Goal: Task Accomplishment & Management: Complete application form

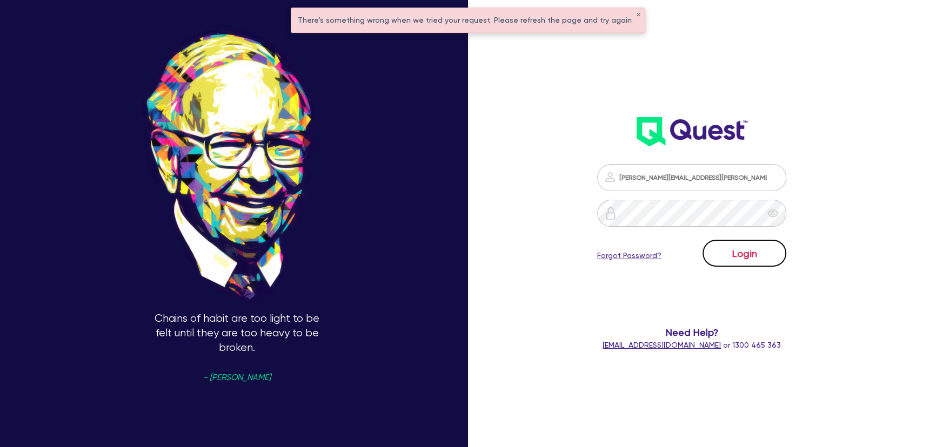
click at [733, 245] on button "Login" at bounding box center [744, 253] width 84 height 27
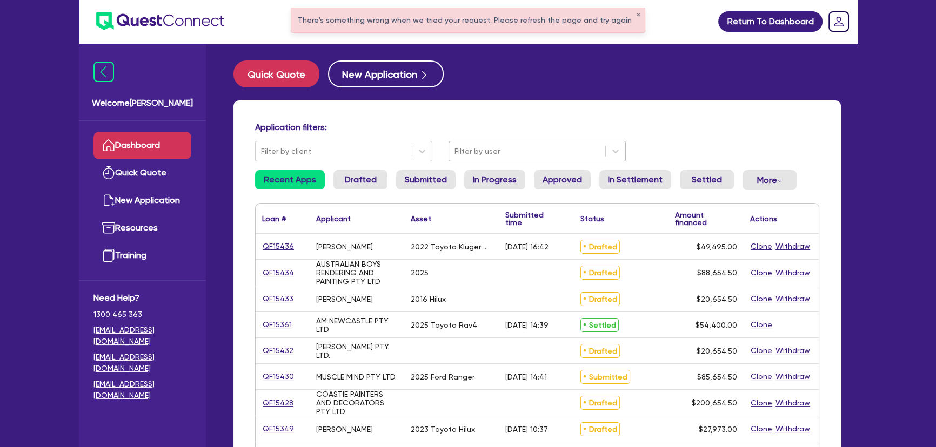
click at [502, 154] on div at bounding box center [526, 152] width 145 height 14
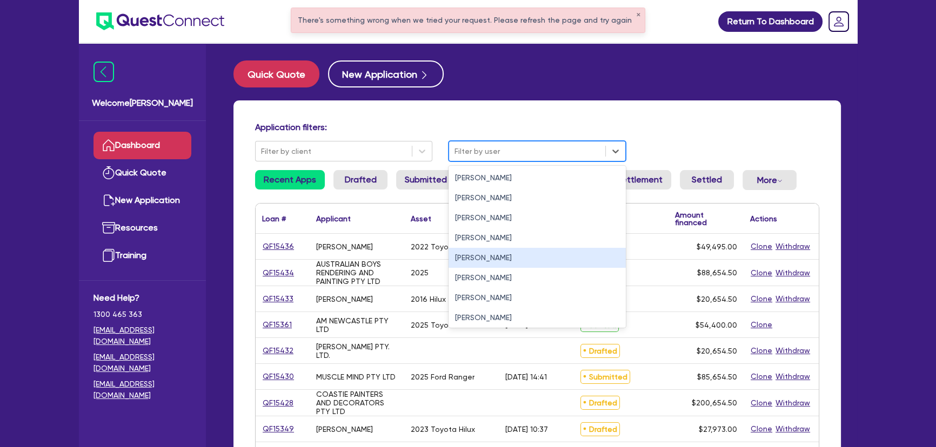
click at [490, 264] on div "Joel Harding" at bounding box center [536, 258] width 177 height 20
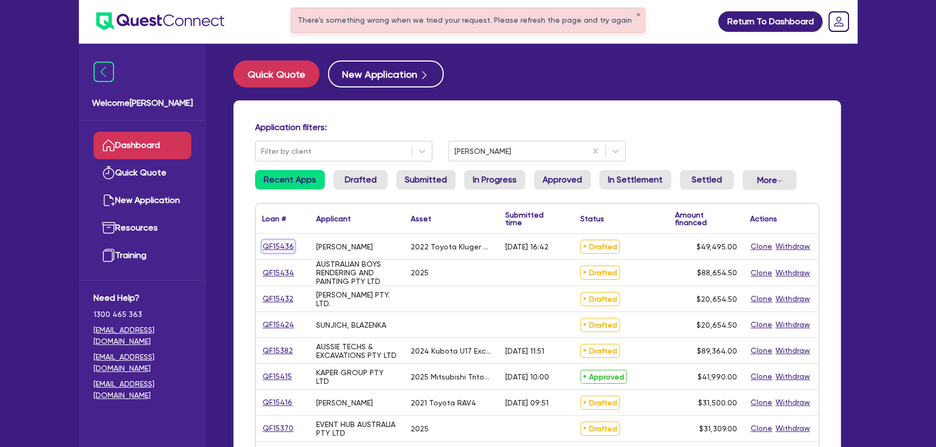
click at [277, 248] on link "QF15436" at bounding box center [278, 246] width 32 height 12
select select "Other"
select select "CARS_AND_LIGHT_TRUCKS"
select select "PASSENGER_VEHICLES"
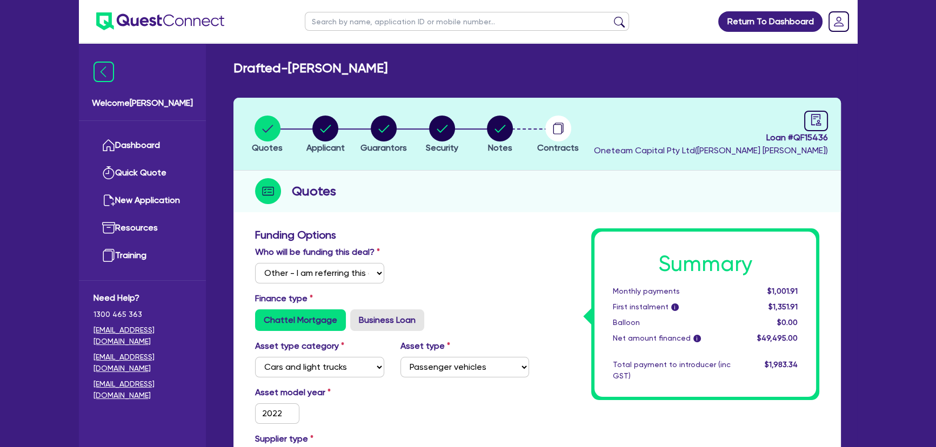
click at [484, 142] on li "Notes" at bounding box center [500, 134] width 58 height 38
click at [487, 139] on icon "button" at bounding box center [500, 129] width 26 height 26
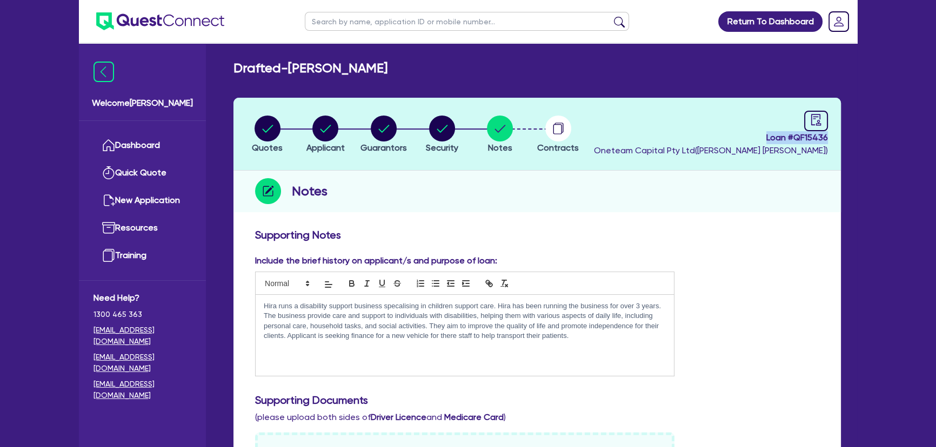
drag, startPoint x: 761, startPoint y: 136, endPoint x: 833, endPoint y: 135, distance: 71.9
click at [833, 135] on header "Quotes Applicant Guarantors Security Notes Contracts Loan # QF15436 Oneteam Cap…" at bounding box center [536, 134] width 607 height 73
click at [762, 132] on span "Loan # QF15436" at bounding box center [711, 137] width 234 height 13
click at [444, 125] on circle "button" at bounding box center [442, 129] width 26 height 26
select select "CARS_AND_LIGHT_TRUCKS"
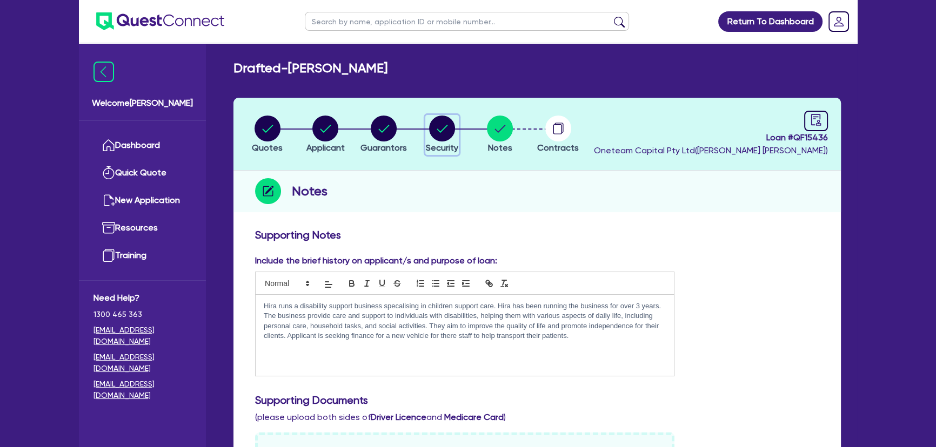
select select "PASSENGER_VEHICLES"
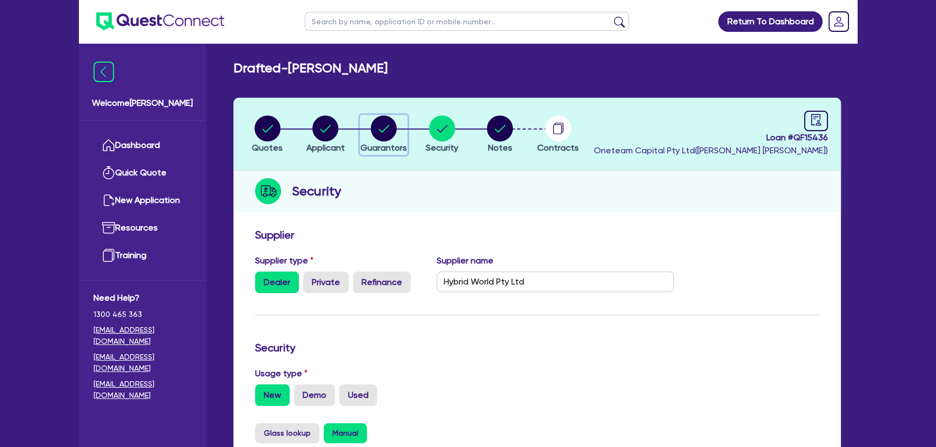
click at [388, 135] on circle "button" at bounding box center [384, 129] width 26 height 26
select select "MRS"
select select "[GEOGRAPHIC_DATA]"
select select "MARRIED"
select select "PROPERTY"
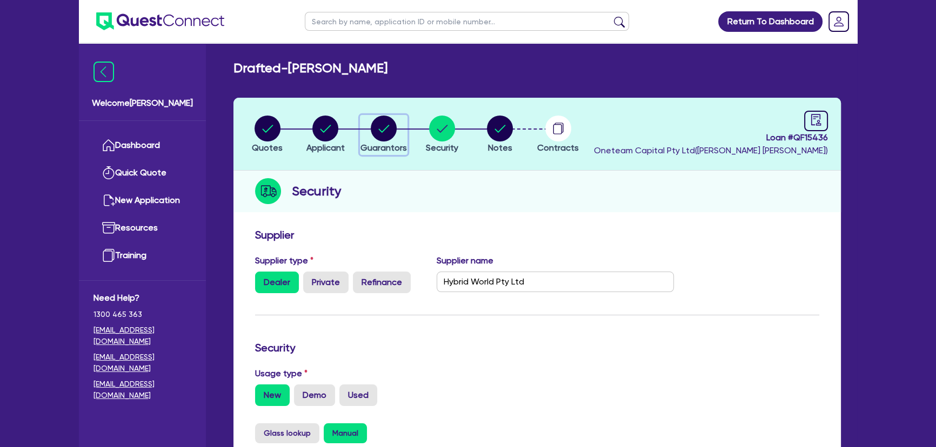
select select "CASH"
select select "VEHICLE"
select select "MORTGAGE"
select select "VEHICLE_LOAN"
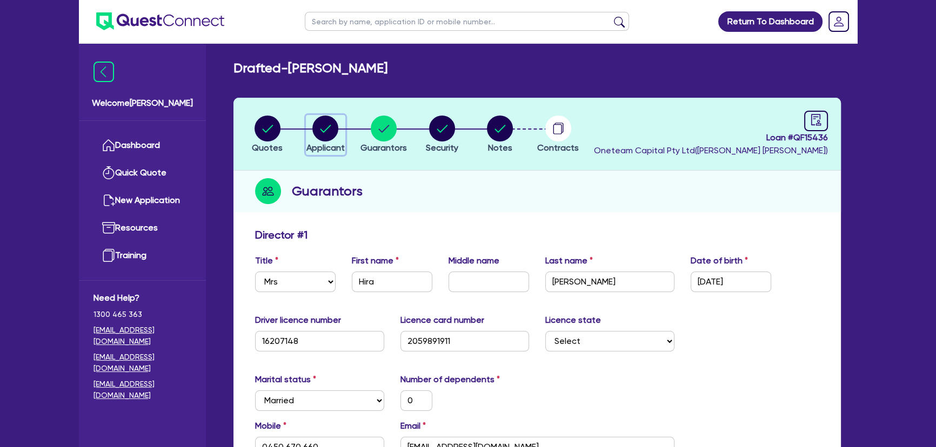
click at [333, 136] on circle "button" at bounding box center [325, 129] width 26 height 26
select select "SOLE_TRADER"
select select "ADMINISTRATIVE_SUPPORT"
select select "SUPPORT_OPERATIONS"
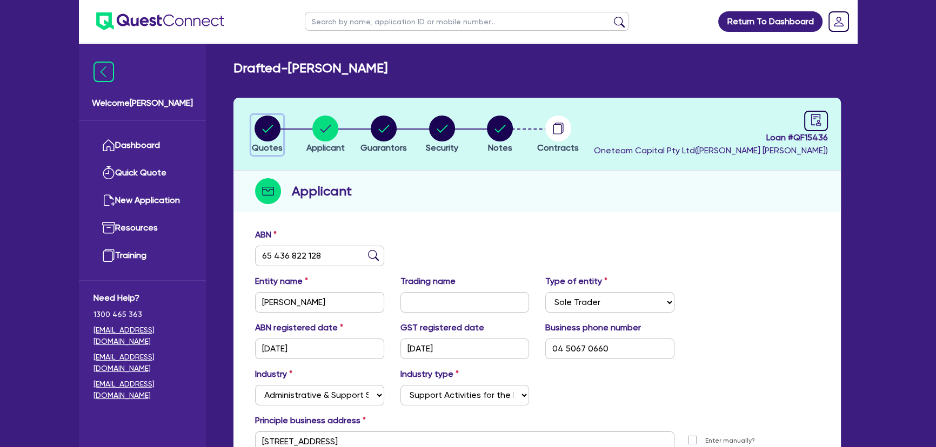
click at [261, 132] on circle "button" at bounding box center [267, 129] width 26 height 26
select select "Other"
select select "CARS_AND_LIGHT_TRUCKS"
select select "PASSENGER_VEHICLES"
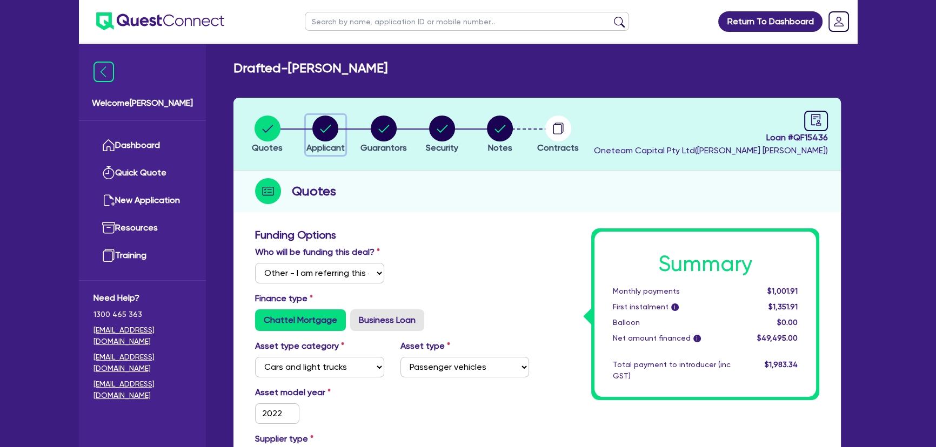
click at [321, 129] on circle "button" at bounding box center [325, 129] width 26 height 26
select select "SOLE_TRADER"
select select "ADMINISTRATIVE_SUPPORT"
select select "SUPPORT_OPERATIONS"
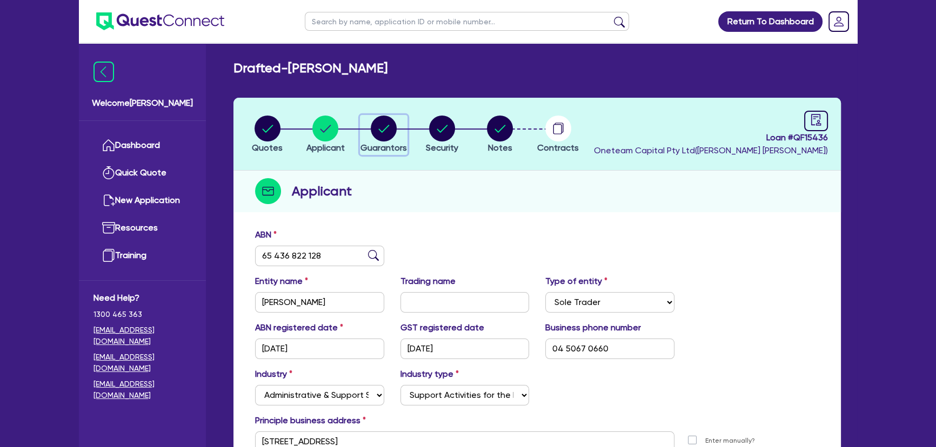
click at [374, 126] on circle "button" at bounding box center [384, 129] width 26 height 26
select select "MRS"
select select "[GEOGRAPHIC_DATA]"
select select "MARRIED"
select select "PROPERTY"
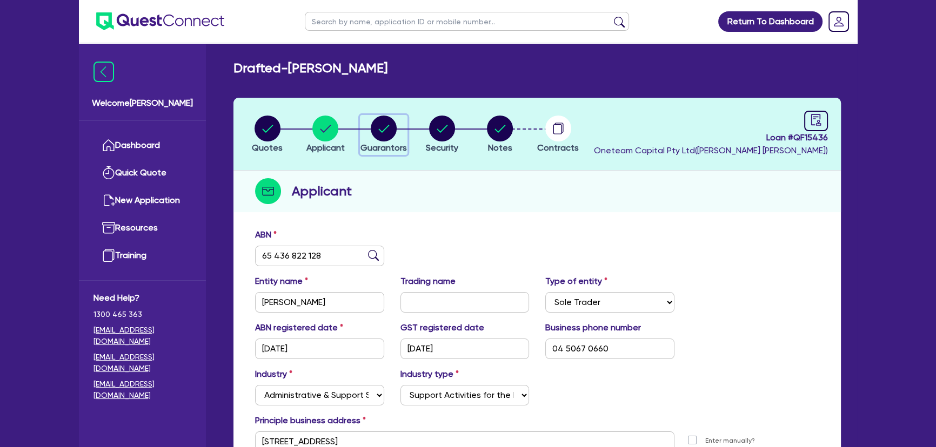
select select "CASH"
select select "VEHICLE"
select select "MORTGAGE"
select select "VEHICLE_LOAN"
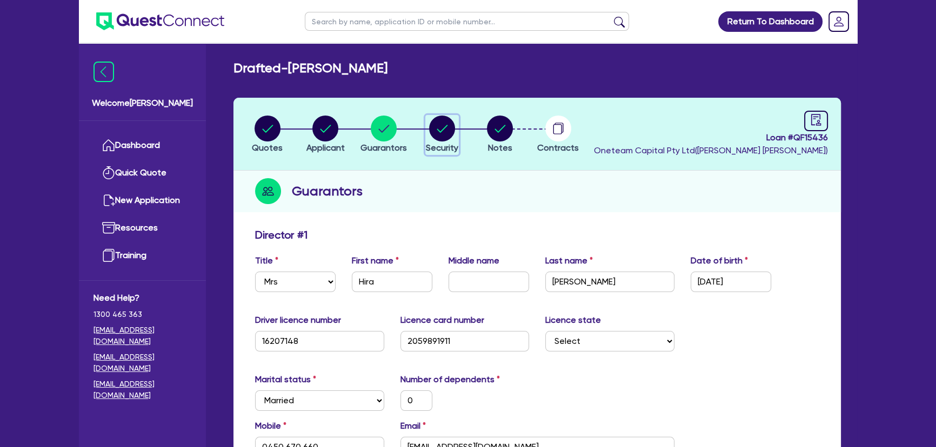
click at [451, 126] on circle "button" at bounding box center [442, 129] width 26 height 26
select select "CARS_AND_LIGHT_TRUCKS"
select select "PASSENGER_VEHICLES"
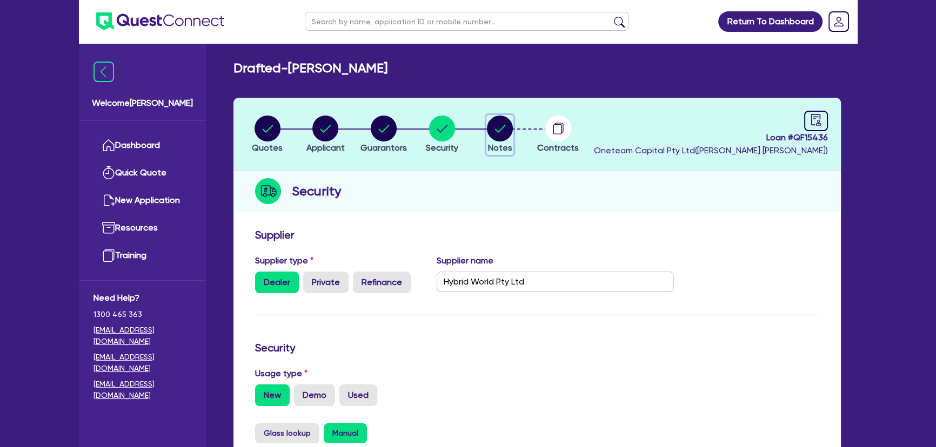
click at [496, 126] on circle "button" at bounding box center [500, 129] width 26 height 26
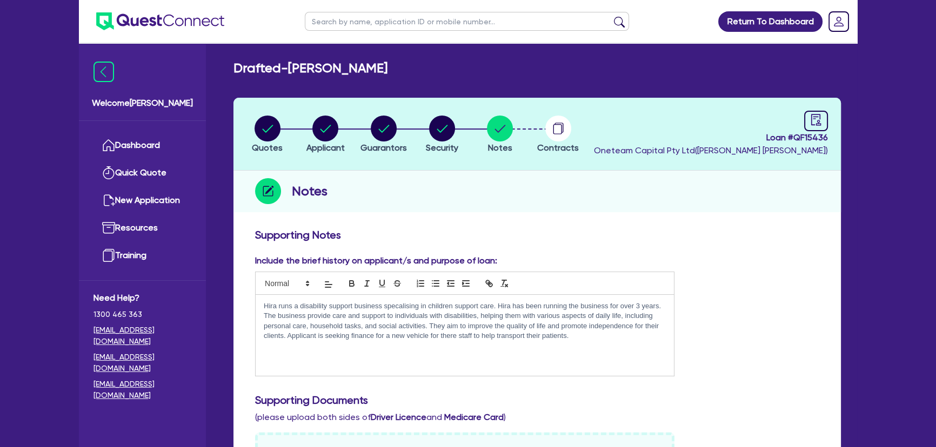
click at [147, 21] on img at bounding box center [160, 21] width 128 height 18
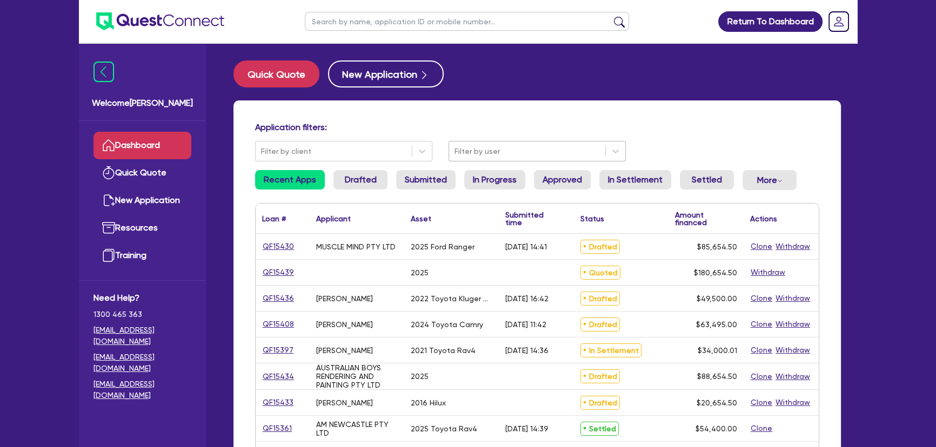
click at [526, 153] on div at bounding box center [526, 152] width 145 height 14
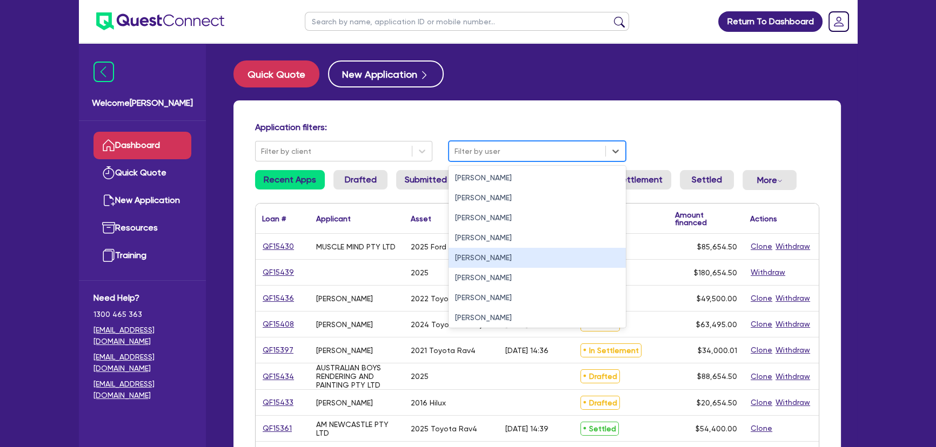
click at [514, 259] on div "Joel Harding" at bounding box center [536, 258] width 177 height 20
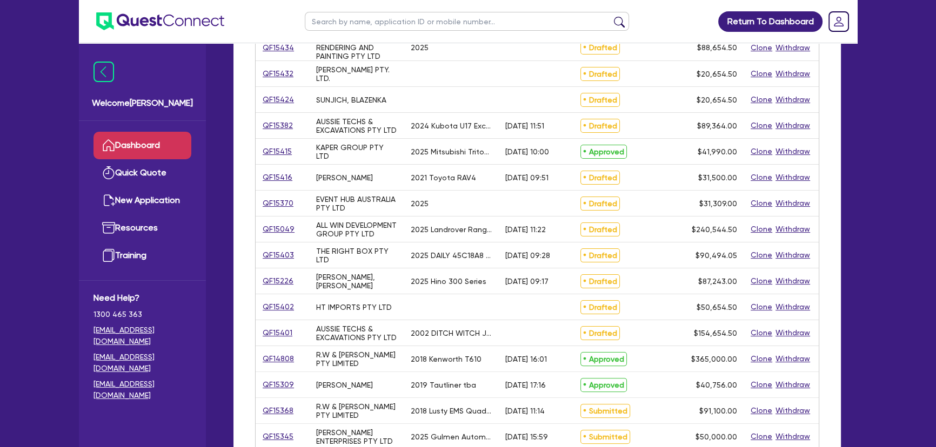
scroll to position [294, 0]
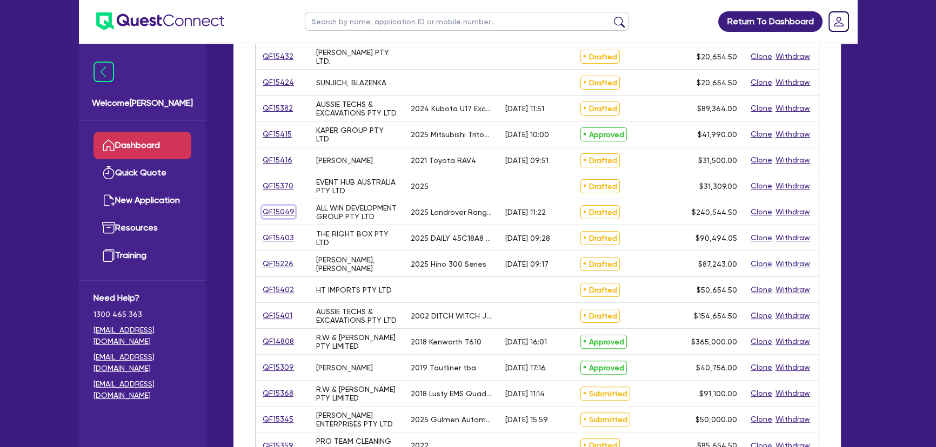
click at [286, 216] on link "QF15049" at bounding box center [278, 212] width 33 height 12
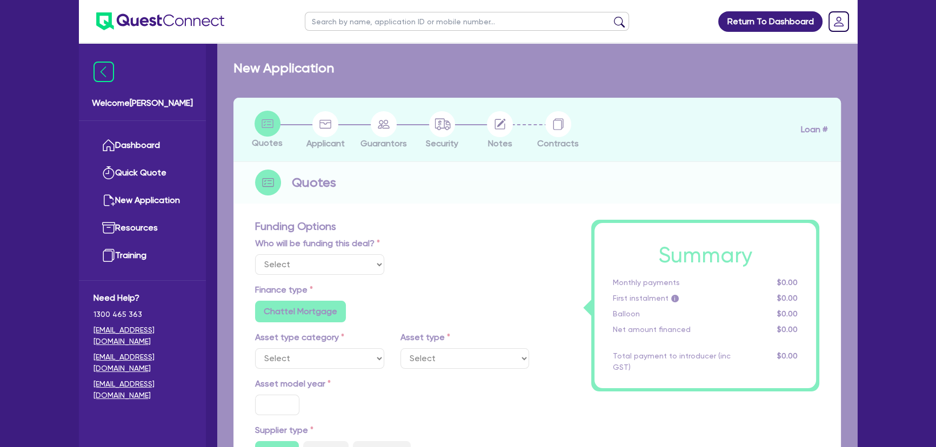
select select "Other"
select select "CARS_AND_LIGHT_TRUCKS"
type input "2025"
type input "240,000"
type input "6"
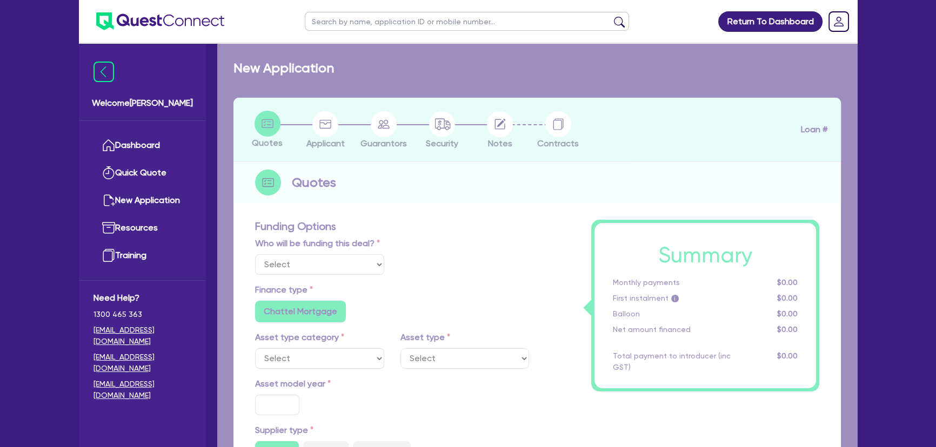
type input "14,432.67"
type input "7.5"
type input "495"
radio input "true"
radio input "false"
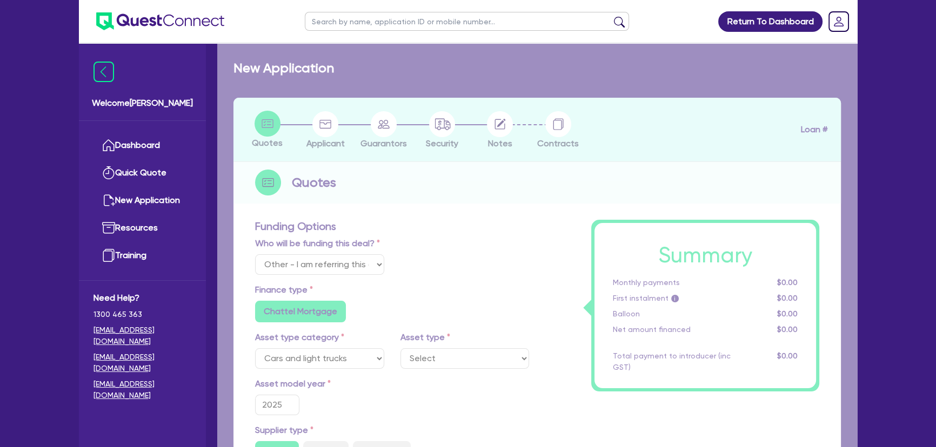
select select "PASSENGER_VEHICLES"
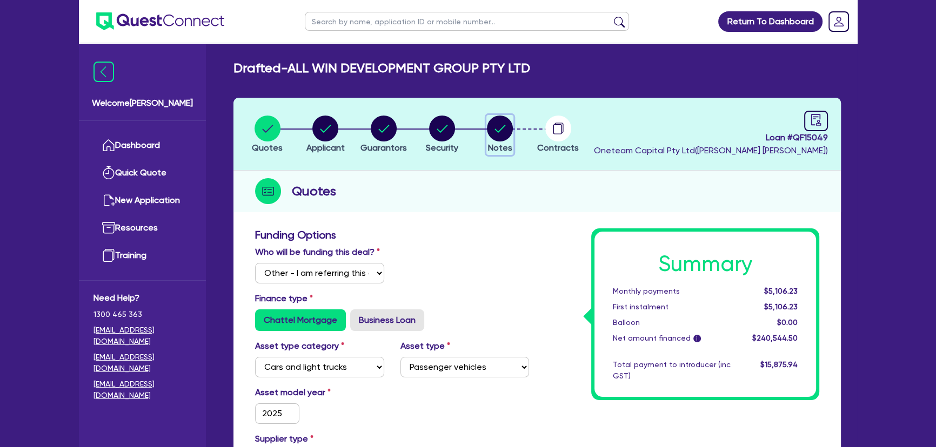
click at [486, 115] on button "Notes" at bounding box center [499, 135] width 27 height 40
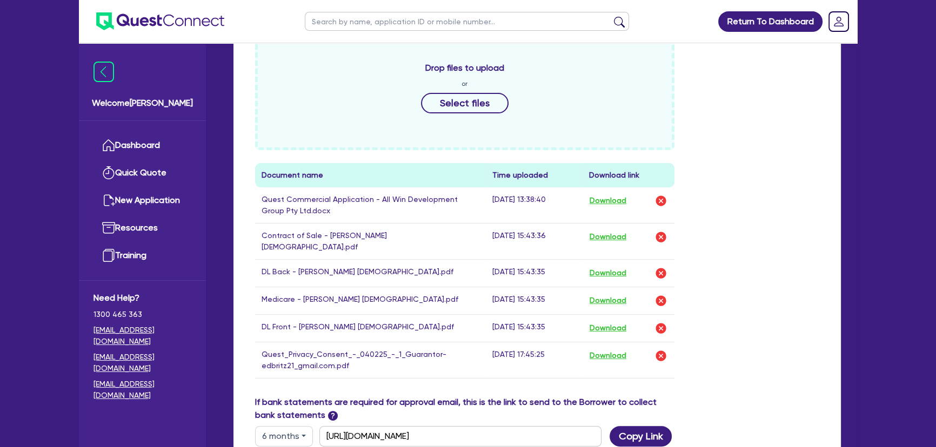
scroll to position [442, 0]
click at [627, 229] on button "Download" at bounding box center [608, 236] width 38 height 14
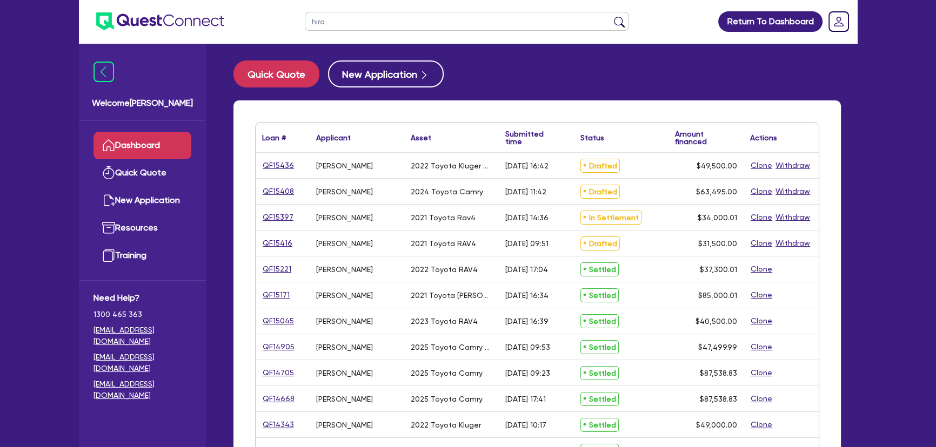
click at [362, 18] on input "hira" at bounding box center [467, 21] width 324 height 19
type input "Australian"
click at [611, 16] on button "submit" at bounding box center [619, 23] width 17 height 15
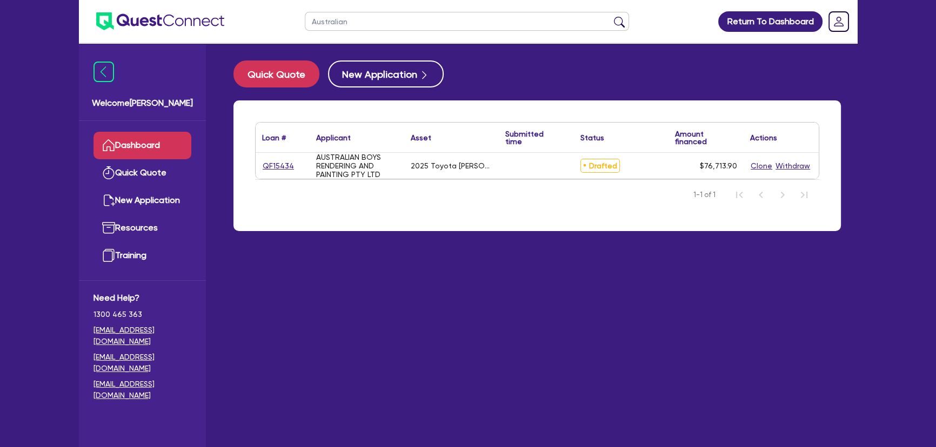
click at [261, 177] on div "QF15434" at bounding box center [283, 166] width 54 height 26
click at [269, 168] on link "QF15434" at bounding box center [278, 166] width 32 height 12
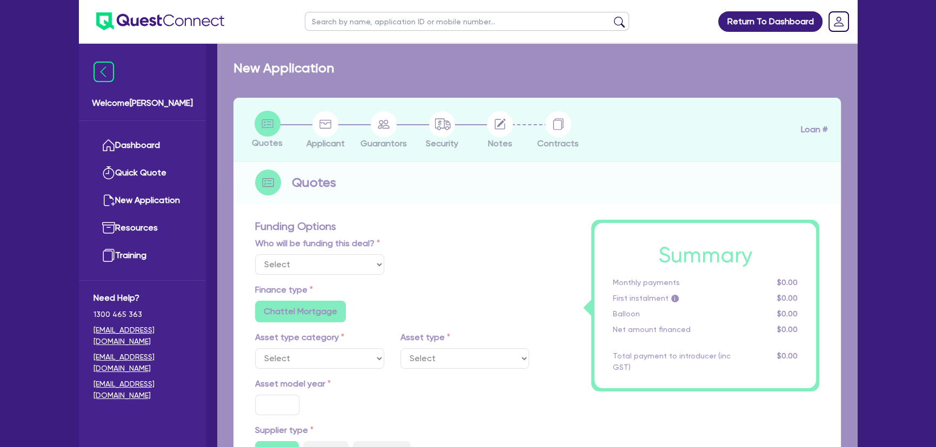
select select "Other"
select select "CARS_AND_LIGHT_TRUCKS"
type input "2025"
type input "95,000"
type input "19,000"
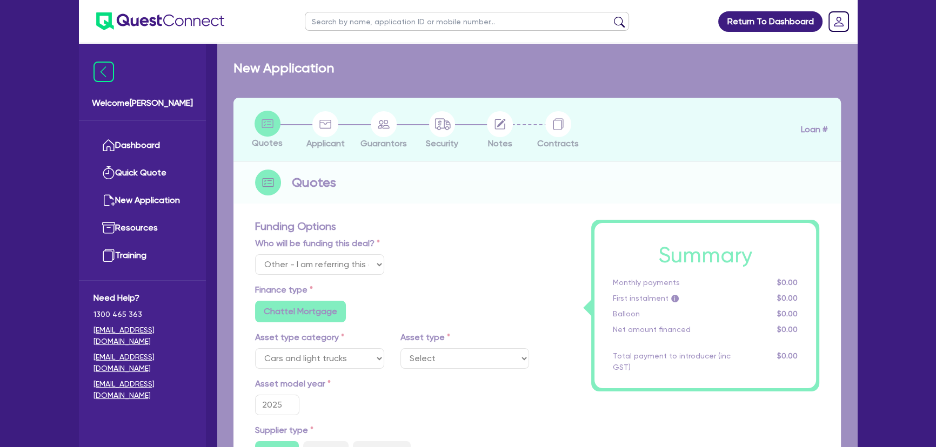
type input "8"
type input "6,137.11"
type input "8.5"
type input "649"
type input "1,272.73"
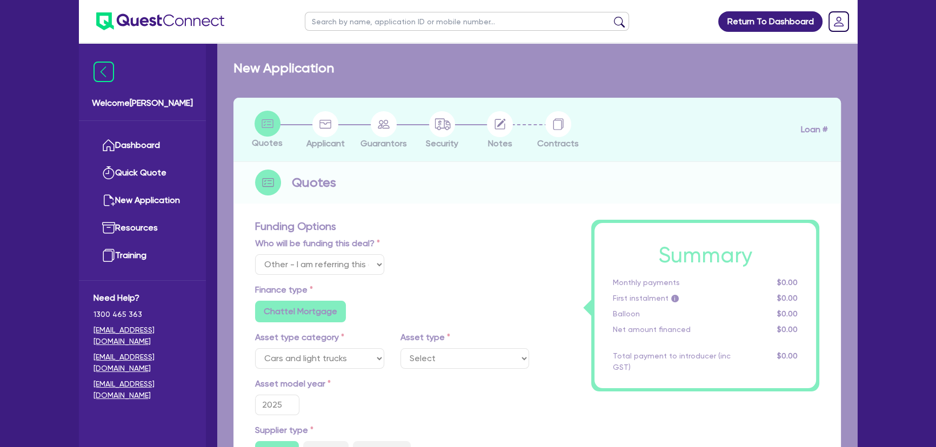
radio input "true"
radio input "false"
select select "PASSENGER_VEHICLES"
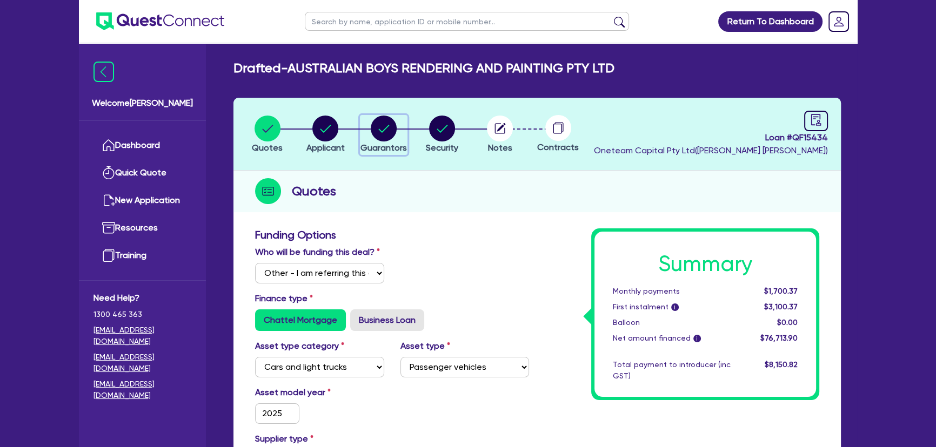
click at [400, 133] on div "button" at bounding box center [383, 129] width 46 height 26
select select "MR"
select select "SA"
select select "SINGLE"
select select "CASH"
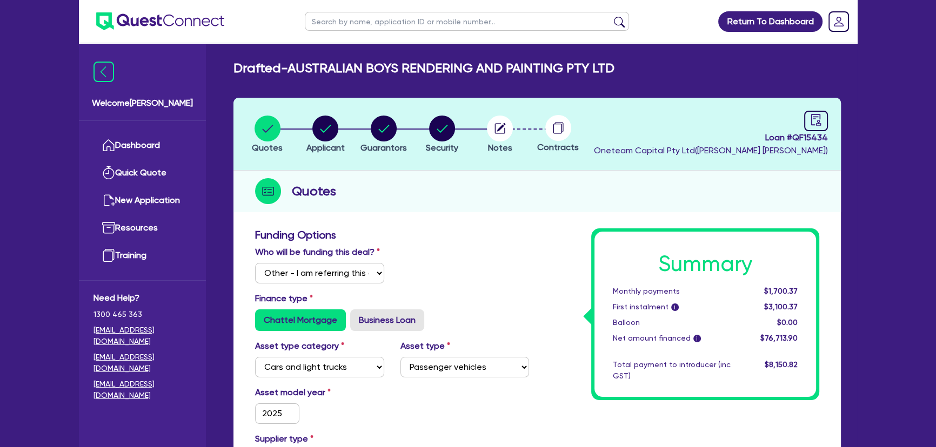
select select "VEHICLE"
select select "TRAILER"
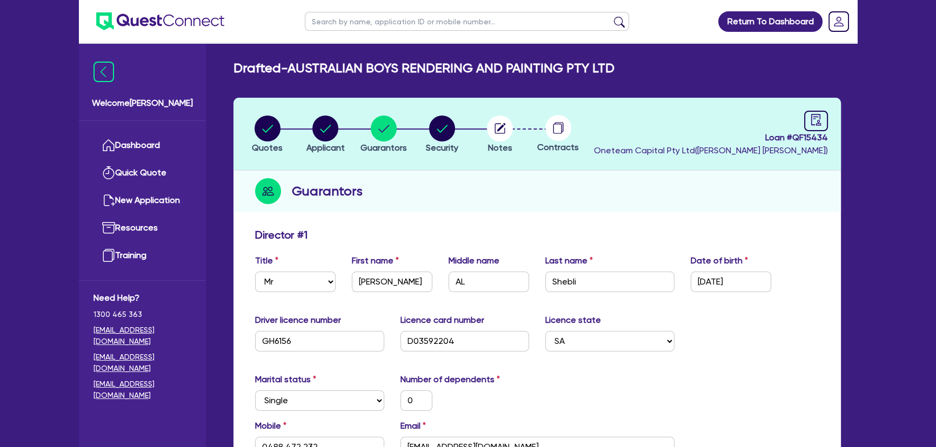
click at [421, 129] on li "Security" at bounding box center [442, 134] width 58 height 38
click at [438, 129] on icon "button" at bounding box center [442, 129] width 11 height 8
select select "CARS_AND_LIGHT_TRUCKS"
select select "PASSENGER_VEHICLES"
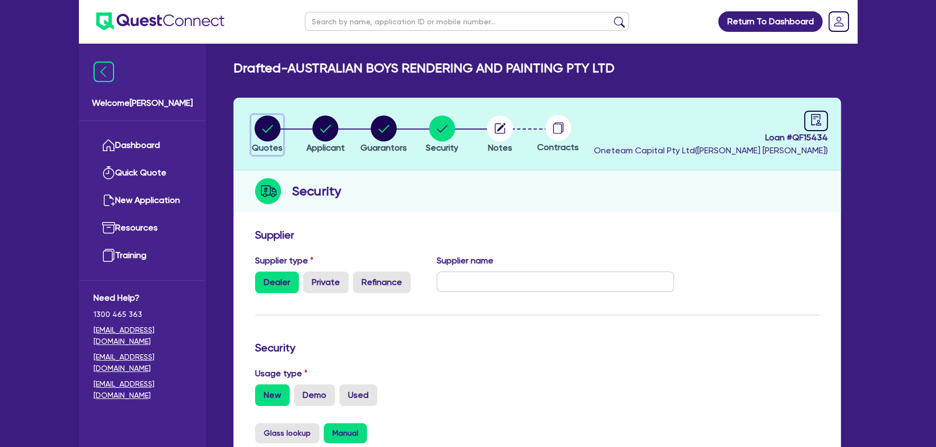
click at [270, 135] on circle "button" at bounding box center [267, 129] width 26 height 26
select select "Other"
select select "CARS_AND_LIGHT_TRUCKS"
select select "PASSENGER_VEHICLES"
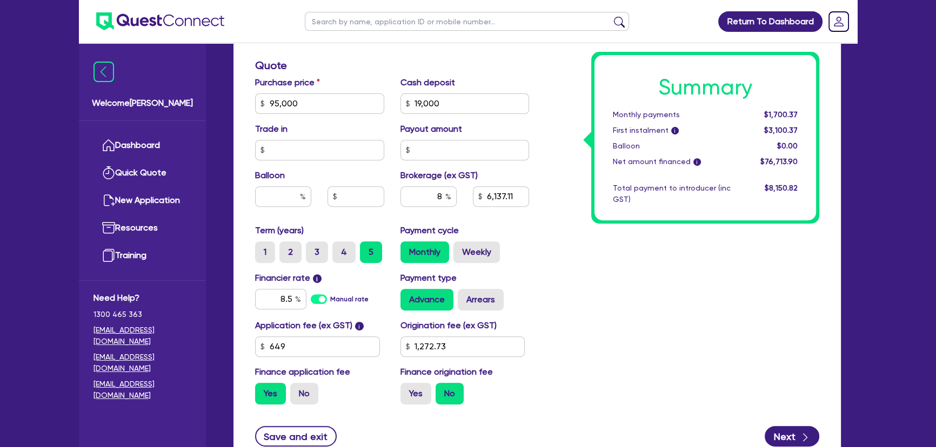
scroll to position [540, 0]
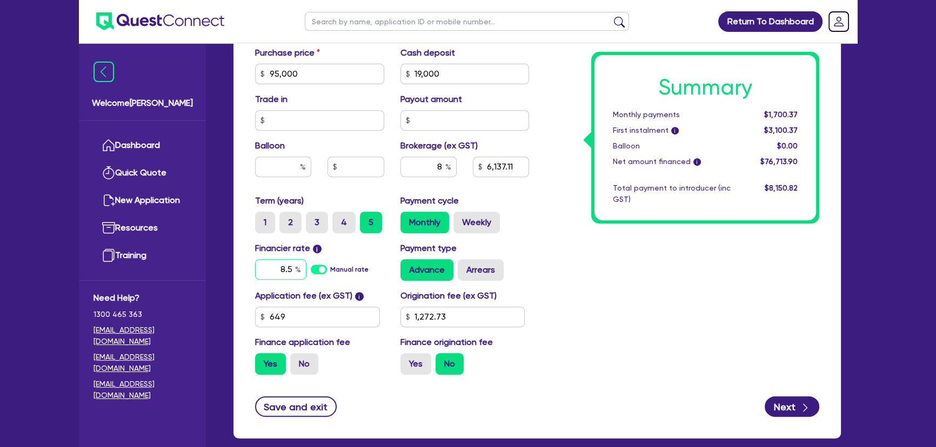
click at [281, 270] on input "8.5" at bounding box center [280, 269] width 51 height 21
type input "95,000"
type input "19,000"
type input "6,137.11"
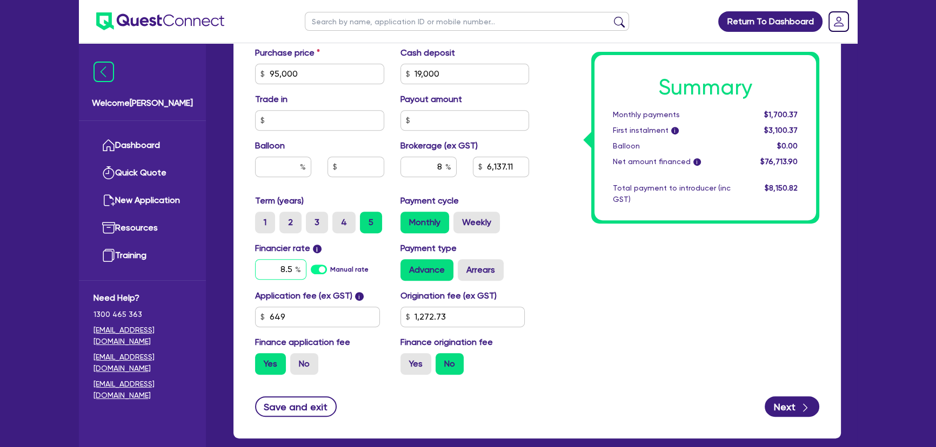
type input "7"
type input "1,272.73"
type input "95,000"
type input "19,000"
type input "6,137.11"
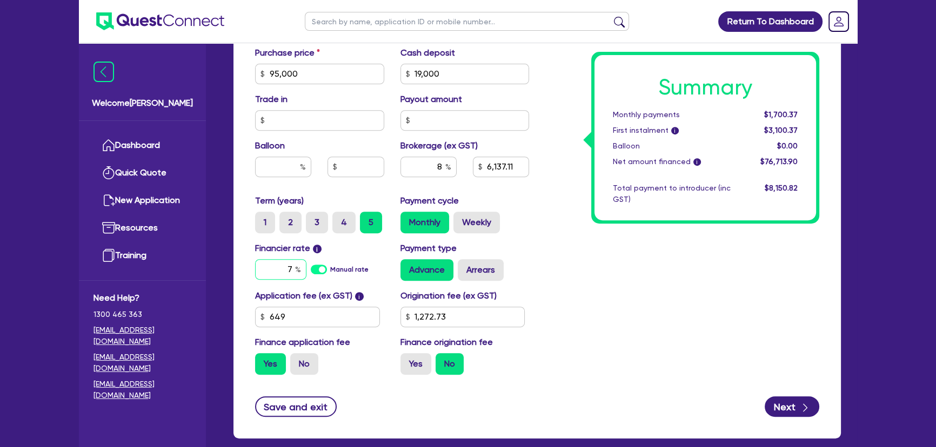
type input "7."
type input "1,272.73"
type input "95,000"
type input "19,000"
type input "6,137.11"
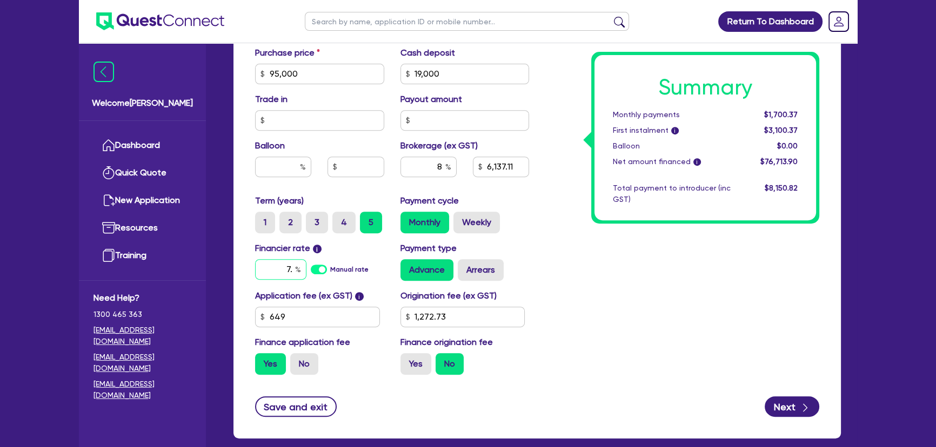
type input "7.8"
type input "1,272.73"
type input "7.8"
type input "95,000"
type input "19,000"
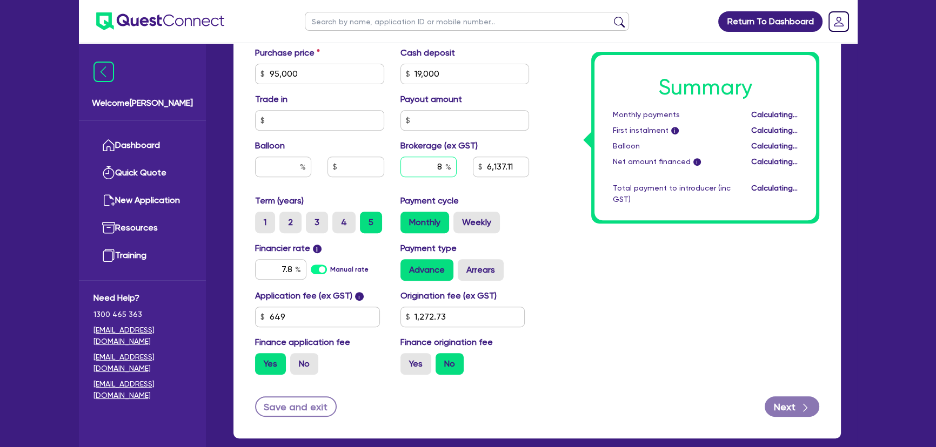
type input "6,137.11"
type input "1,272.73"
click at [419, 171] on input "8" at bounding box center [428, 167] width 56 height 21
type input "95,000"
type input "19,000"
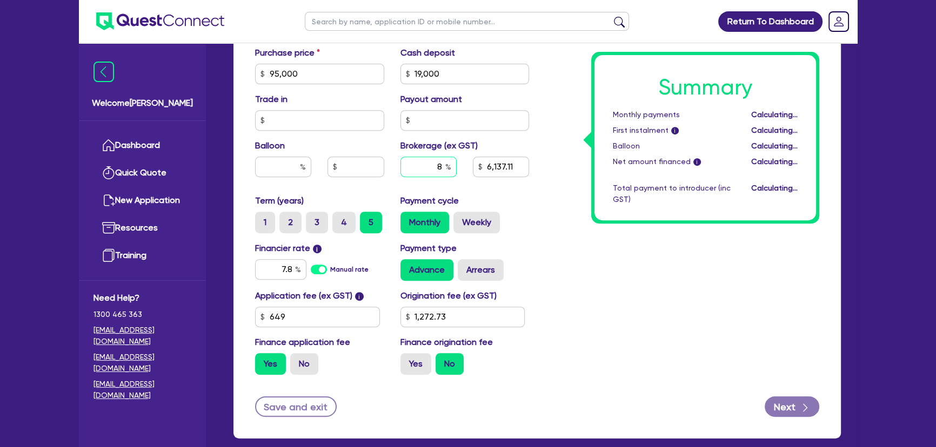
type input "6,137.11"
click at [536, 196] on div "Payment cycle Monthly Weekly" at bounding box center [464, 214] width 145 height 39
click at [433, 170] on input "8" at bounding box center [428, 167] width 56 height 21
click at [562, 230] on div "Summary Monthly payments $1,673.51 First instalment i $3,073.51 Balloon $0.00 N…" at bounding box center [682, 35] width 290 height 695
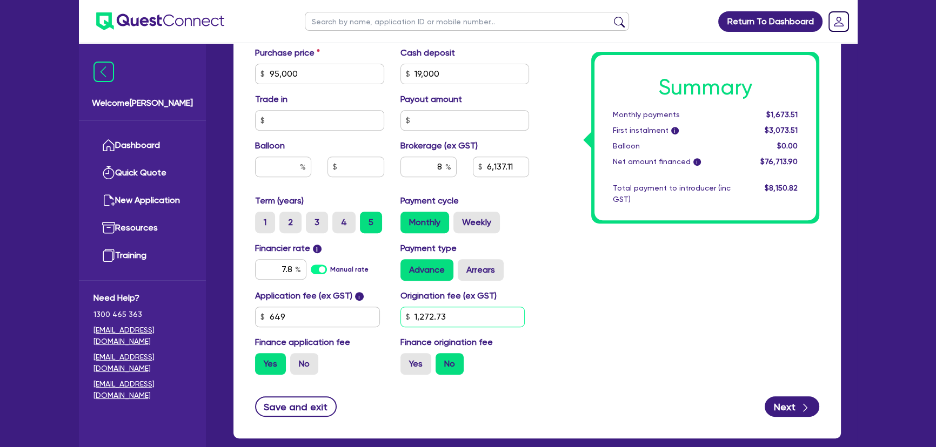
click at [479, 319] on input "1,272.73" at bounding box center [462, 317] width 125 height 21
click at [454, 314] on input "1,272.73" at bounding box center [462, 317] width 125 height 21
type input "1"
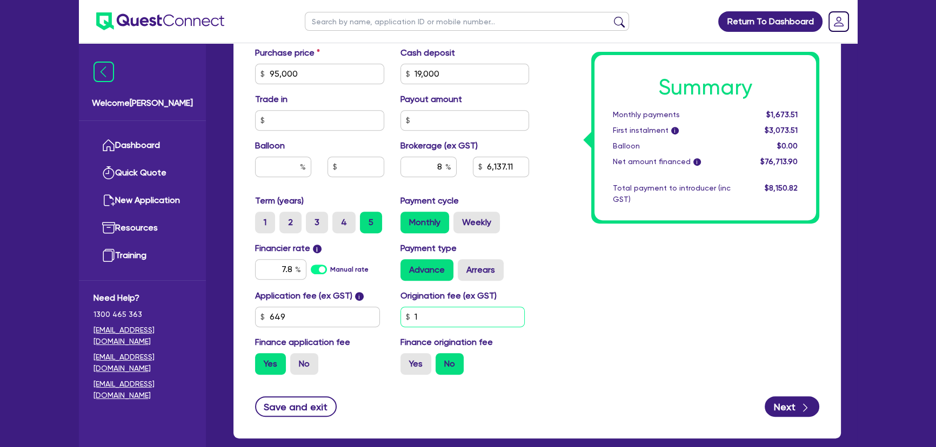
type input "95,000"
type input "19,000"
type input "6,137.11"
type input "95,000"
type input "19,000"
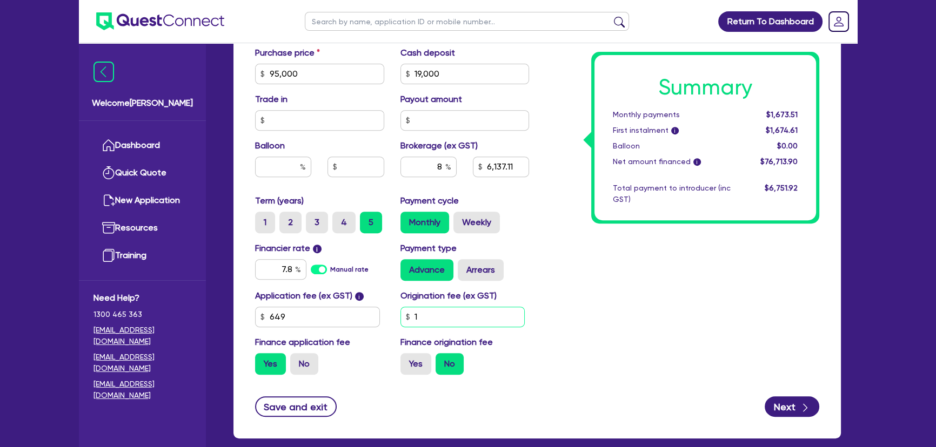
type input "6,137.11"
type input "95,000"
type input "19,000"
type input "6,137.11"
type input "10"
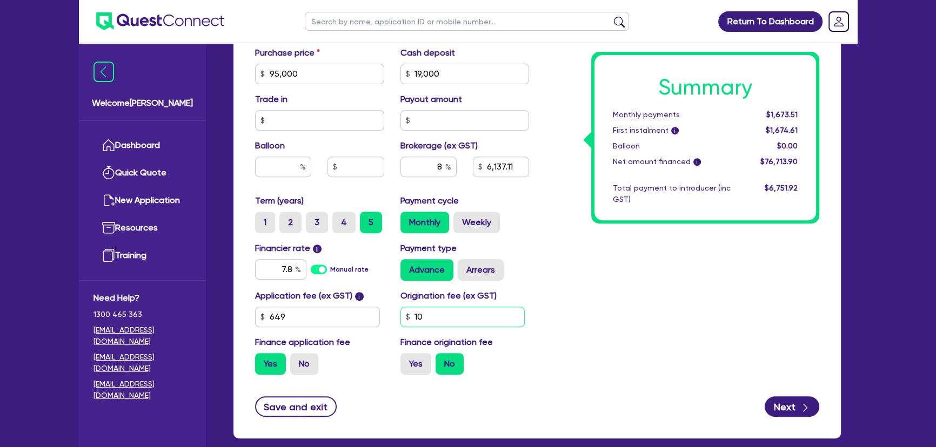
type input "95,000"
type input "19,000"
type input "6,137.11"
type input "100"
type input "95,000"
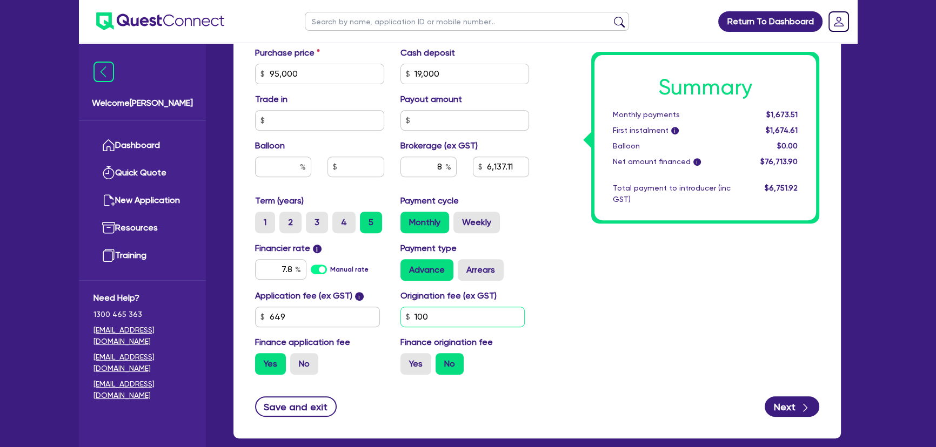
type input "19,000"
type input "6,137.11"
type input "1,000"
type input "95,000"
type input "19,000"
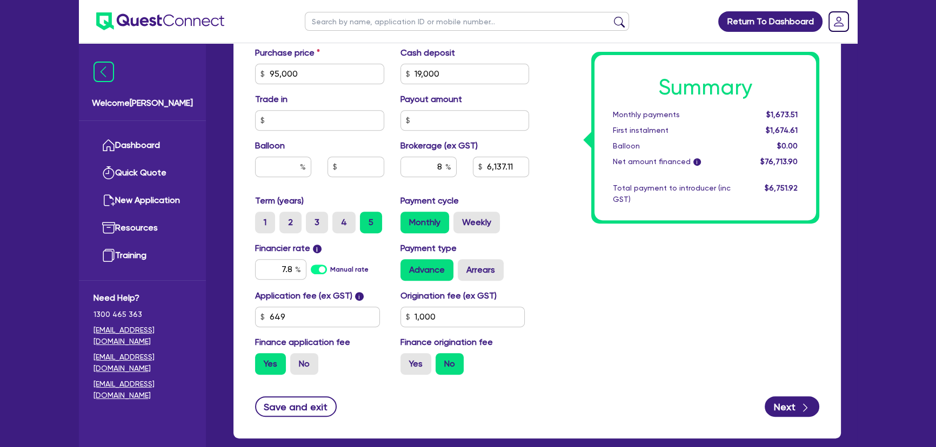
type input "6,137.11"
type input "95,000"
type input "19,000"
type input "6,137.11"
click at [725, 293] on div "Summary Monthly payments $1,673.51 First instalment $1,674.61 Balloon $0.00 Net…" at bounding box center [682, 35] width 290 height 695
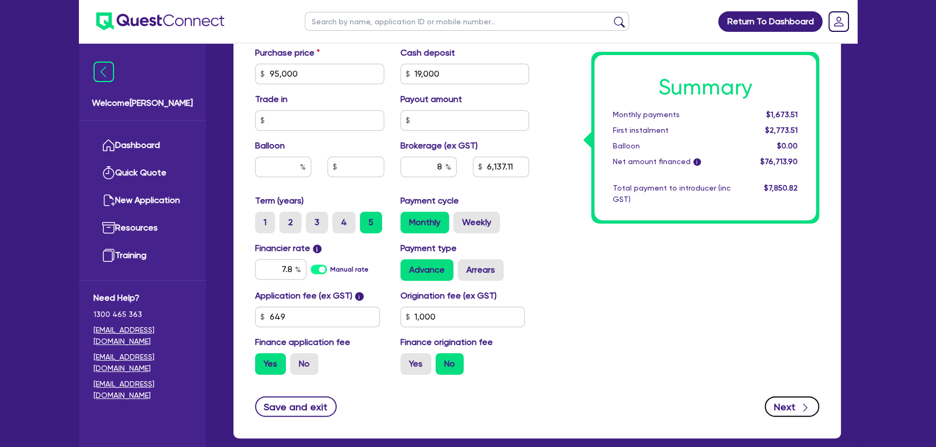
click at [776, 410] on button "Next" at bounding box center [792, 407] width 55 height 21
type input "95,000"
type input "19,000"
type input "6,137.11"
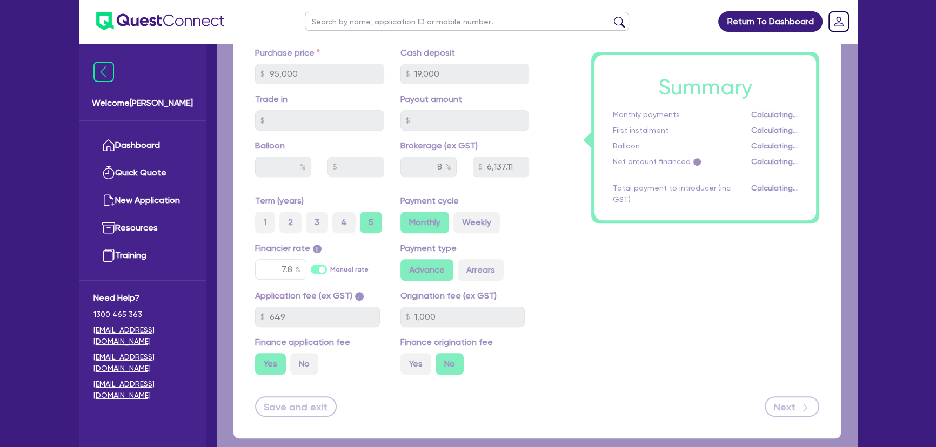
select select "COMPANY"
select select "BUILDING_CONSTRUCTION"
select select "TRADES_SERVICES_CONSUMERS"
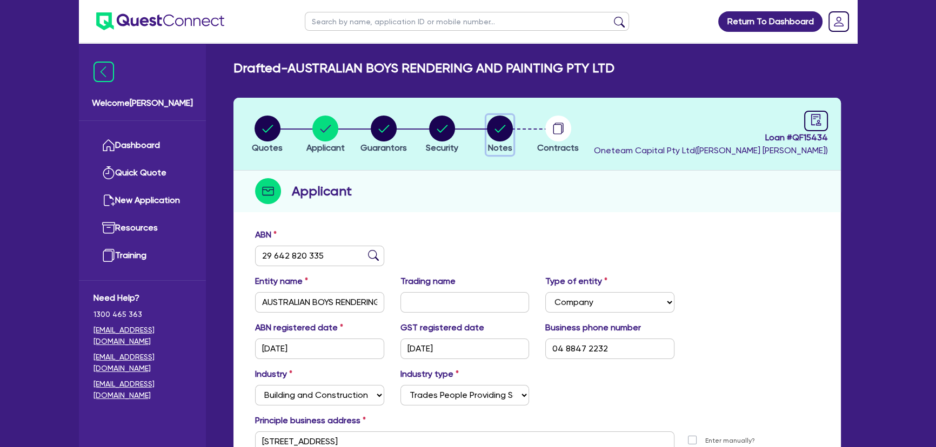
click at [503, 118] on circle "button" at bounding box center [500, 129] width 26 height 26
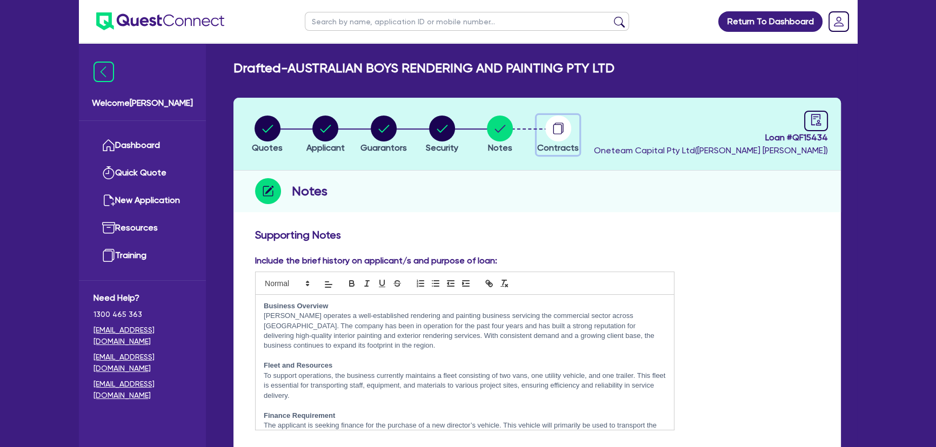
click at [543, 130] on div "button" at bounding box center [558, 129] width 42 height 26
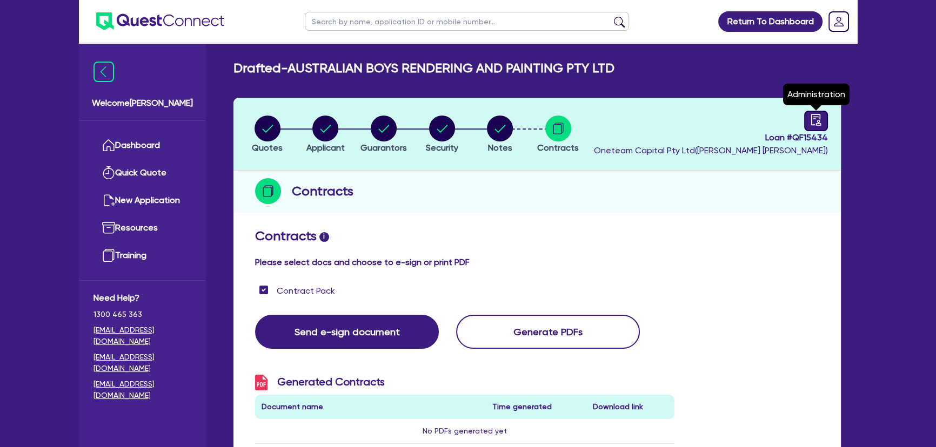
click at [819, 117] on icon "audit" at bounding box center [816, 120] width 12 height 12
select select "DRAFTED_NEW"
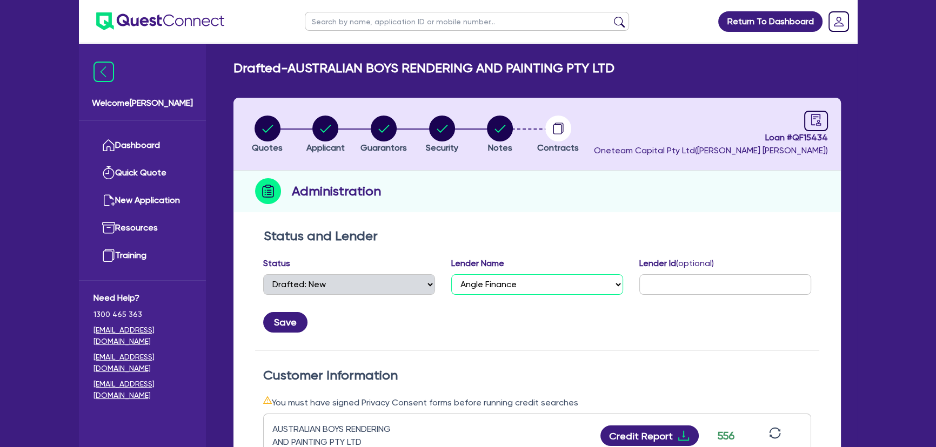
click at [512, 291] on select "Select AAMF AFS Alex Bank Angle Finance Azora Banjo BigStone BOQ Finance Brande…" at bounding box center [537, 284] width 172 height 21
select select "The Asset Financier"
click at [451, 274] on select "Select AAMF AFS Alex Bank Angle Finance Azora Banjo BigStone BOQ Finance Brande…" at bounding box center [537, 284] width 172 height 21
click at [294, 324] on button "Save" at bounding box center [285, 322] width 44 height 21
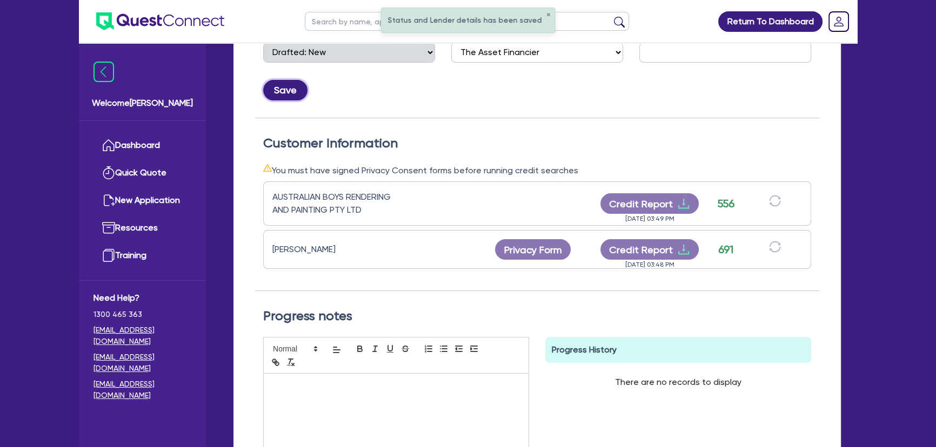
scroll to position [294, 0]
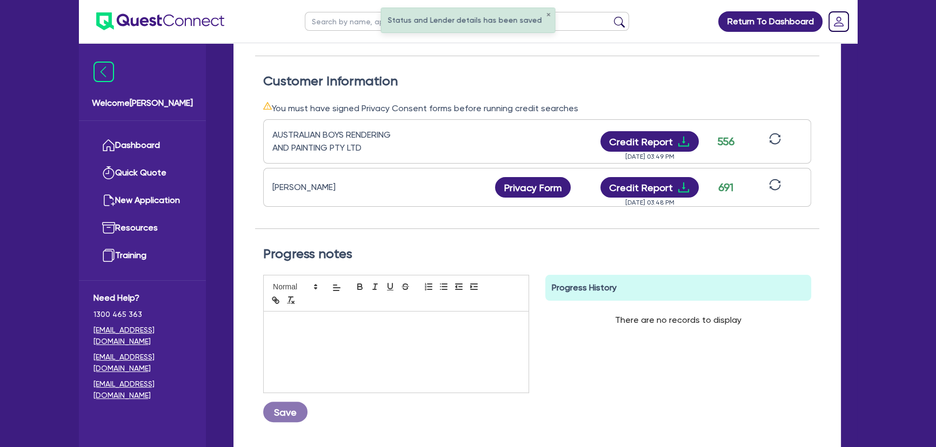
click at [340, 301] on div at bounding box center [396, 293] width 266 height 37
click at [335, 333] on div at bounding box center [396, 352] width 265 height 81
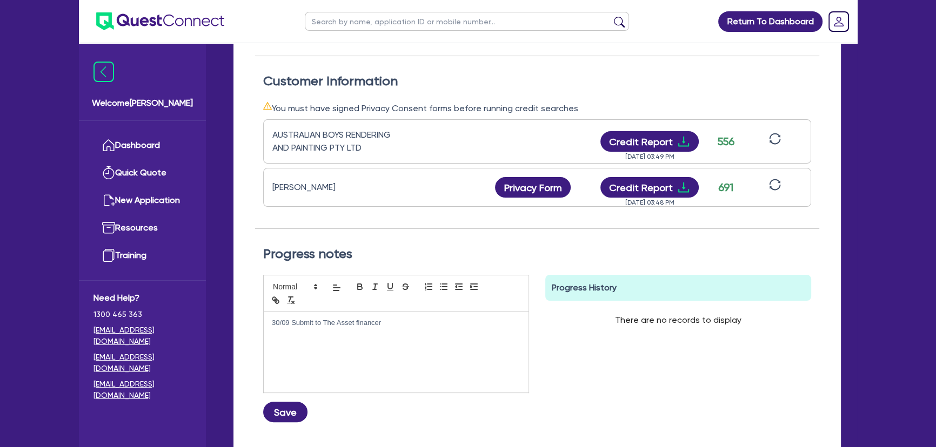
click at [375, 324] on p "30/09 Submit to The Asset financer" at bounding box center [396, 323] width 249 height 10
click at [278, 416] on button "Save" at bounding box center [285, 412] width 44 height 21
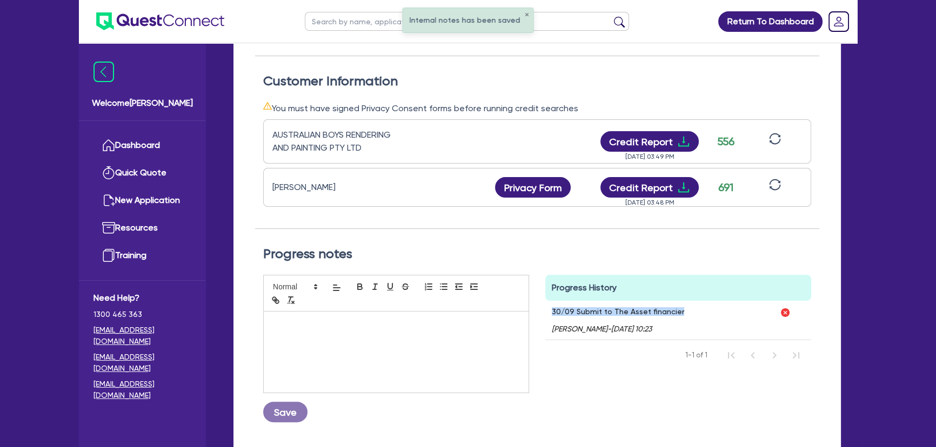
drag, startPoint x: 693, startPoint y: 313, endPoint x: 551, endPoint y: 313, distance: 142.6
click at [551, 313] on div "30/09 Submit to The Asset financier Joel Harding - 30/09/2025 - 10:23" at bounding box center [659, 320] width 228 height 39
copy p "30/09 Submit to The Asset financier"
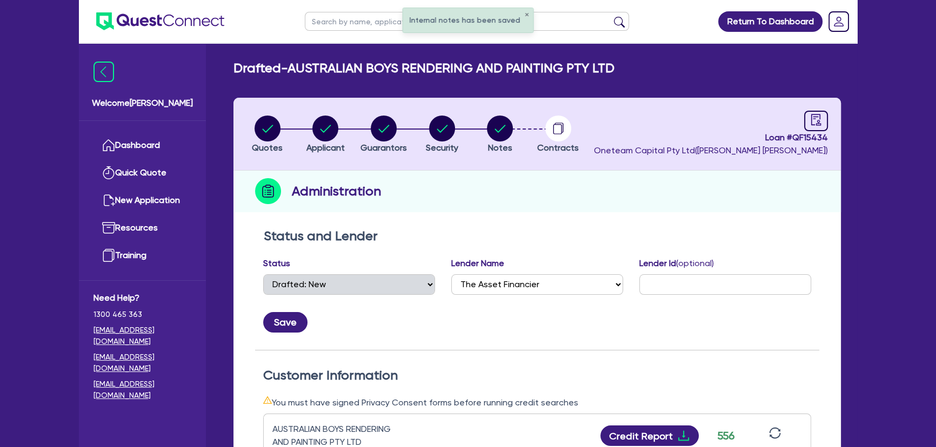
scroll to position [0, 0]
drag, startPoint x: 761, startPoint y: 133, endPoint x: 829, endPoint y: 136, distance: 68.1
click at [829, 136] on header "Quotes Applicant [GEOGRAPHIC_DATA] Security Notes Contracts Loan # QF15434 Onet…" at bounding box center [536, 134] width 607 height 73
copy span "Loan # QF15434"
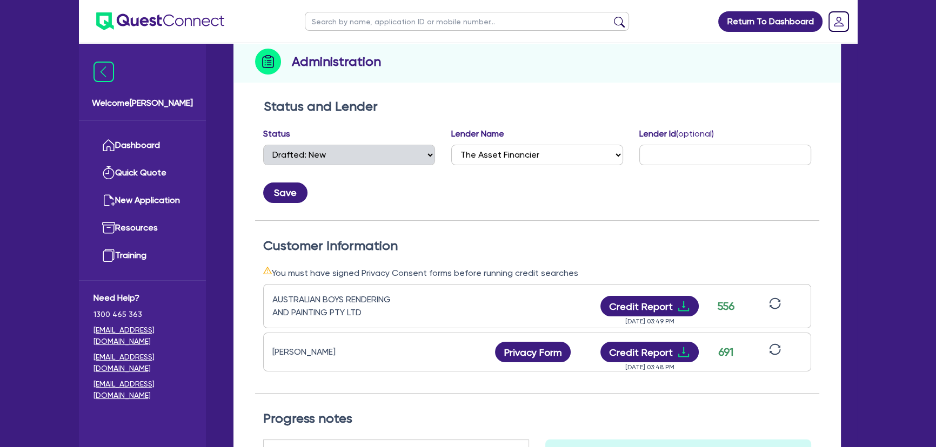
scroll to position [245, 0]
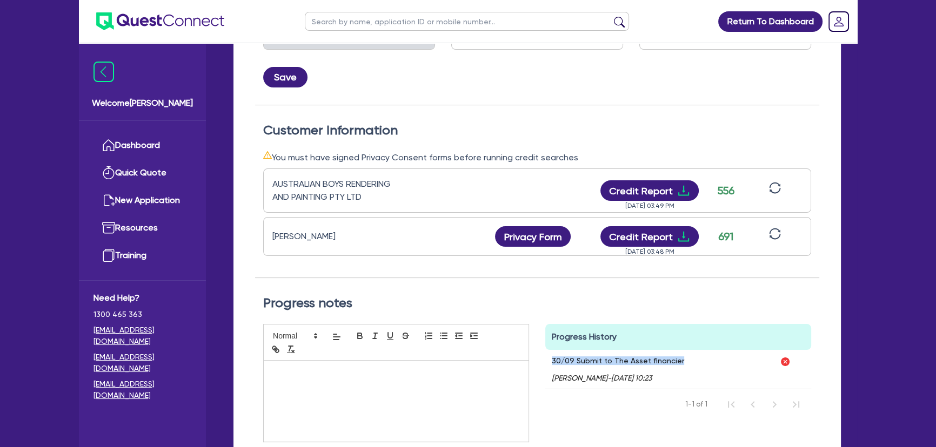
click at [689, 360] on div "30/09 Submit to The Asset financier Joel Harding - 30/09/2025 - 10:23" at bounding box center [659, 369] width 228 height 39
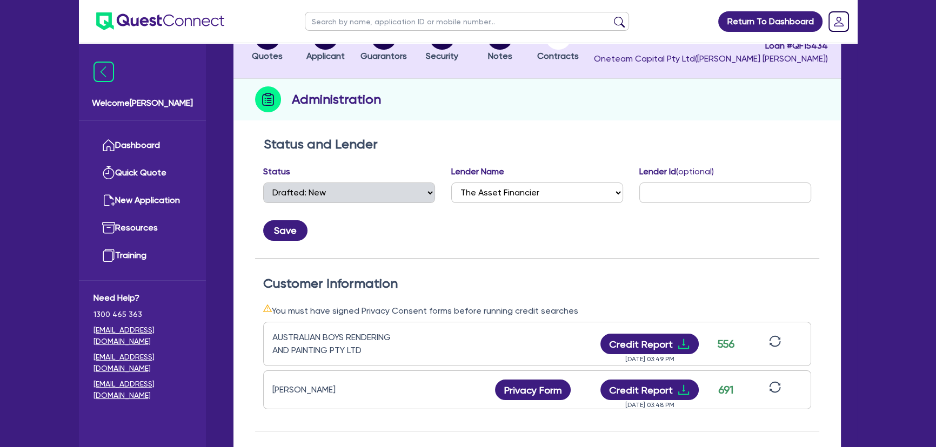
scroll to position [0, 0]
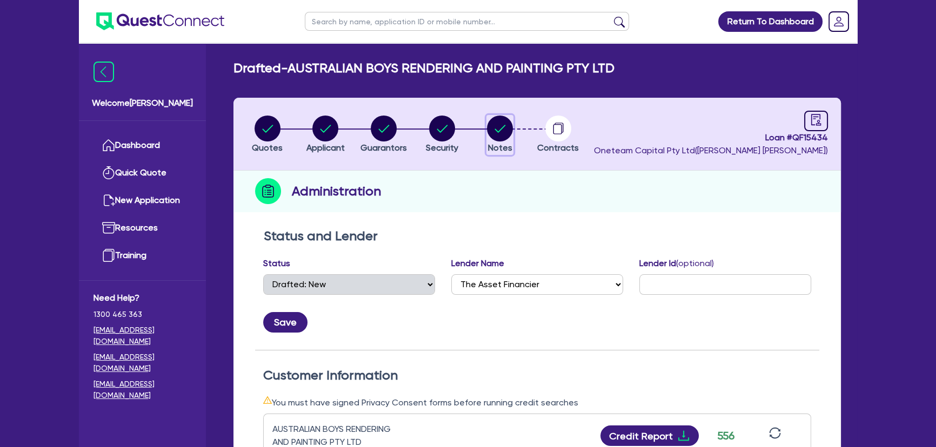
click at [498, 133] on circle "button" at bounding box center [500, 129] width 26 height 26
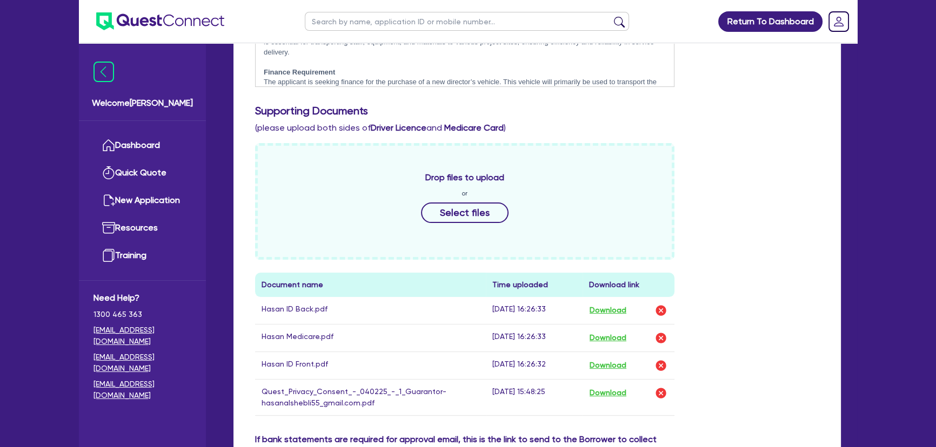
scroll to position [591, 0]
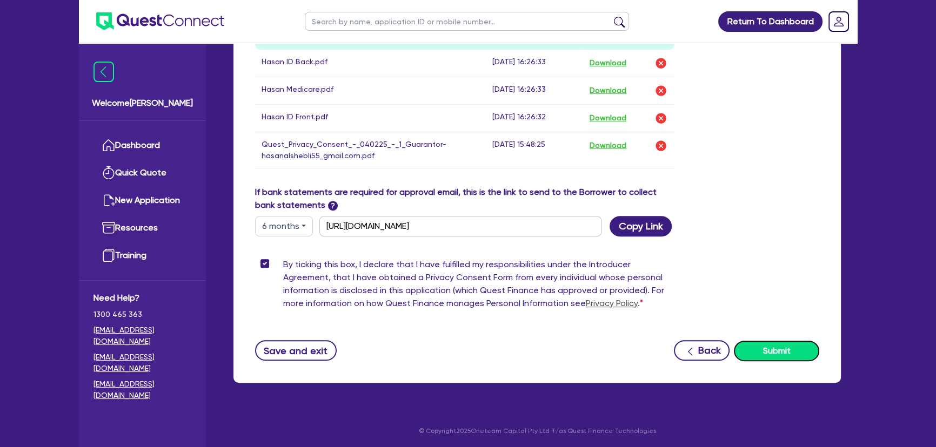
click at [781, 349] on button "Submit" at bounding box center [776, 351] width 85 height 21
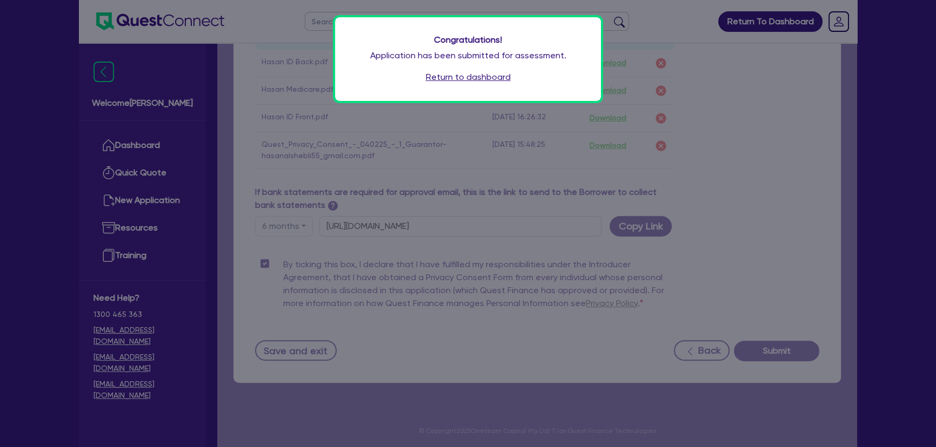
click at [462, 77] on link "Return to dashboard" at bounding box center [468, 77] width 85 height 13
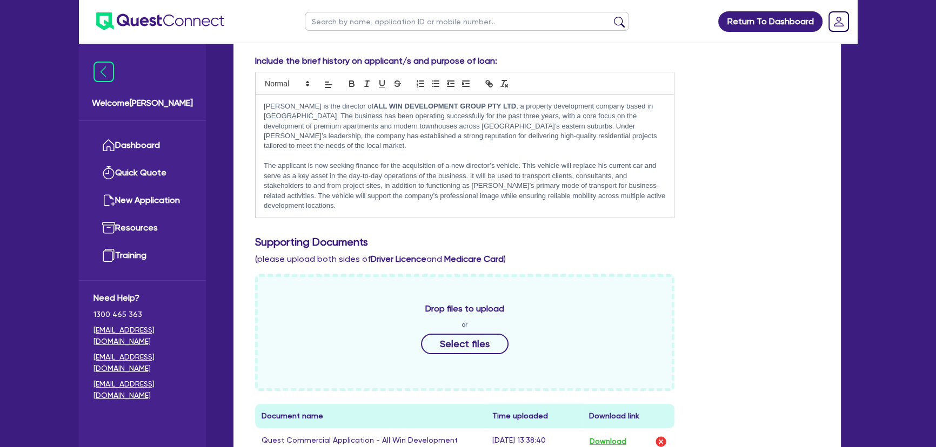
scroll to position [196, 0]
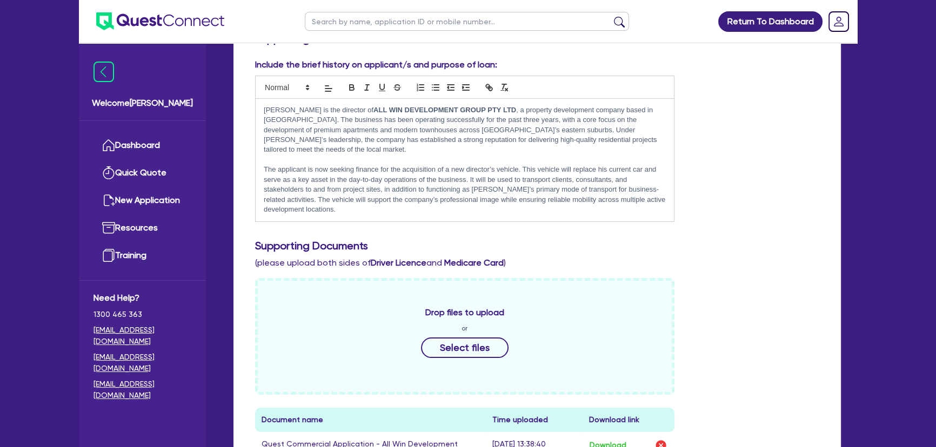
click at [168, 22] on img at bounding box center [160, 21] width 128 height 18
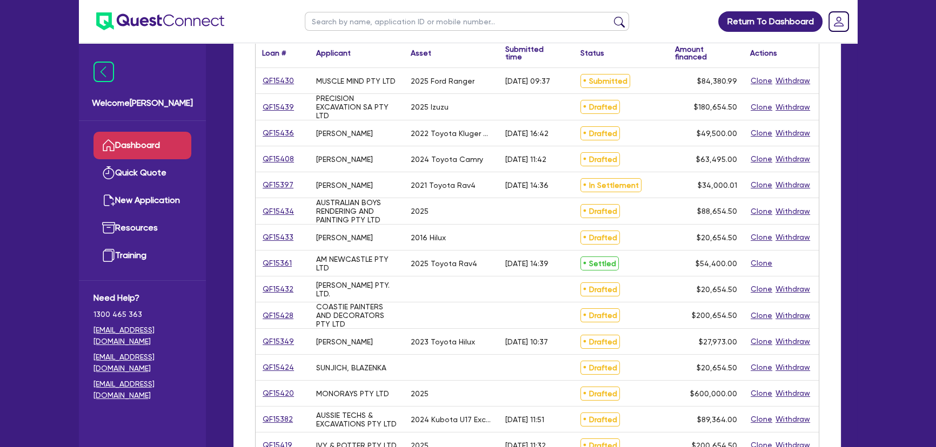
scroll to position [49, 0]
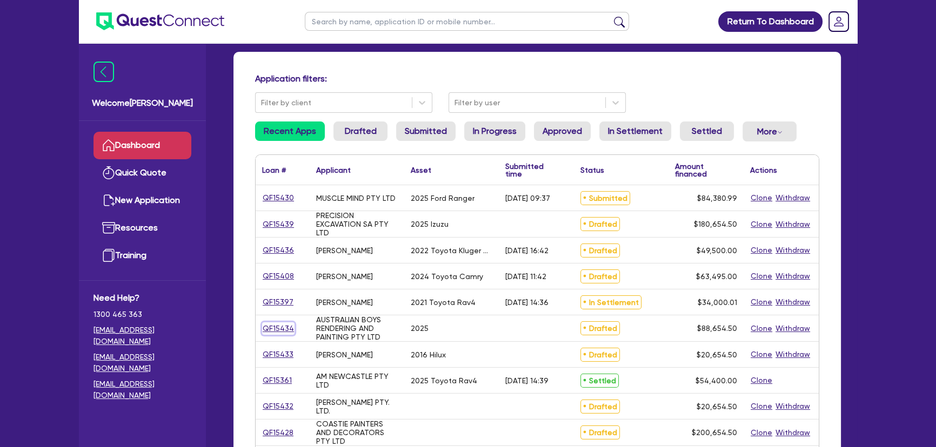
click at [277, 327] on link "QF15434" at bounding box center [278, 329] width 32 height 12
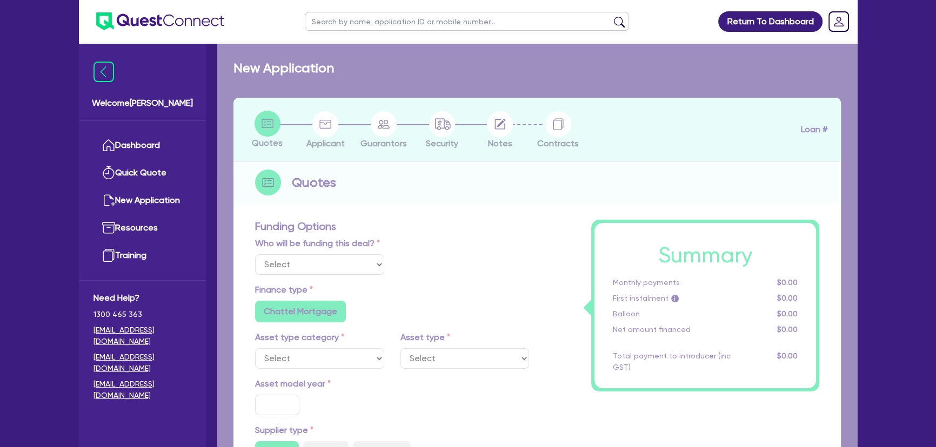
select select "Other"
select select "CARS_AND_LIGHT_TRUCKS"
type input "2025"
type input "110,000"
type input "22,000"
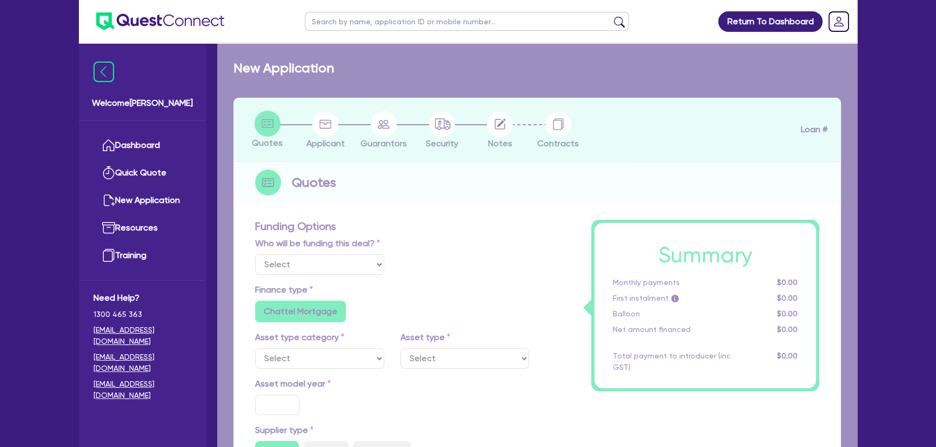
type input "8"
type input "7,092.36"
type input "8.5"
radio input "true"
radio input "false"
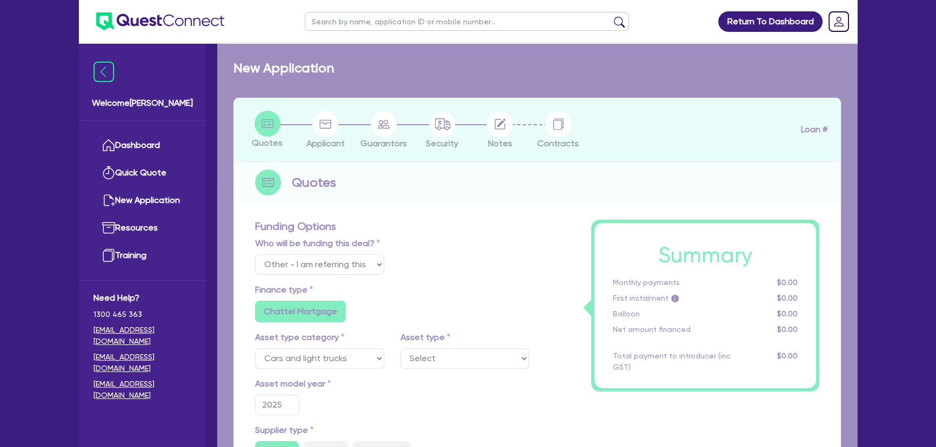
select select "PASSENGER_VEHICLES"
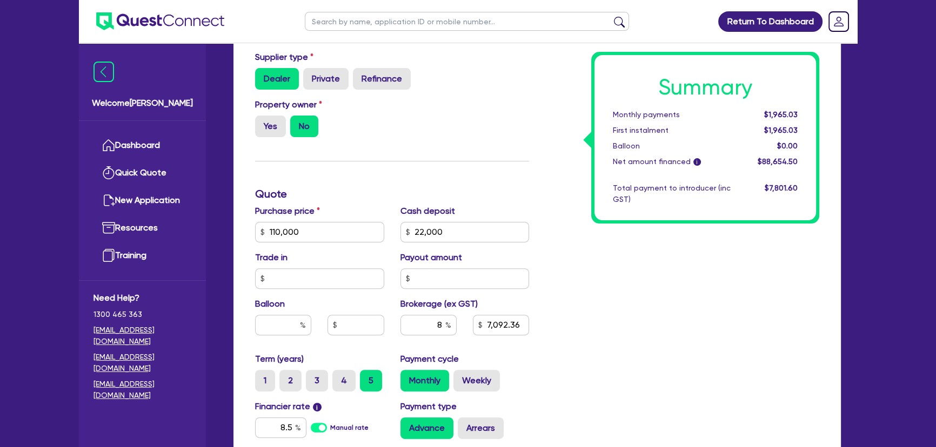
scroll to position [393, 0]
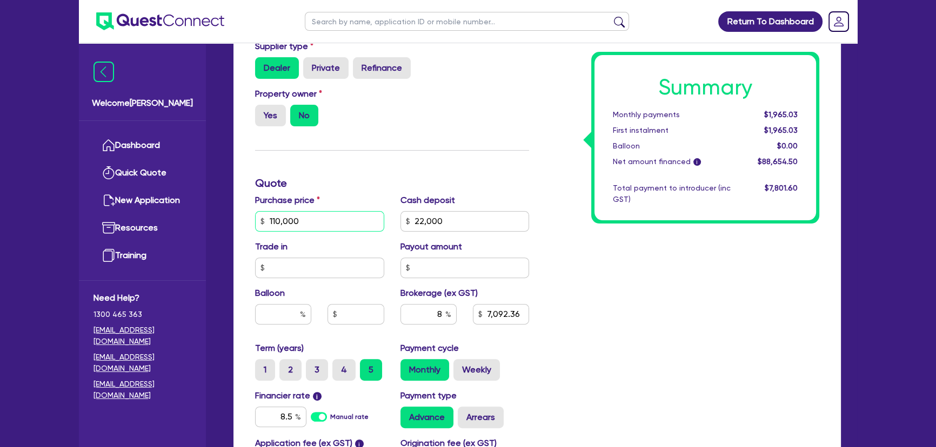
click at [345, 222] on input "110,000" at bounding box center [319, 221] width 129 height 21
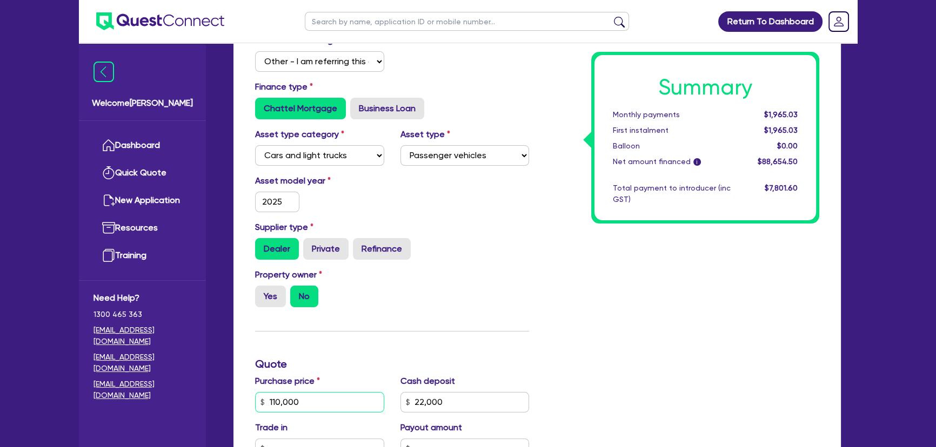
scroll to position [294, 0]
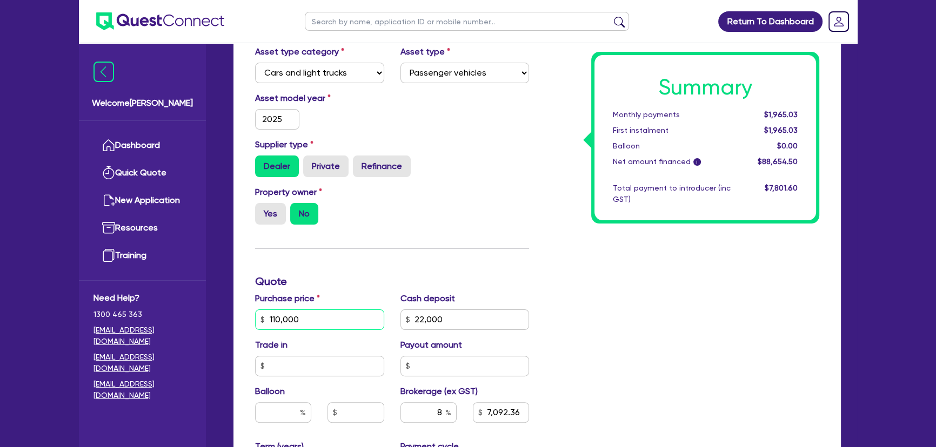
type input "9"
type input "22,000"
type input "7,092.36"
type input "95"
type input "22,000"
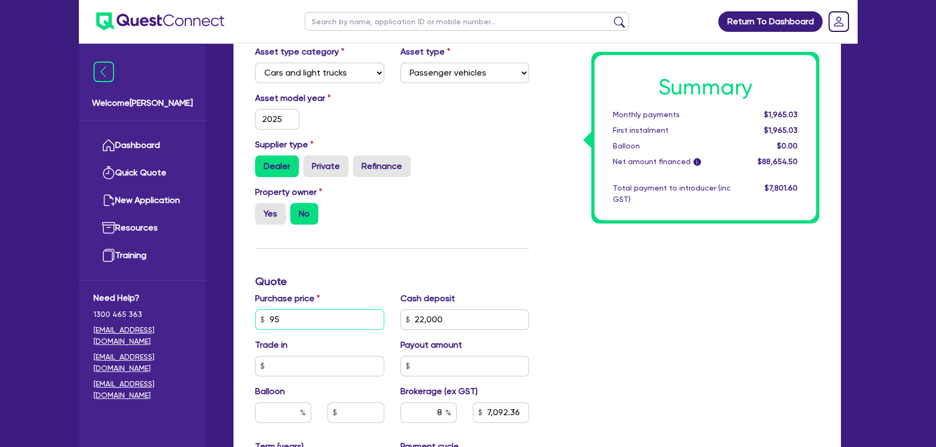
type input "7,092.36"
type input "950"
type input "22,000"
type input "7,092.36"
type input "9,500"
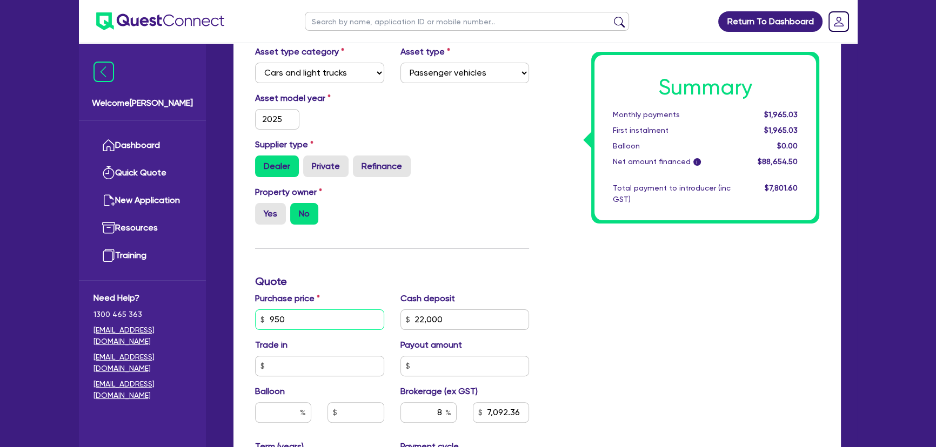
type input "22,000"
type input "7,092.36"
type input "95,000"
type input "22,000"
type input "7,092.36"
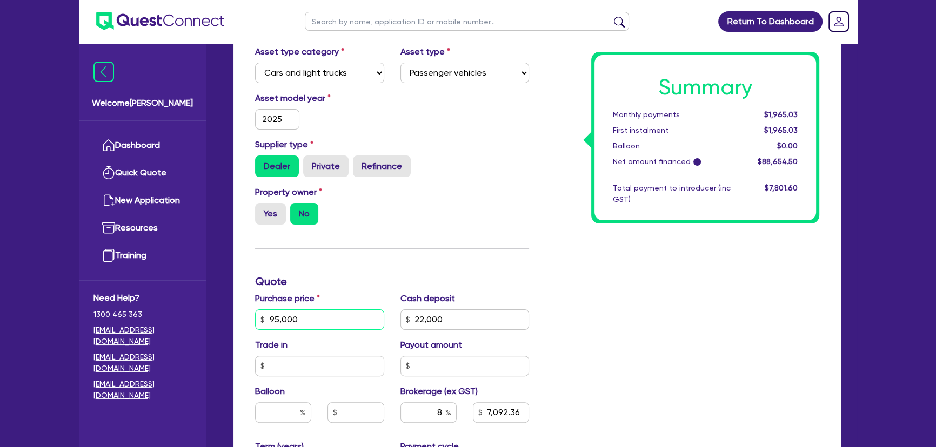
type input "95,000"
type input "22,000"
type input "7,092.36"
click at [499, 319] on input "22,000" at bounding box center [464, 320] width 129 height 21
type input "22,000"
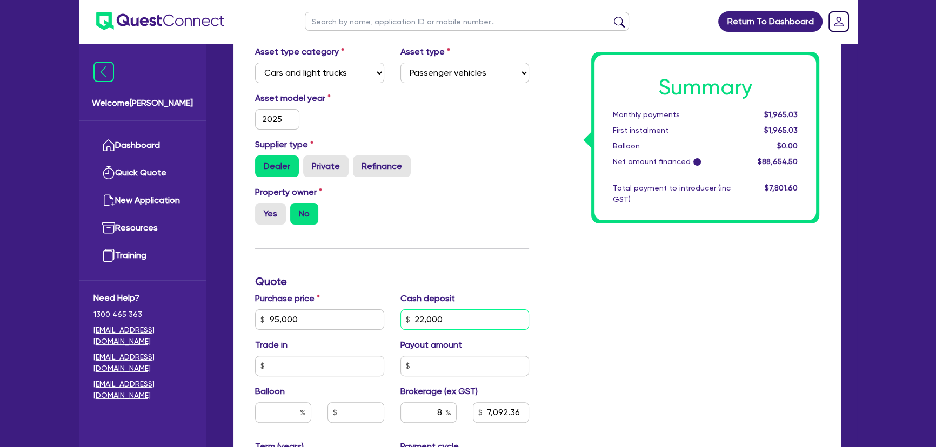
type input "5,892.36"
click at [499, 319] on input "22,000" at bounding box center [464, 320] width 129 height 21
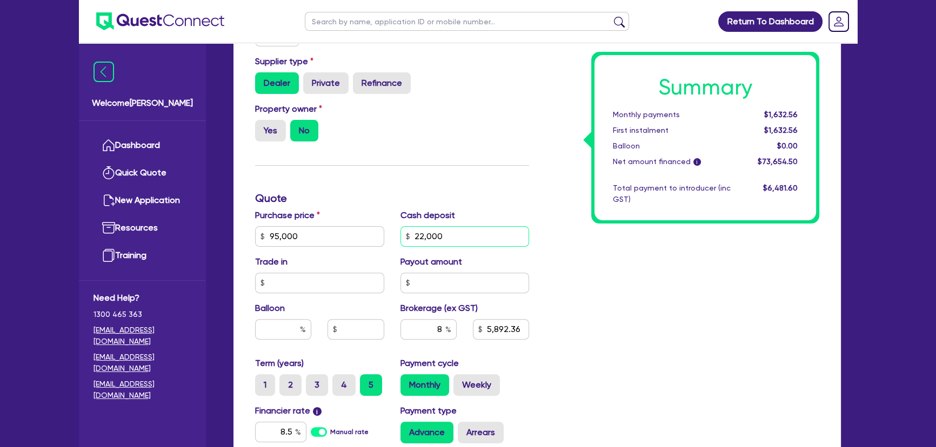
scroll to position [442, 0]
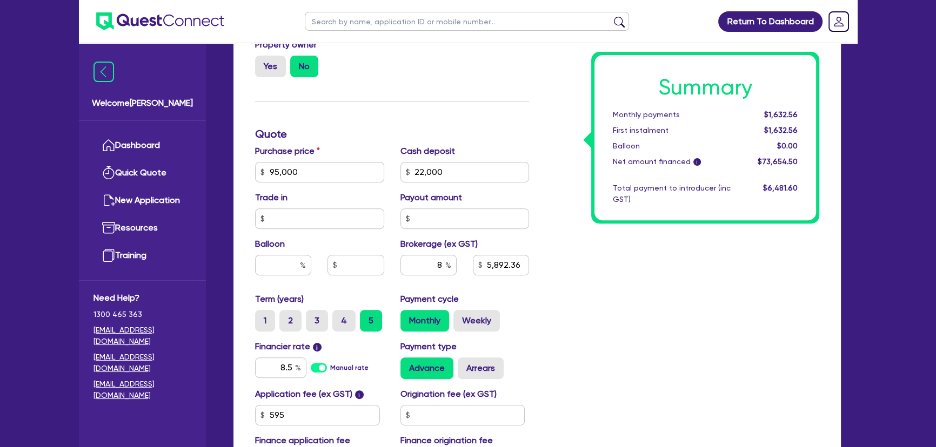
type input "22,000"
type input "5,892.36"
type input "22,000"
type input "5,892.36"
click at [480, 178] on input "22,000" at bounding box center [464, 172] width 129 height 21
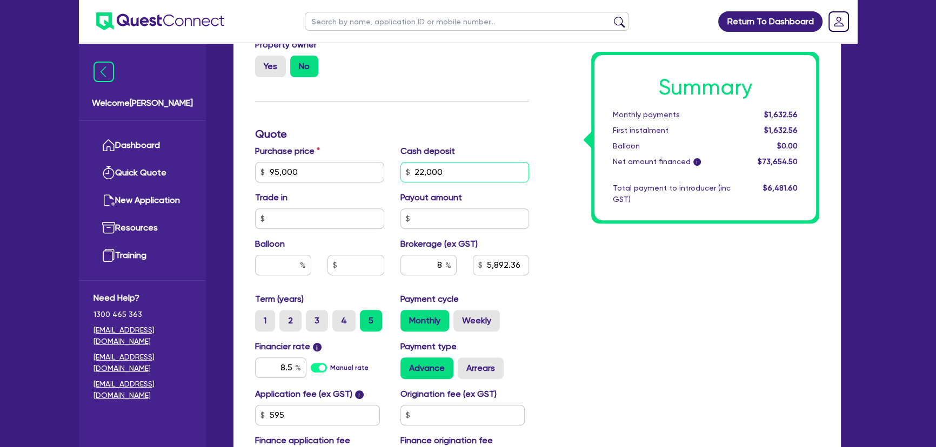
click at [480, 178] on input "22,000" at bounding box center [464, 172] width 129 height 21
type input "1"
type input "5,892.36"
type input "19"
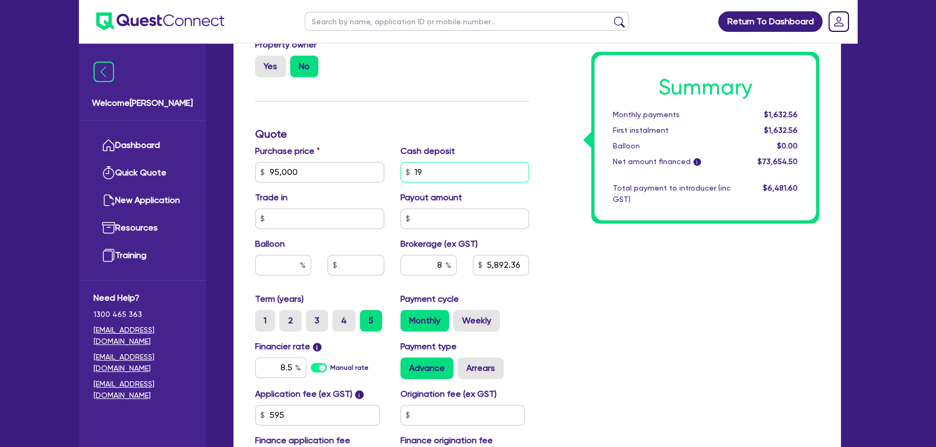
type input "5,892.36"
type input "190"
type input "5,892.36"
type input "1,900"
type input "5,892.36"
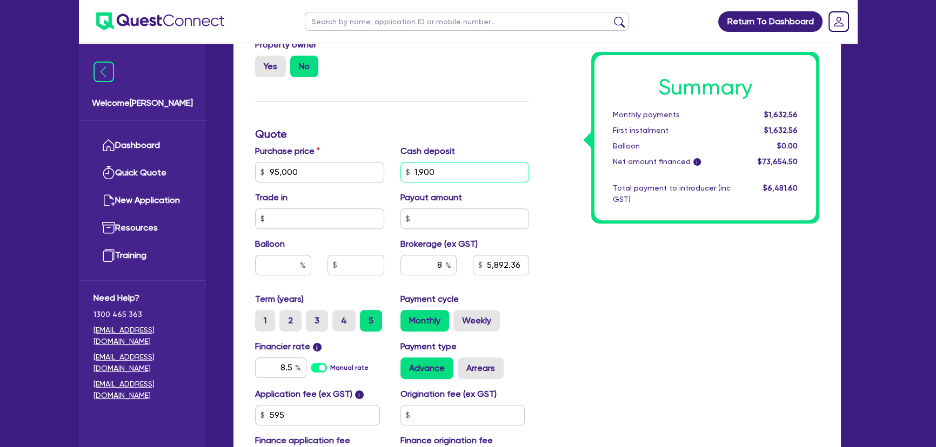
type input "19,000"
type input "5,892.36"
type input "190,000"
type input "5,892.36"
type input "19,000"
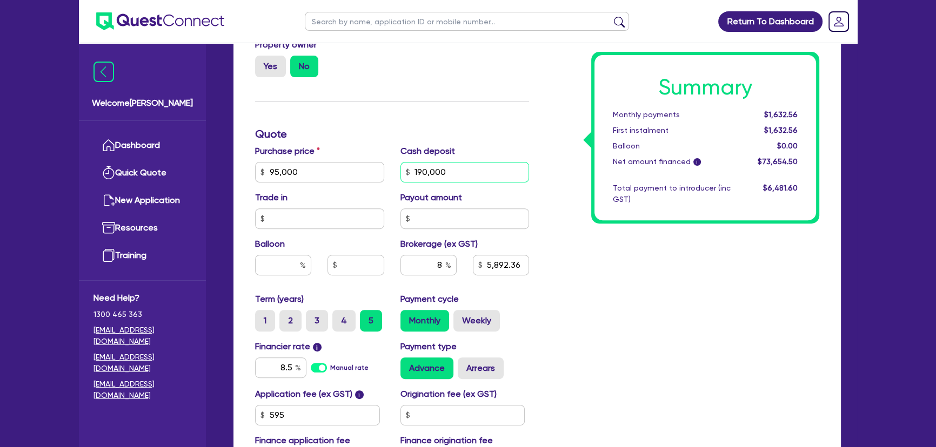
type input "5,892.36"
type input "19,000"
click at [594, 270] on div "Summary Monthly payments $1,632.56 First instalment $1,632.56 Balloon $0.00 Net…" at bounding box center [682, 134] width 290 height 695
click at [417, 269] on input "8" at bounding box center [428, 265] width 56 height 21
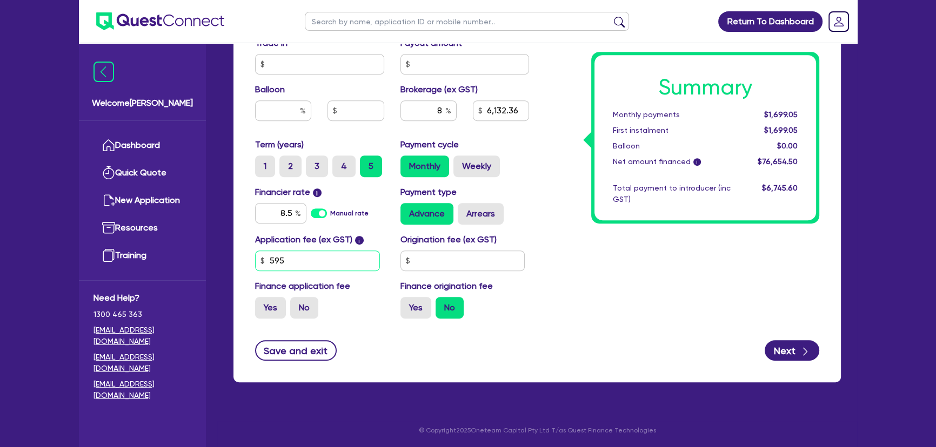
click at [316, 260] on input "595" at bounding box center [317, 261] width 125 height 21
type input "6,132.36"
type input "6"
type input "6,132.36"
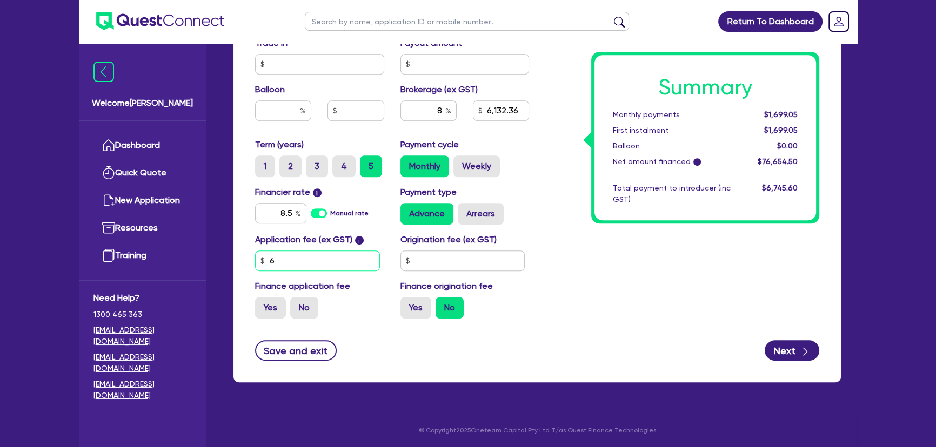
type input "64"
type input "6,132.36"
type input "649"
click at [445, 252] on input "text" at bounding box center [462, 261] width 125 height 21
type input "6,137.11"
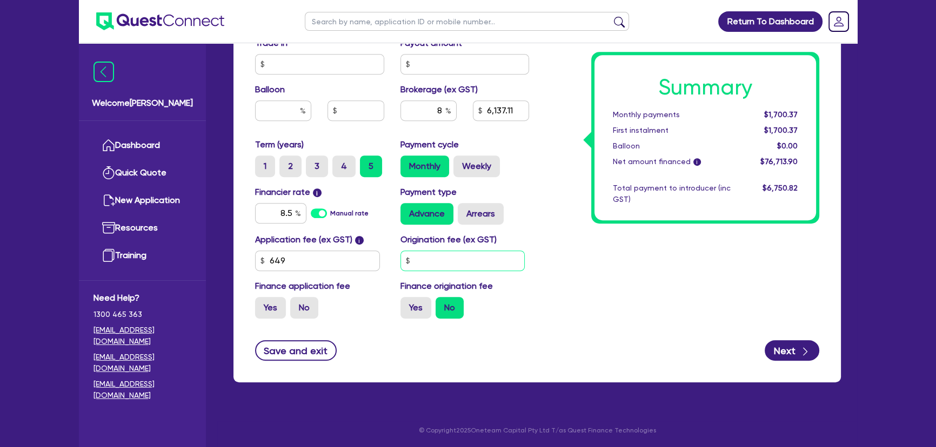
type input "4"
type input "6,137.11"
type input "42"
type input "6,137.11"
type input "427"
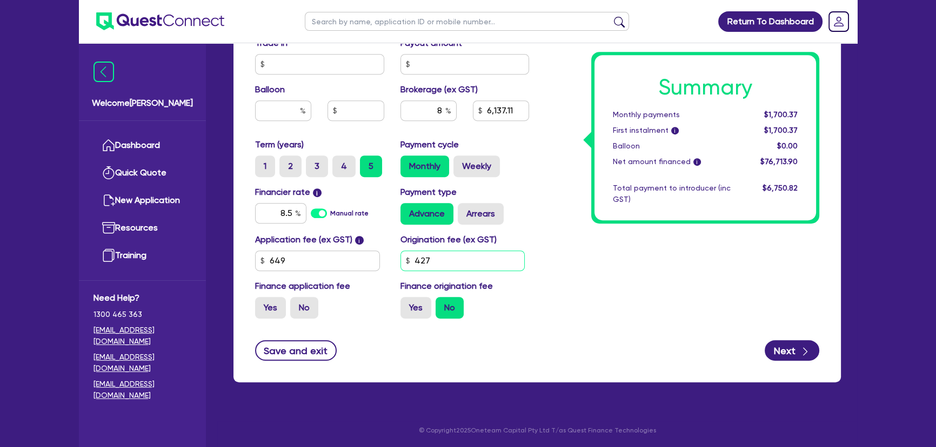
type input "6,137.11"
type input "4,272"
type input "6,137.11"
type input "4,272."
type input "6,137.11"
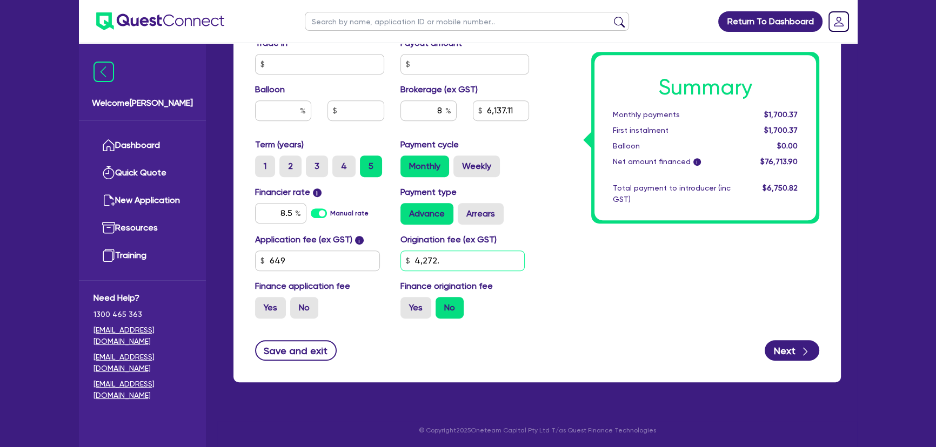
type input "4,272.7"
type input "6,137.11"
type input "4,272.73"
click at [416, 260] on input "4,272.73" at bounding box center [462, 261] width 125 height 21
click at [419, 259] on input "4,272.73" at bounding box center [462, 261] width 125 height 21
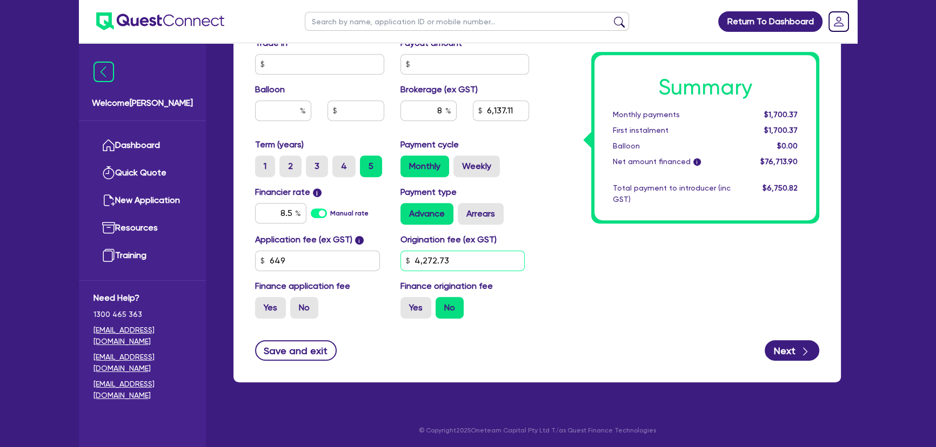
type input "6,137.11"
type input "272.73"
type input "6,137.11"
type input "1,272.73"
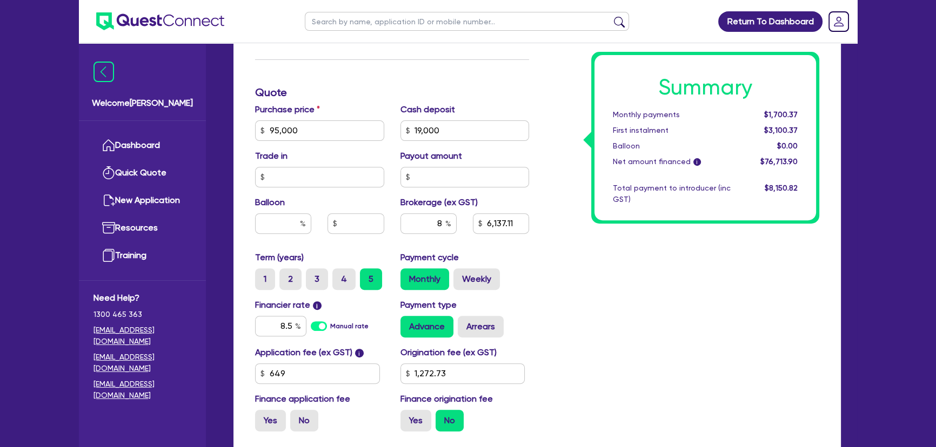
scroll to position [589, 0]
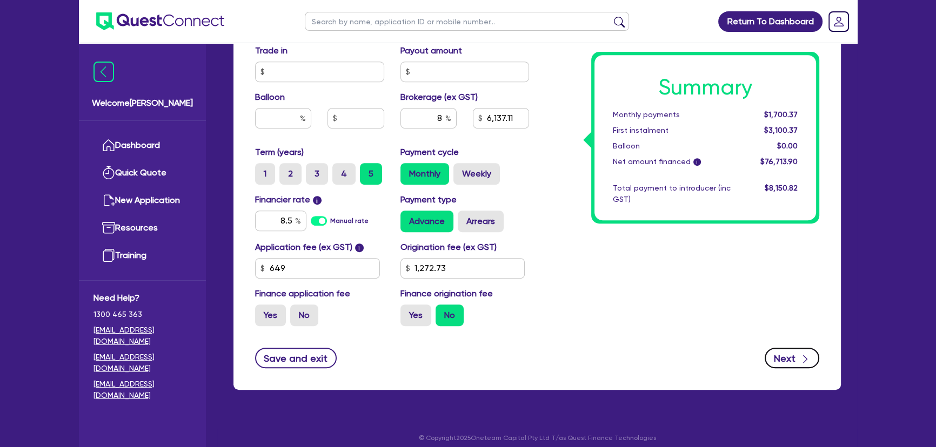
click at [785, 352] on button "Next" at bounding box center [792, 358] width 55 height 21
type input "6,137.11"
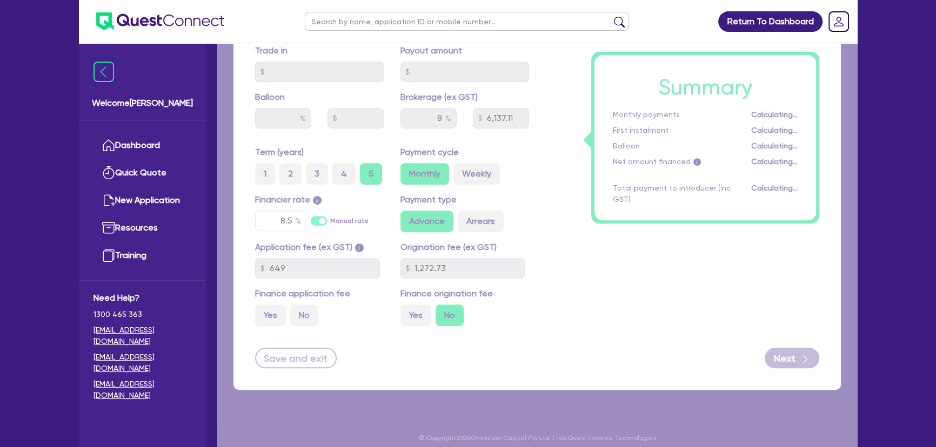
select select "COMPANY"
select select "BUILDING_CONSTRUCTION"
select select "TRADES_SERVICES_CONSUMERS"
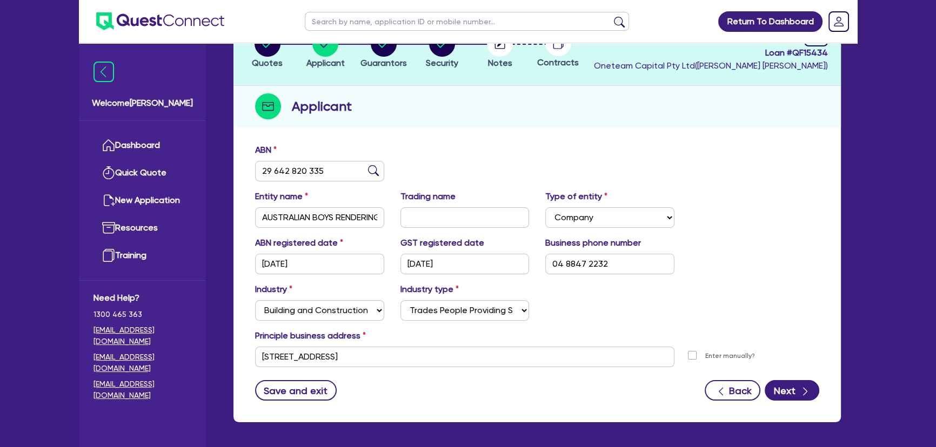
scroll to position [125, 0]
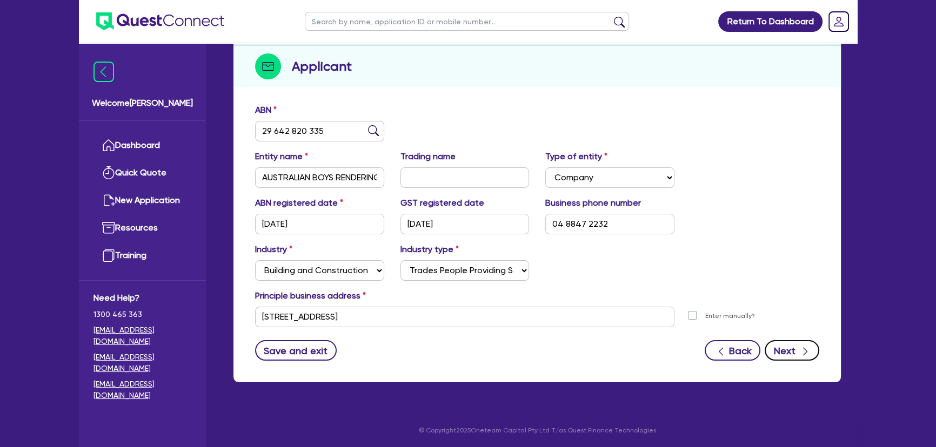
click at [794, 359] on button "Next" at bounding box center [792, 350] width 55 height 21
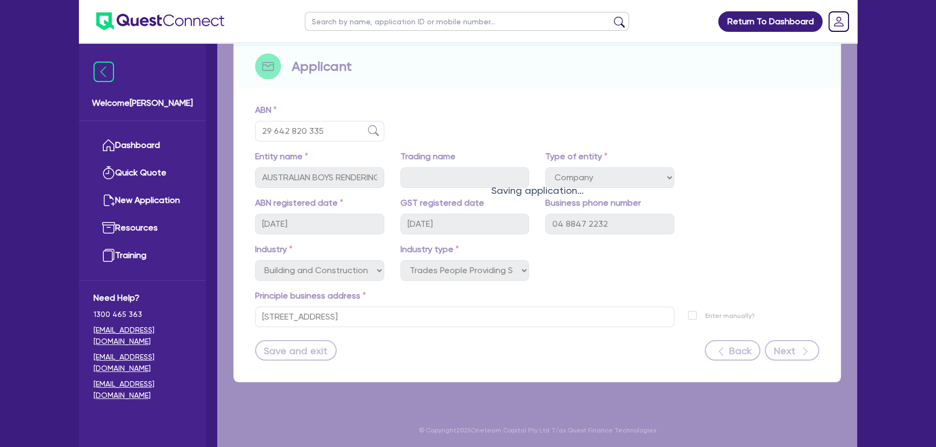
select select "MR"
select select "SA"
select select "SINGLE"
select select "CASH"
select select "VEHICLE"
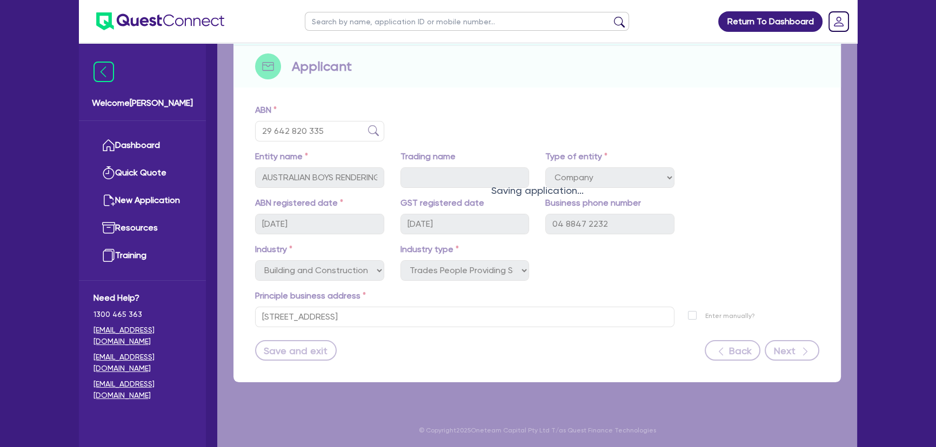
select select "VEHICLE"
select select "TRAILER"
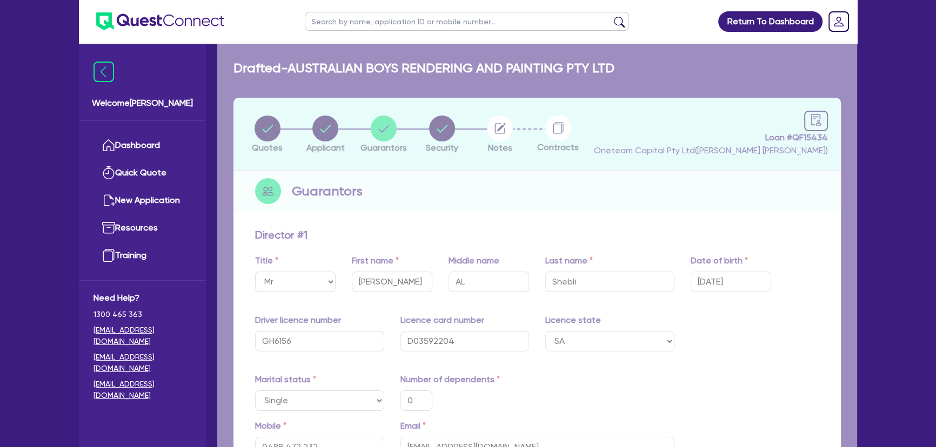
type input "0"
type input "0488 472 232"
type input "30,000"
type input "40,000"
type input "20,000"
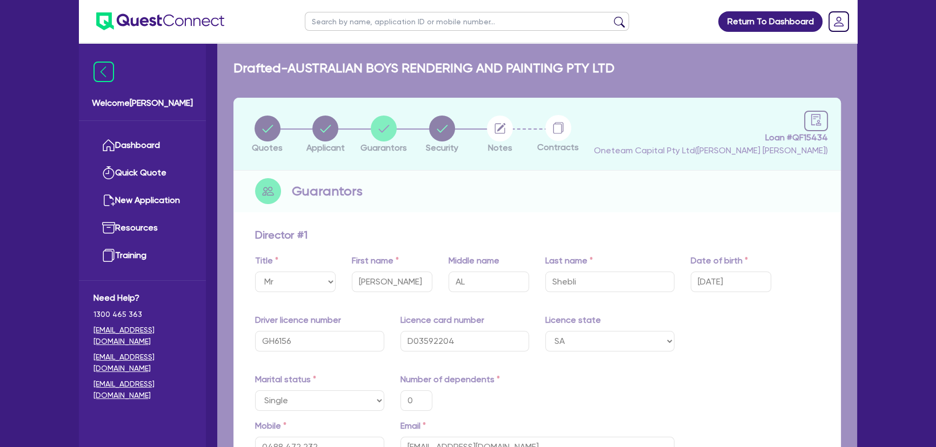
type input "15,000"
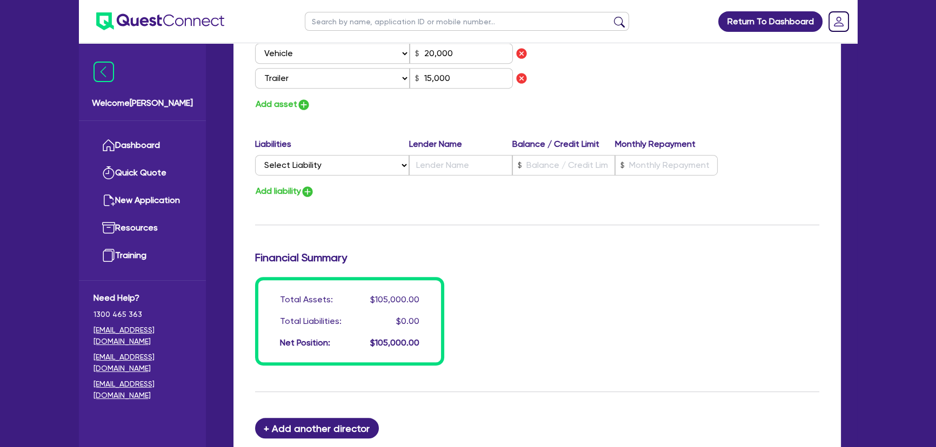
scroll to position [886, 0]
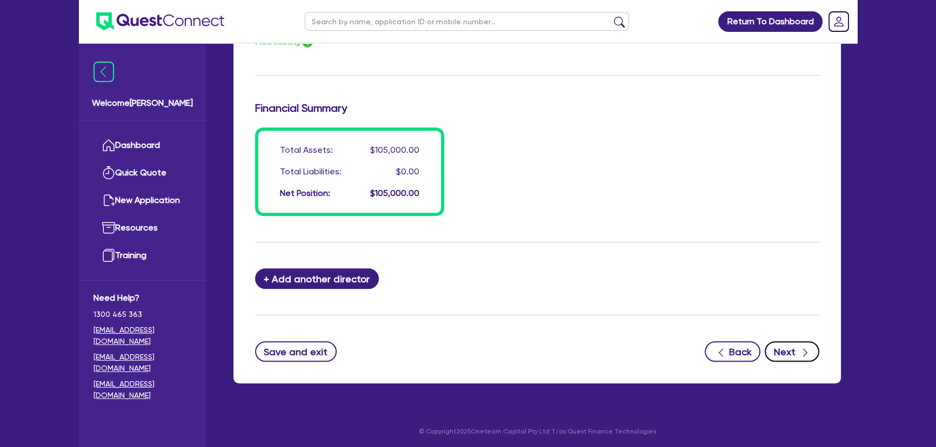
click at [793, 357] on button "Next" at bounding box center [792, 351] width 55 height 21
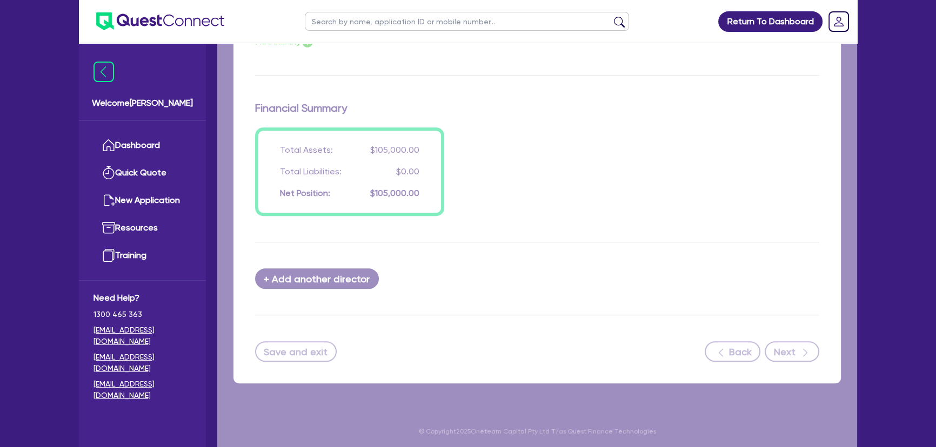
select select "CARS_AND_LIGHT_TRUCKS"
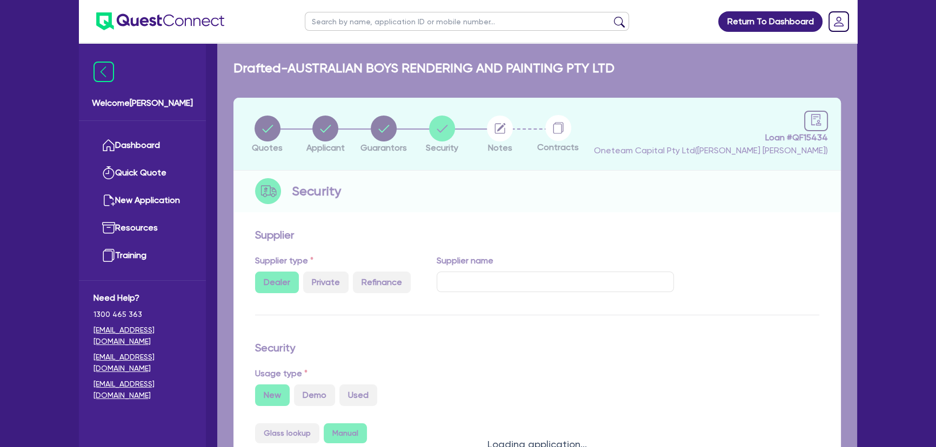
select select "PASSENGER_VEHICLES"
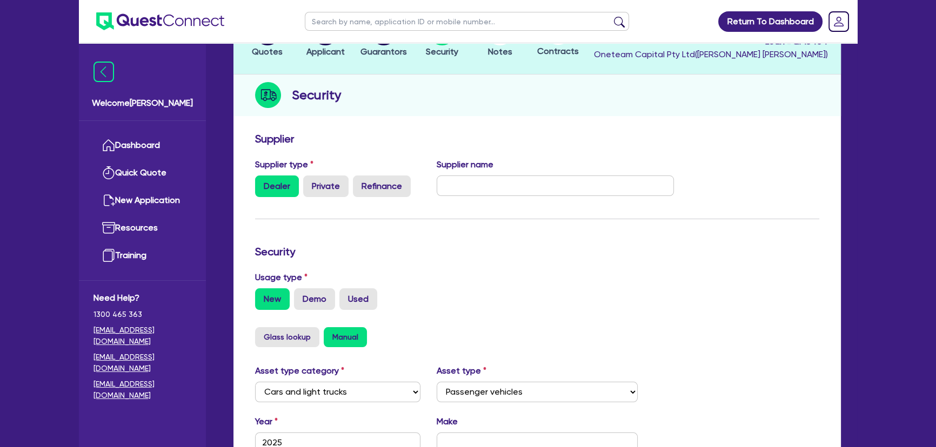
scroll to position [344, 0]
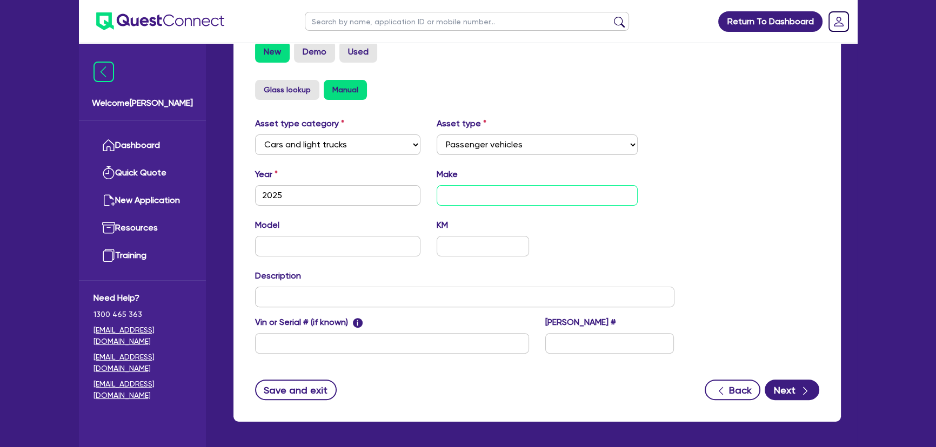
click at [540, 192] on input "text" at bounding box center [538, 195] width 202 height 21
type input "Toyota"
click at [357, 246] on input "text" at bounding box center [337, 246] width 165 height 21
type input "[PERSON_NAME] VX"
click at [334, 296] on input "text" at bounding box center [464, 297] width 419 height 21
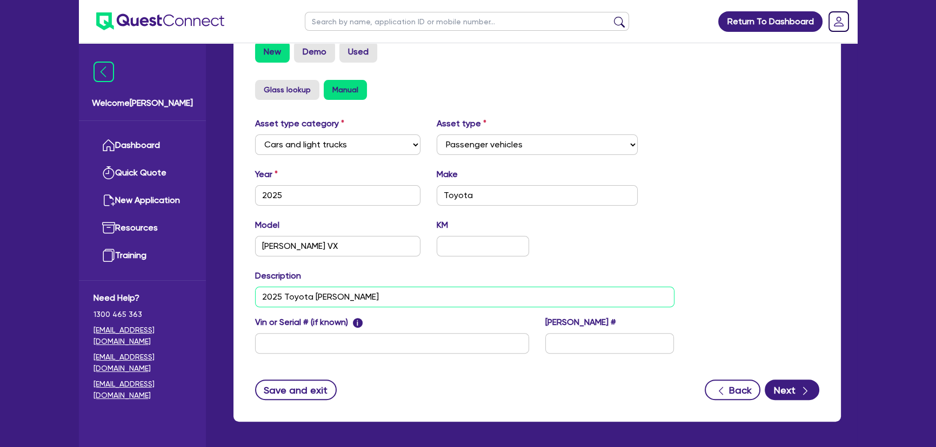
type input "2025 Toyota [PERSON_NAME]"
click at [273, 251] on input "[PERSON_NAME] VX" at bounding box center [337, 246] width 165 height 21
type input "[PERSON_NAME] VX"
click at [365, 293] on input "2025 Toyota [PERSON_NAME]" at bounding box center [464, 297] width 419 height 21
type input "2025 Toyota [PERSON_NAME] Vx"
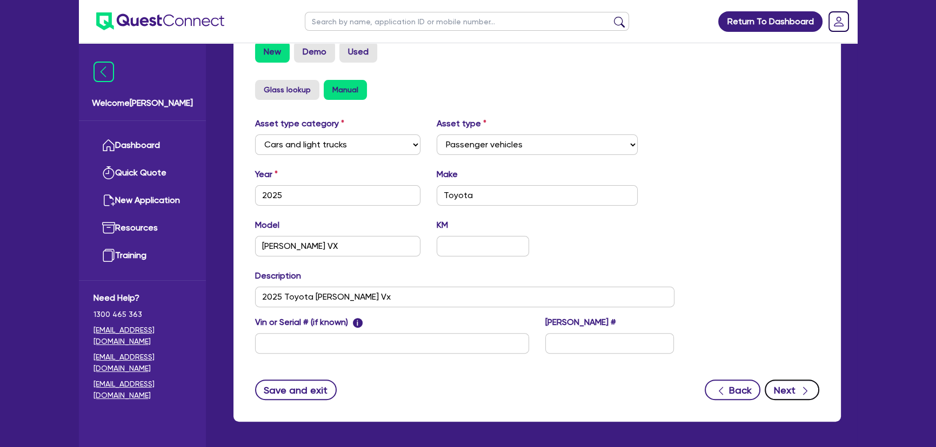
click at [789, 391] on button "Next" at bounding box center [792, 390] width 55 height 21
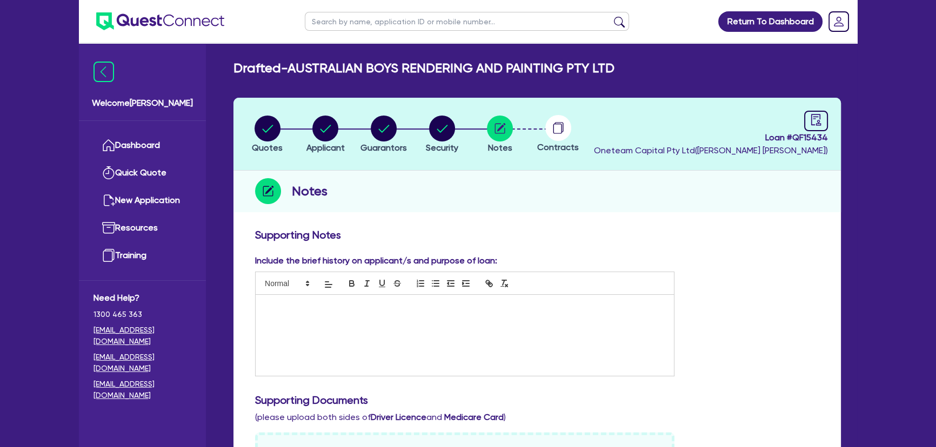
click at [421, 334] on div at bounding box center [465, 335] width 418 height 81
click at [377, 136] on circle "button" at bounding box center [384, 129] width 26 height 26
select select "MR"
select select "SA"
select select "SINGLE"
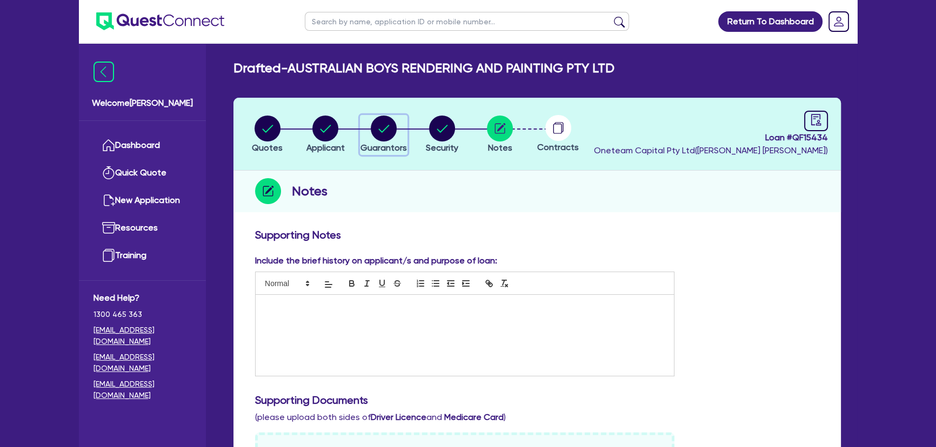
select select "CASH"
select select "VEHICLE"
select select "TRAILER"
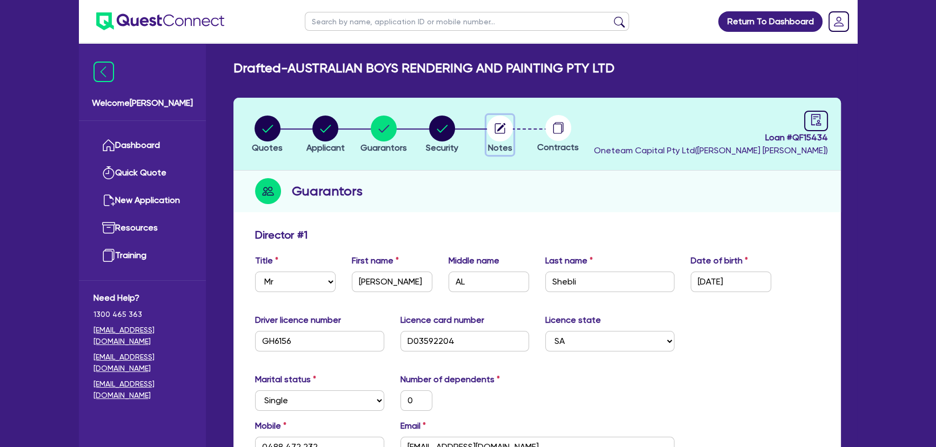
drag, startPoint x: 490, startPoint y: 149, endPoint x: 497, endPoint y: 131, distance: 19.2
click at [491, 145] on span "Notes" at bounding box center [500, 148] width 24 height 10
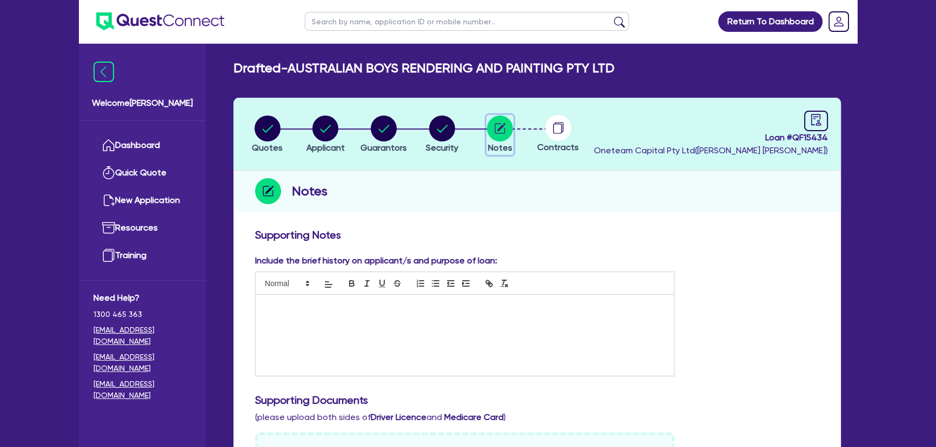
click at [497, 131] on circle "button" at bounding box center [500, 129] width 26 height 26
drag, startPoint x: 349, startPoint y: 321, endPoint x: 188, endPoint y: 292, distance: 163.6
click at [348, 321] on div at bounding box center [465, 335] width 418 height 81
click at [316, 338] on div at bounding box center [465, 335] width 418 height 81
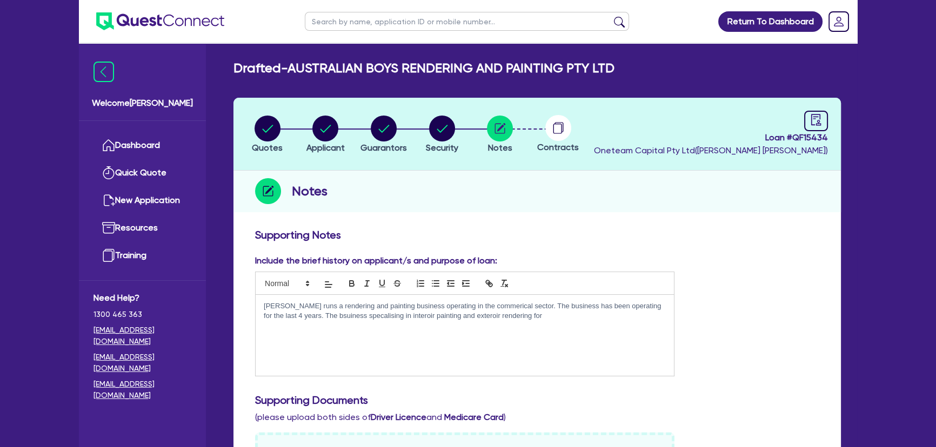
click at [524, 321] on div "Hasan runs a rendering and painting business operating in the commerical sector…" at bounding box center [465, 335] width 418 height 81
click at [318, 331] on p "The business" at bounding box center [465, 336] width 402 height 10
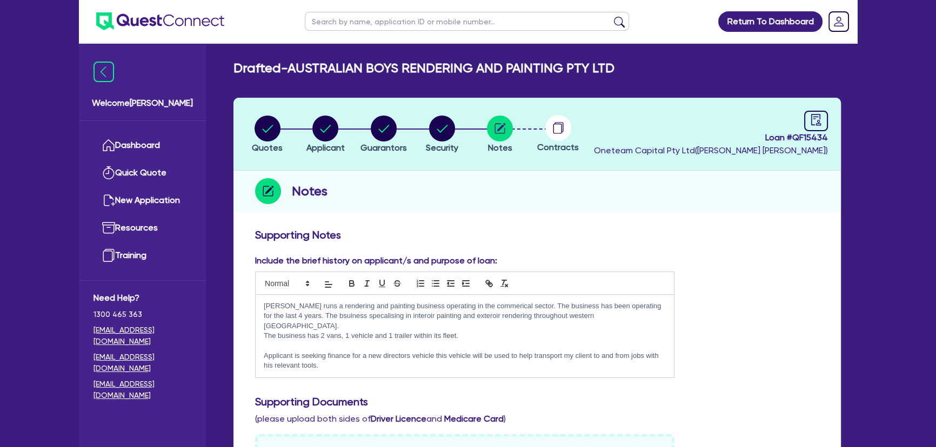
drag, startPoint x: 333, startPoint y: 362, endPoint x: 261, endPoint y: 309, distance: 89.7
click at [261, 309] on div "Hasan runs a rendering and painting business operating in the commerical sector…" at bounding box center [465, 336] width 418 height 83
copy div "Hasan runs a rendering and painting business operating in the commerical sector…"
click at [344, 357] on p "Applicant is seeking finance for a new directors vehicle this vehicle will be u…" at bounding box center [465, 361] width 402 height 20
drag, startPoint x: 300, startPoint y: 352, endPoint x: 259, endPoint y: 303, distance: 64.4
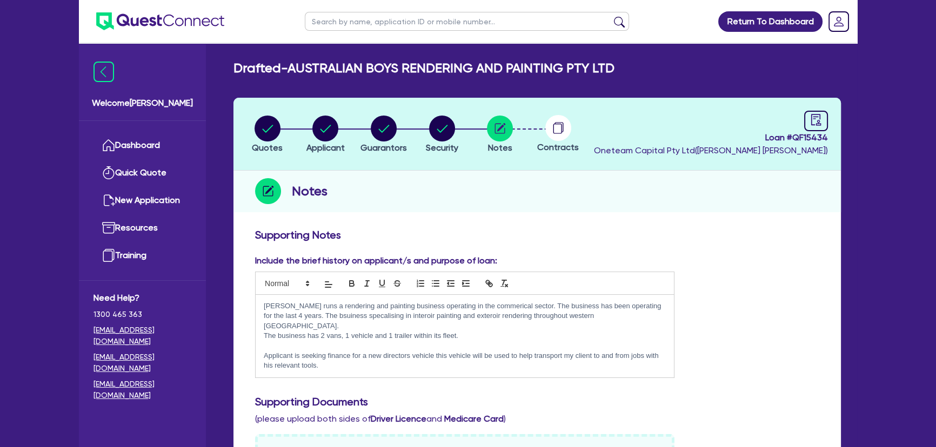
click at [259, 303] on div "Hasan runs a rendering and painting business operating in the commerical sector…" at bounding box center [465, 336] width 418 height 83
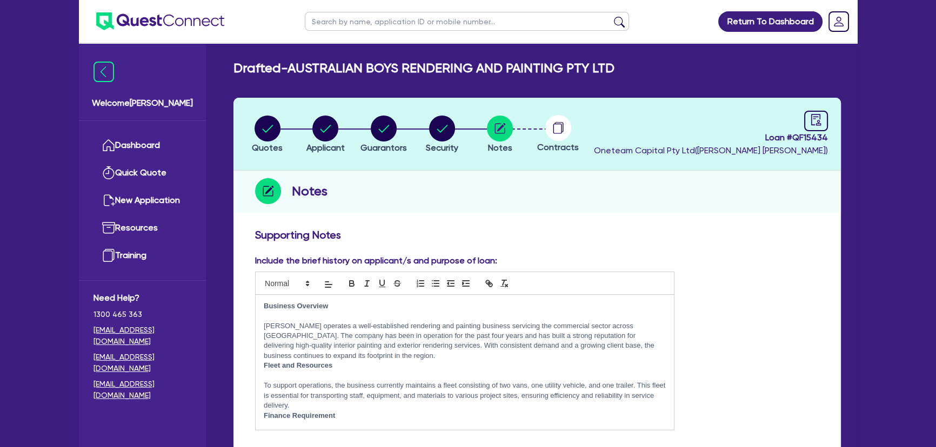
click at [278, 317] on p at bounding box center [465, 316] width 402 height 10
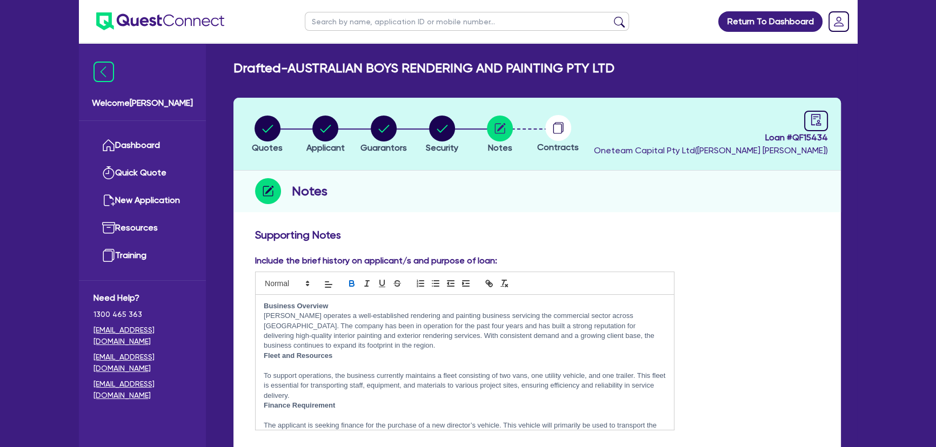
click at [264, 354] on strong "Fleet and Resources" at bounding box center [298, 356] width 69 height 8
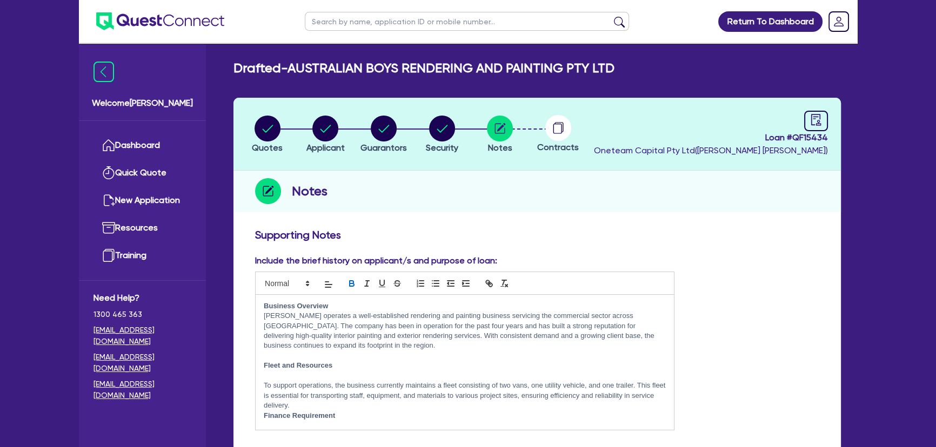
click at [278, 373] on p at bounding box center [465, 376] width 402 height 10
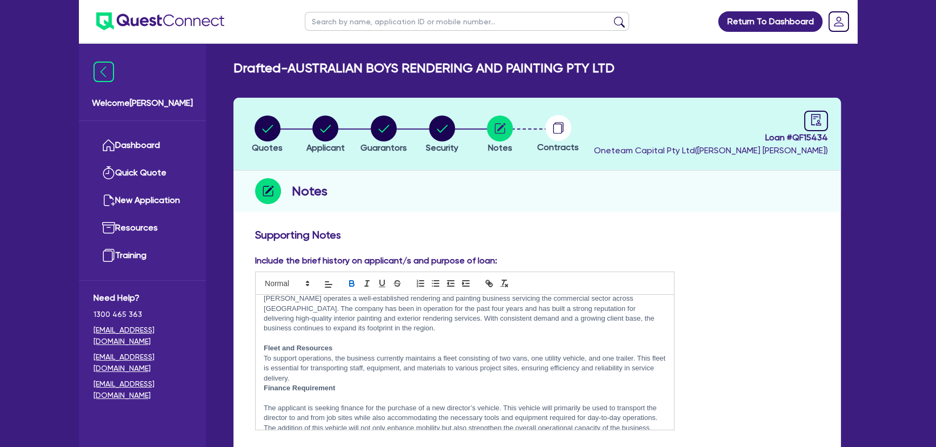
scroll to position [27, 0]
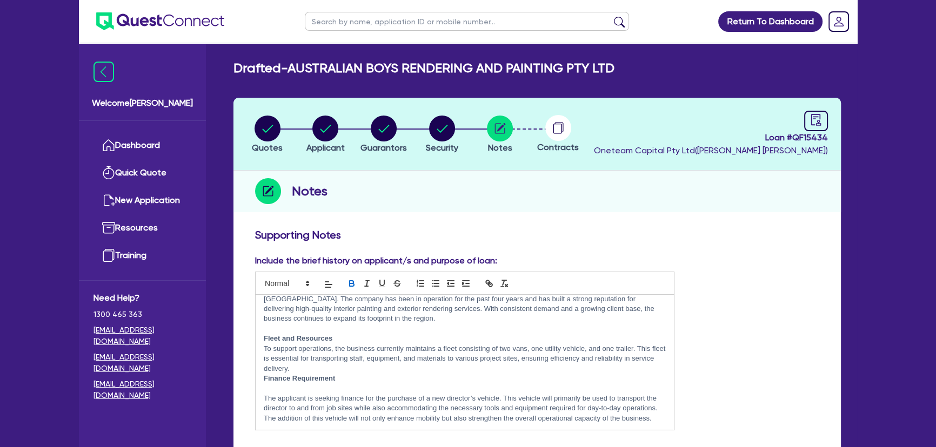
click at [262, 380] on div "Business Overview Hasan operates a well-established rendering and painting busi…" at bounding box center [465, 362] width 418 height 135
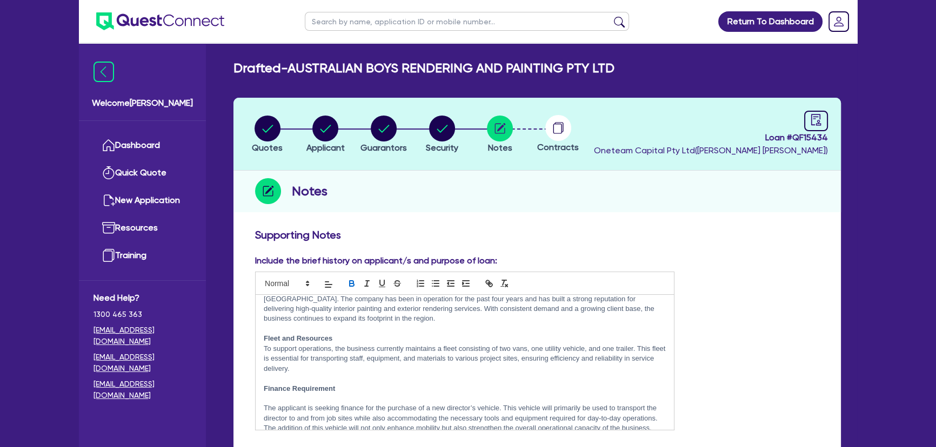
click at [270, 398] on p at bounding box center [465, 399] width 402 height 10
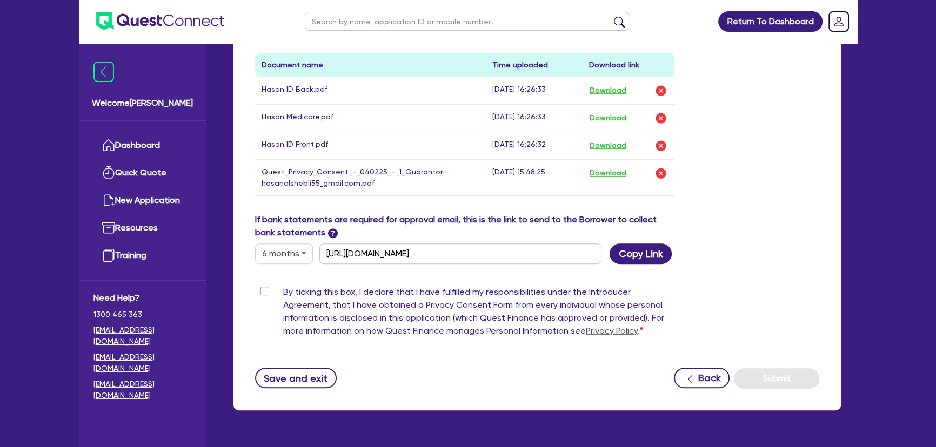
scroll to position [542, 0]
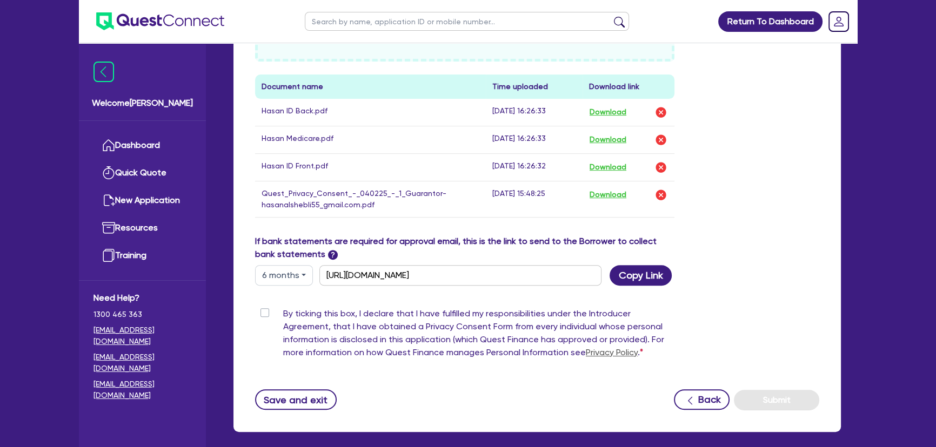
click at [283, 313] on label "By ticking this box, I declare that I have fulfilled my responsibilities under …" at bounding box center [478, 335] width 391 height 56
click at [261, 313] on input "By ticking this box, I declare that I have fulfilled my responsibilities under …" at bounding box center [259, 312] width 9 height 10
checkbox input "true"
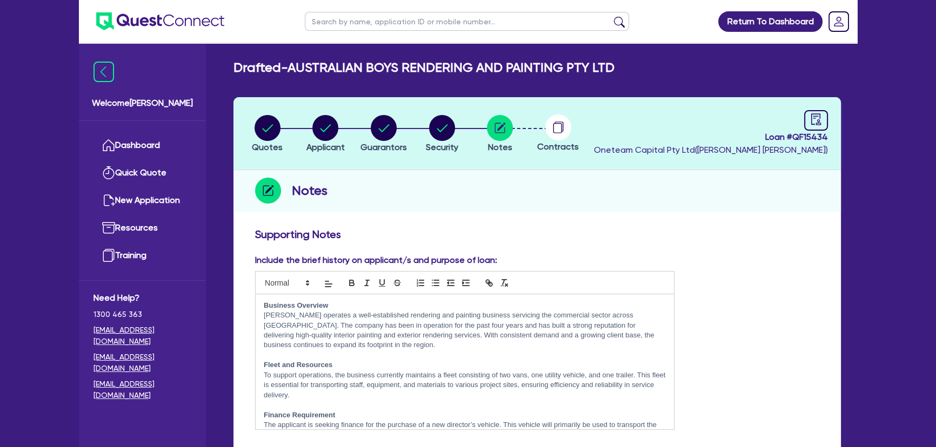
scroll to position [0, 0]
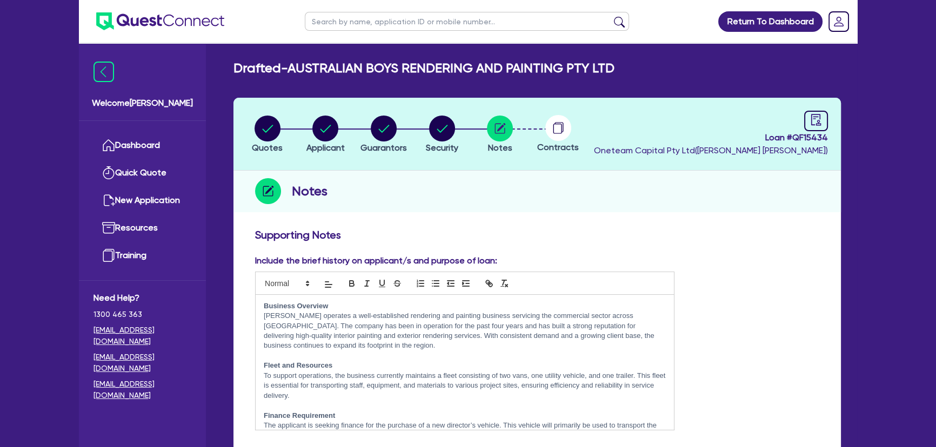
click at [565, 129] on circle at bounding box center [558, 128] width 26 height 26
click at [811, 120] on div at bounding box center [816, 121] width 24 height 21
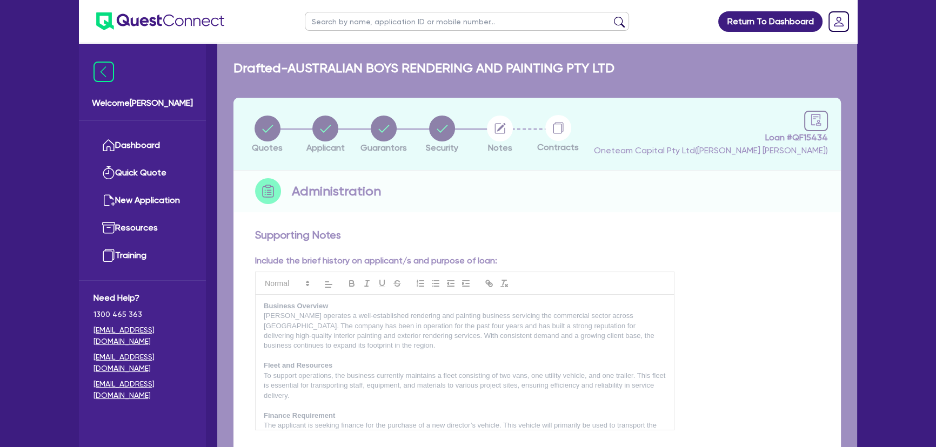
select select "DRAFTED_NEW"
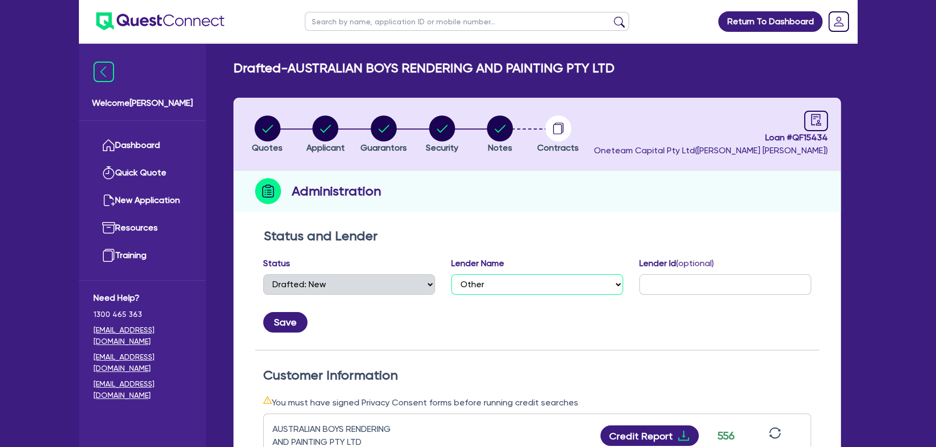
click at [525, 276] on select "Select AAMF AFS Alex Bank Angle Finance Azora Banjo BigStone BOQ Finance Brande…" at bounding box center [537, 284] width 172 height 21
select select "Angle Finance"
click at [451, 274] on select "Select AAMF AFS Alex Bank Angle Finance Azora Banjo BigStone BOQ Finance Brande…" at bounding box center [537, 284] width 172 height 21
click at [297, 319] on button "Save" at bounding box center [285, 322] width 44 height 21
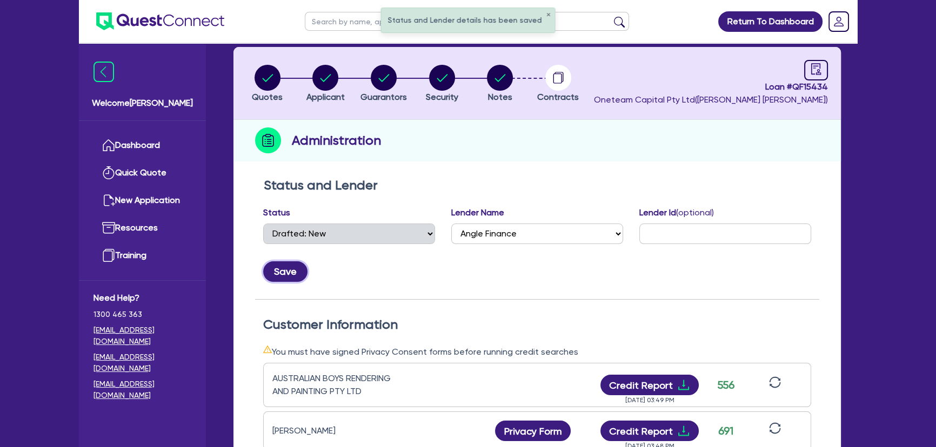
scroll to position [49, 0]
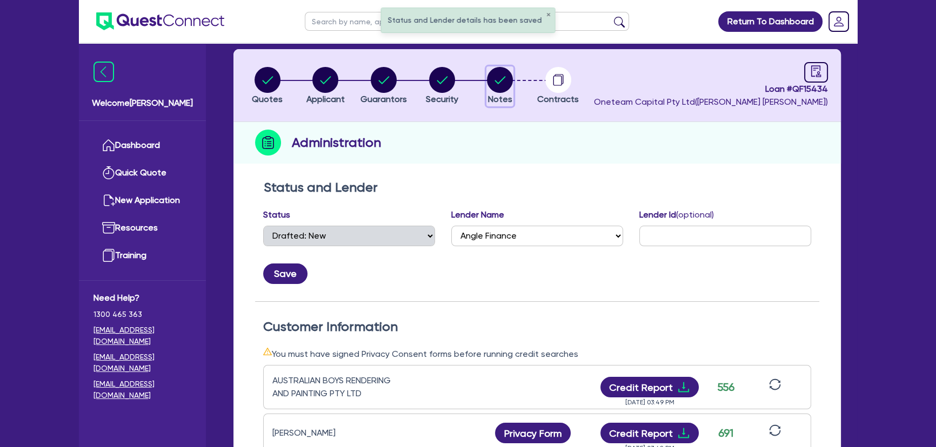
click at [506, 88] on circle "button" at bounding box center [500, 80] width 26 height 26
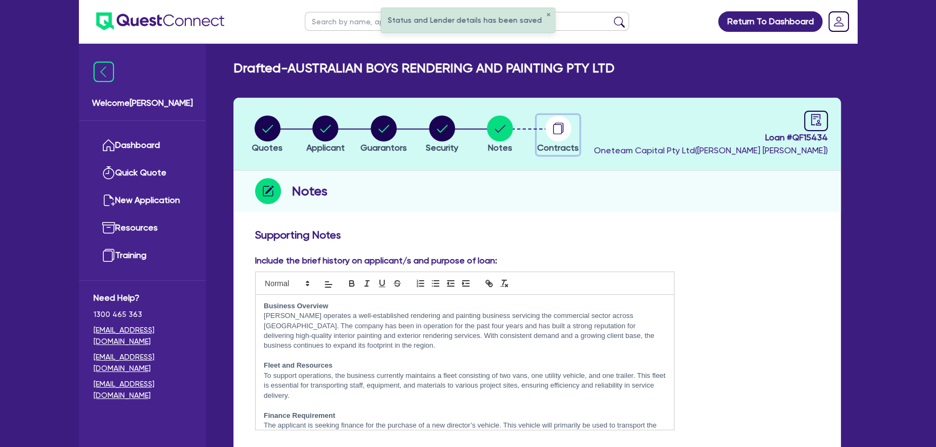
click at [573, 122] on div "button" at bounding box center [558, 129] width 42 height 26
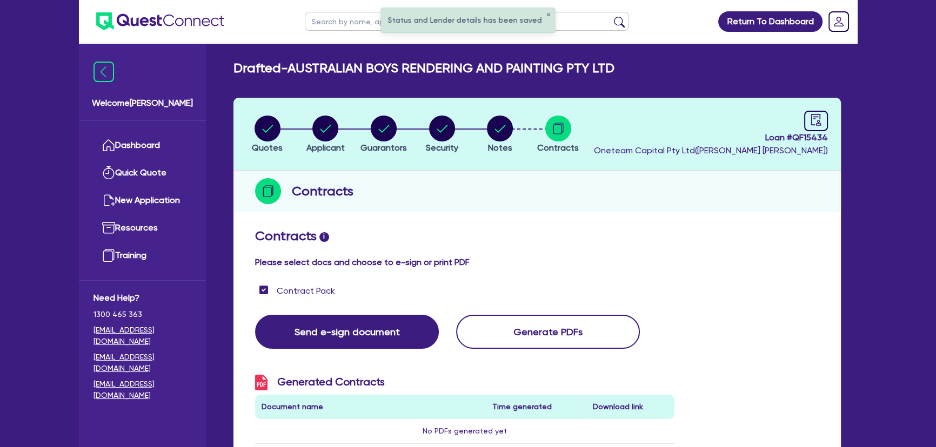
click at [829, 124] on header "Quotes Applicant Guarantors Security Notes Contracts Loan # QF15434 Oneteam Cap…" at bounding box center [536, 134] width 607 height 73
click at [822, 124] on div at bounding box center [816, 121] width 24 height 21
select select "DRAFTED_NEW"
select select "Angle Finance"
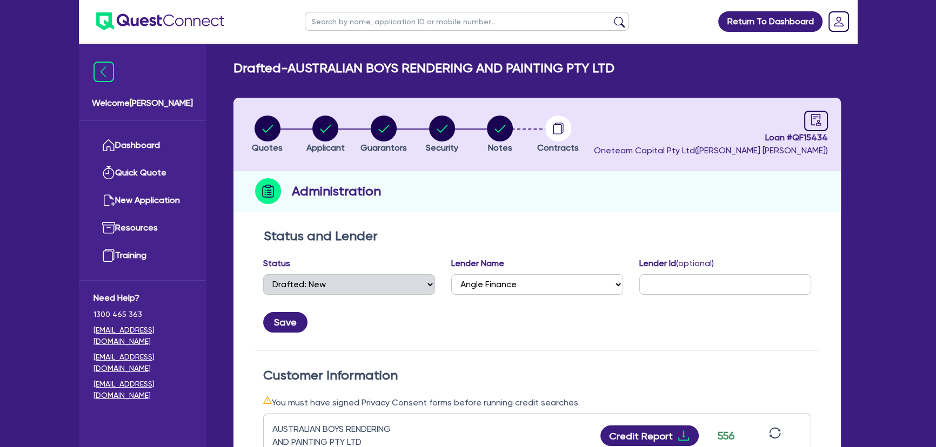
click at [249, 125] on li "Quotes" at bounding box center [267, 134] width 58 height 38
click at [270, 129] on circle "button" at bounding box center [267, 129] width 26 height 26
select select "Other"
select select "CARS_AND_LIGHT_TRUCKS"
select select "PASSENGER_VEHICLES"
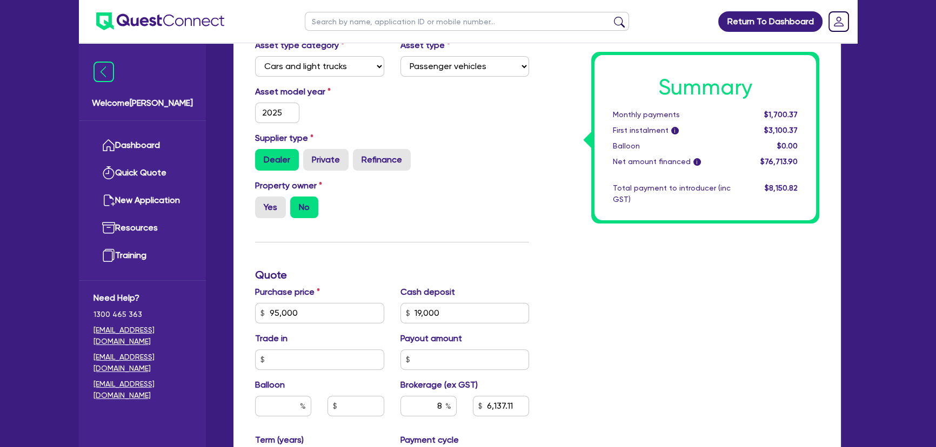
scroll to position [589, 0]
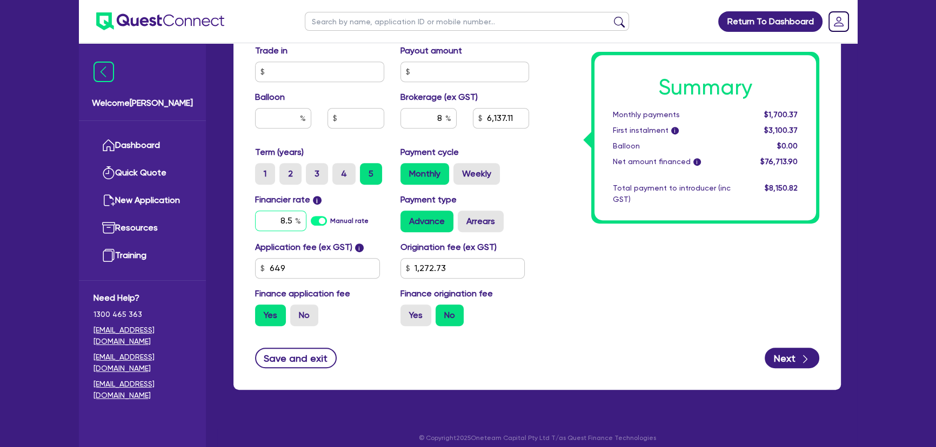
click at [264, 219] on input "8.5" at bounding box center [280, 221] width 51 height 21
type input "95,000"
type input "19,000"
type input "6,137.11"
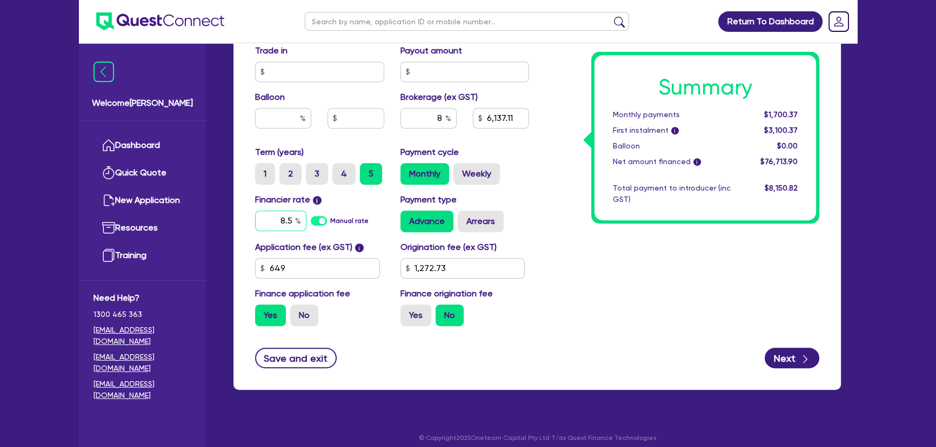
type input "7"
type input "1,272.73"
type input "95,000"
type input "19,000"
type input "6,137.11"
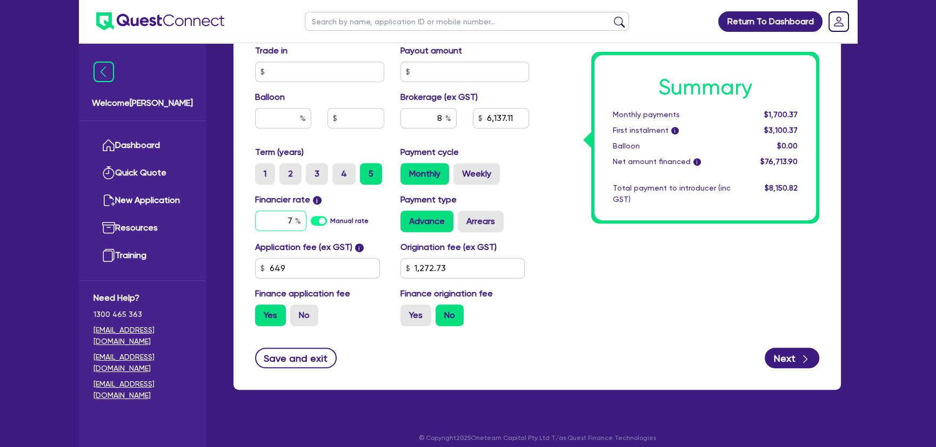
type input "7."
type input "1,272.73"
type input "95,000"
type input "19,000"
type input "6,137.11"
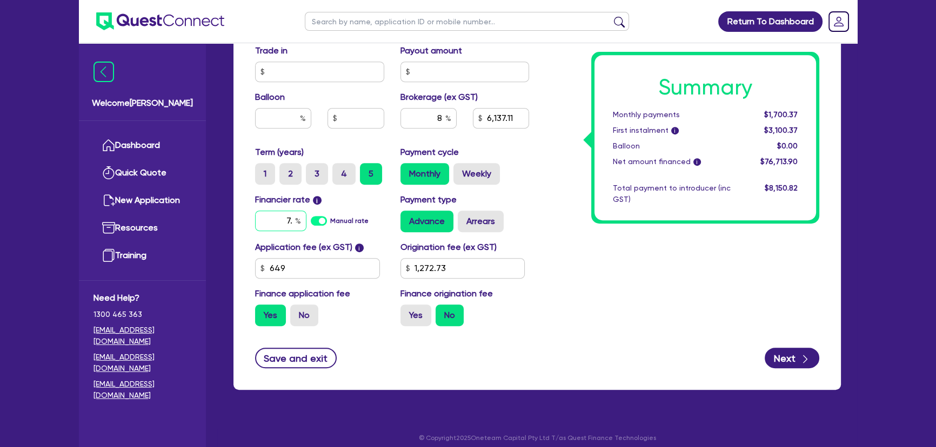
type input "7.9"
type input "1,272.73"
type input "95,000"
type input "19,000"
type input "6,137.11"
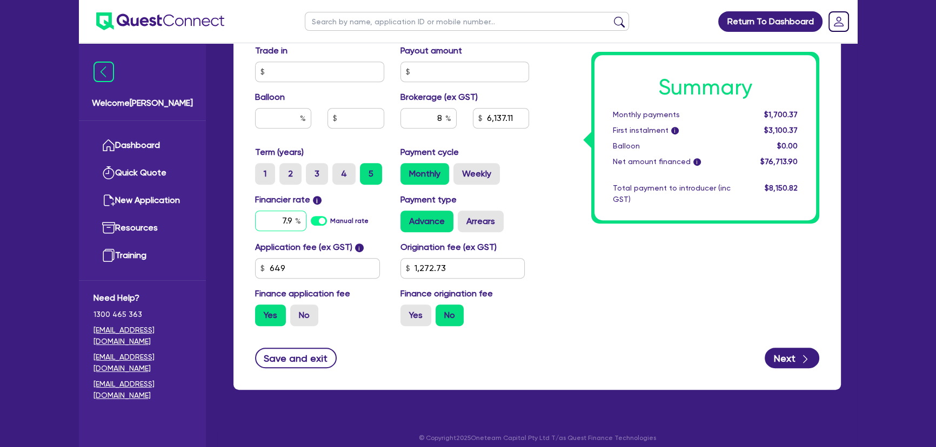
type input "7.99"
type input "1,272.73"
type input "7.99"
type input "95,000"
type input "19,000"
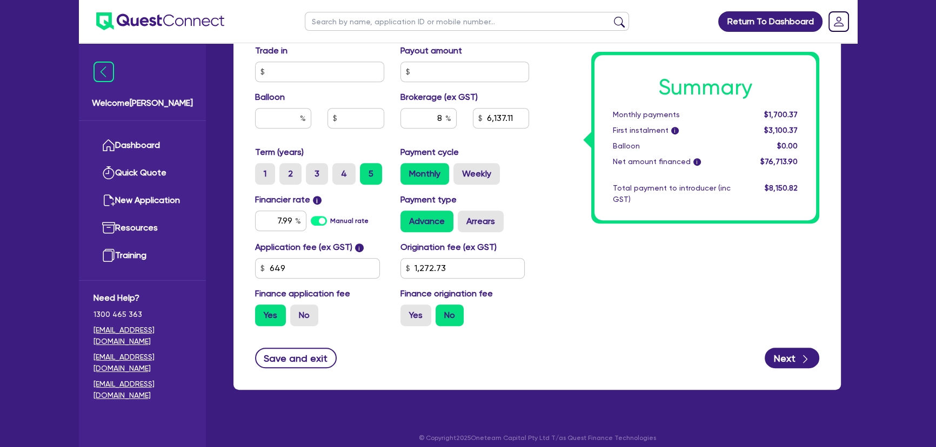
type input "6,137.11"
type input "1,272.73"
type input "95,000"
type input "19,000"
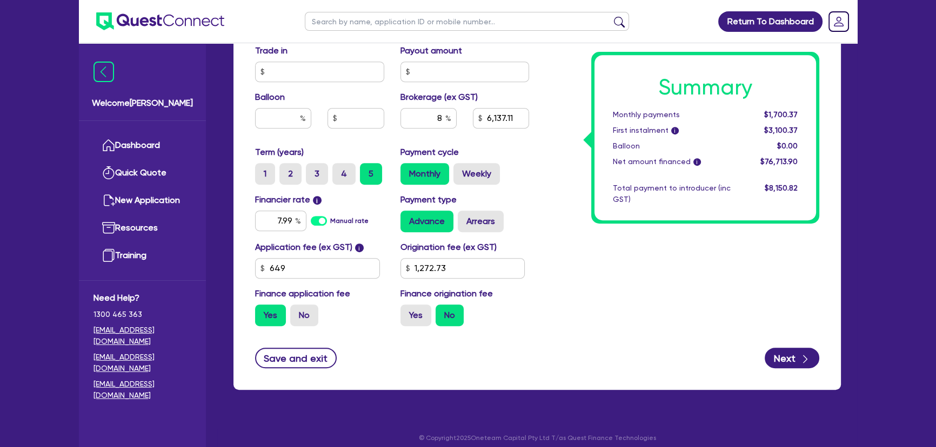
type input "6,137.11"
type input "1,272.73"
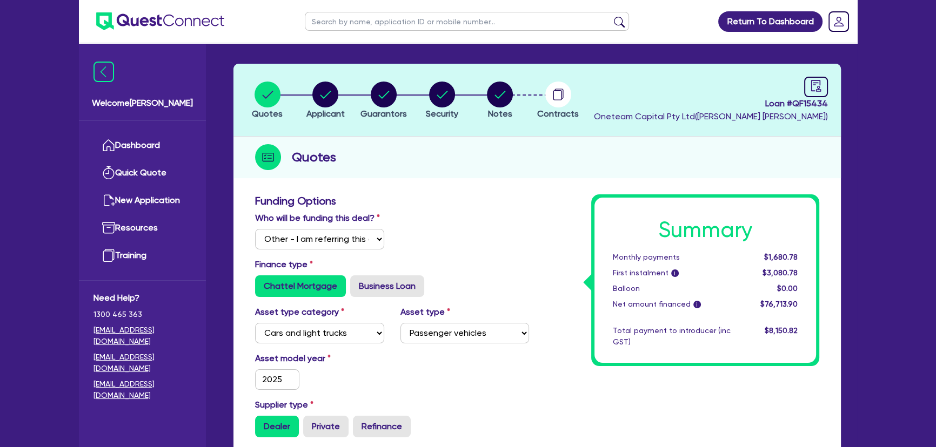
scroll to position [0, 0]
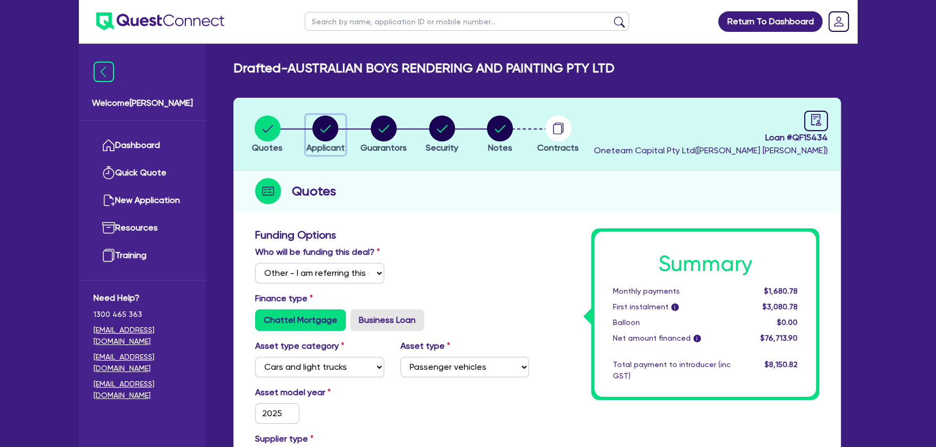
click at [337, 127] on circle "button" at bounding box center [325, 129] width 26 height 26
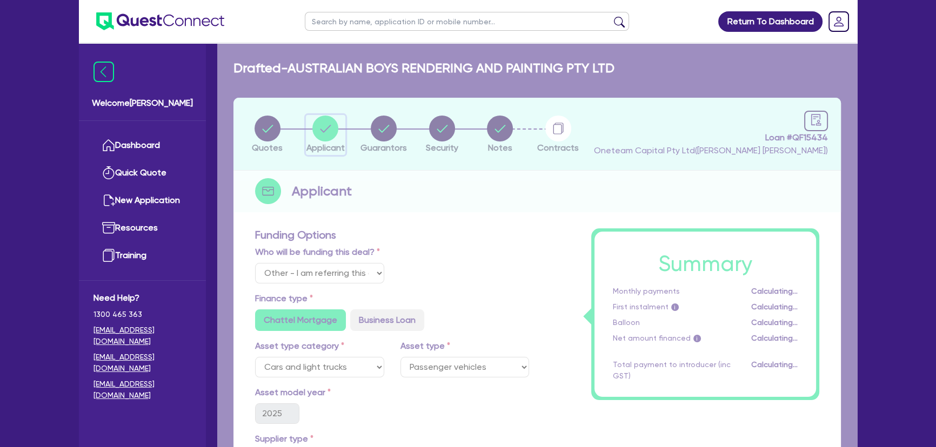
select select "COMPANY"
select select "BUILDING_CONSTRUCTION"
select select "TRADES_SERVICES_CONSUMERS"
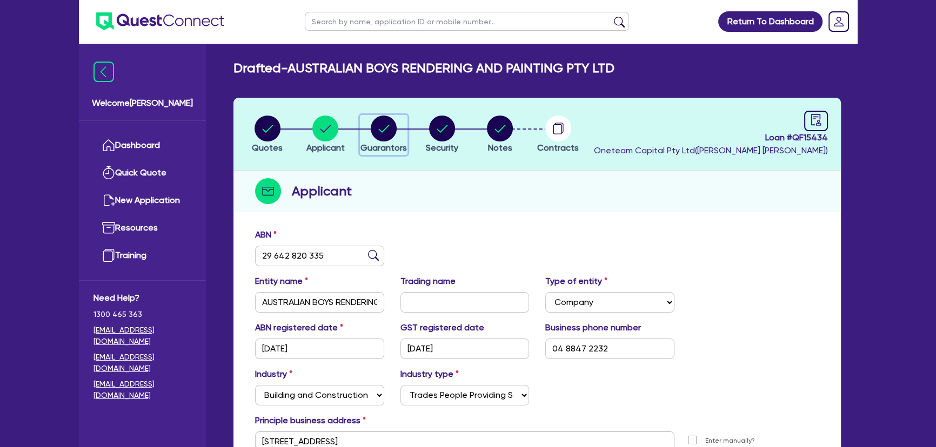
click at [391, 140] on icon "button" at bounding box center [384, 129] width 26 height 26
select select "MR"
select select "SA"
select select "SINGLE"
select select "CASH"
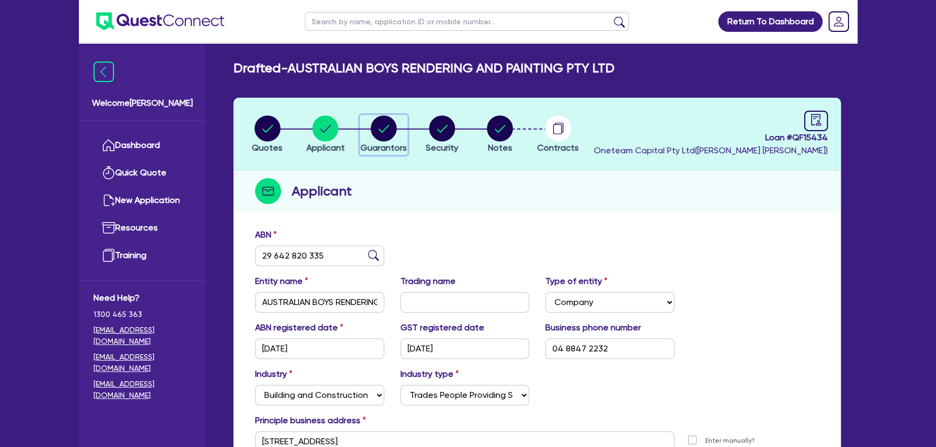
select select "VEHICLE"
select select "TRAILER"
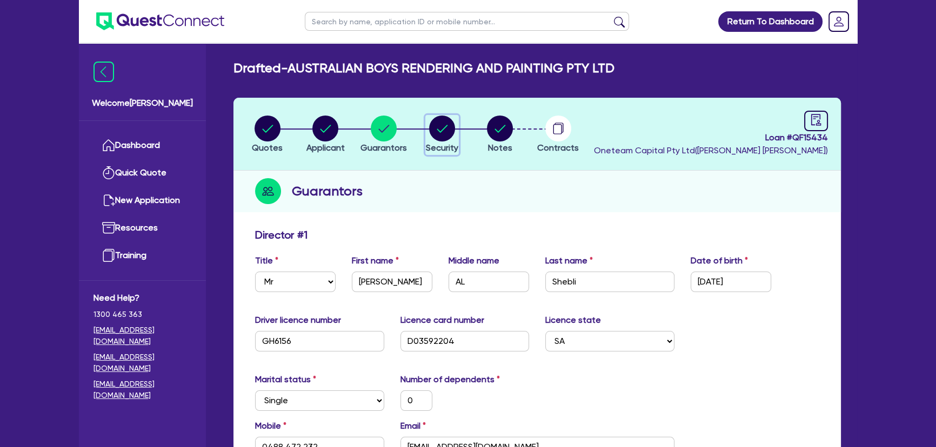
click at [439, 128] on circle "button" at bounding box center [442, 129] width 26 height 26
select select "CARS_AND_LIGHT_TRUCKS"
select select "PASSENGER_VEHICLES"
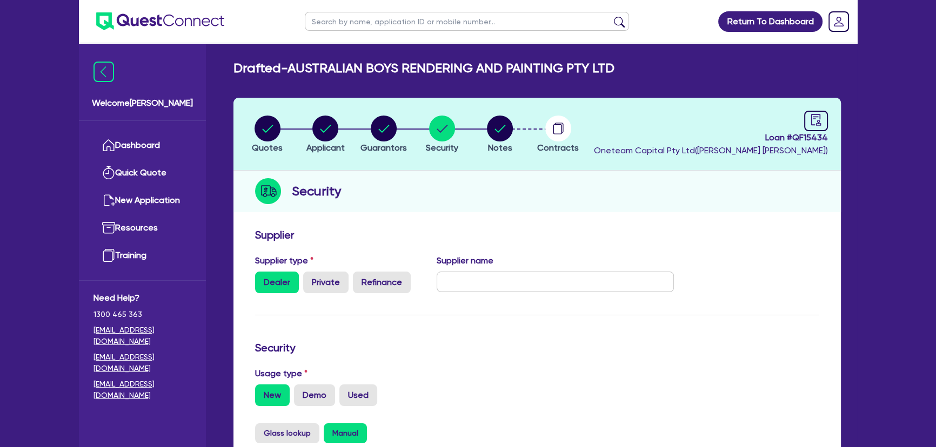
click at [515, 129] on li "Notes" at bounding box center [500, 134] width 58 height 38
click at [503, 128] on circle "button" at bounding box center [500, 129] width 26 height 26
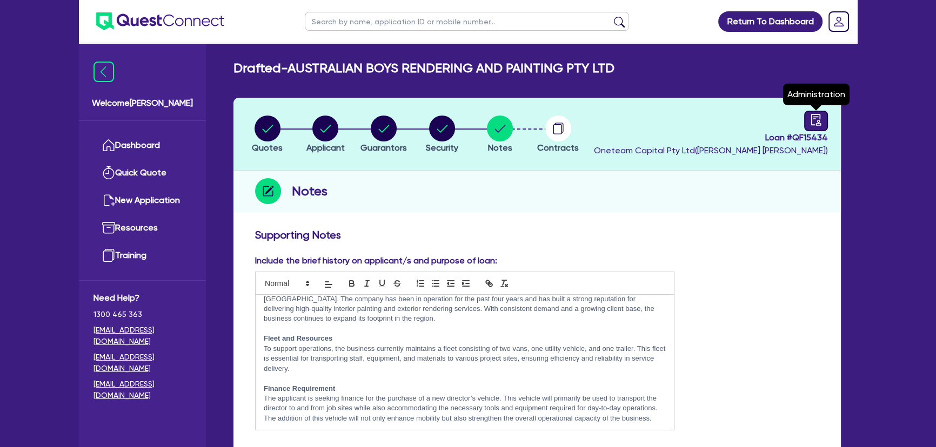
click at [815, 119] on icon "audit" at bounding box center [816, 120] width 12 height 12
select select "DRAFTED_NEW"
select select "Angle Finance"
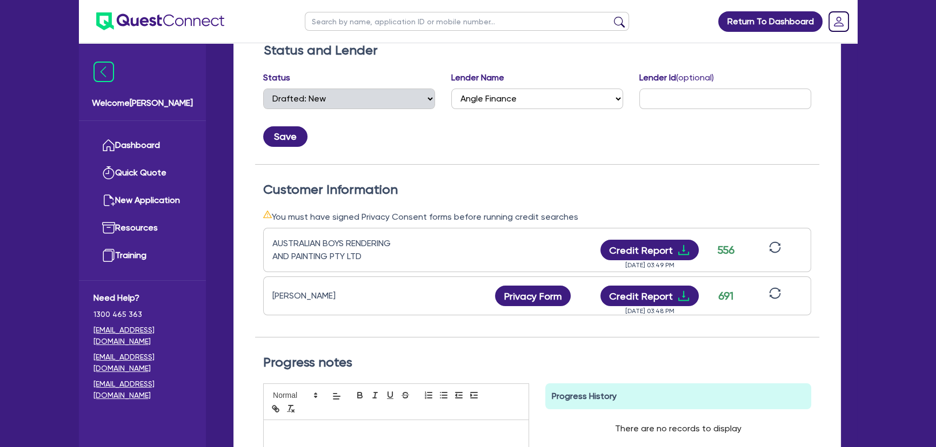
scroll to position [245, 0]
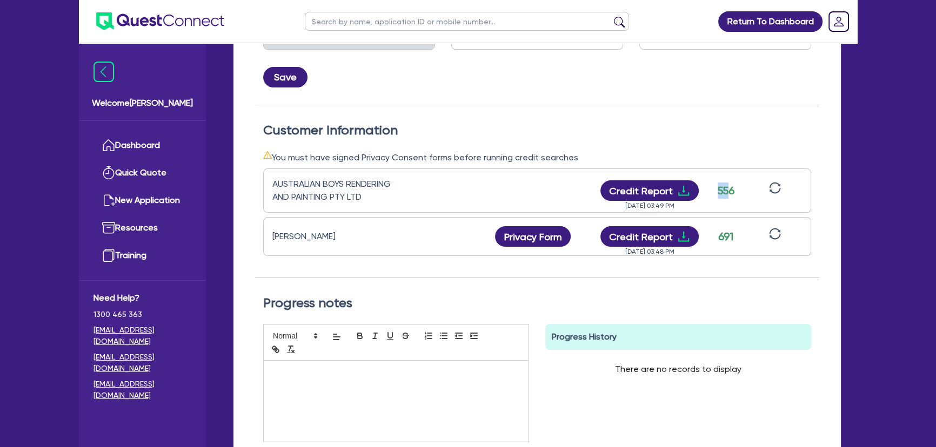
drag, startPoint x: 716, startPoint y: 192, endPoint x: 729, endPoint y: 193, distance: 13.0
click at [729, 193] on div "556" at bounding box center [725, 191] width 27 height 16
click at [679, 195] on icon "download" at bounding box center [683, 191] width 11 height 10
click at [686, 241] on icon "download" at bounding box center [683, 236] width 13 height 13
click at [583, 141] on div "Customer Information You must have signed Privacy Consent forms before running …" at bounding box center [537, 201] width 564 height 156
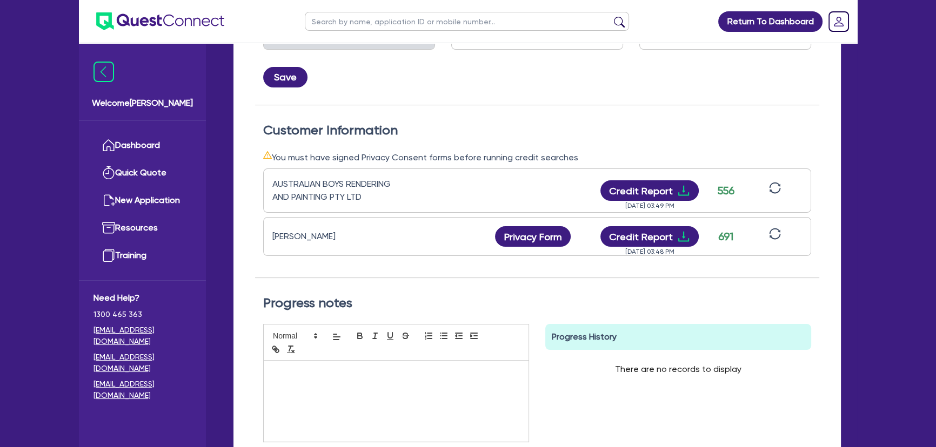
scroll to position [49, 0]
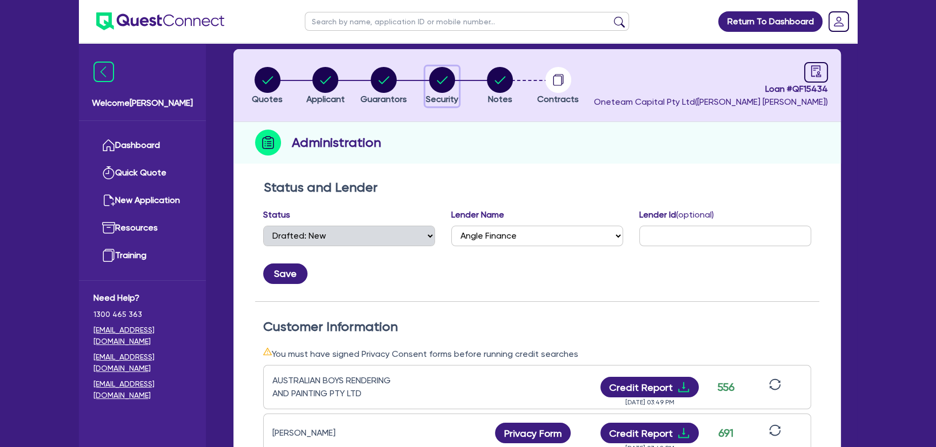
click at [456, 82] on div "button" at bounding box center [442, 80] width 32 height 26
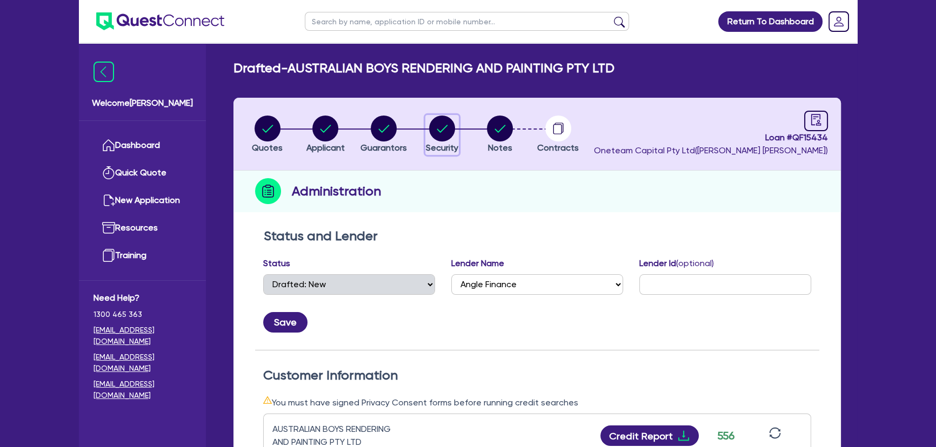
select select "CARS_AND_LIGHT_TRUCKS"
select select "PASSENGER_VEHICLES"
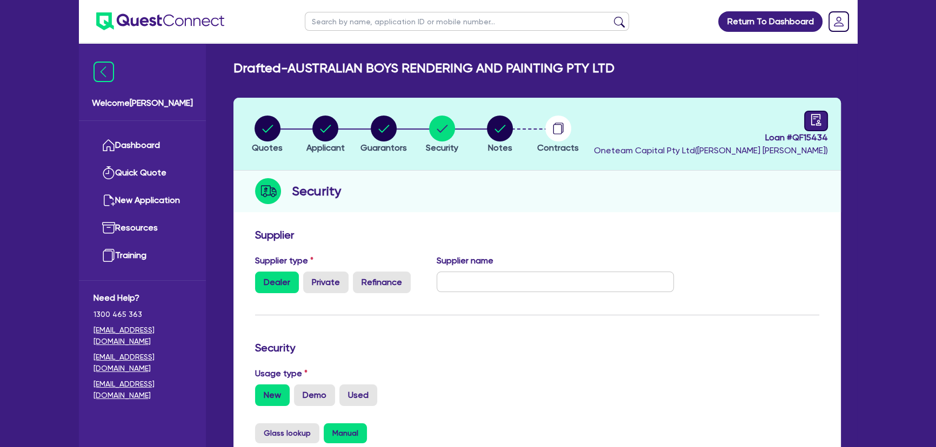
click at [817, 120] on icon "audit" at bounding box center [816, 119] width 10 height 11
select select "DRAFTED_NEW"
select select "Angle Finance"
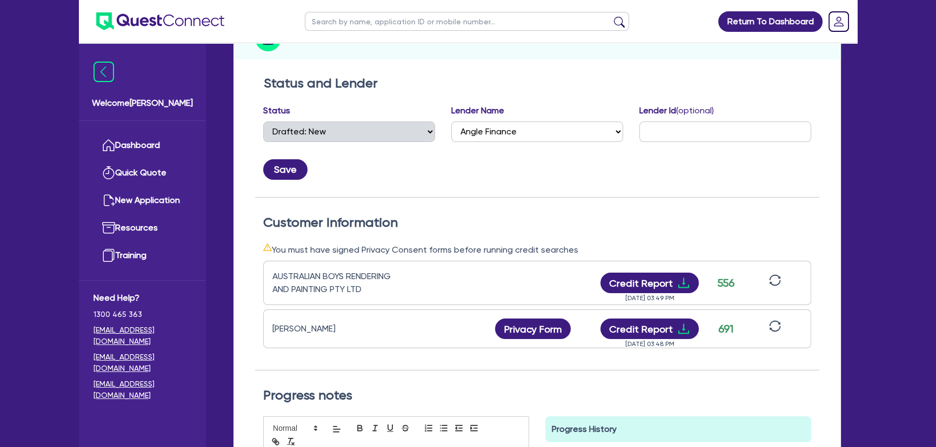
scroll to position [245, 0]
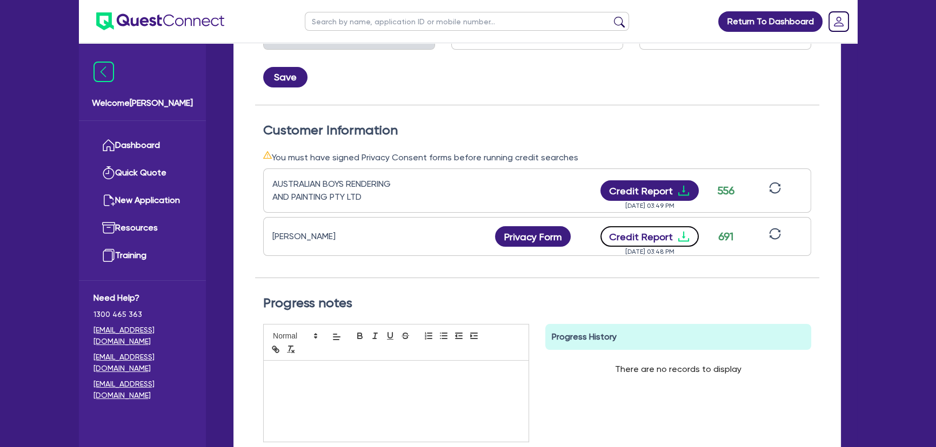
click at [685, 236] on icon "download" at bounding box center [683, 236] width 13 height 13
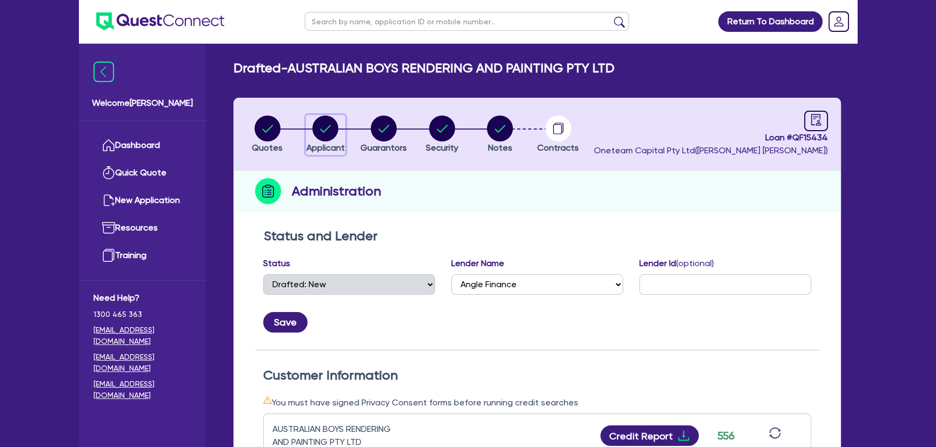
click at [317, 129] on circle "button" at bounding box center [325, 129] width 26 height 26
select select "COMPANY"
select select "BUILDING_CONSTRUCTION"
select select "TRADES_SERVICES_CONSUMERS"
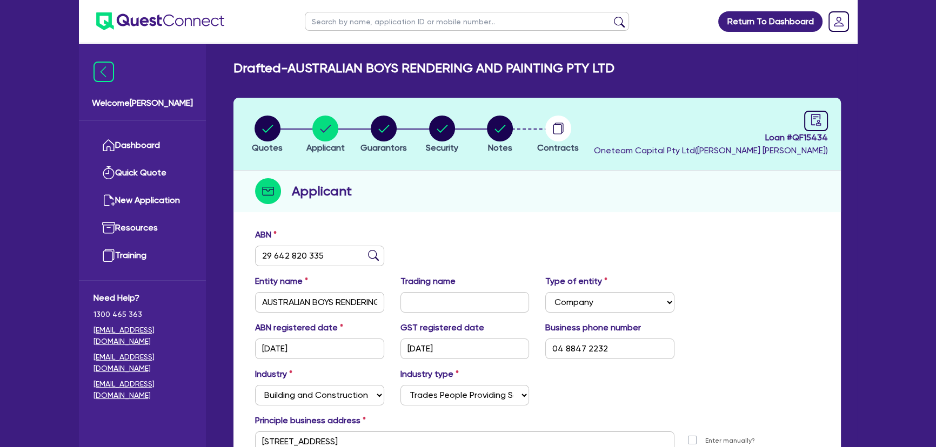
click at [331, 199] on h2 "Applicant" at bounding box center [322, 191] width 60 height 19
click at [185, 10] on ul at bounding box center [151, 21] width 145 height 43
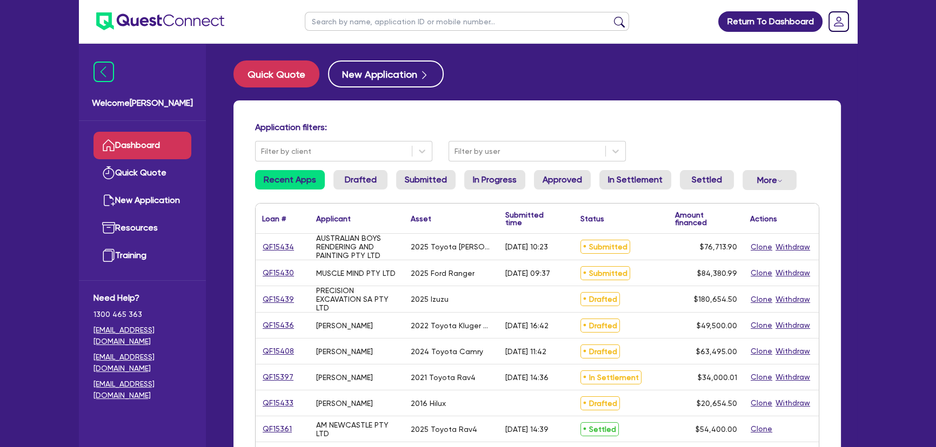
click at [447, 22] on input "text" at bounding box center [467, 21] width 324 height 19
paste input "AUSSIE TECHS & EXCAVATIONS PTY LTD"
type input "AUSSIE TECHS & EXCAVATIONS PTY LTD"
click at [611, 16] on button "submit" at bounding box center [619, 23] width 17 height 15
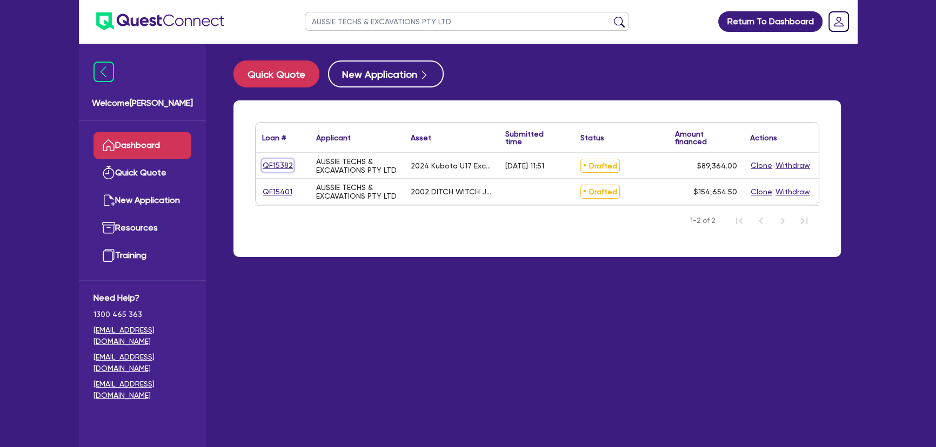
click at [286, 164] on link "QF15382" at bounding box center [277, 165] width 31 height 12
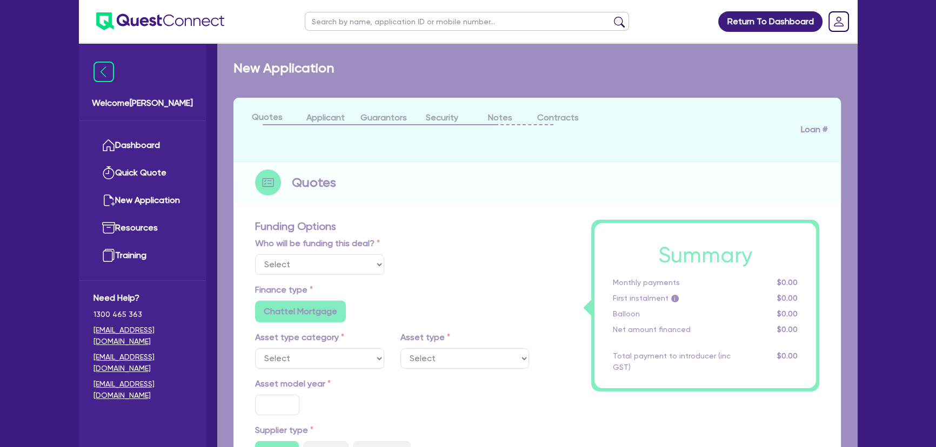
select select "Other"
select select "PRIMARY_ASSETS"
type input "2024"
radio input "false"
radio input "true"
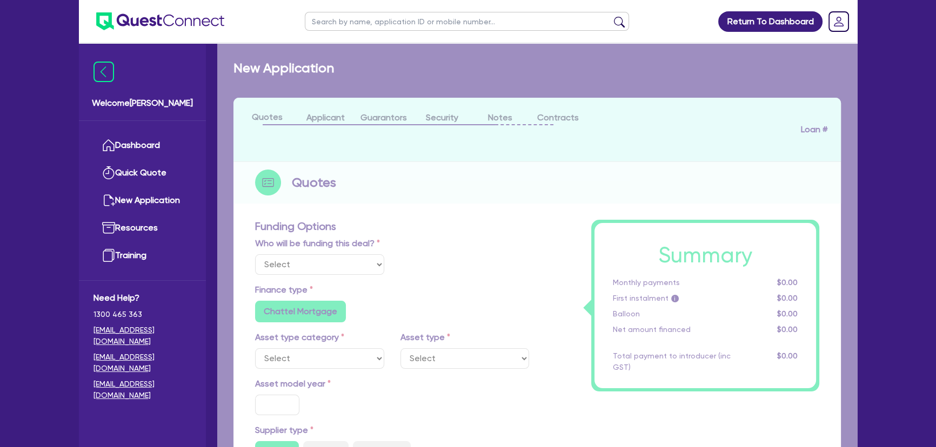
radio input "true"
type input "88,489.5"
type input "6"
type input "5,361.84"
type input "8.35"
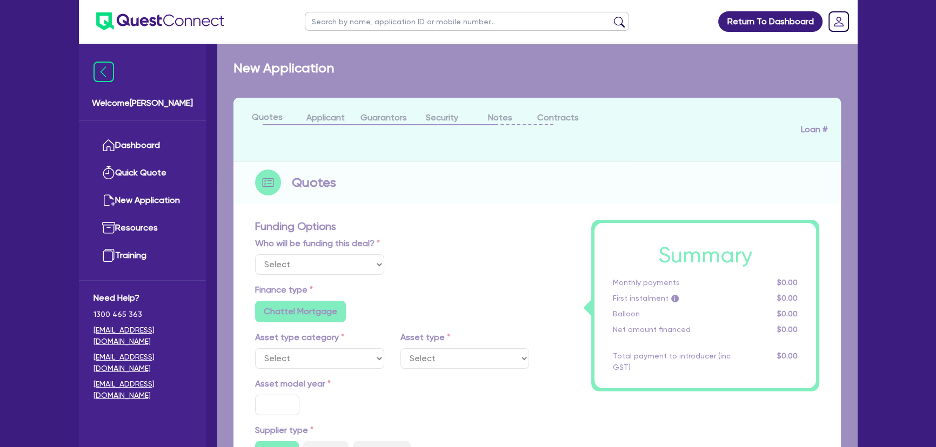
type input "795"
radio input "true"
radio input "false"
select select "YELLOW_GOODS_AND_EXCAVATORS"
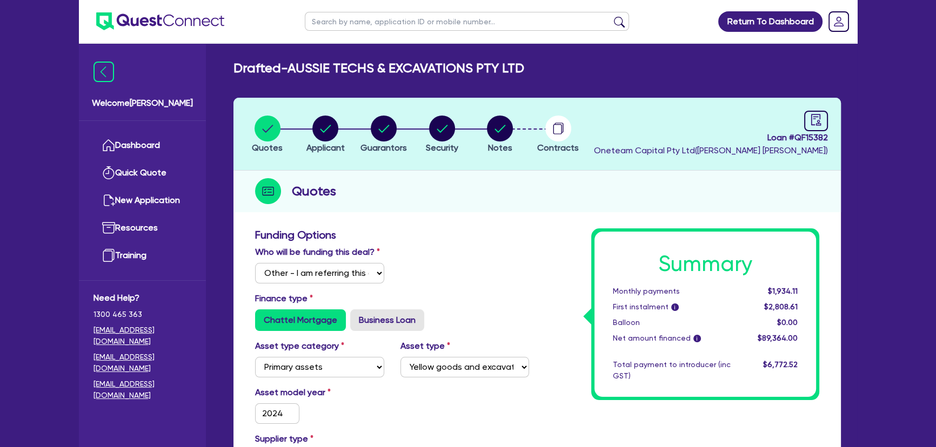
click at [208, 24] on img at bounding box center [160, 21] width 128 height 18
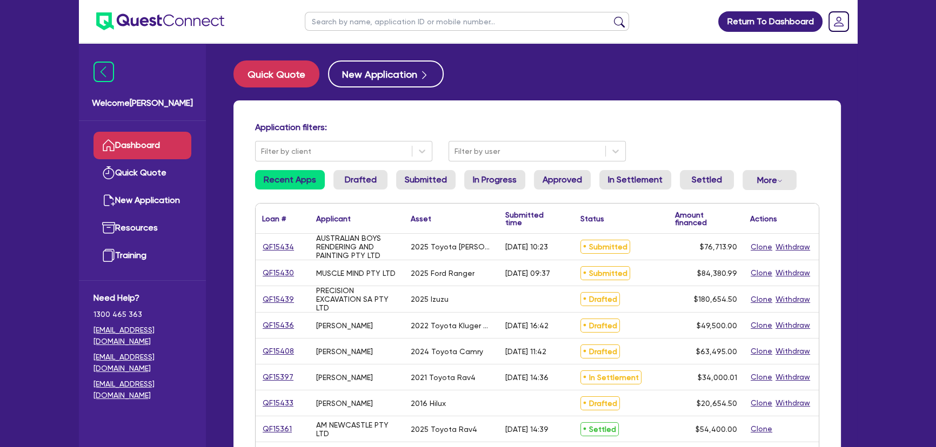
click at [500, 19] on input "text" at bounding box center [467, 21] width 324 height 19
paste input "AUSSIE TECHS & EXCAVATIONS PTY LTD"
click at [611, 16] on button "submit" at bounding box center [619, 23] width 17 height 15
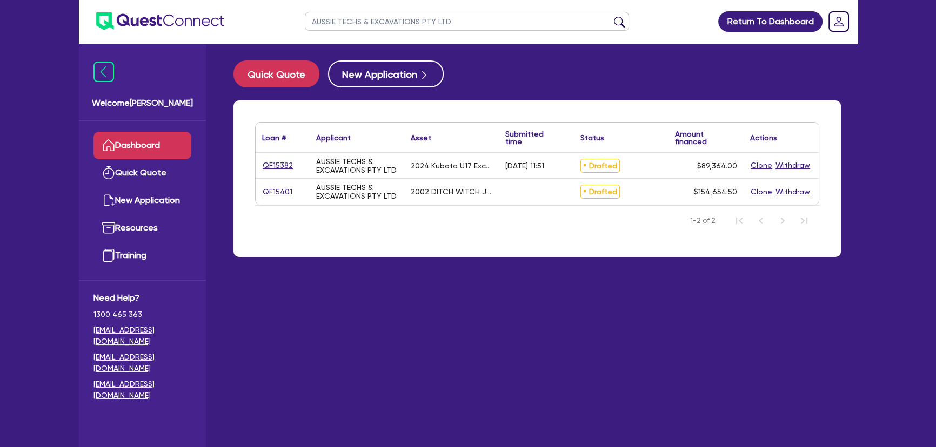
click at [456, 39] on ul "AUSSIE TECHS & EXCAVATIONS PTY LTD" at bounding box center [467, 21] width 346 height 43
click at [455, 29] on input "AUSSIE TECHS & EXCAVATIONS PTY LTD" at bounding box center [467, 21] width 324 height 19
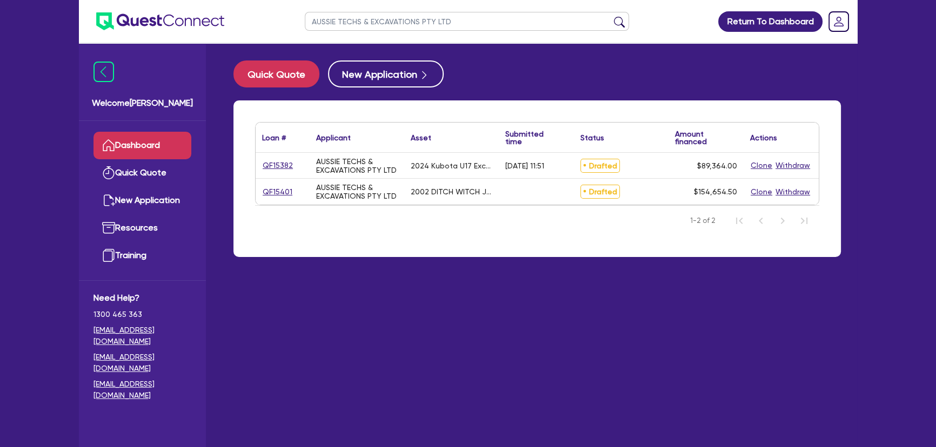
paste input "QF15382"
type input "QF15382"
click at [611, 16] on button "submit" at bounding box center [619, 23] width 17 height 15
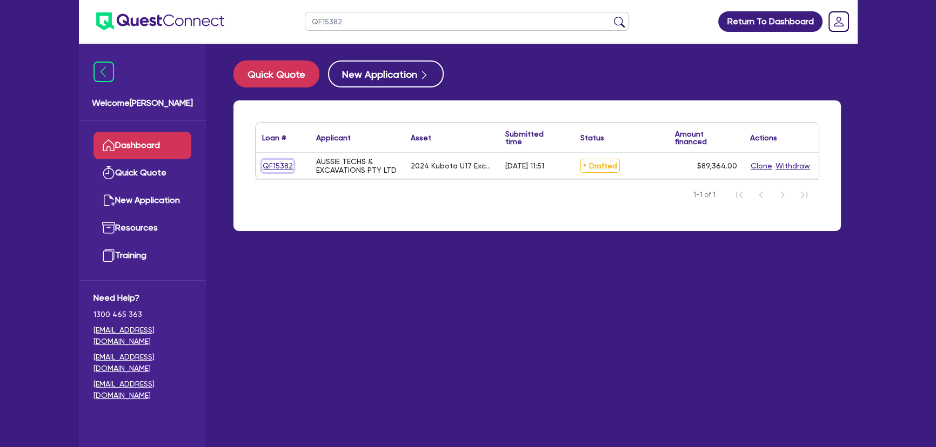
click at [268, 162] on link "QF15382" at bounding box center [277, 166] width 31 height 12
select select "Other"
select select "PRIMARY_ASSETS"
select select "YELLOW_GOODS_AND_EXCAVATORS"
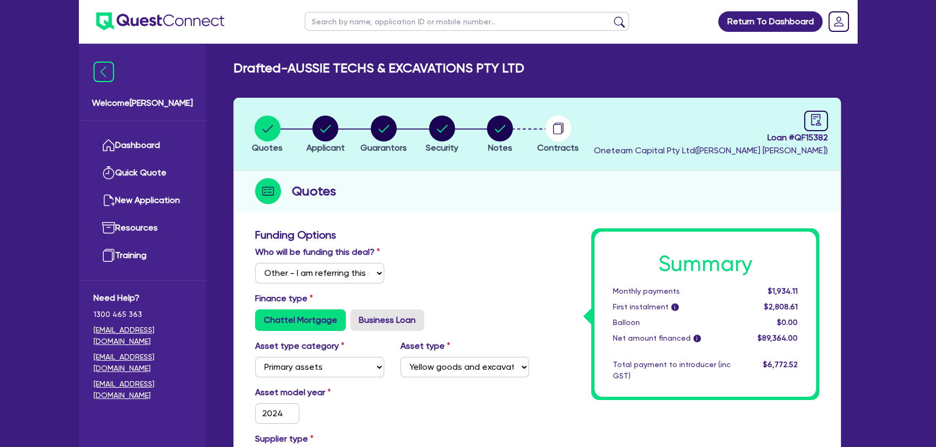
click at [428, 29] on input "text" at bounding box center [467, 21] width 324 height 19
paste input "THE RIGHT BOX PTY LTD"
type input "THE RIGHT BOX PTY LTD"
click button "submit" at bounding box center [619, 23] width 17 height 15
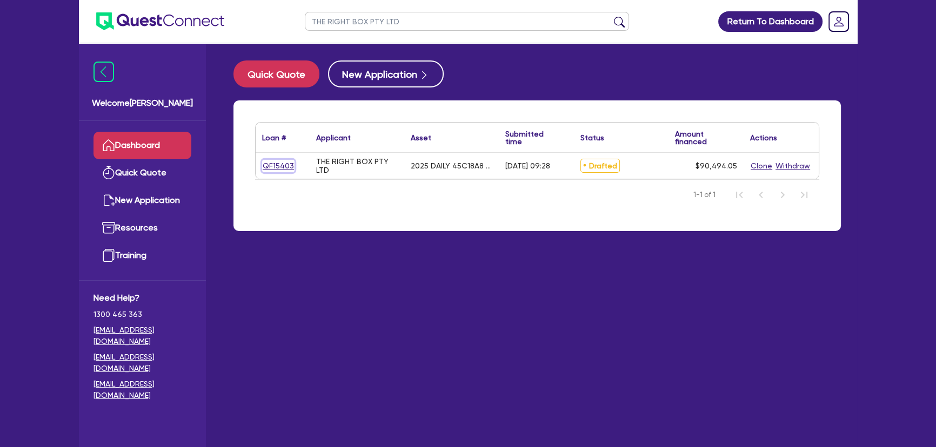
click at [279, 165] on link "QF15403" at bounding box center [278, 166] width 32 height 12
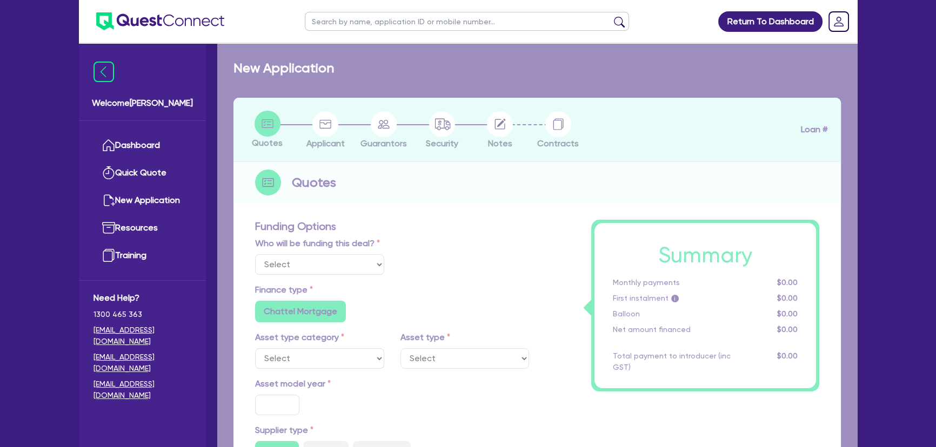
select select "Other"
select select "CARS_AND_LIGHT_TRUCKS"
type input "2025"
type input "89,999.05"
type input "33"
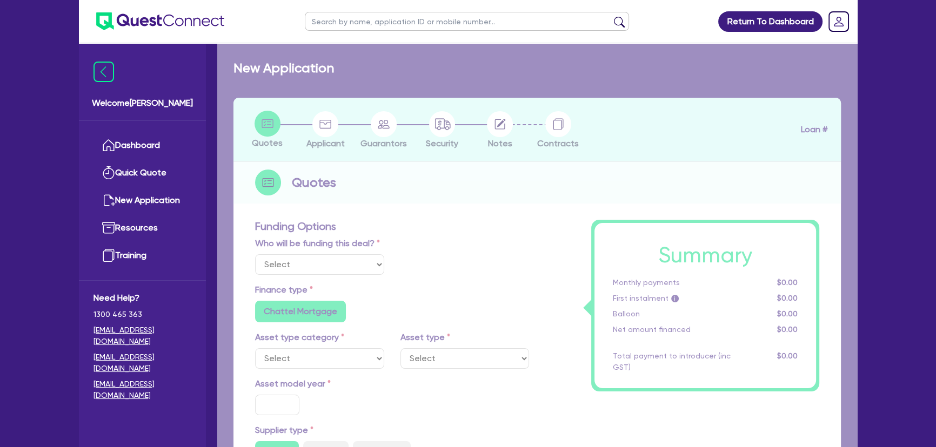
type input "29,699.69"
type input "3"
type input "2,714.82"
type input "6.8"
type input "450"
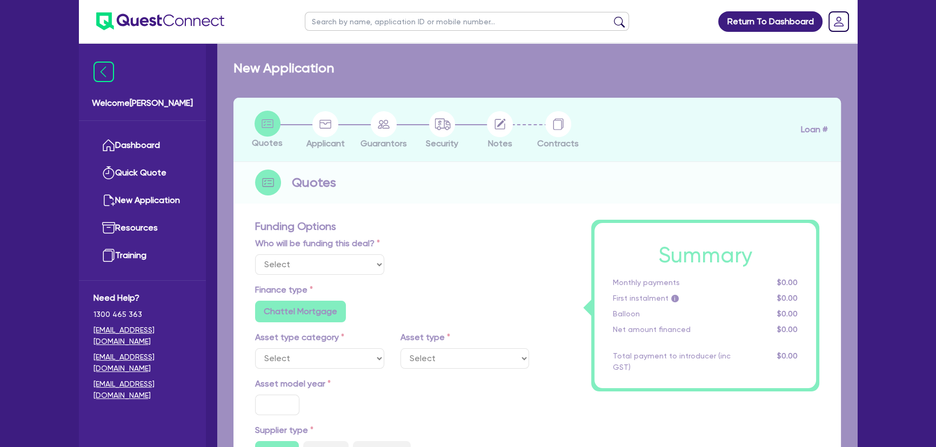
type input "318.18"
radio input "true"
radio input "false"
select select "LIGHT_TRUCKS"
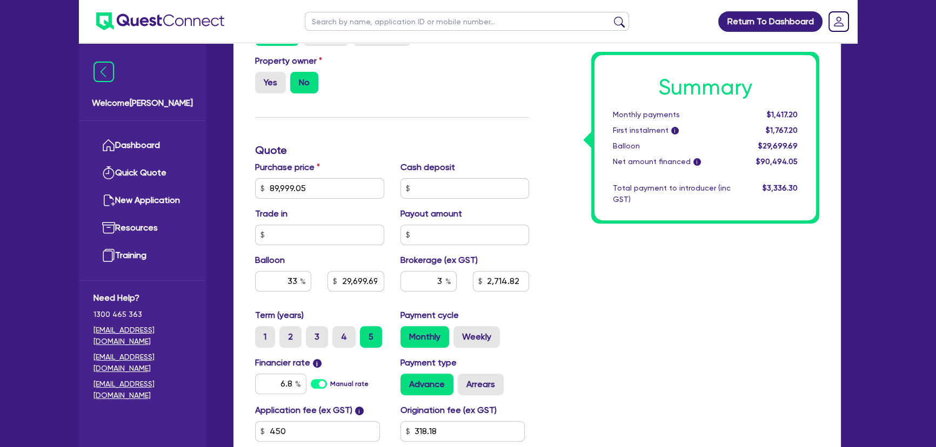
scroll to position [442, 0]
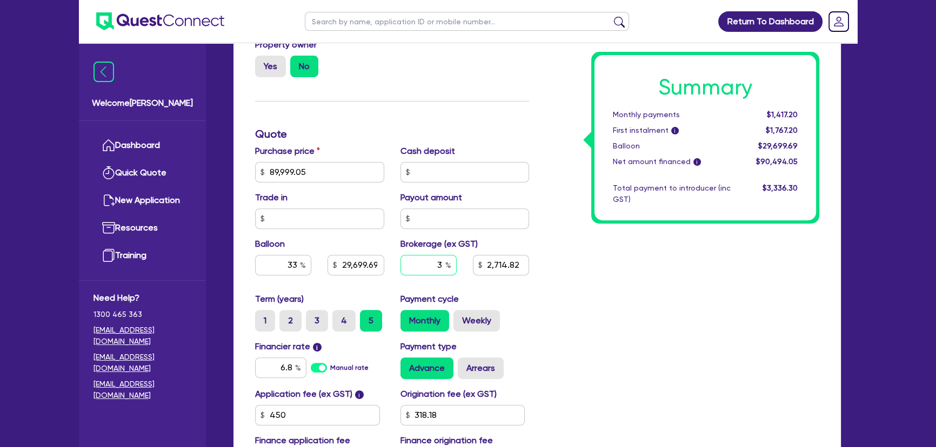
click at [431, 269] on input "3" at bounding box center [428, 265] width 56 height 21
click at [430, 269] on input "3" at bounding box center [428, 265] width 56 height 21
type input "89,999.05"
type input "29,699.69"
type input "2"
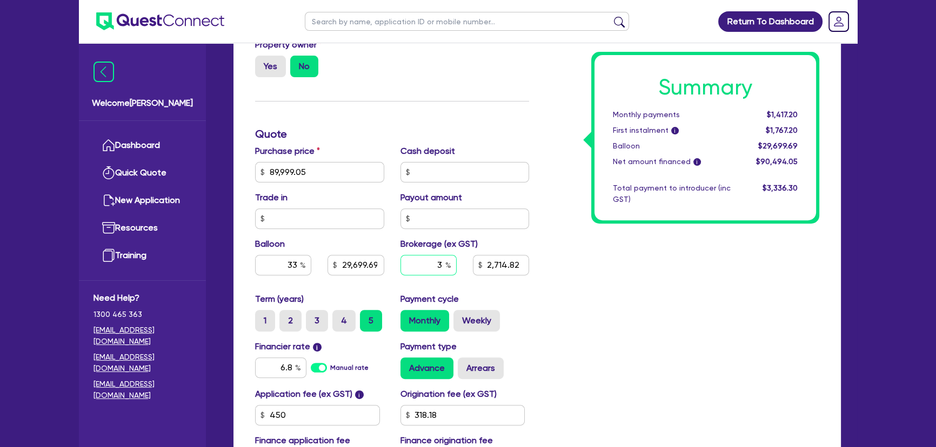
type input "2,714.82"
type input "89,999.05"
type input "29,699.69"
type input "2."
type input "2,714.82"
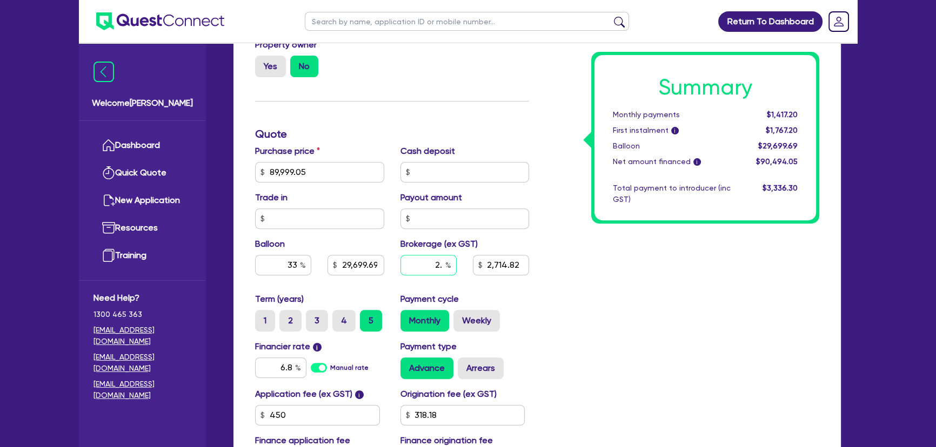
type input "89,999.05"
type input "29,699.69"
type input "2.5"
type input "2,714.82"
type input "2.5"
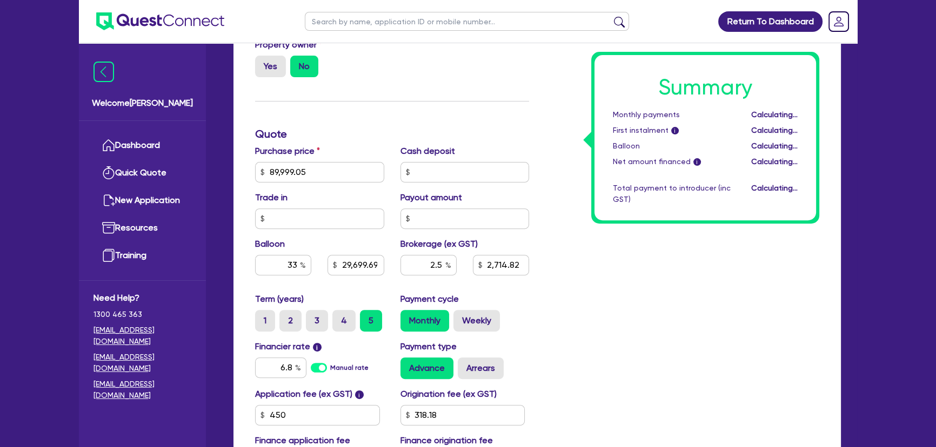
type input "89,999.05"
type input "29,699.69"
type input "2,714.82"
click at [646, 314] on div "Summary Monthly payments Calculating... First instalment i Calculating... Ballo…" at bounding box center [682, 134] width 290 height 695
type input "89,999.05"
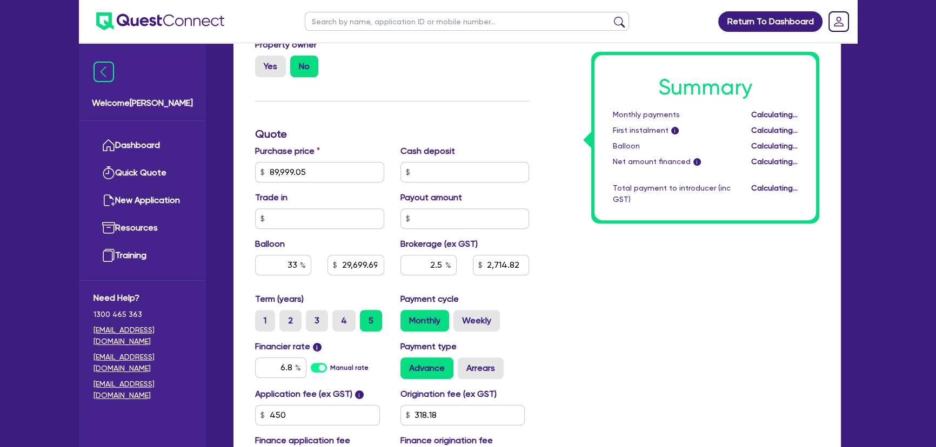
type input "29,699.69"
type input "2,262.35"
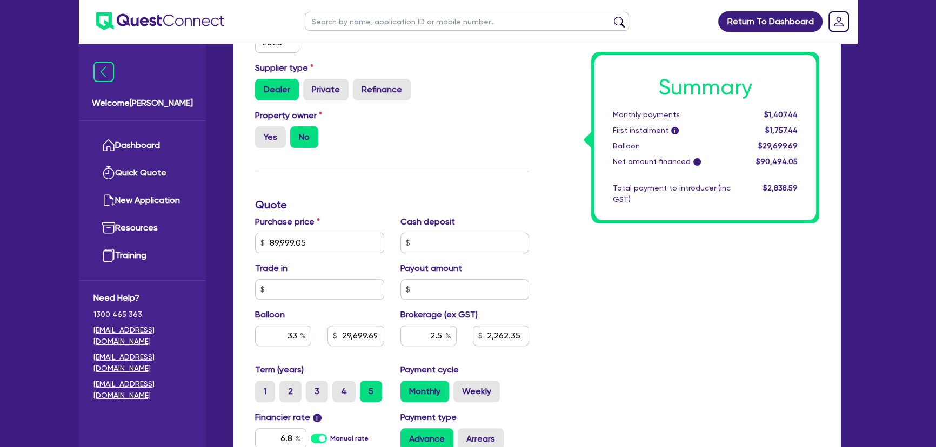
scroll to position [351, 0]
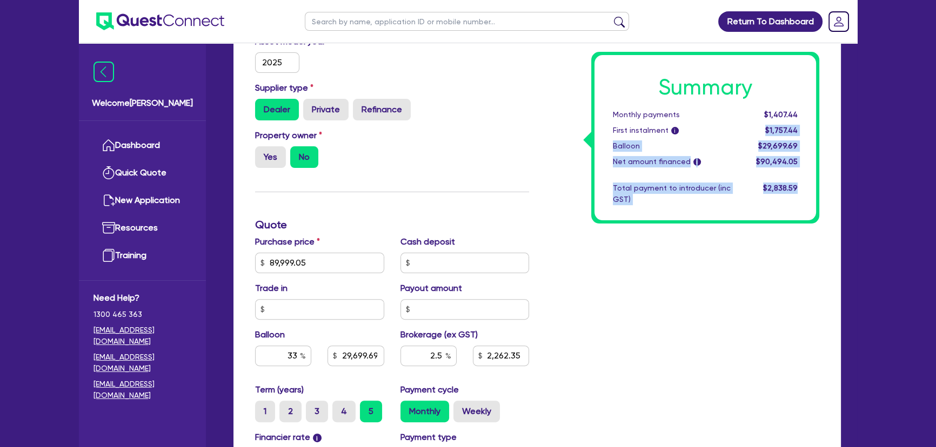
drag, startPoint x: 742, startPoint y: 120, endPoint x: 824, endPoint y: 102, distance: 84.2
click at [824, 102] on div "Summary Monthly payments $1,407.44 First instalment i $1,757.44 Balloon $29,699…" at bounding box center [682, 224] width 290 height 695
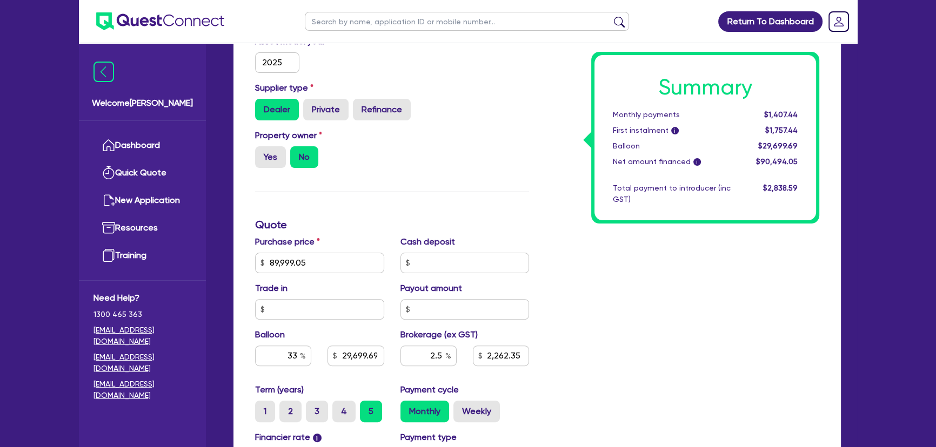
click at [748, 110] on div "$1,407.44" at bounding box center [772, 114] width 67 height 11
drag, startPoint x: 764, startPoint y: 110, endPoint x: 802, endPoint y: 104, distance: 38.7
click at [802, 104] on div "Summary Monthly payments $1,407.44 First instalment i $1,757.44 Balloon $29,699…" at bounding box center [705, 137] width 222 height 165
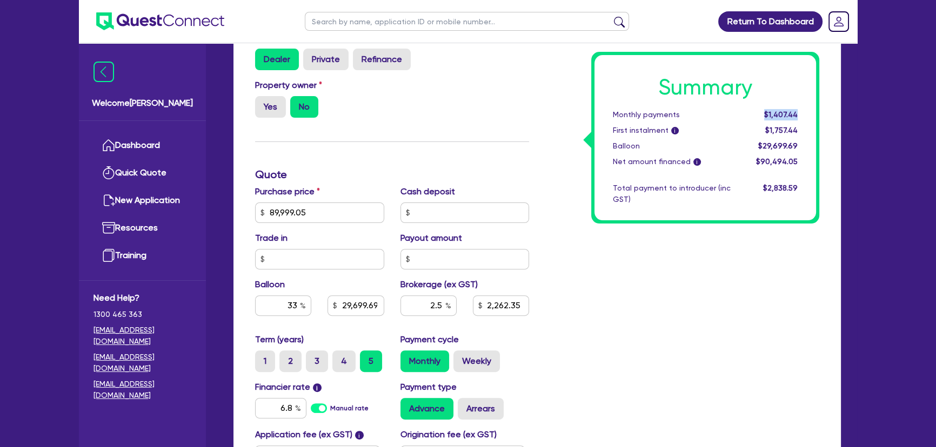
scroll to position [596, 0]
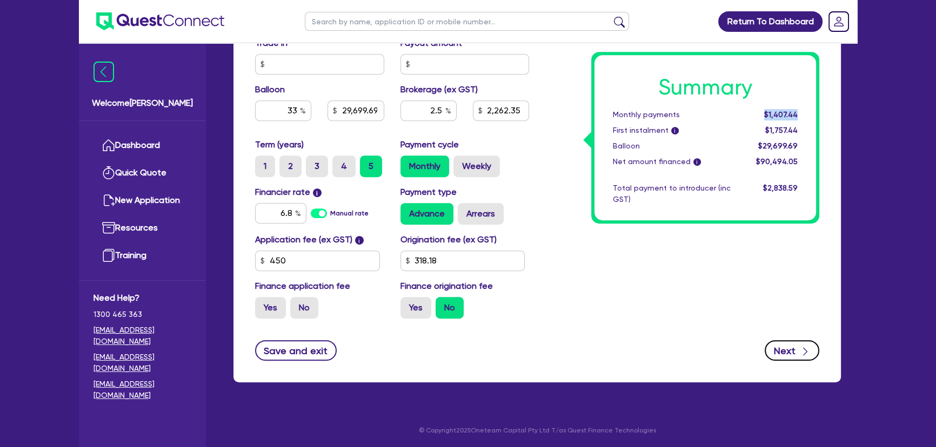
click at [773, 350] on button "Next" at bounding box center [792, 350] width 55 height 21
type input "89,999.05"
type input "29,699.69"
type input "2,262.35"
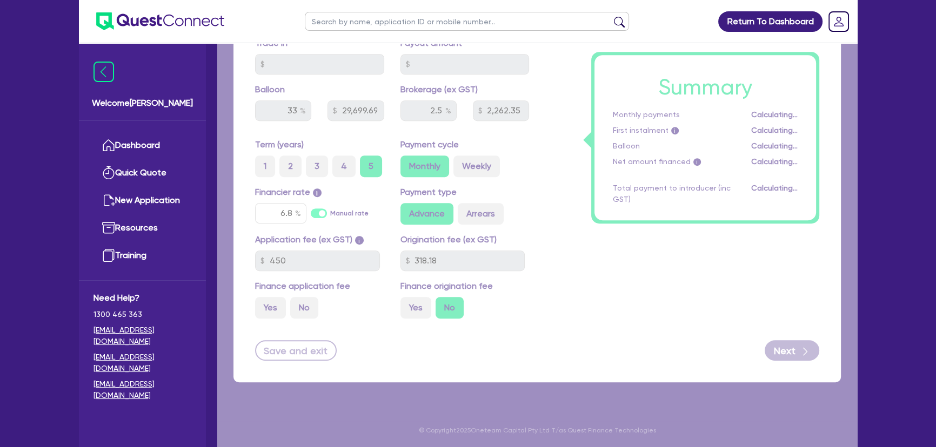
select select "COMPANY"
select select "BUILDING_CONSTRUCTION"
select select "TRADES_SERVICES_BUSINESSES_GOVERNMENT"
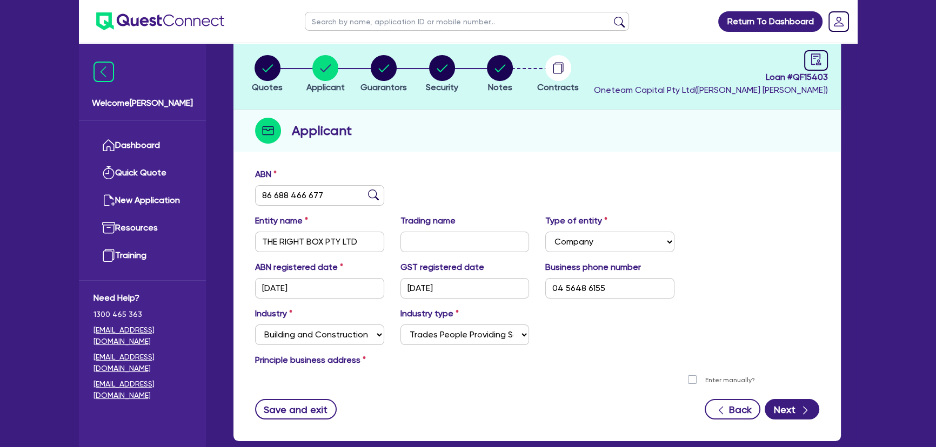
scroll to position [119, 0]
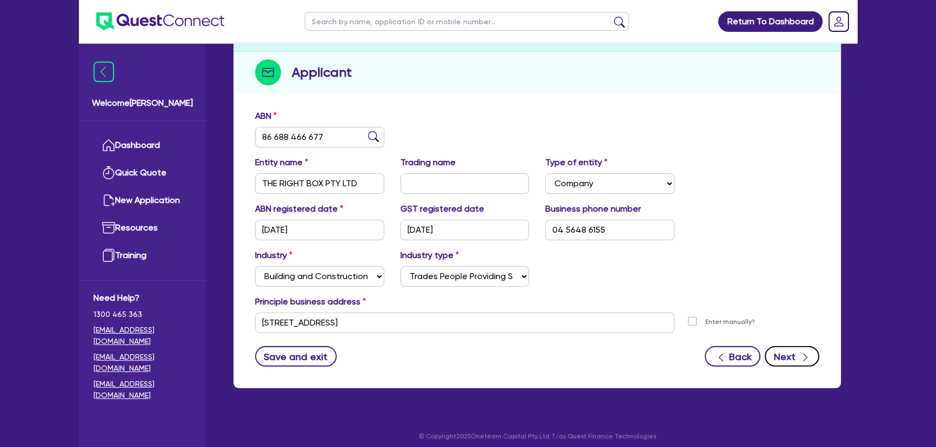
click at [774, 348] on button "Next" at bounding box center [792, 356] width 55 height 21
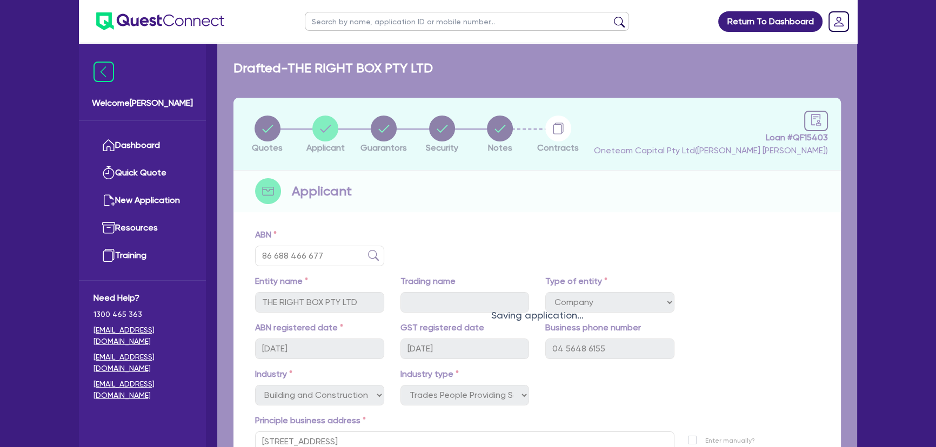
select select "MR"
select select "QLD"
select select "MARRIED"
select select "PROPERTY"
select select "VEHICLE"
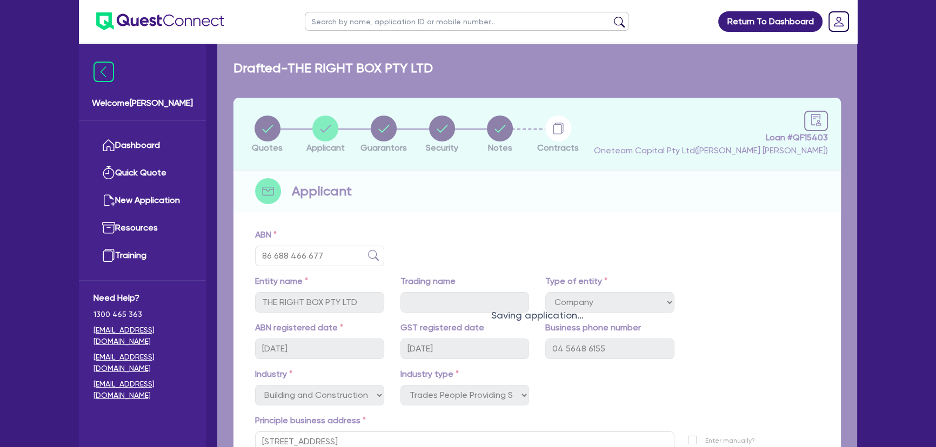
select select "VEHICLE"
select select "HOUSEHOLD_PERSONAL"
select select "MORTGAGE"
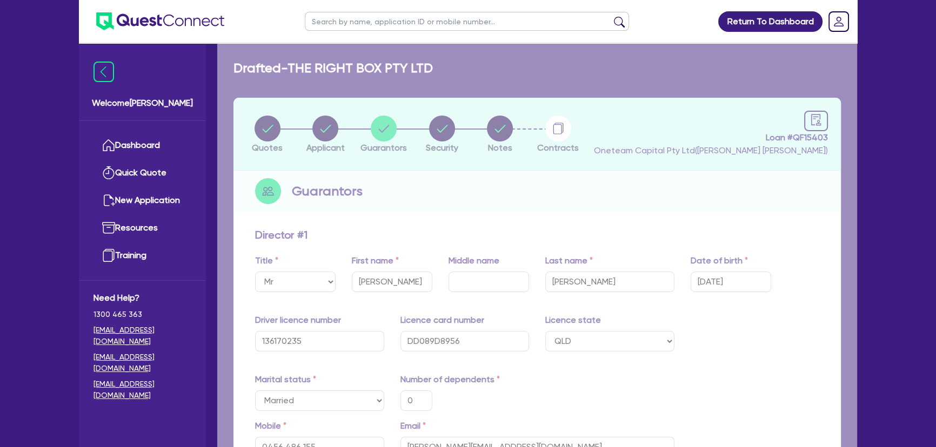
type input "0"
type input "0456 486 155"
type input "1,600,000"
type input "25,000"
type input "35,000"
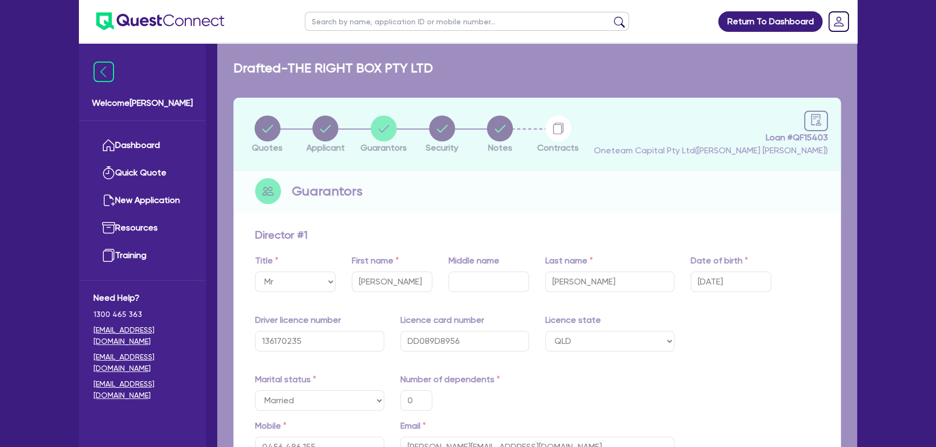
type input "45,000"
type input "640,000"
type input "3,000"
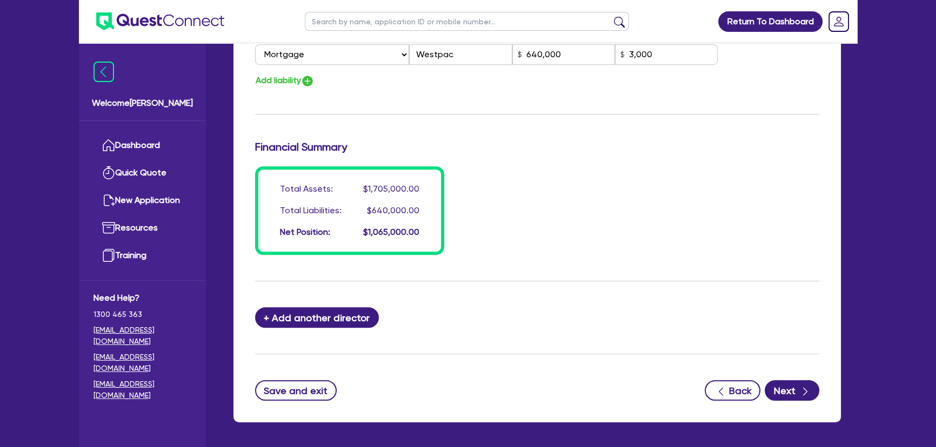
scroll to position [886, 0]
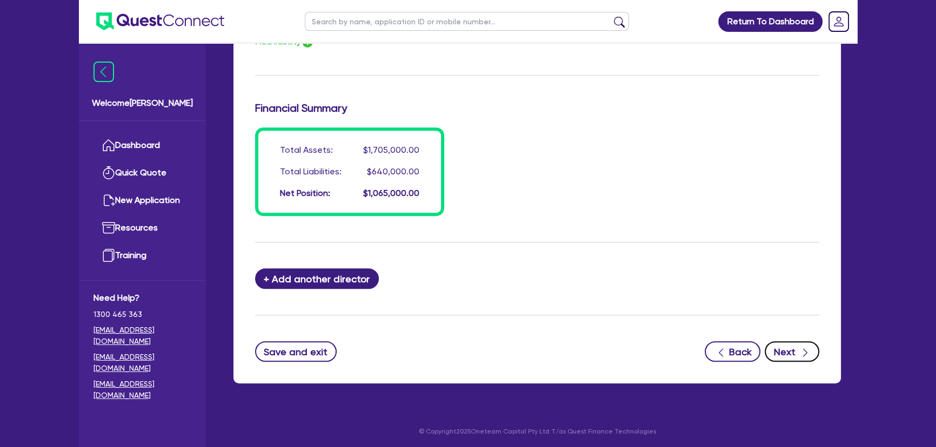
click at [792, 352] on button "Next" at bounding box center [792, 351] width 55 height 21
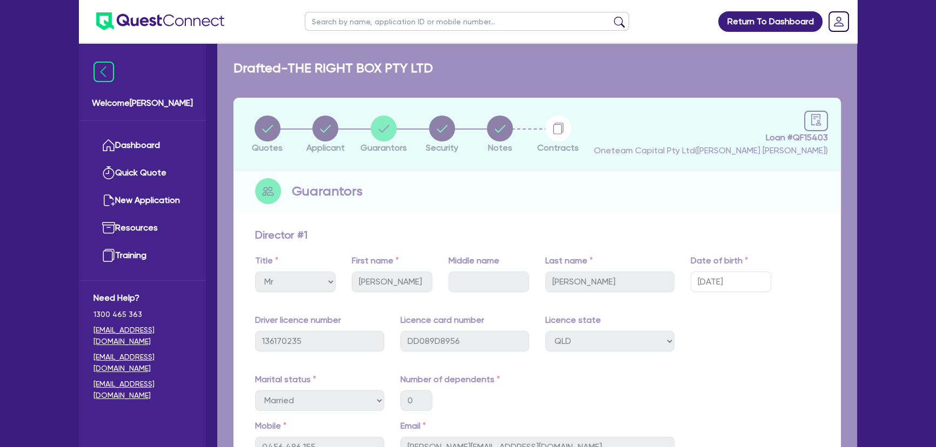
select select "CARS_AND_LIGHT_TRUCKS"
select select "LIGHT_TRUCKS"
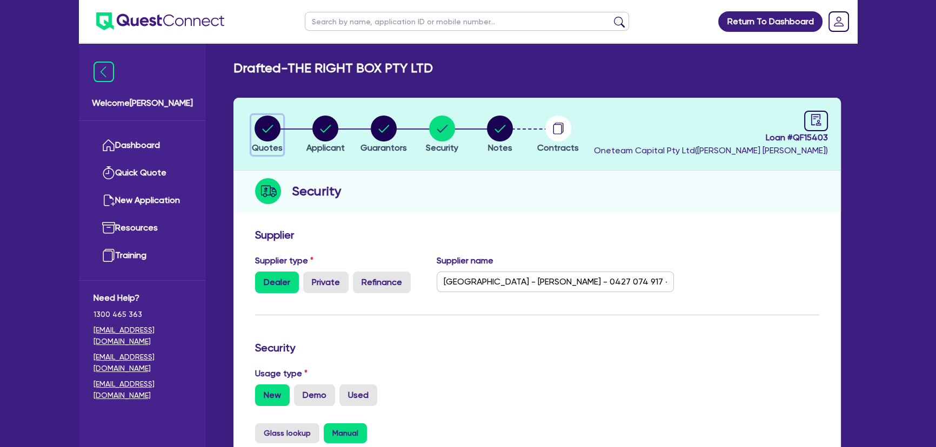
click at [258, 139] on icon "button" at bounding box center [267, 129] width 26 height 26
select select "Other"
select select "CARS_AND_LIGHT_TRUCKS"
select select "LIGHT_TRUCKS"
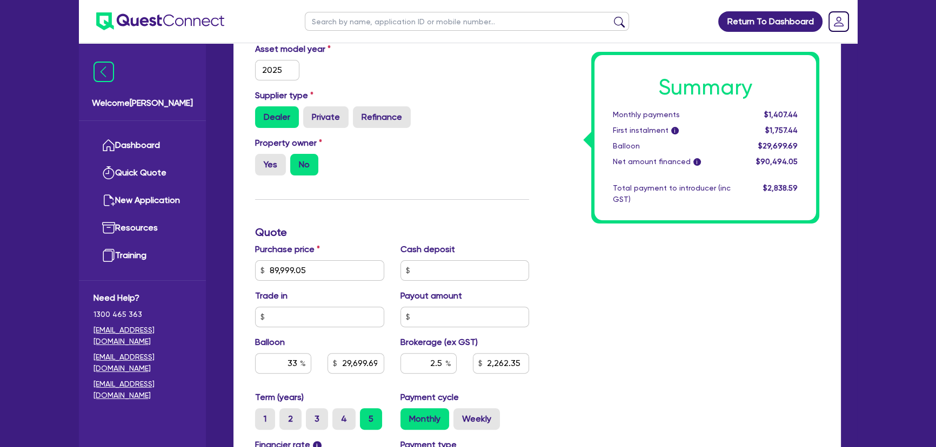
scroll to position [589, 0]
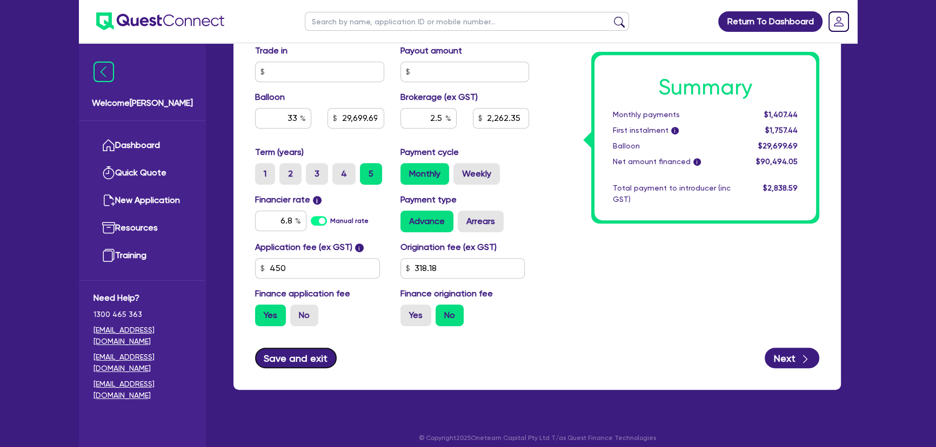
click at [307, 354] on button "Save and exit" at bounding box center [296, 358] width 82 height 21
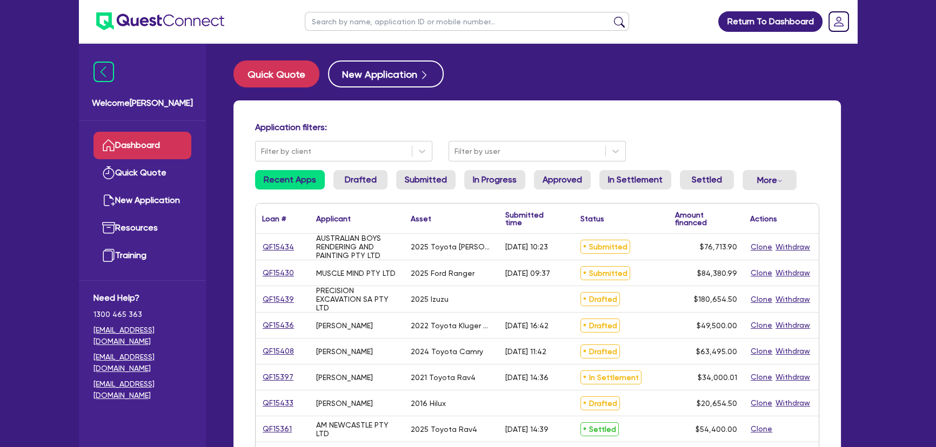
click at [390, 13] on input "text" at bounding box center [467, 21] width 324 height 19
type input "the right box"
click at [611, 16] on button "submit" at bounding box center [619, 23] width 17 height 15
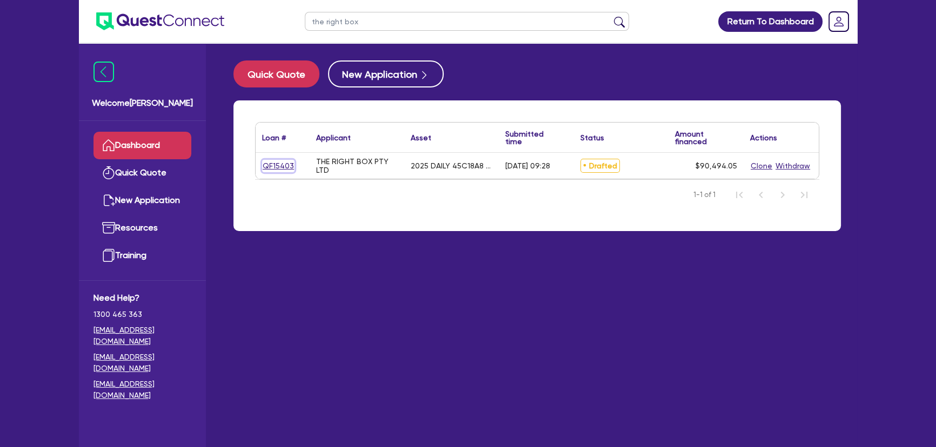
click at [281, 165] on link "QF15403" at bounding box center [278, 166] width 32 height 12
select select "Other"
select select "CARS_AND_LIGHT_TRUCKS"
select select "LIGHT_TRUCKS"
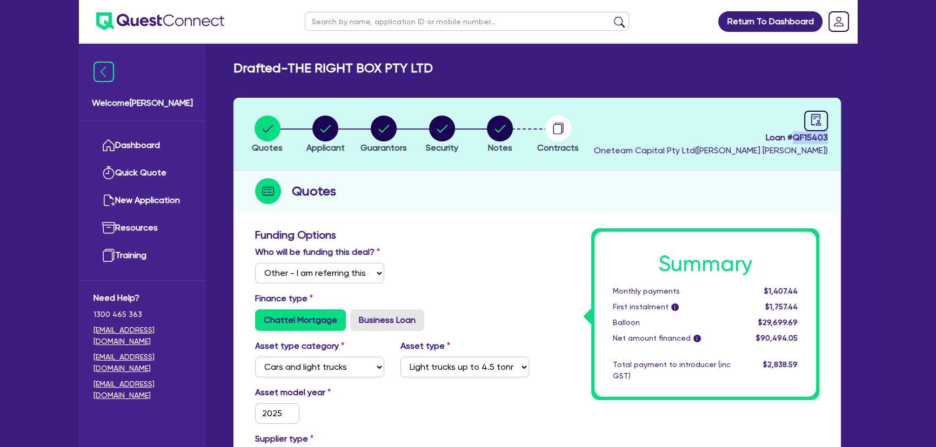
drag, startPoint x: 795, startPoint y: 136, endPoint x: 839, endPoint y: 138, distance: 44.4
click at [839, 138] on header "Quotes Applicant Guarantors Security Notes Contracts Loan # QF15403 Oneteam Cap…" at bounding box center [536, 134] width 607 height 73
copy span "QF15403"
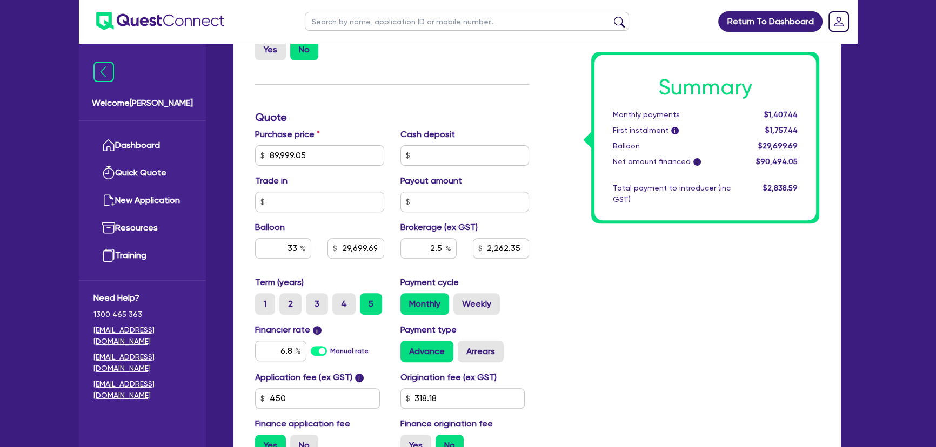
scroll to position [302, 0]
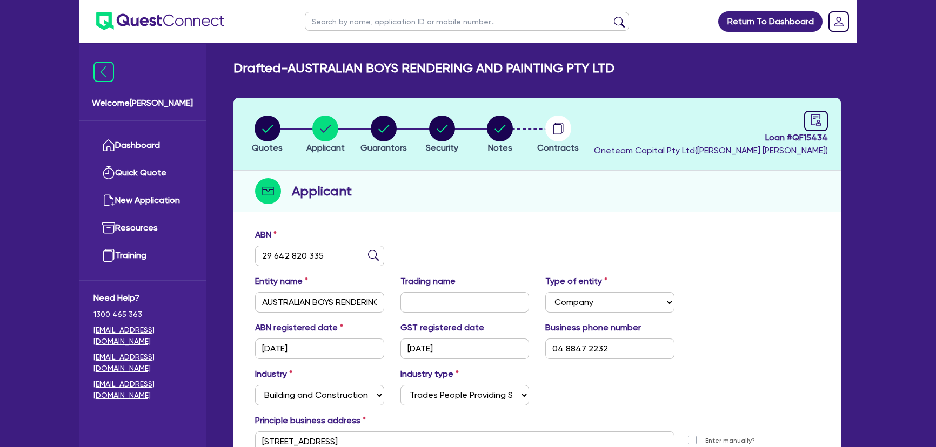
select select "COMPANY"
select select "BUILDING_CONSTRUCTION"
select select "TRADES_SERVICES_CONSUMERS"
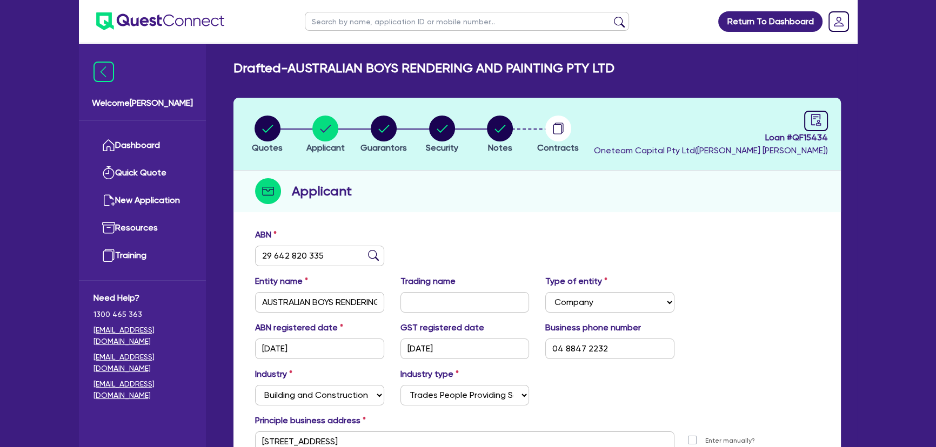
click at [170, 28] on img at bounding box center [160, 21] width 128 height 18
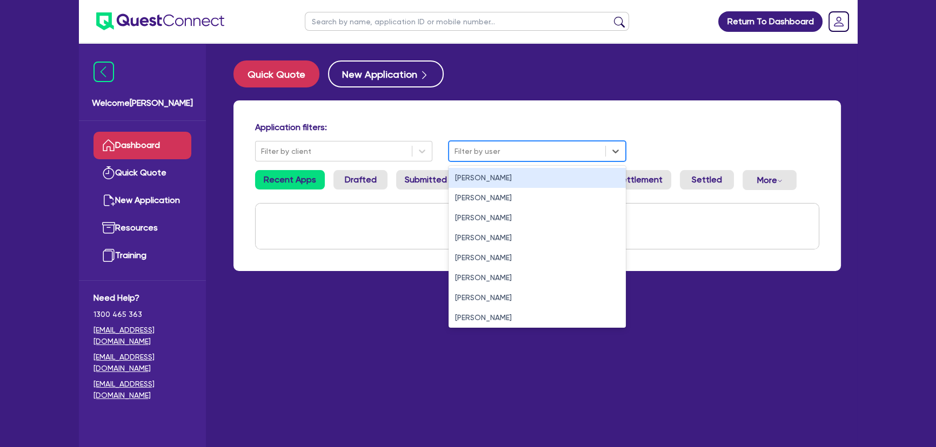
click at [499, 154] on div at bounding box center [526, 152] width 145 height 14
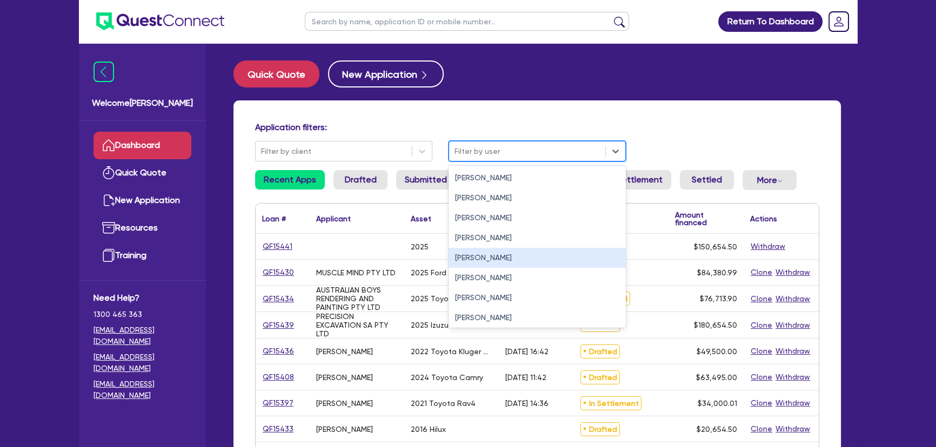
click at [467, 259] on div "Joel Harding" at bounding box center [536, 258] width 177 height 20
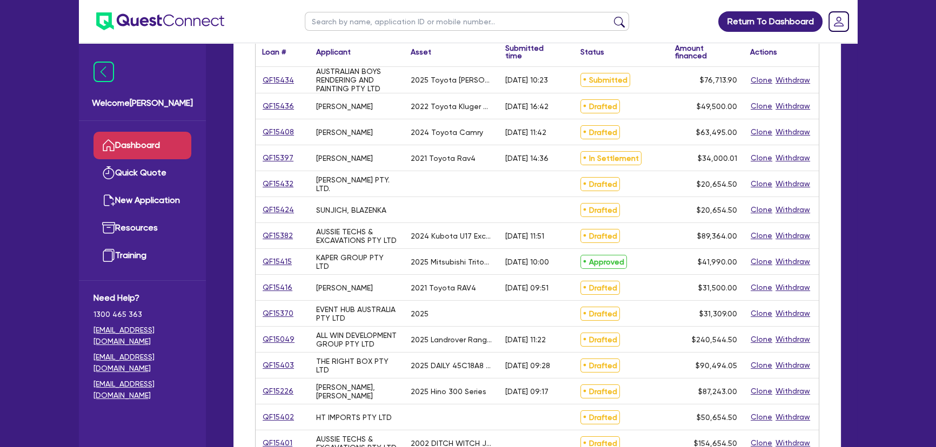
scroll to position [196, 0]
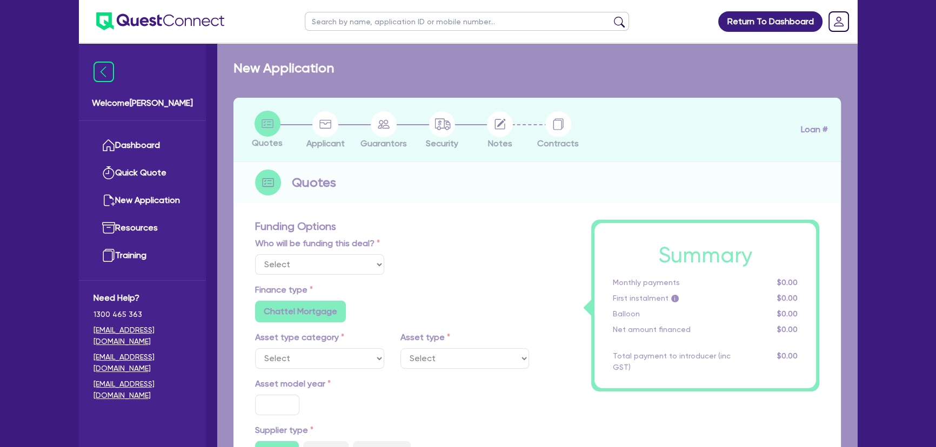
select select "Other"
select select "CARS_AND_LIGHT_TRUCKS"
type input "2025"
type input "240,000"
type input "6"
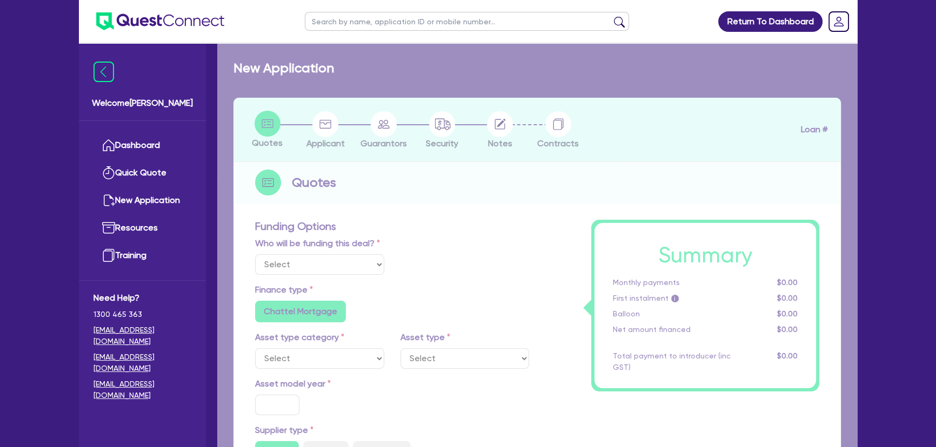
type input "14,432.67"
type input "7.5"
type input "495"
radio input "true"
radio input "false"
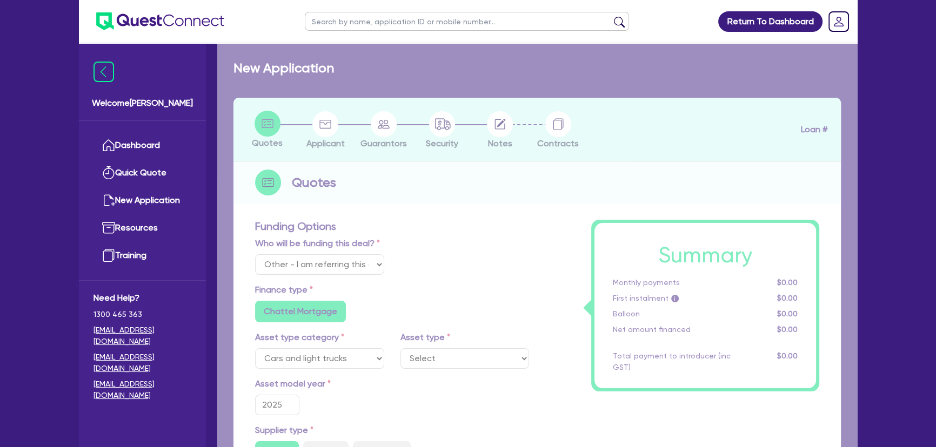
select select "PASSENGER_VEHICLES"
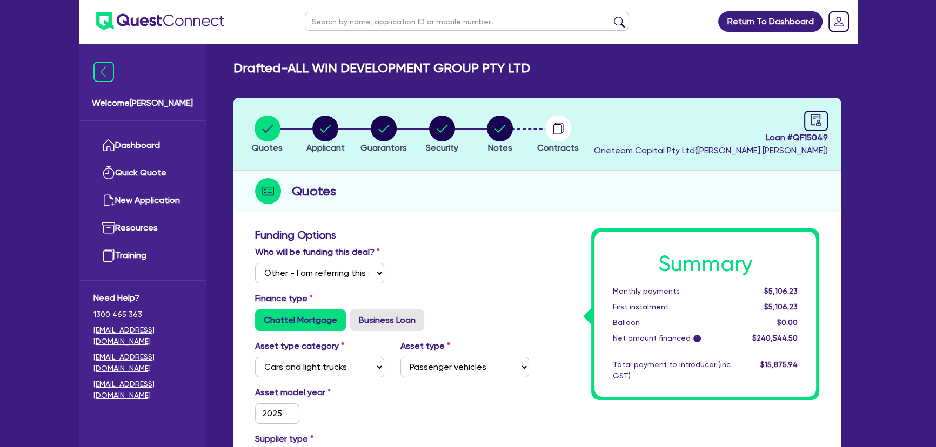
click at [515, 125] on li "Notes" at bounding box center [500, 134] width 58 height 38
click at [509, 129] on circle "button" at bounding box center [500, 129] width 26 height 26
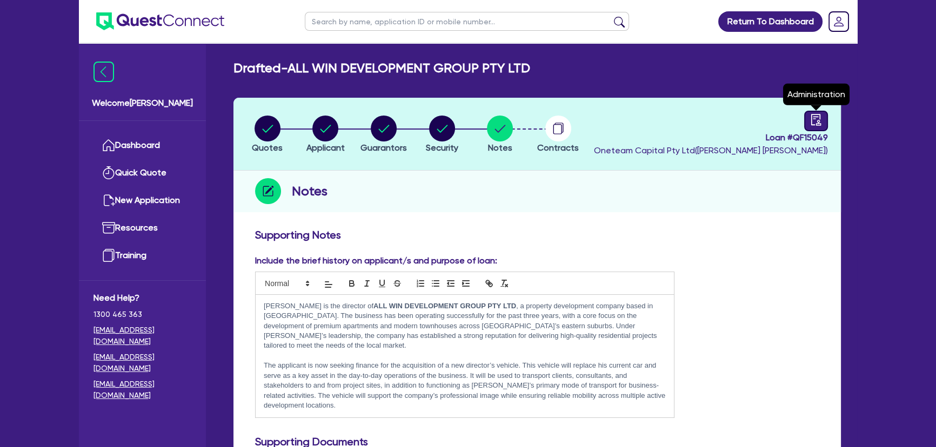
click at [823, 117] on div at bounding box center [816, 121] width 24 height 21
select select "DRAFTED_AMENDED"
select select "VW Finance"
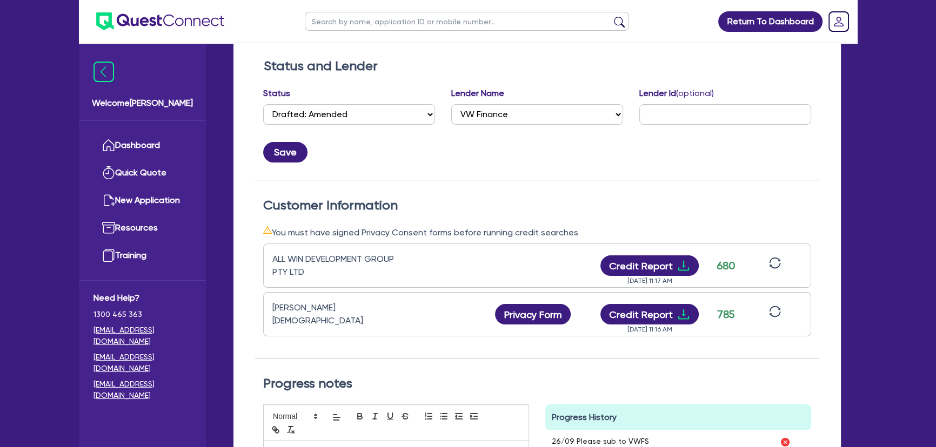
scroll to position [245, 0]
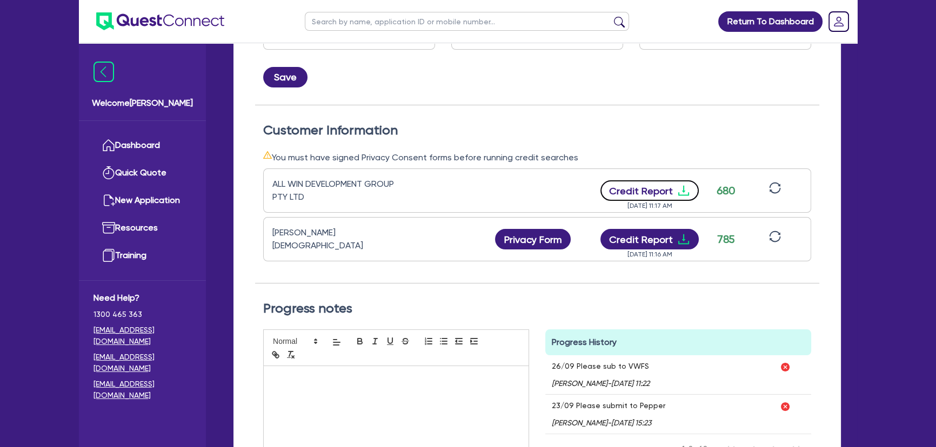
click at [682, 189] on icon "download" at bounding box center [683, 191] width 11 height 10
click at [683, 233] on icon "download" at bounding box center [683, 239] width 13 height 13
click at [684, 189] on icon "download" at bounding box center [683, 190] width 13 height 13
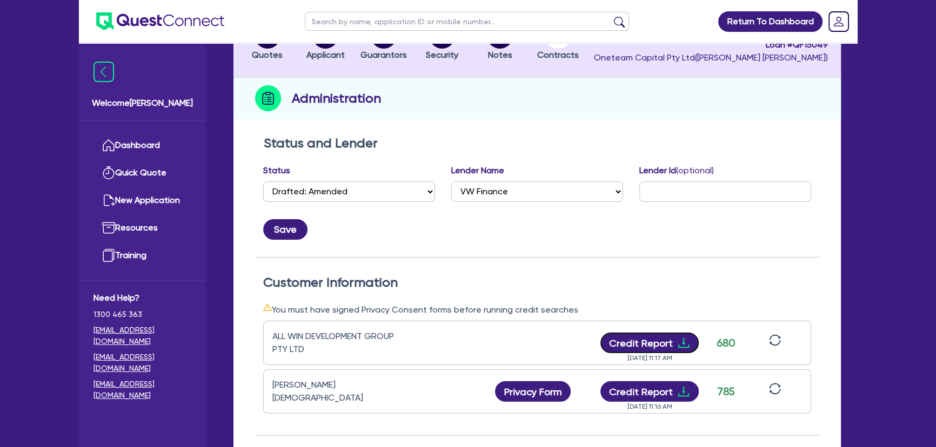
scroll to position [0, 0]
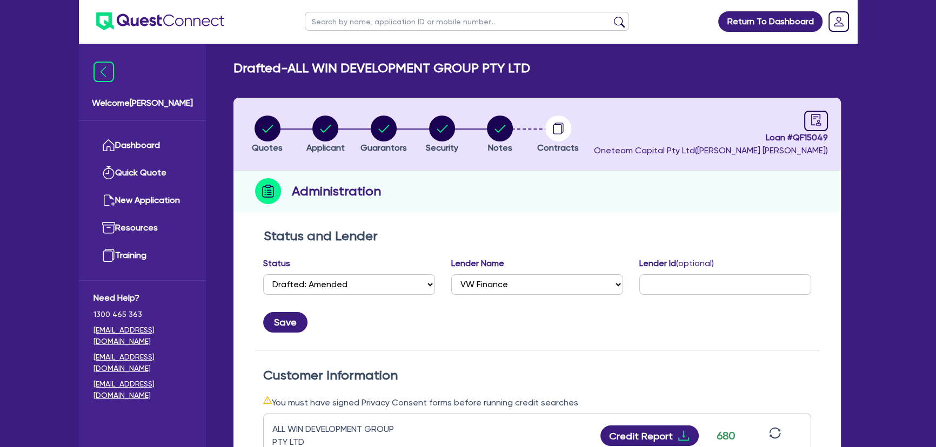
click at [179, 26] on img at bounding box center [160, 21] width 128 height 18
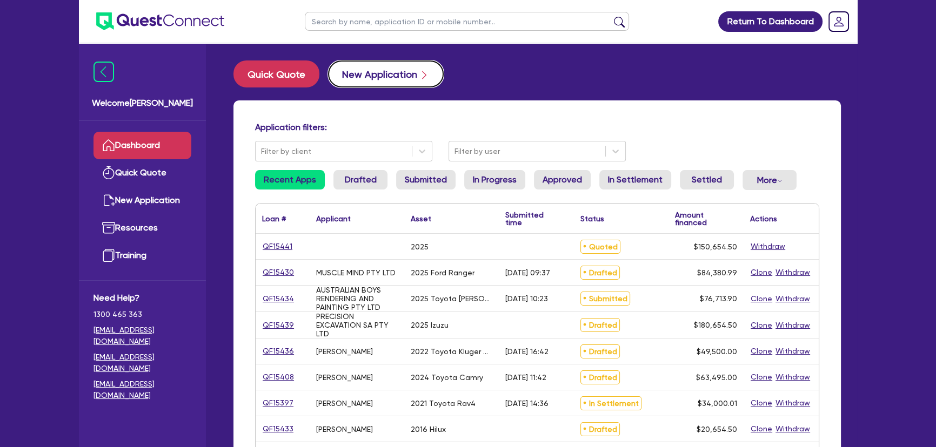
click at [359, 74] on button "New Application" at bounding box center [386, 74] width 116 height 27
select select "Other"
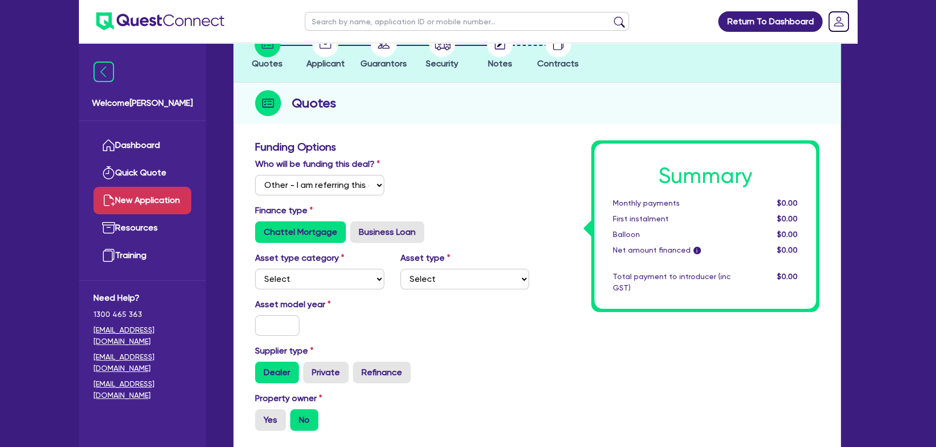
scroll to position [147, 0]
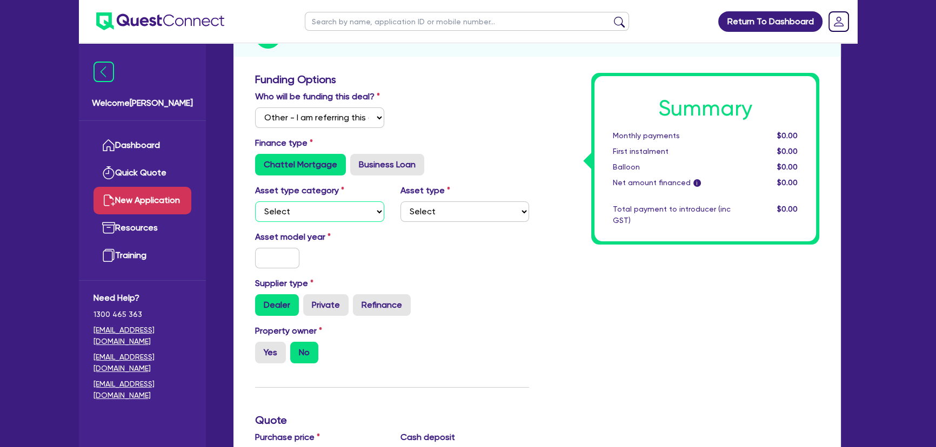
click at [322, 212] on select "Select Cars and light trucks Primary assets Secondary assets Tertiary assets" at bounding box center [319, 212] width 129 height 21
click at [255, 202] on select "Select Cars and light trucks Primary assets Secondary assets Tertiary assets" at bounding box center [319, 212] width 129 height 21
click at [505, 211] on select "Select Heavy trucks over 4.5 tonne Trailers Bus and coaches Yellow goods and ex…" at bounding box center [464, 212] width 129 height 21
click at [350, 203] on select "Select Cars and light trucks Primary assets Secondary assets Tertiary assets" at bounding box center [319, 212] width 129 height 21
select select "CARS_AND_LIGHT_TRUCKS"
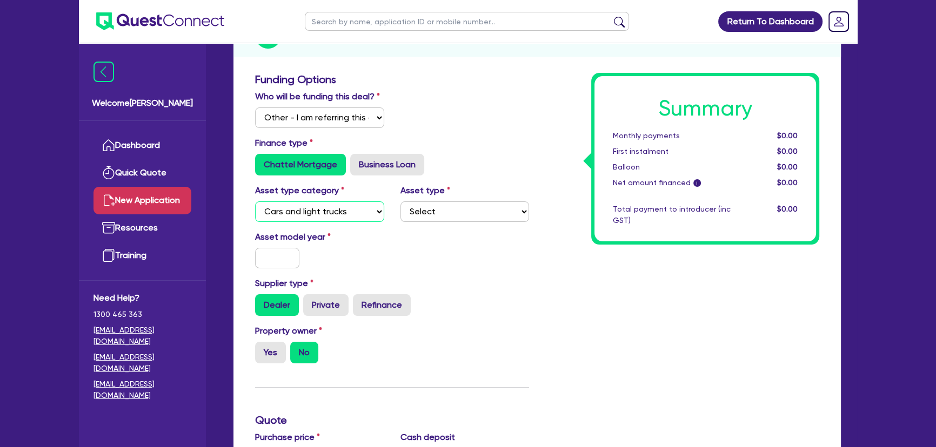
click at [255, 202] on select "Select Cars and light trucks Primary assets Secondary assets Tertiary assets" at bounding box center [319, 212] width 129 height 21
click at [414, 211] on select "Select Passenger vehicles Vans and utes Light trucks up to 4.5 tonne" at bounding box center [464, 212] width 129 height 21
select select "VANS_AND_UTES"
click at [400, 202] on select "Select Passenger vehicles Vans and utes Light trucks up to 4.5 tonne" at bounding box center [464, 212] width 129 height 21
click at [293, 258] on input "text" at bounding box center [277, 258] width 44 height 21
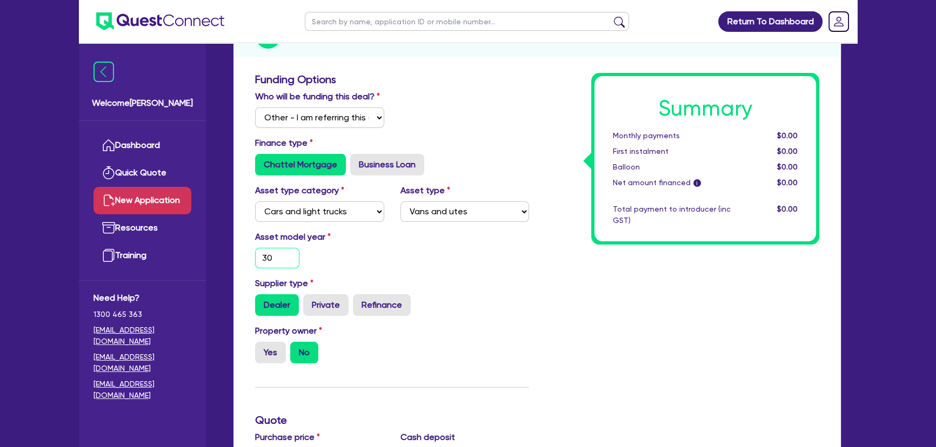
type input "3"
type input "2017"
click at [263, 348] on label "Yes" at bounding box center [270, 353] width 31 height 22
click at [262, 348] on input "Yes" at bounding box center [258, 345] width 7 height 7
radio input "true"
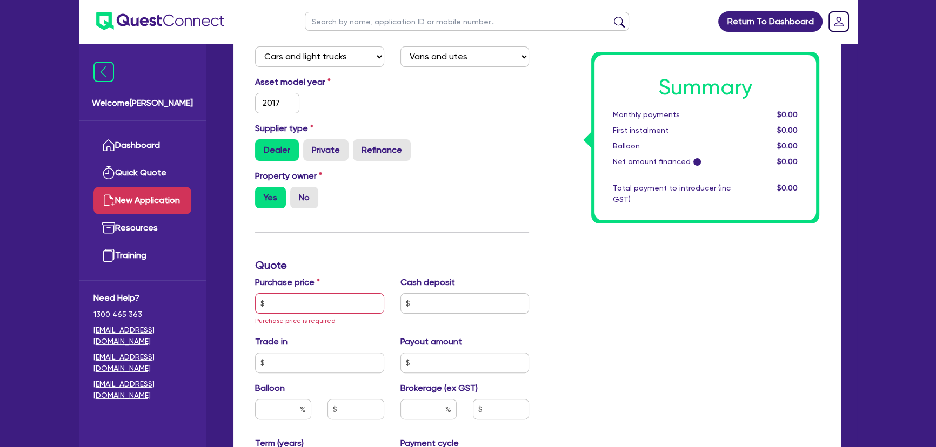
scroll to position [344, 0]
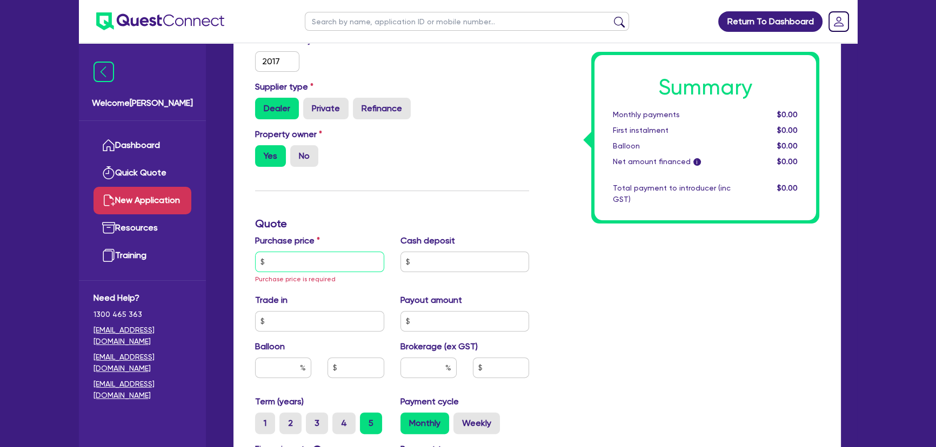
click at [311, 263] on input "text" at bounding box center [319, 262] width 129 height 21
click at [280, 274] on div "Purchase price Purchase price is required" at bounding box center [319, 259] width 145 height 51
click at [281, 269] on input "text" at bounding box center [319, 262] width 129 height 21
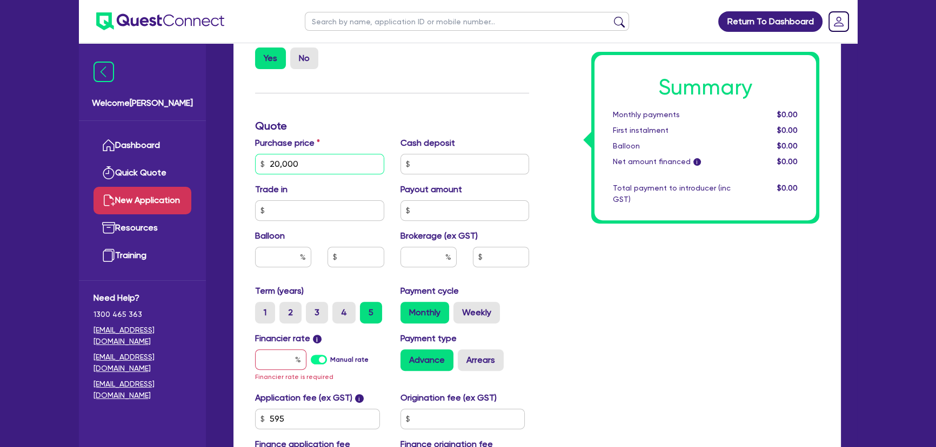
scroll to position [540, 0]
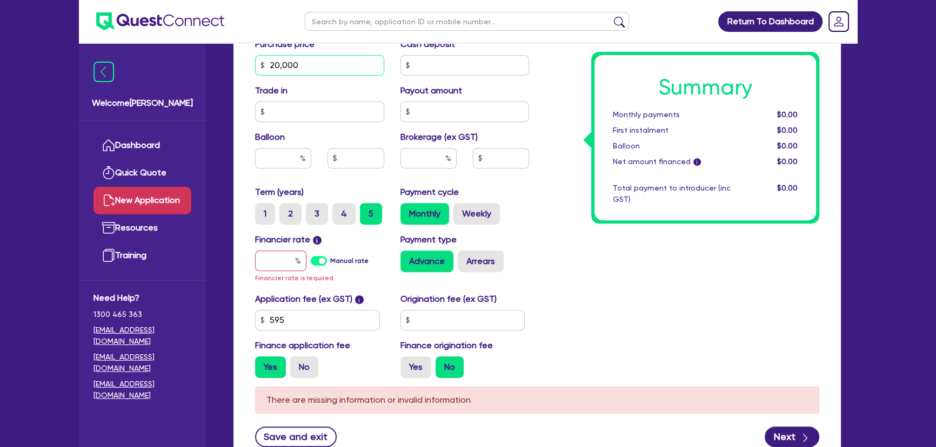
type input "20,000"
click at [274, 259] on input "text" at bounding box center [280, 261] width 51 height 21
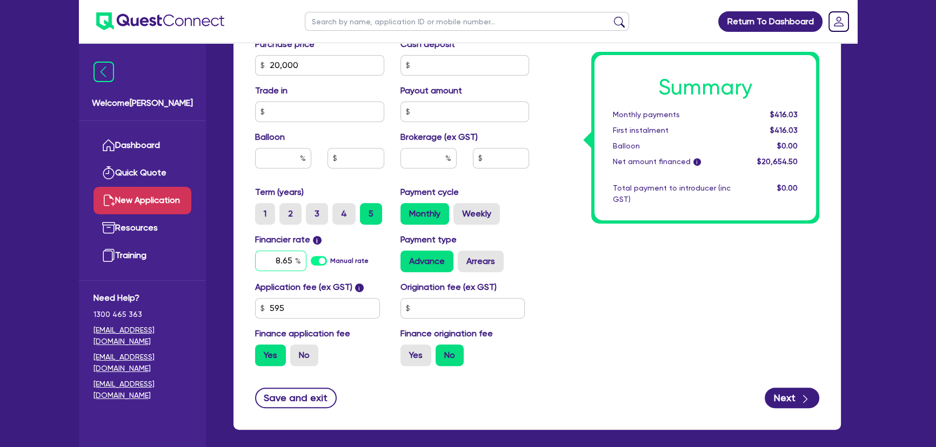
type input "8.65"
click at [440, 160] on input "text" at bounding box center [428, 158] width 56 height 21
type input "6"
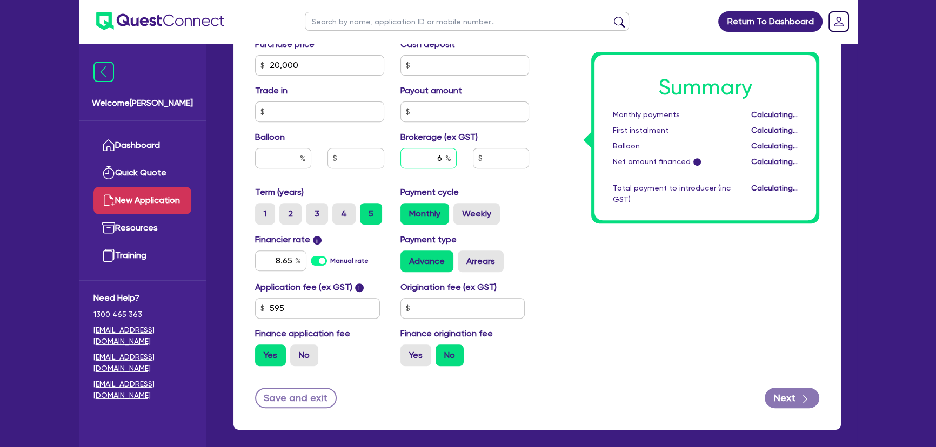
type input "1,239.27"
type input "6"
click at [762, 388] on form "Funding Options Who will be funding this deal? Select I will fund 100% I will c…" at bounding box center [537, 44] width 564 height 729
click at [779, 394] on button "Next" at bounding box center [792, 398] width 55 height 21
type input "1,239.27"
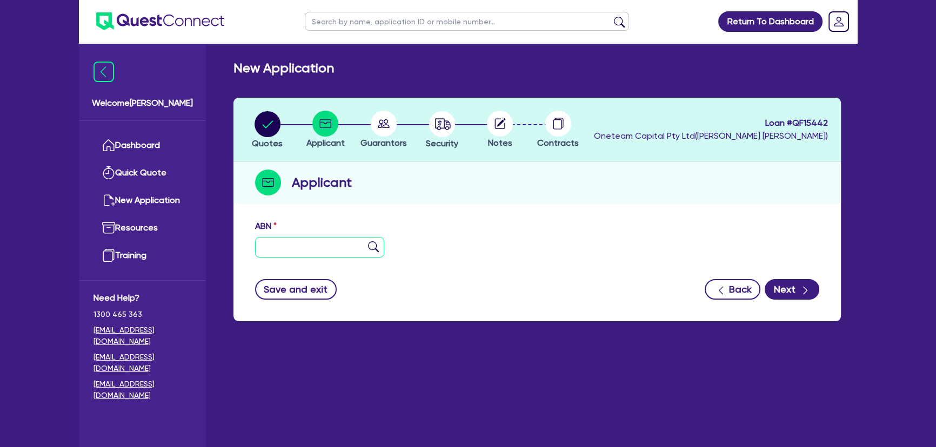
click at [306, 242] on input "text" at bounding box center [319, 247] width 129 height 21
paste input "99 690 556 444"
type input "99 690 556 444"
type input "ABSOLUTE WATERPROOFING CONCEPTS PTY LTD"
select select "COMPANY"
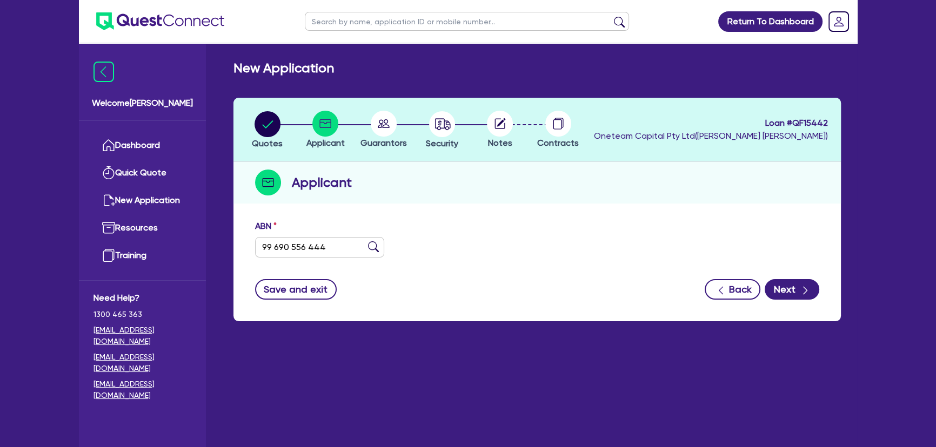
type input "22/08/2025"
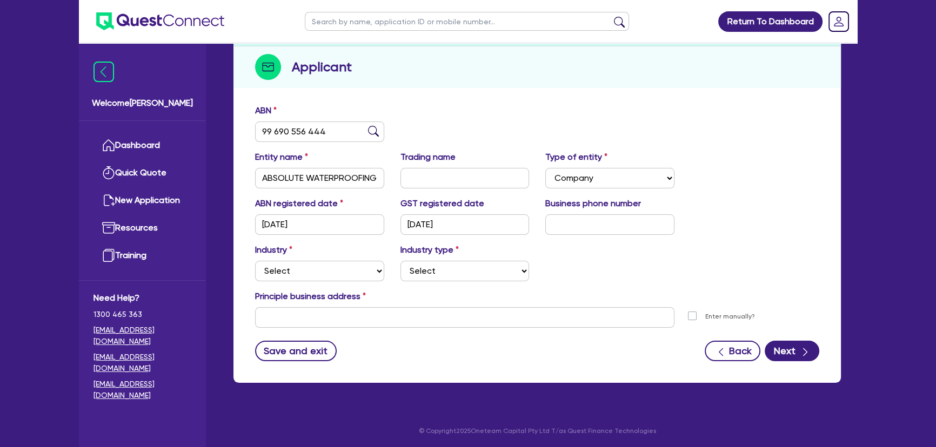
scroll to position [117, 0]
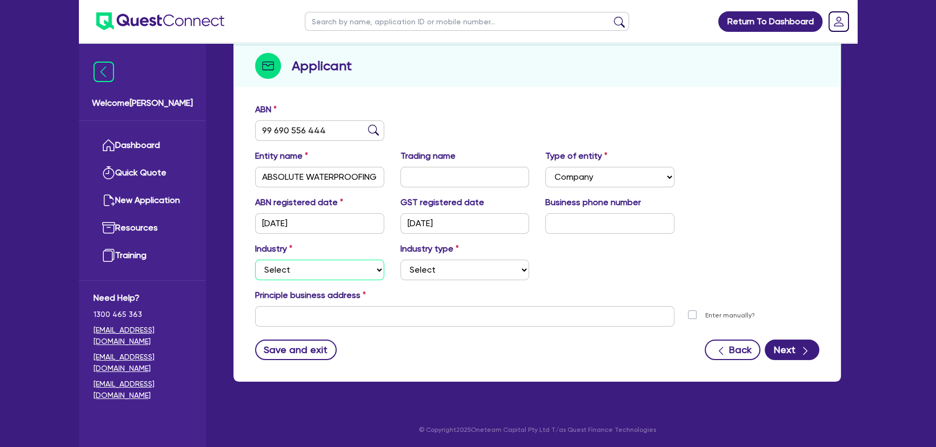
click at [349, 275] on select "Select Accomodation & Food Services Administrative & Support Services Agricultu…" at bounding box center [319, 270] width 129 height 21
click at [432, 266] on select "Select" at bounding box center [464, 270] width 129 height 21
click at [331, 274] on select "Select Accomodation & Food Services Administrative & Support Services Agricultu…" at bounding box center [319, 270] width 129 height 21
select select "BUILDING_CONSTRUCTION"
click at [255, 260] on select "Select Accomodation & Food Services Administrative & Support Services Agricultu…" at bounding box center [319, 270] width 129 height 21
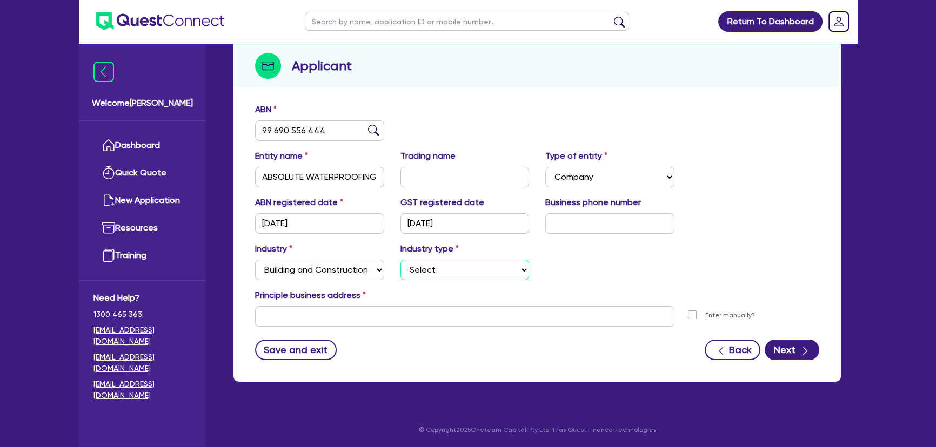
click at [439, 267] on select "Select Trades People Providing Services Direct to Consumers Trades People Provi…" at bounding box center [464, 270] width 129 height 21
select select "TRADES_SERVICES_CONSUMERS"
click at [400, 260] on select "Select Trades People Providing Services Direct to Consumers Trades People Provi…" at bounding box center [464, 270] width 129 height 21
click at [376, 309] on input "text" at bounding box center [464, 316] width 419 height 21
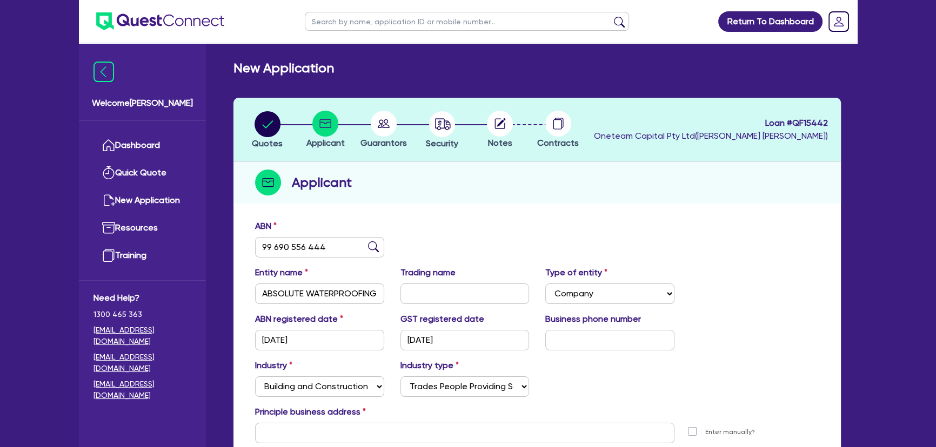
drag, startPoint x: 481, startPoint y: 130, endPoint x: 495, endPoint y: 125, distance: 15.4
click at [482, 130] on div at bounding box center [500, 124] width 58 height 26
click at [498, 124] on icon at bounding box center [501, 122] width 9 height 9
click at [429, 131] on icon "button" at bounding box center [442, 124] width 26 height 26
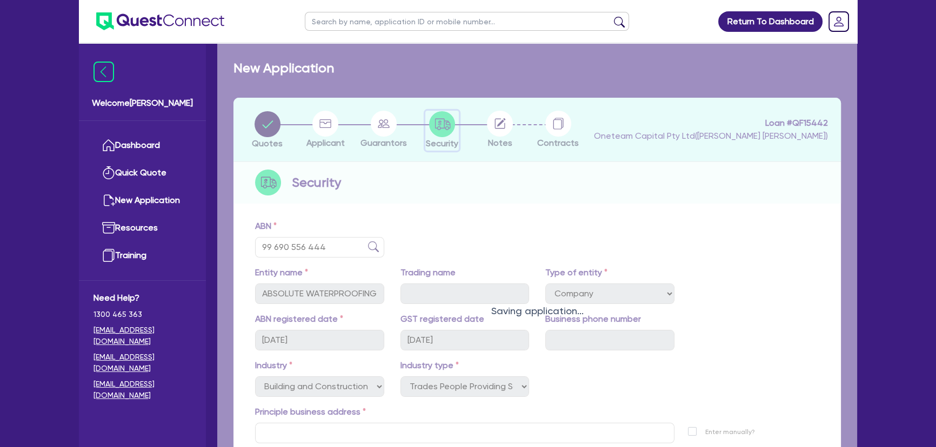
select select "CARS_AND_LIGHT_TRUCKS"
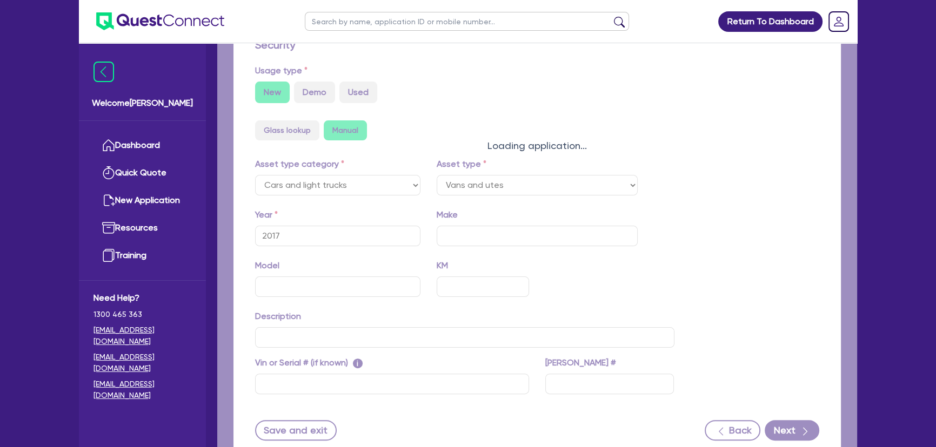
select select "VANS_AND_UTES"
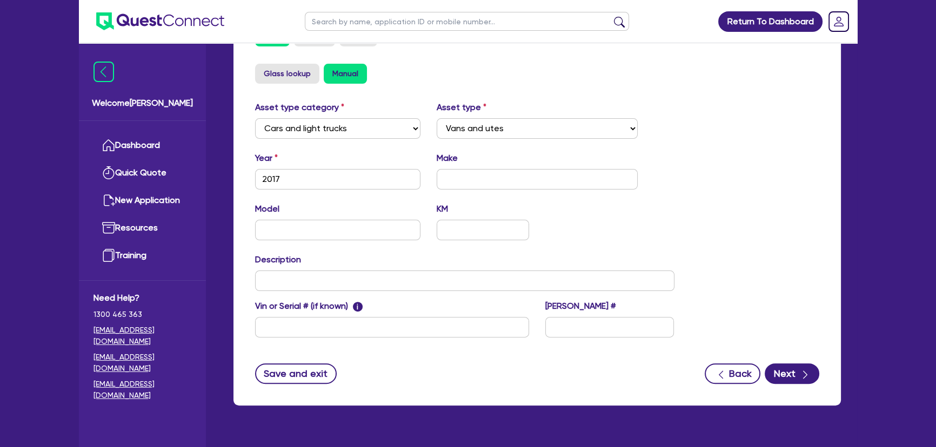
scroll to position [374, 0]
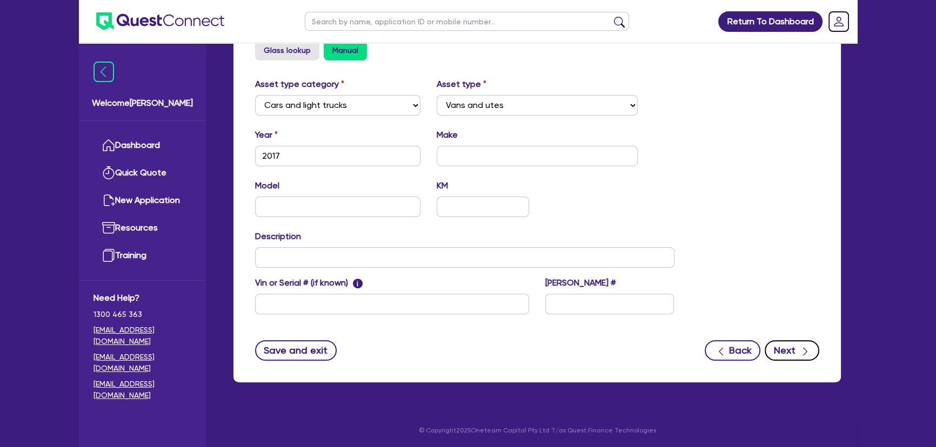
click at [779, 342] on button "Next" at bounding box center [792, 350] width 55 height 21
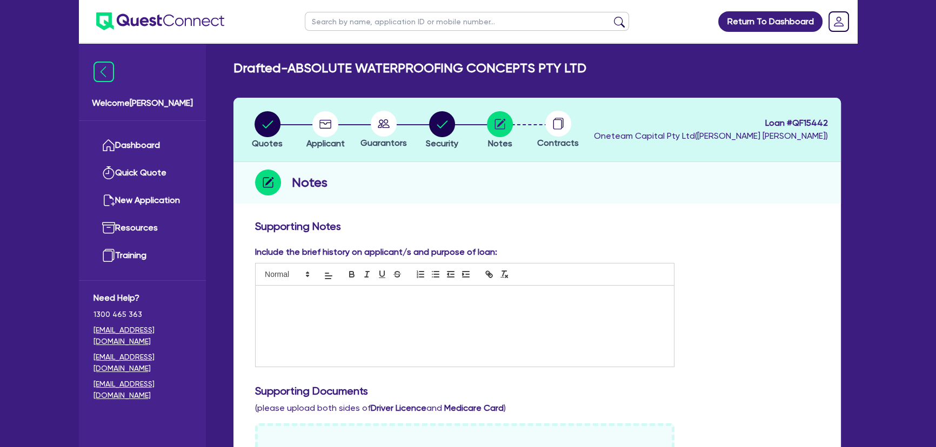
scroll to position [294, 0]
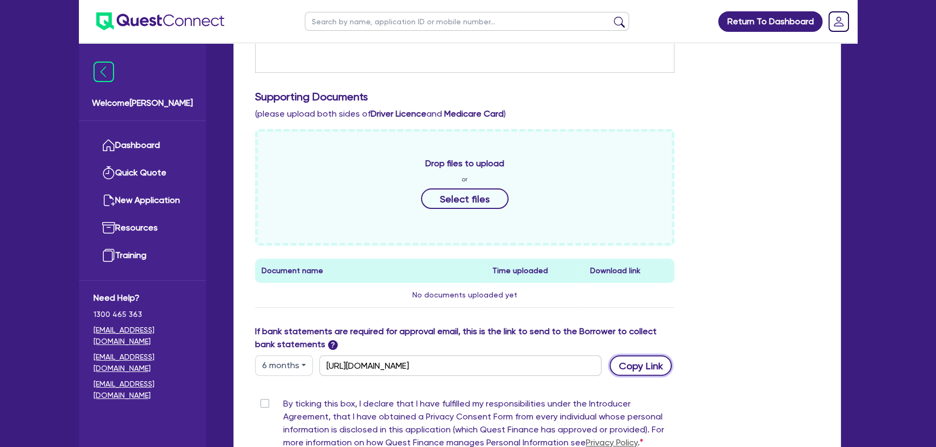
click at [648, 367] on button "Copy Link" at bounding box center [640, 366] width 62 height 21
click at [644, 378] on div "Supporting Notes Include the brief history on applicant/s and purpose of loan: …" at bounding box center [537, 213] width 564 height 576
click at [642, 356] on button "Copy Link" at bounding box center [640, 366] width 62 height 21
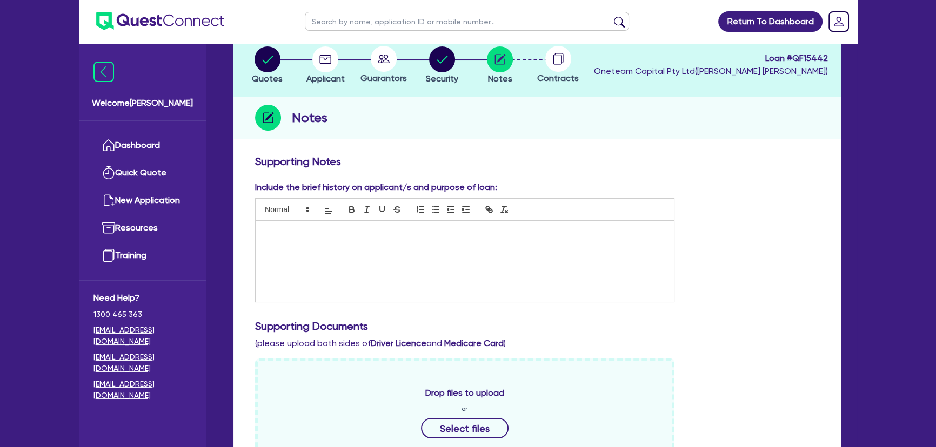
scroll to position [0, 0]
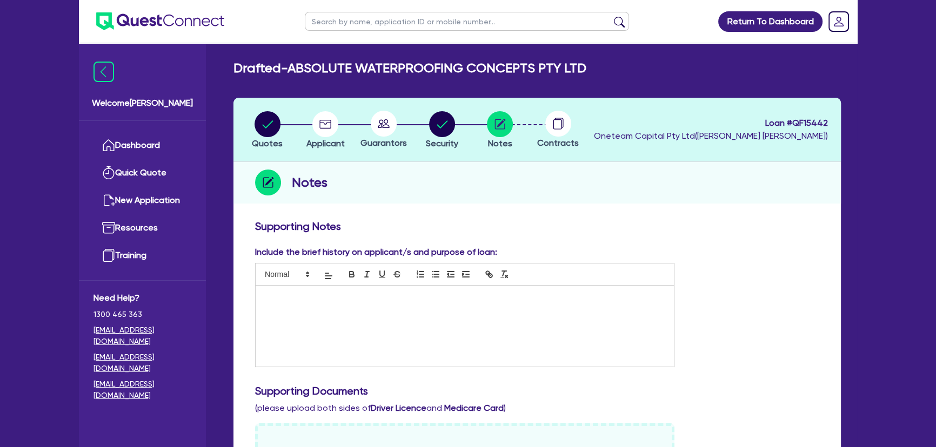
click at [186, 29] on img at bounding box center [160, 21] width 128 height 18
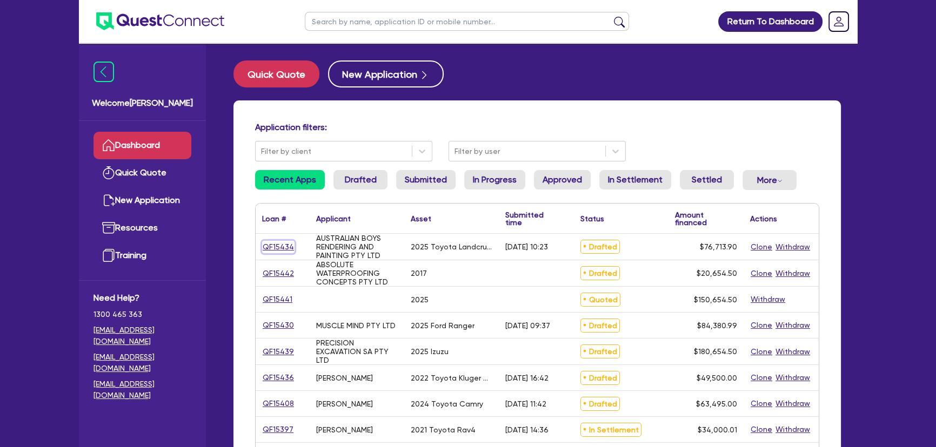
click at [283, 248] on link "QF15434" at bounding box center [278, 247] width 32 height 12
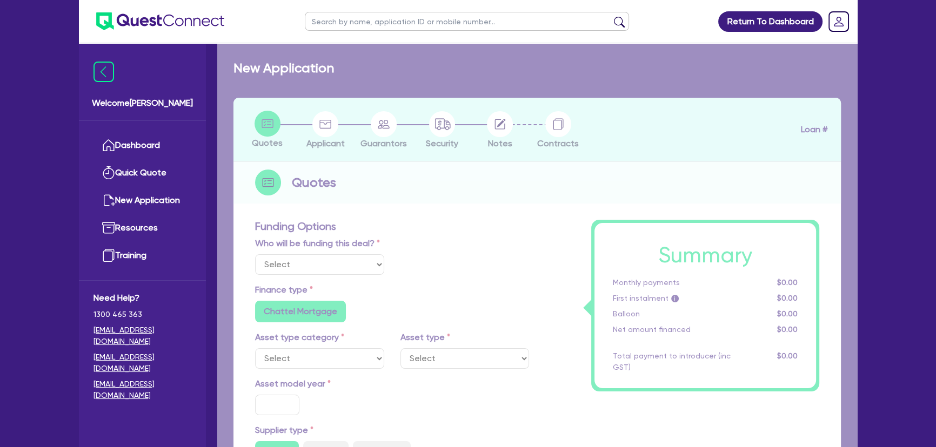
select select "Other"
select select "CARS_AND_LIGHT_TRUCKS"
type input "2025"
type input "95,000"
type input "19,000"
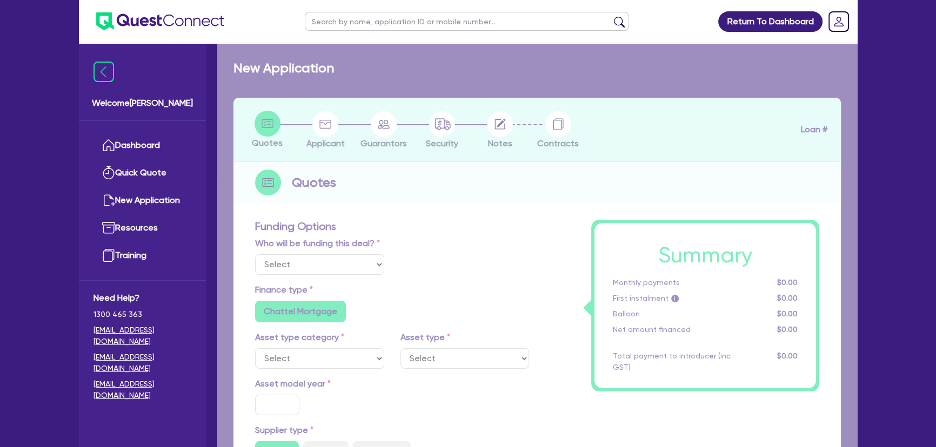
type input "4.33"
type input "3,319"
type input "9.5"
type input "649"
type input "1,000"
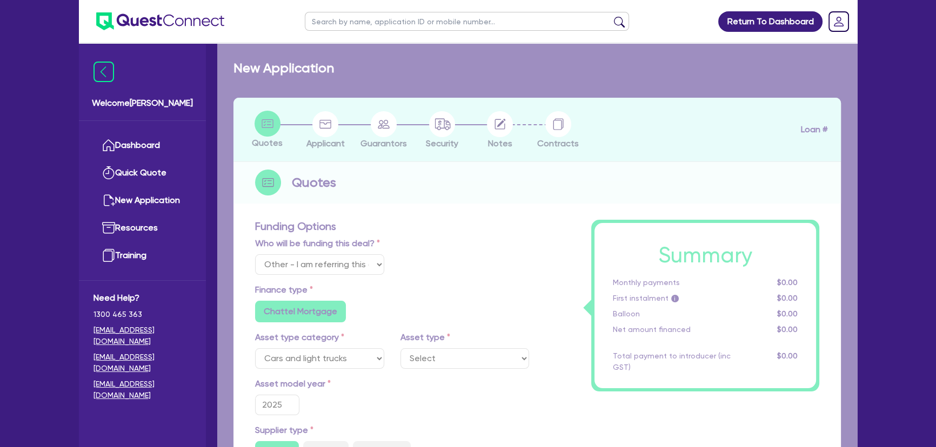
radio input "true"
radio input "false"
select select "PASSENGER_VEHICLES"
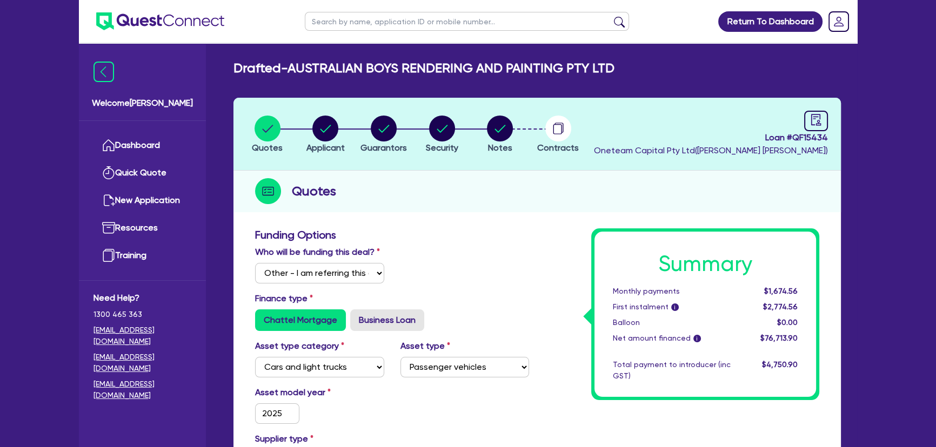
click at [194, 25] on img at bounding box center [160, 21] width 128 height 18
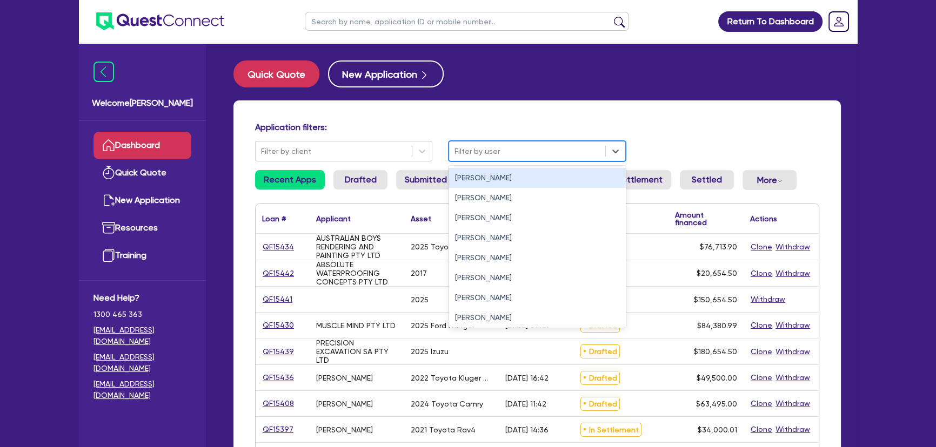
click at [481, 154] on div at bounding box center [526, 152] width 145 height 14
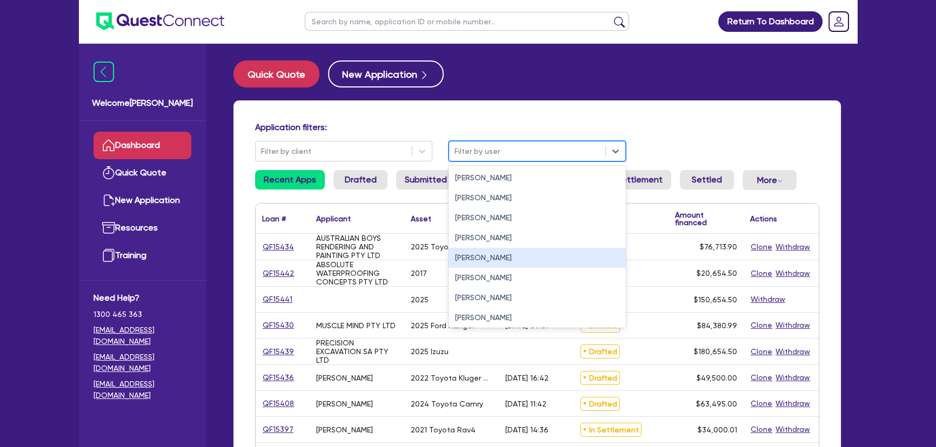
click at [479, 254] on div "Joel Harding" at bounding box center [536, 258] width 177 height 20
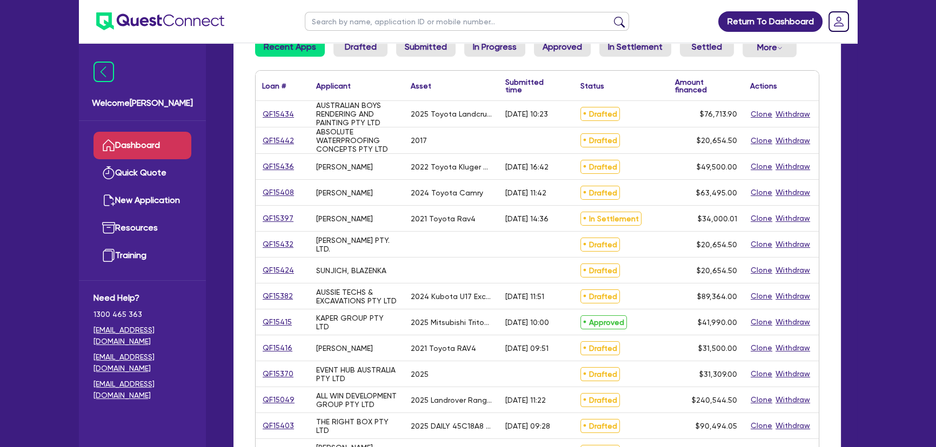
scroll to position [147, 0]
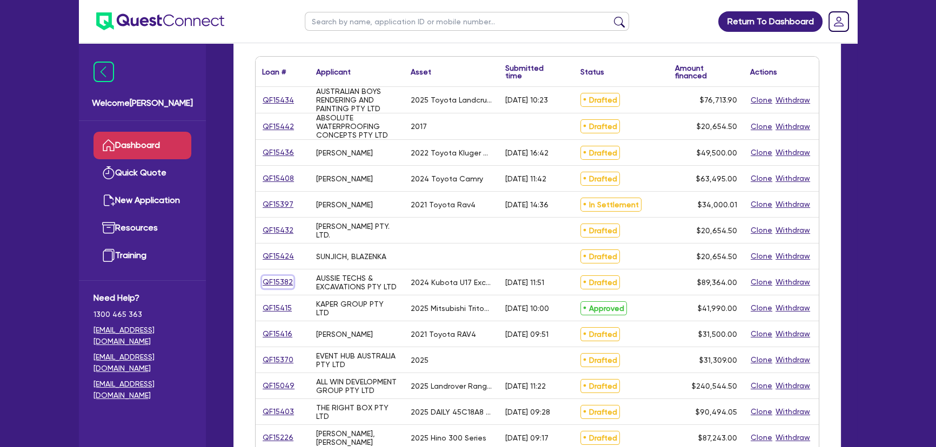
click at [277, 287] on link "QF15382" at bounding box center [277, 282] width 31 height 12
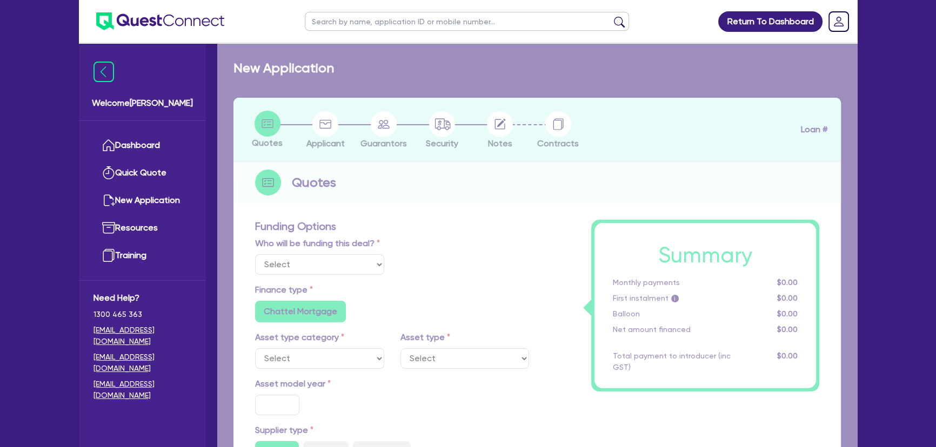
select select "Other"
select select "PRIMARY_ASSETS"
type input "2024"
radio input "false"
radio input "true"
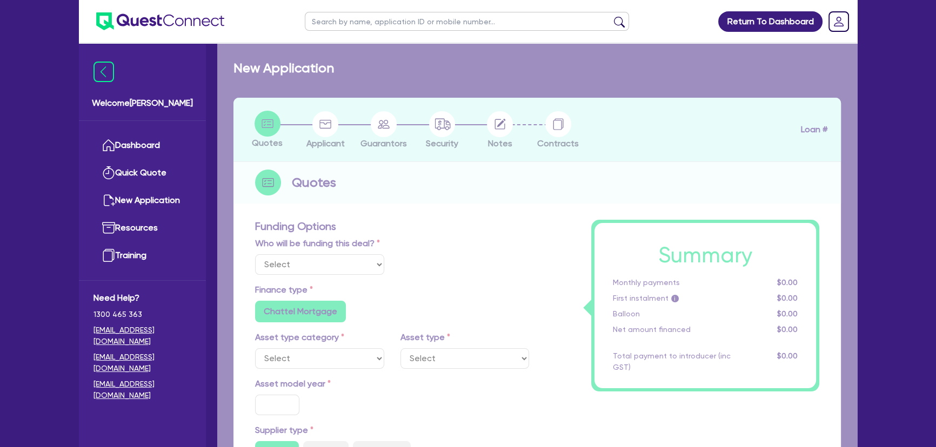
radio input "true"
type input "88,489.5"
type input "6"
type input "5,361.84"
type input "8.35"
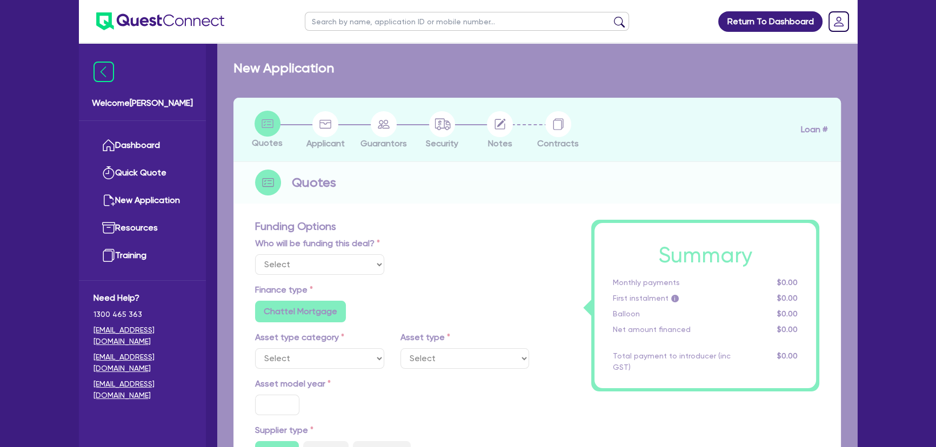
type input "795"
radio input "true"
radio input "false"
select select "YELLOW_GOODS_AND_EXCAVATORS"
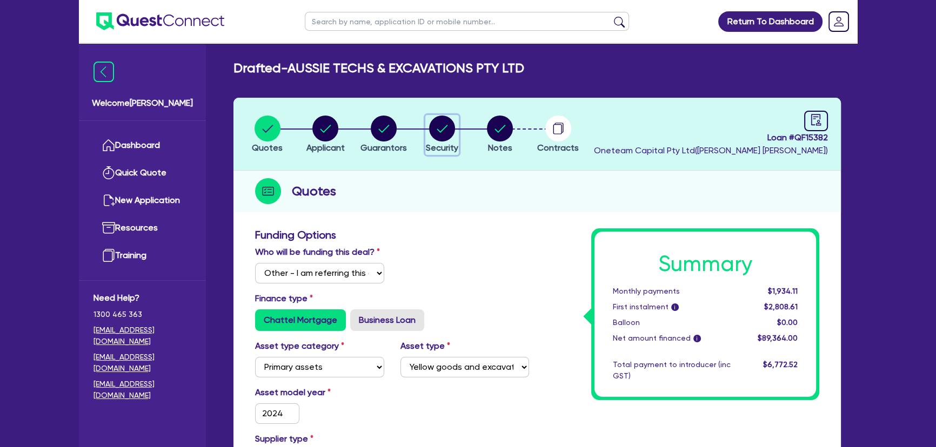
click at [448, 136] on circle "button" at bounding box center [442, 129] width 26 height 26
select select "PRIMARY_ASSETS"
select select "YELLOW_GOODS_AND_EXCAVATORS"
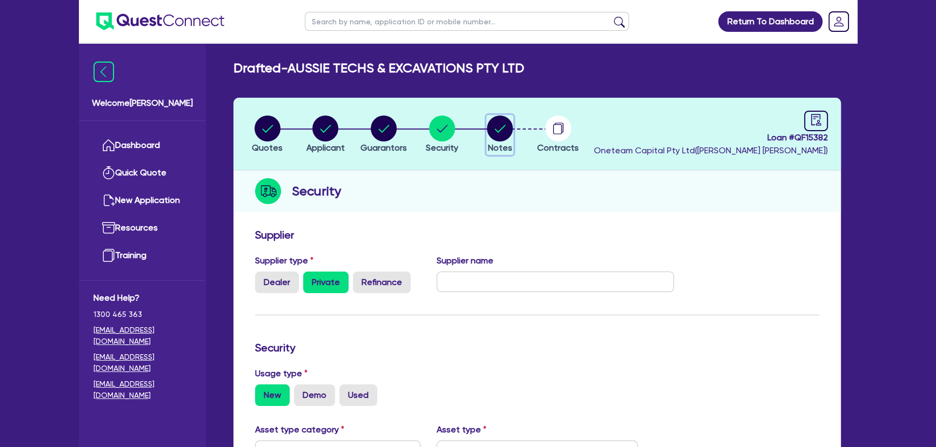
click at [491, 131] on circle "button" at bounding box center [500, 129] width 26 height 26
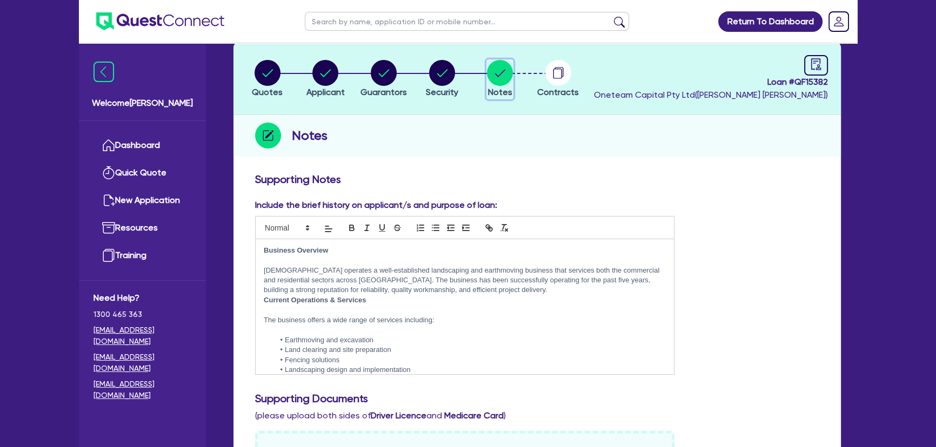
scroll to position [49, 0]
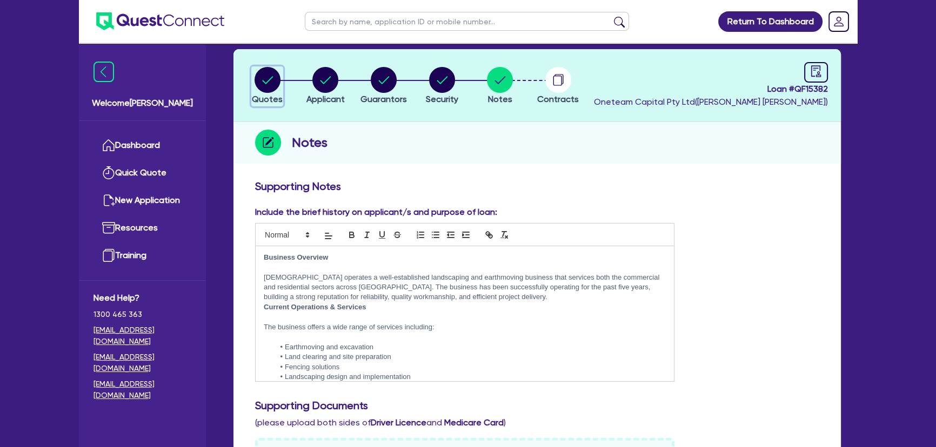
click at [265, 76] on circle "button" at bounding box center [267, 80] width 26 height 26
select select "Other"
select select "PRIMARY_ASSETS"
select select "YELLOW_GOODS_AND_EXCAVATORS"
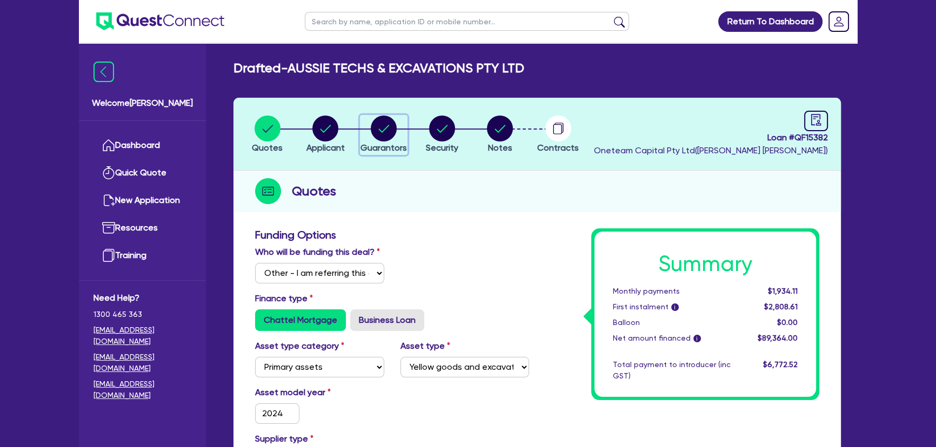
click at [401, 138] on div "button" at bounding box center [383, 129] width 46 height 26
select select "MR"
select select "VIC"
select select "SINGLE"
select select "PROPERTY"
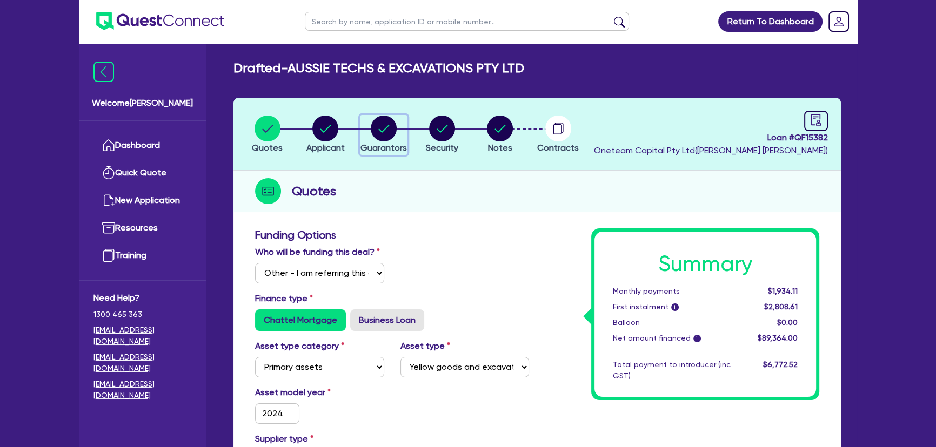
select select "CASH"
select select "TRAILER"
select select "TRUCK"
select select "VEHICLE"
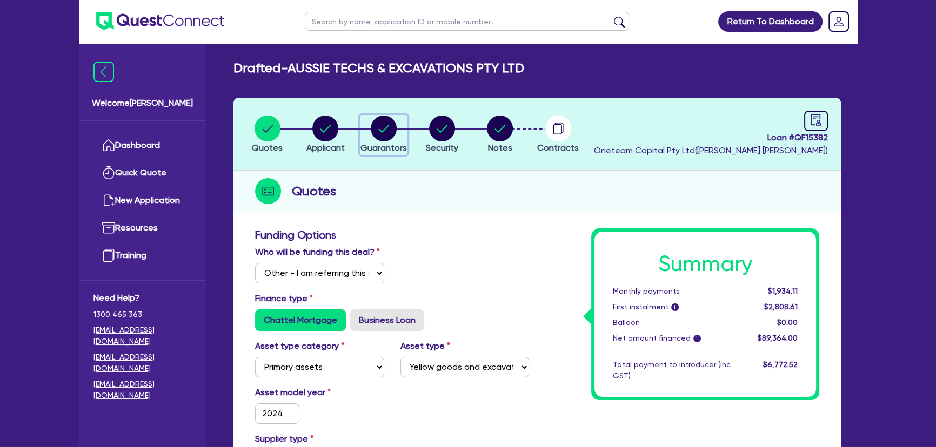
select select "EQUIPMENT"
select select "MORTGAGE"
select select "VEHICLE_LOAN"
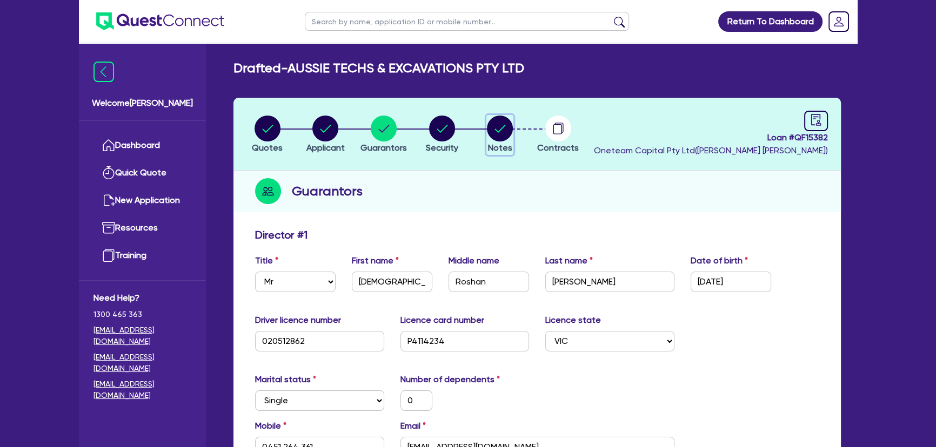
click at [491, 137] on circle "button" at bounding box center [500, 129] width 26 height 26
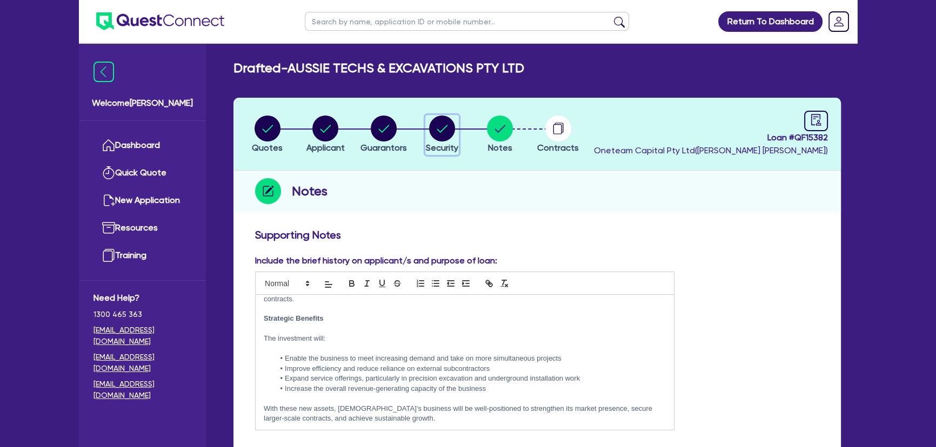
click at [450, 138] on icon "button" at bounding box center [442, 129] width 26 height 26
select select "PRIMARY_ASSETS"
select select "YELLOW_GOODS_AND_EXCAVATORS"
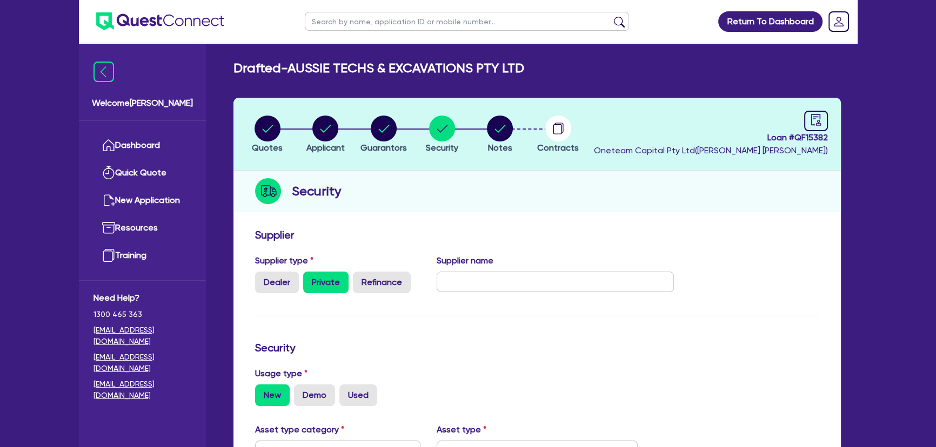
click at [483, 135] on li "Notes" at bounding box center [500, 134] width 58 height 38
click at [499, 135] on circle "button" at bounding box center [500, 129] width 26 height 26
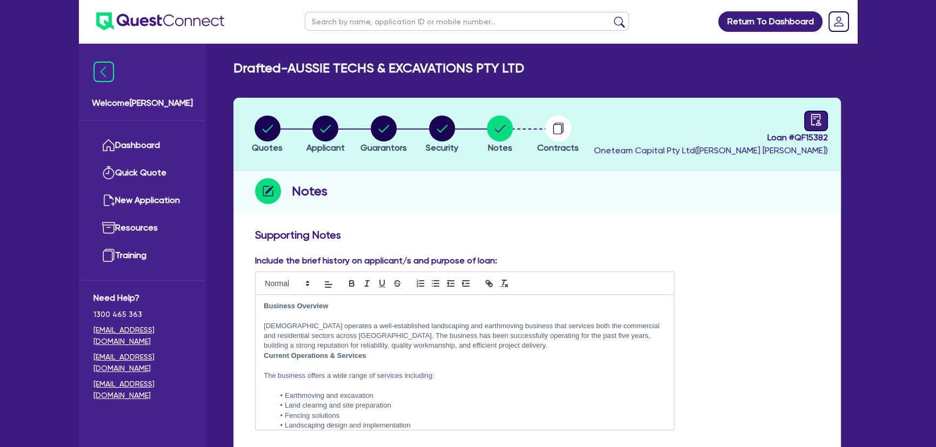
click at [821, 110] on header "Quotes Applicant Guarantors Security Notes Contracts Loan # QF15382 Oneteam Cap…" at bounding box center [536, 134] width 607 height 73
click at [816, 125] on div at bounding box center [816, 121] width 24 height 21
select select "DRAFTED_AMENDED"
select select "Dynamoney"
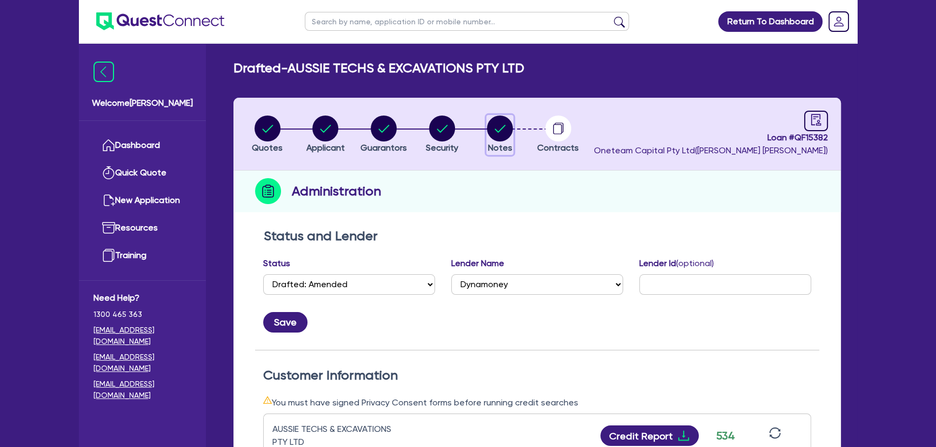
click at [508, 145] on span "Notes" at bounding box center [500, 148] width 24 height 10
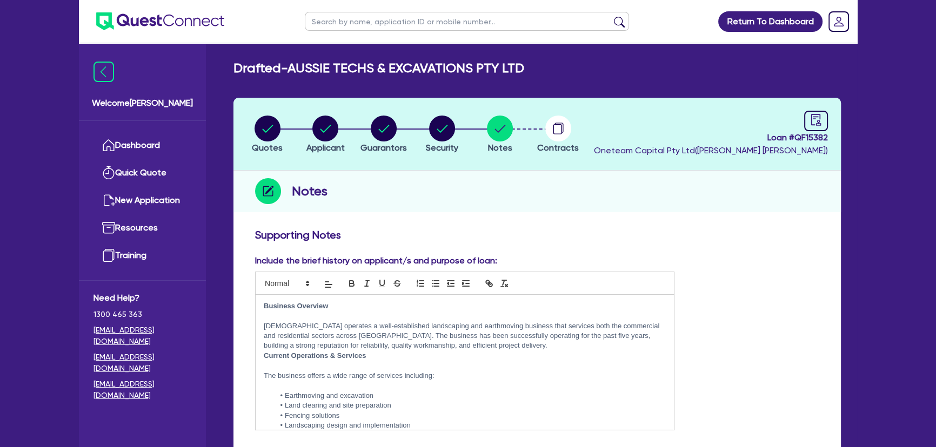
click at [553, 129] on icon "button" at bounding box center [557, 129] width 9 height 10
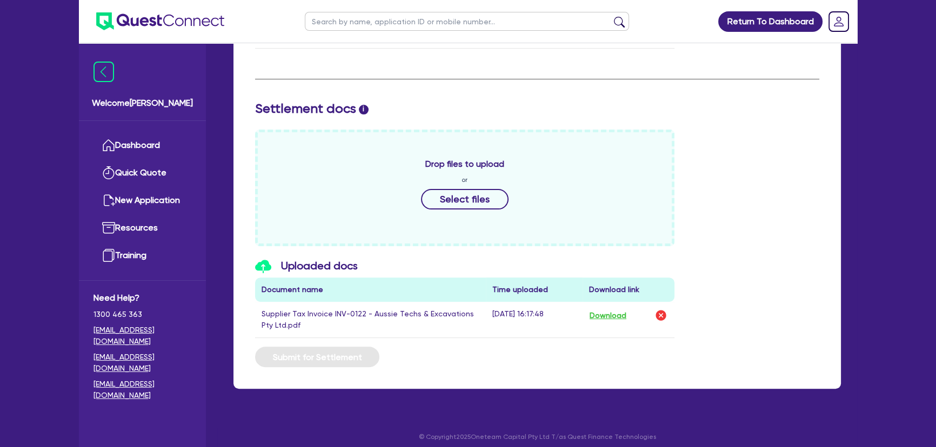
scroll to position [401, 0]
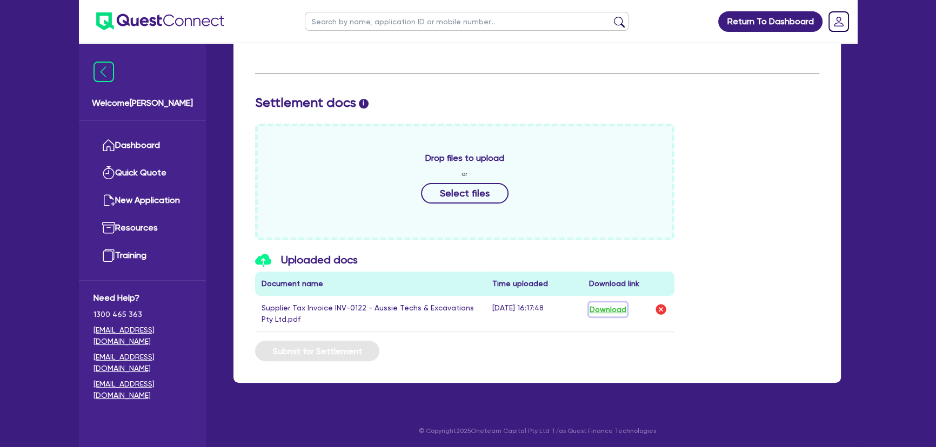
click at [620, 308] on button "Download" at bounding box center [608, 310] width 38 height 14
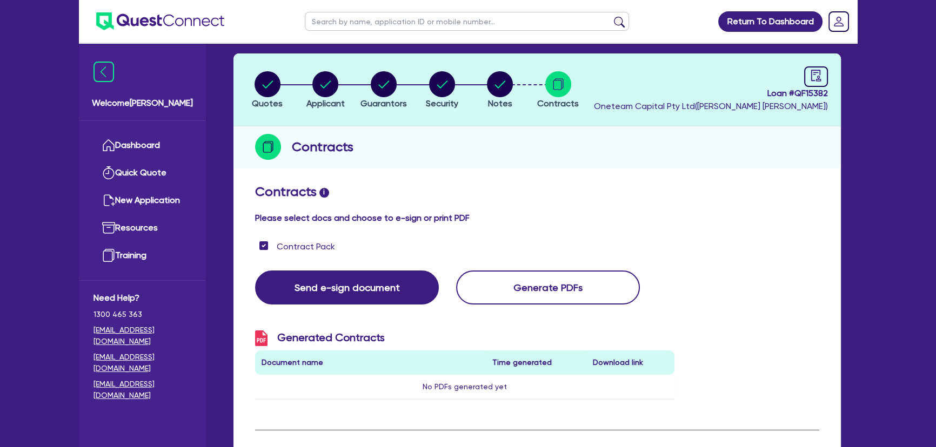
scroll to position [0, 0]
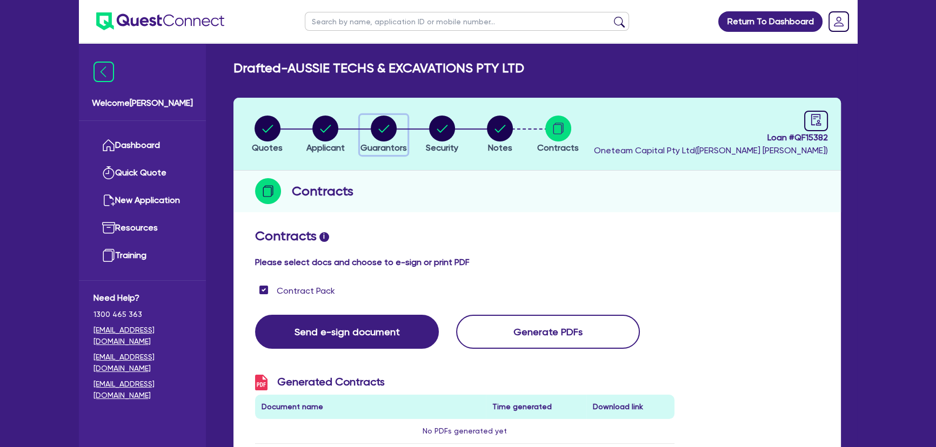
click at [380, 136] on circle "button" at bounding box center [384, 129] width 26 height 26
select select "MR"
select select "VIC"
select select "SINGLE"
select select "PROPERTY"
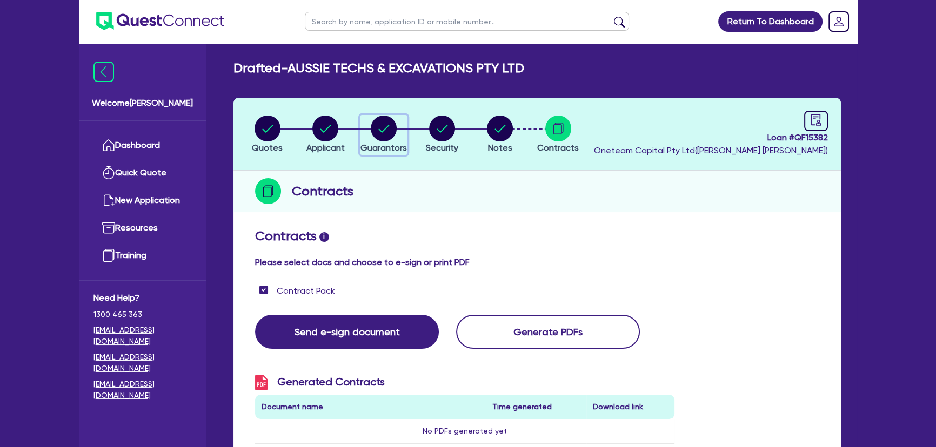
select select "CASH"
select select "TRAILER"
select select "TRUCK"
select select "VEHICLE"
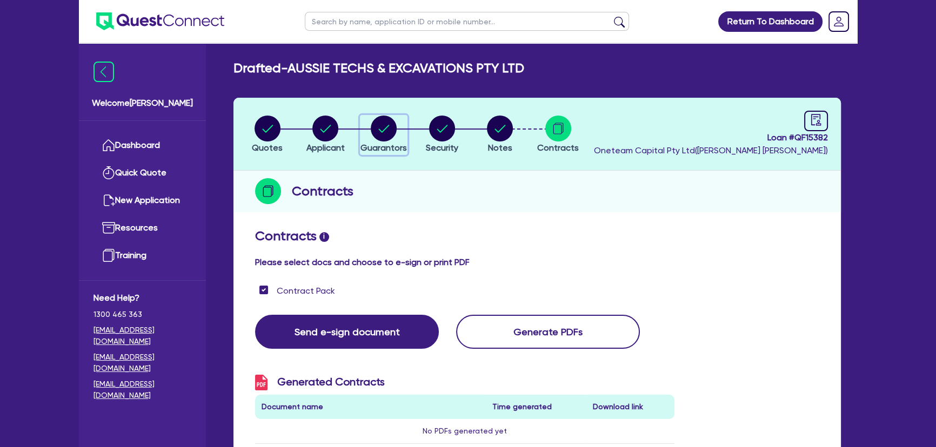
select select "EQUIPMENT"
select select "MORTGAGE"
select select "VEHICLE_LOAN"
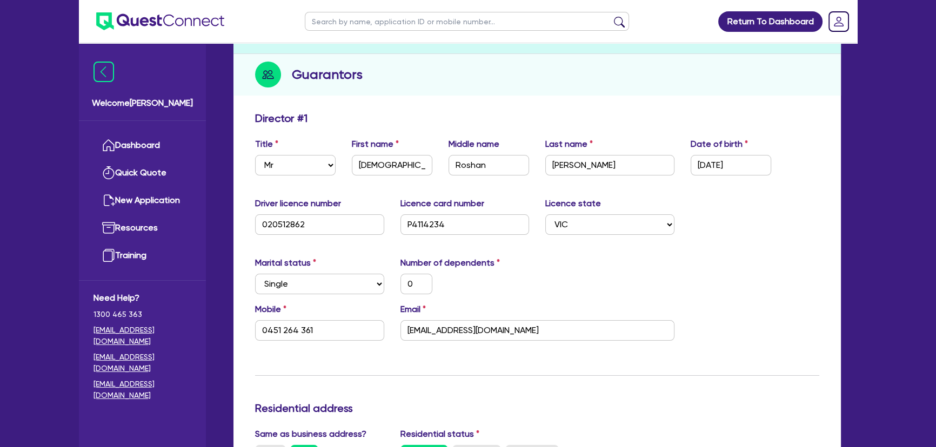
scroll to position [196, 0]
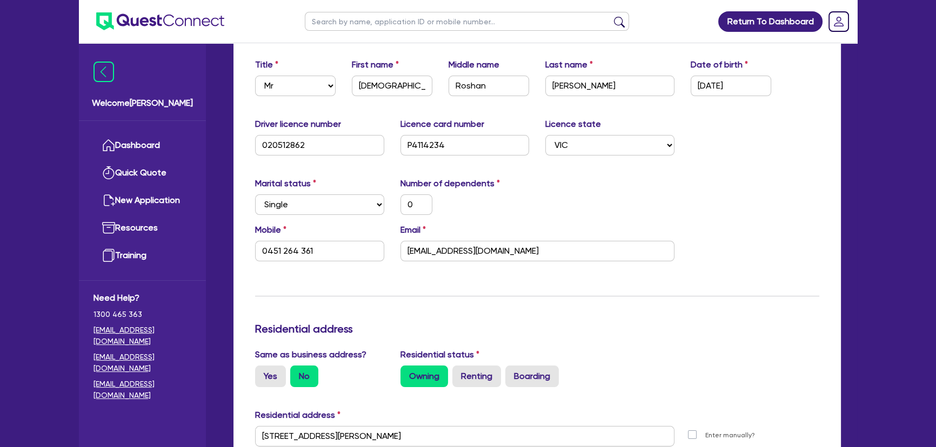
click at [462, 263] on div "Mobile 0451 264 361 Email mrkfencing7865@gmail.com" at bounding box center [537, 247] width 580 height 46
click at [462, 256] on input "mrkfencing7865@gmail.com" at bounding box center [537, 251] width 274 height 21
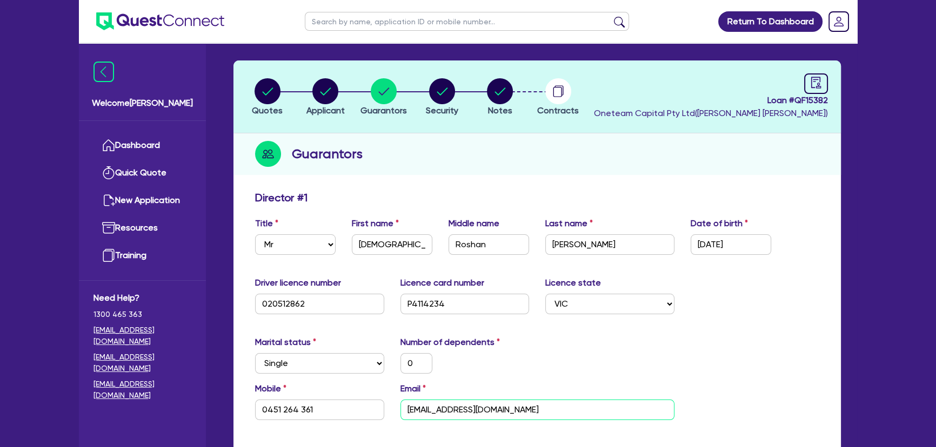
scroll to position [0, 0]
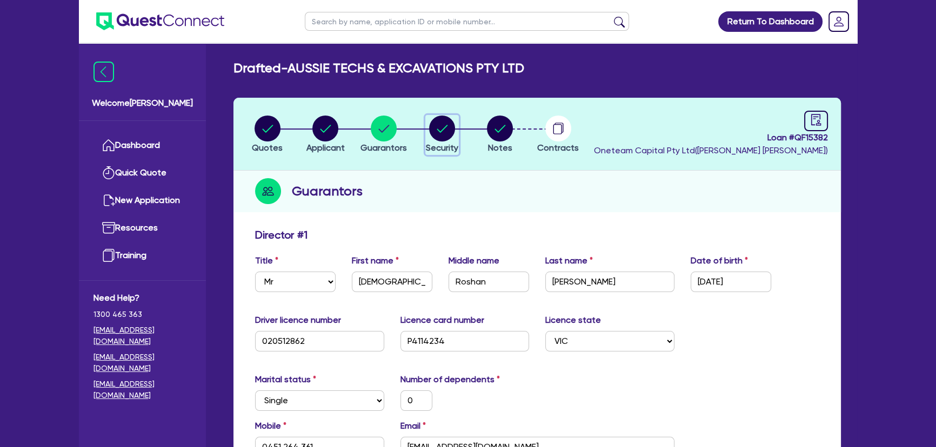
click at [444, 130] on circle "button" at bounding box center [442, 129] width 26 height 26
select select "PRIMARY_ASSETS"
select select "YELLOW_GOODS_AND_EXCAVATORS"
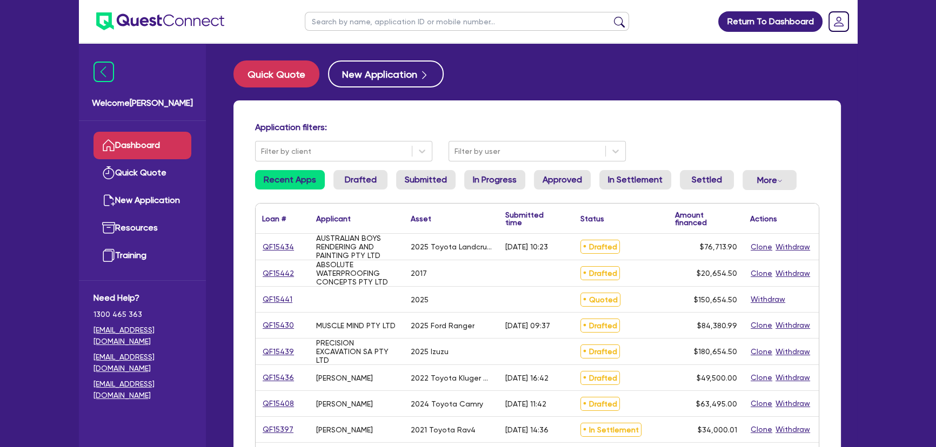
click at [391, 15] on input "text" at bounding box center [467, 21] width 324 height 19
paste input "AUSSIE TECHS & EXCAVATIONS PTY LTD"
type input "AUSSIE TECHS & EXCAVATIONS PTY LTD"
click at [611, 16] on button "submit" at bounding box center [619, 23] width 17 height 15
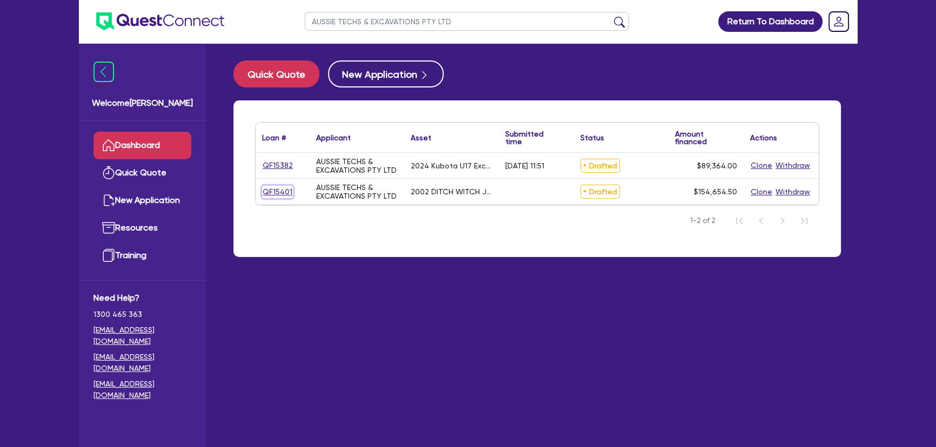
click at [277, 195] on link "QF15401" at bounding box center [277, 192] width 31 height 12
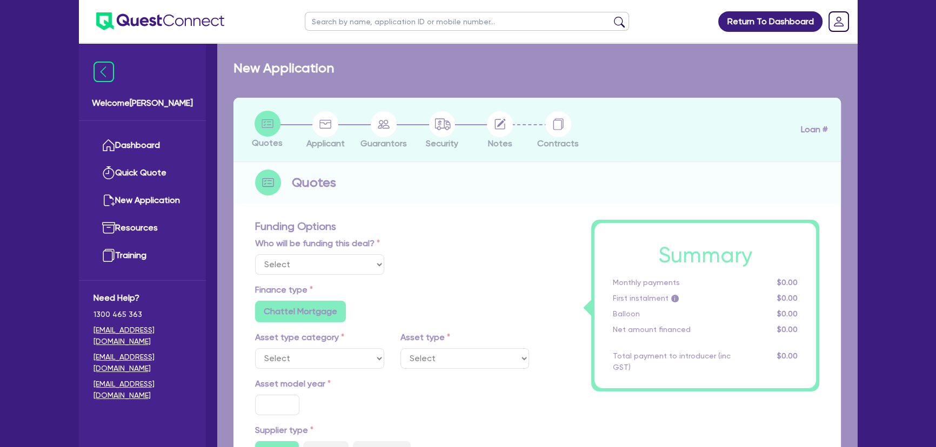
select select "Other"
select select "PRIMARY_ASSETS"
type input "2002"
radio input "false"
radio input "true"
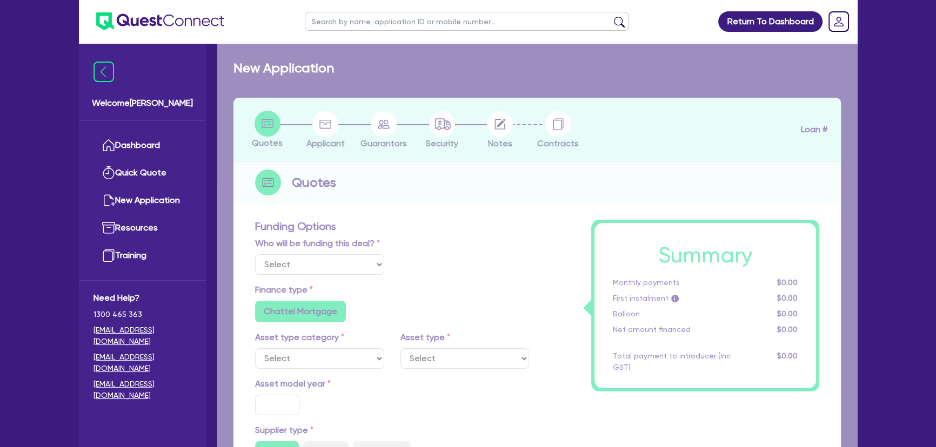
radio input "true"
type input "154,000"
type input "6"
type input "9,279.27"
type input "14.15"
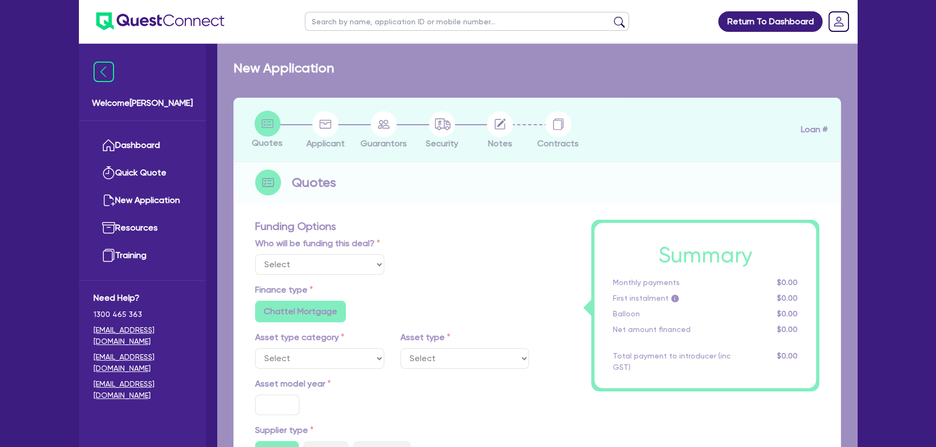
radio input "true"
radio input "false"
select select "YELLOW_GOODS_AND_EXCAVATORS"
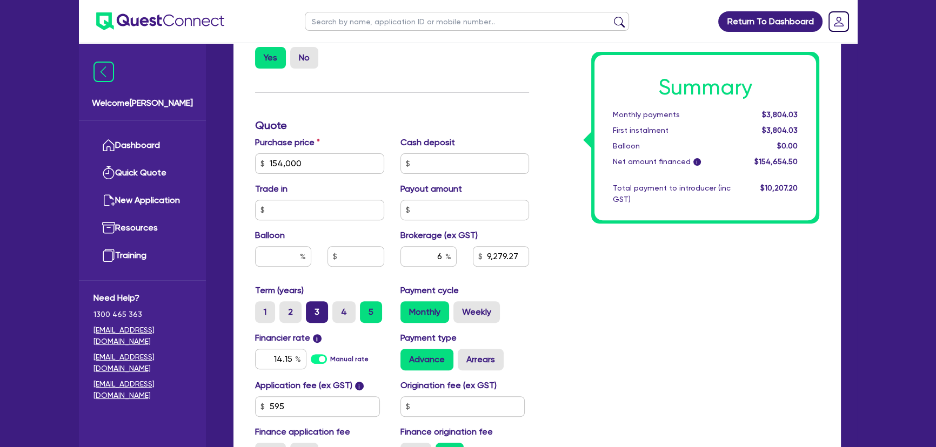
scroll to position [491, 0]
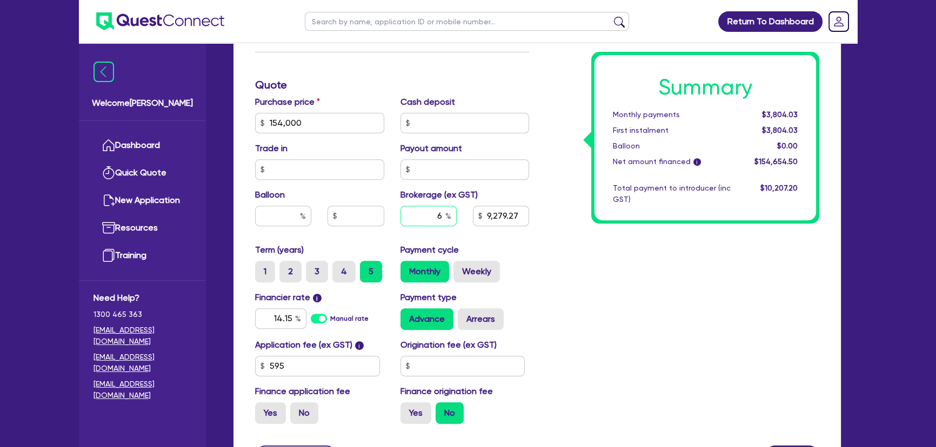
drag, startPoint x: 434, startPoint y: 216, endPoint x: 471, endPoint y: 207, distance: 37.1
click at [458, 211] on div "6" at bounding box center [428, 220] width 72 height 29
type input "154,000"
type input "9,279.27"
type input "154,000"
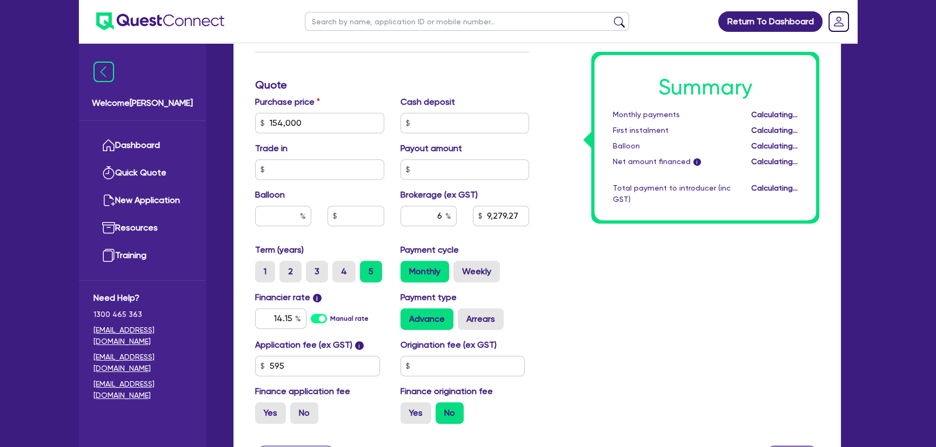
type input "9,279.27"
click at [588, 254] on div "Summary Monthly payments Calculating... First instalment Calculating... Balloon…" at bounding box center [682, 84] width 290 height 695
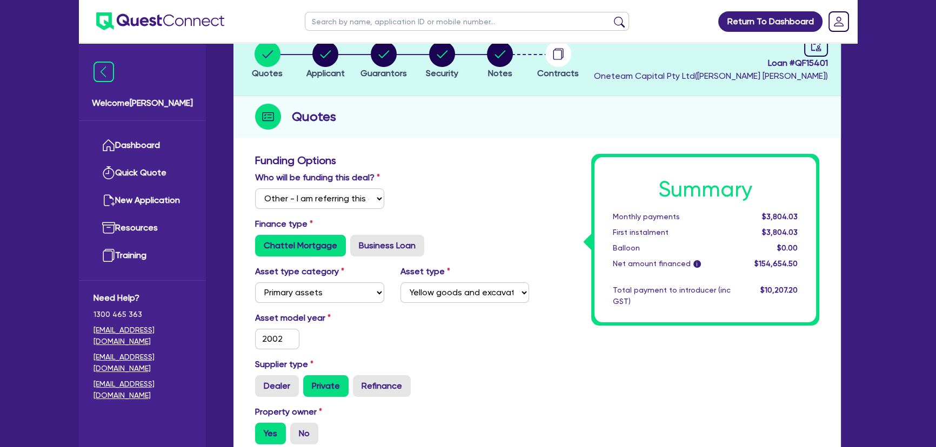
scroll to position [7, 0]
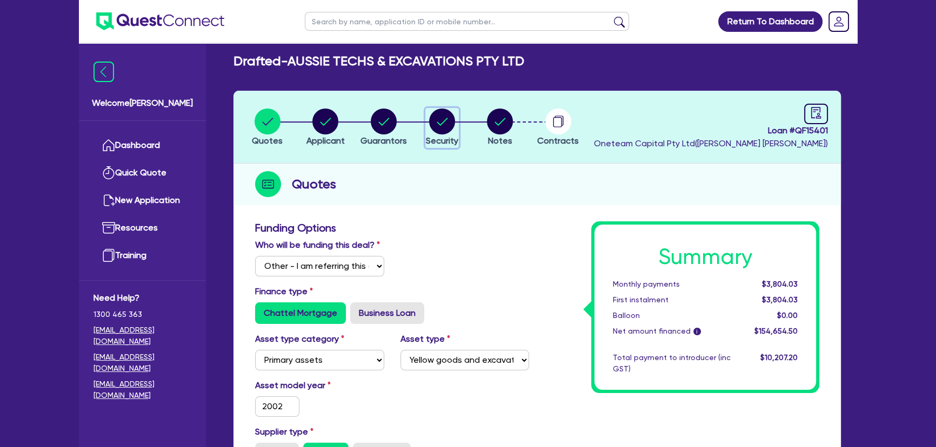
click at [438, 125] on circle "button" at bounding box center [442, 122] width 26 height 26
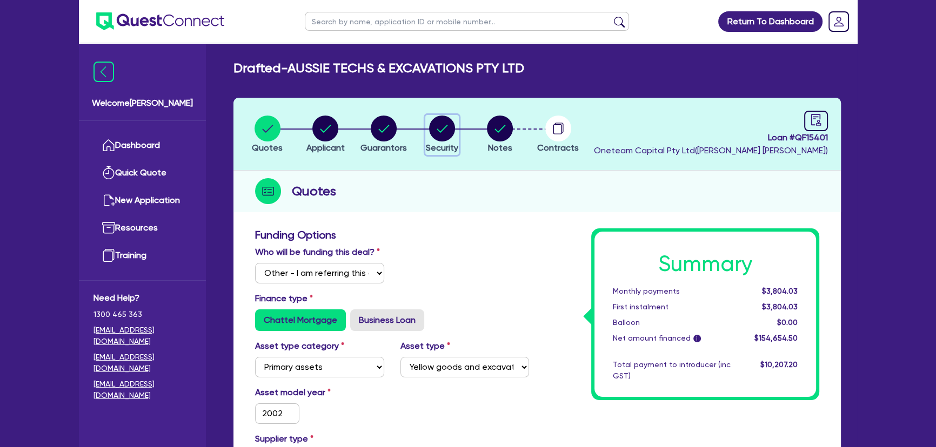
select select "PRIMARY_ASSETS"
select select "YELLOW_GOODS_AND_EXCAVATORS"
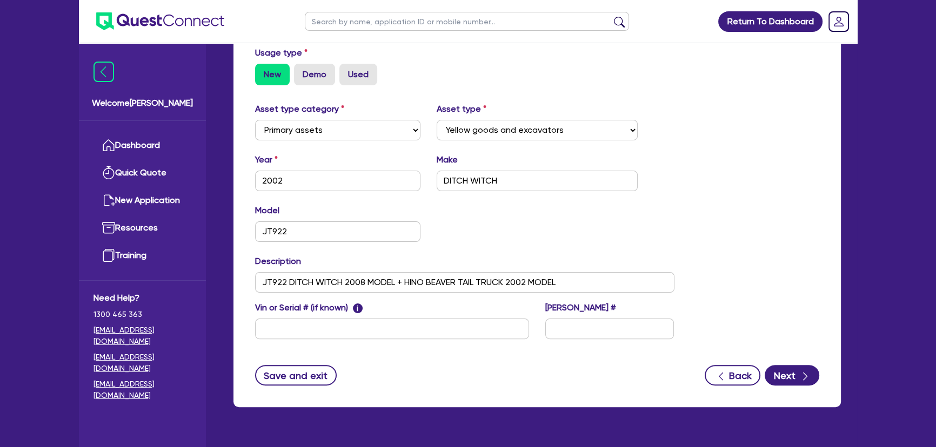
scroll to position [346, 0]
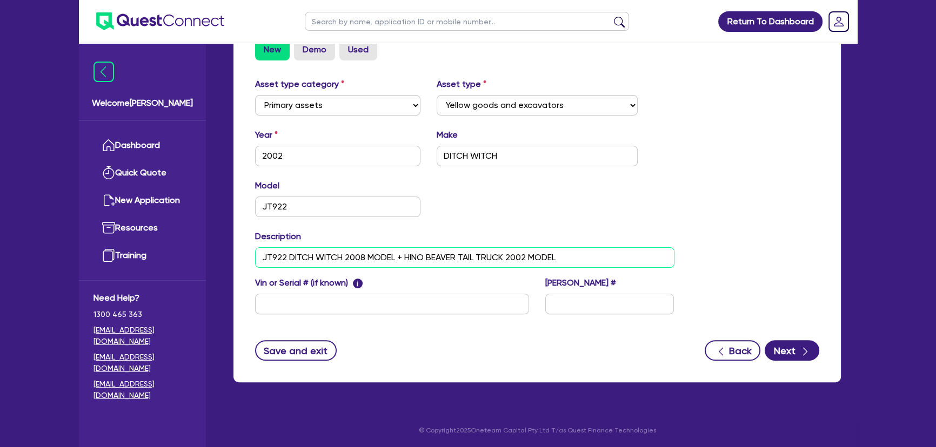
drag, startPoint x: 577, startPoint y: 253, endPoint x: 257, endPoint y: 255, distance: 319.9
click at [257, 255] on input "JT922 DITCH WITCH 2008 MODEL + HINO BEAVER TAIL TRUCK 2002 MODEL" at bounding box center [464, 257] width 419 height 21
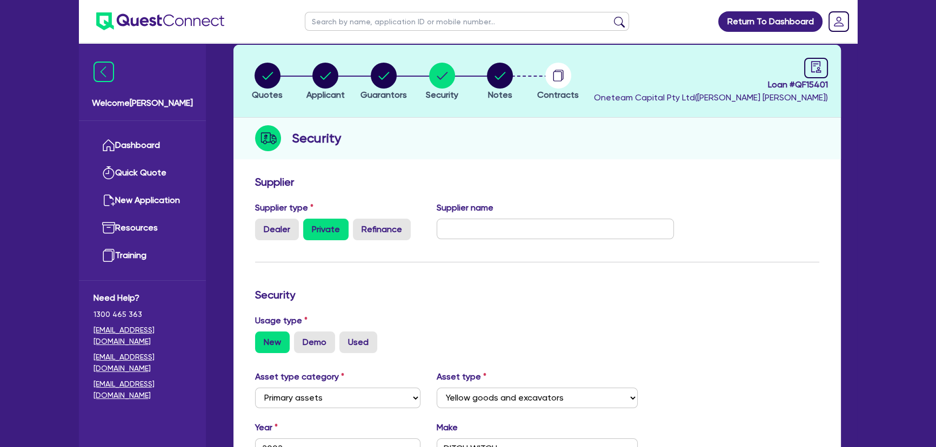
scroll to position [2, 0]
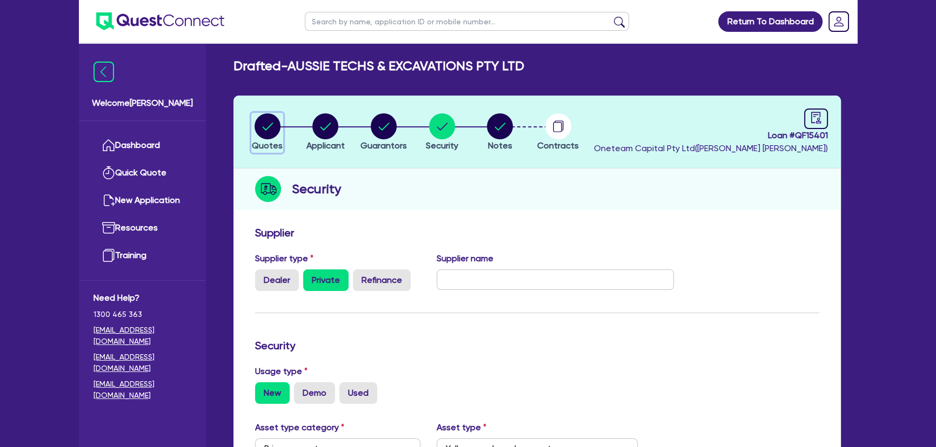
click at [276, 130] on circle "button" at bounding box center [267, 126] width 26 height 26
select select "Other"
select select "PRIMARY_ASSETS"
select select "YELLOW_GOODS_AND_EXCAVATORS"
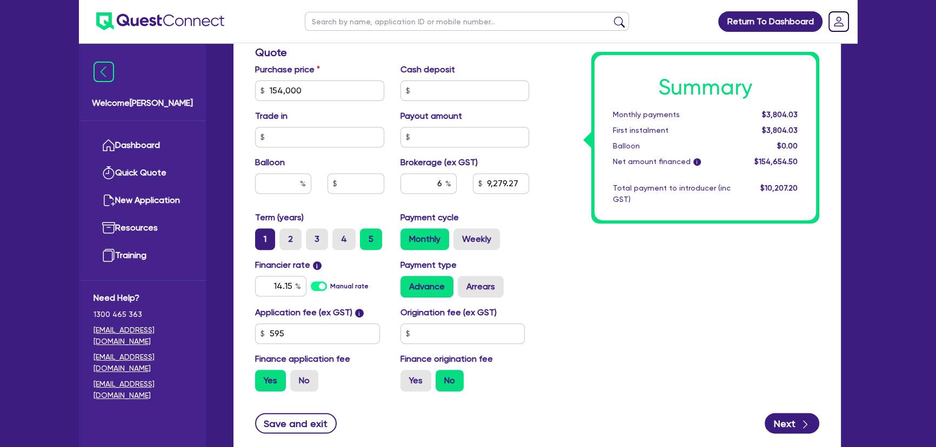
scroll to position [442, 0]
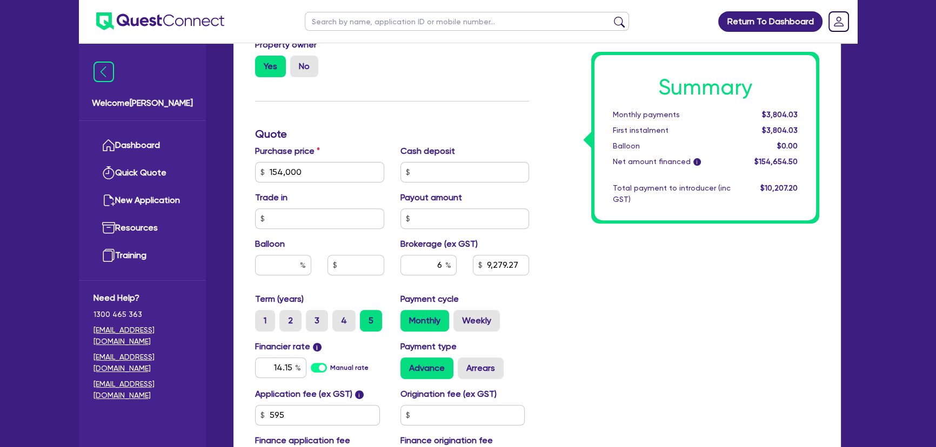
click at [566, 339] on div "Summary Monthly payments $3,804.03 First instalment $3,804.03 Balloon $0.00 Net…" at bounding box center [682, 134] width 290 height 695
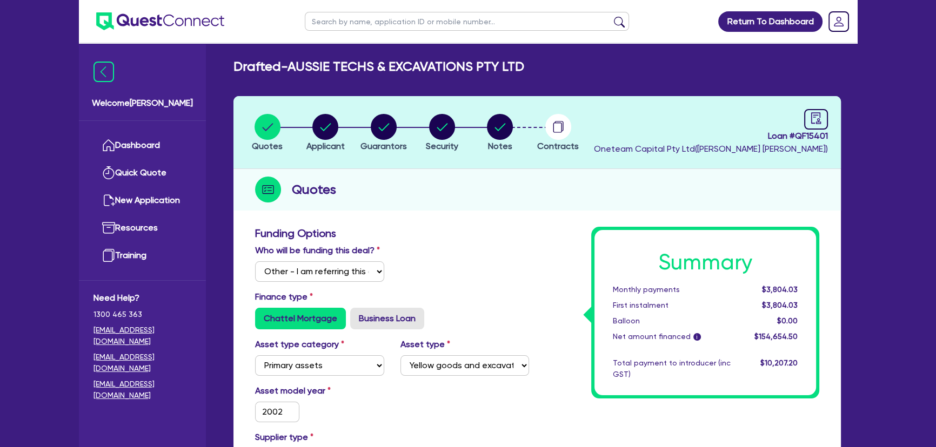
scroll to position [0, 0]
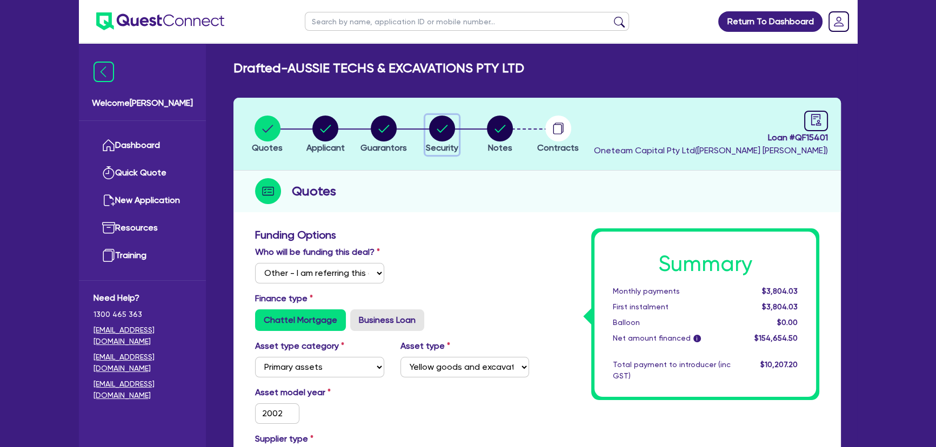
click at [448, 134] on circle "button" at bounding box center [442, 129] width 26 height 26
select select "PRIMARY_ASSETS"
select select "YELLOW_GOODS_AND_EXCAVATORS"
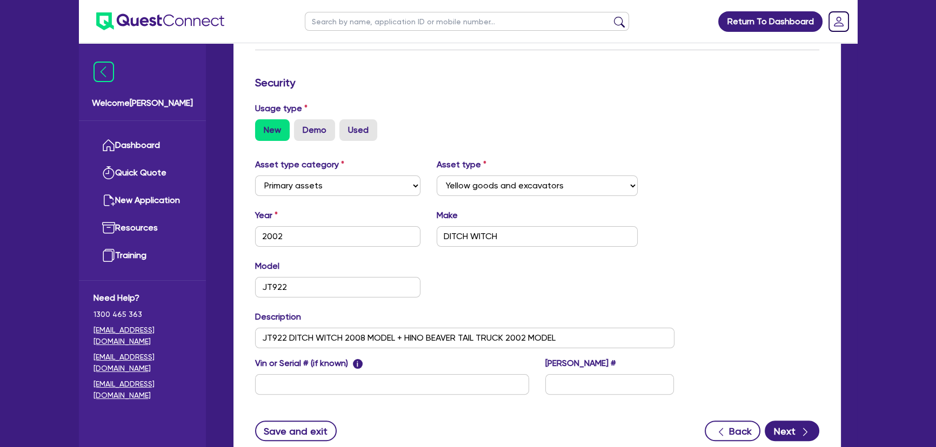
scroll to position [51, 0]
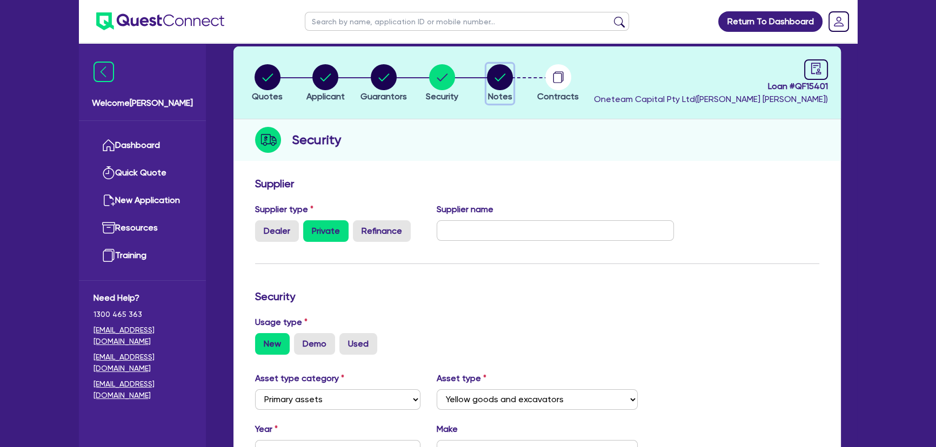
click at [511, 90] on button "Notes" at bounding box center [499, 84] width 27 height 40
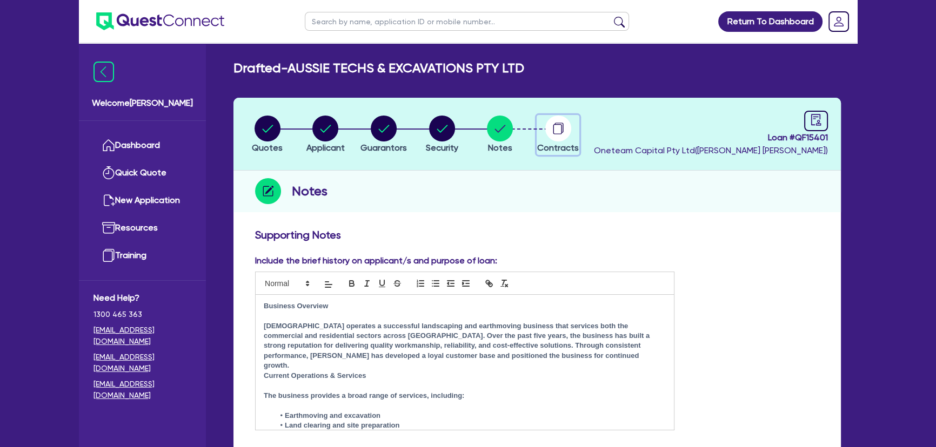
click at [557, 138] on circle "button" at bounding box center [558, 129] width 26 height 26
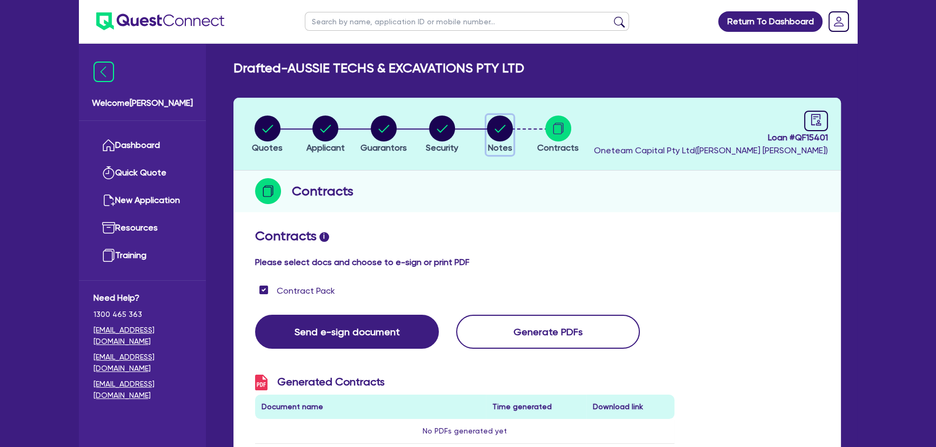
click at [497, 139] on circle "button" at bounding box center [500, 129] width 26 height 26
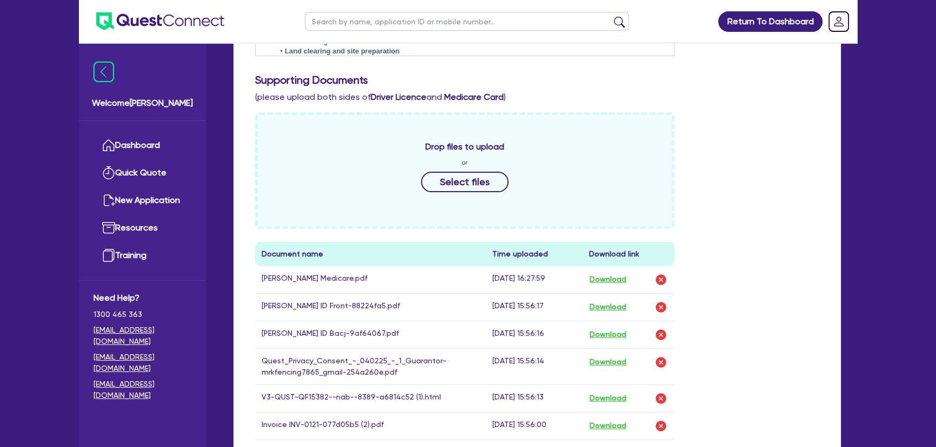
scroll to position [442, 0]
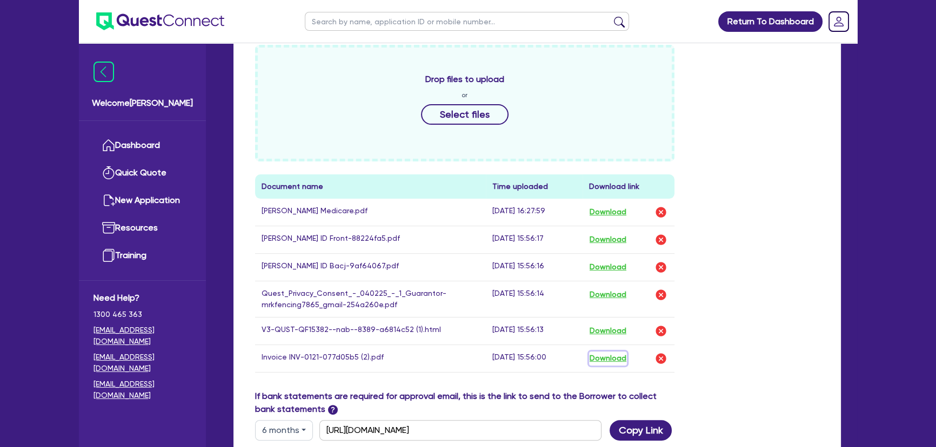
click at [605, 353] on button "Download" at bounding box center [608, 359] width 38 height 14
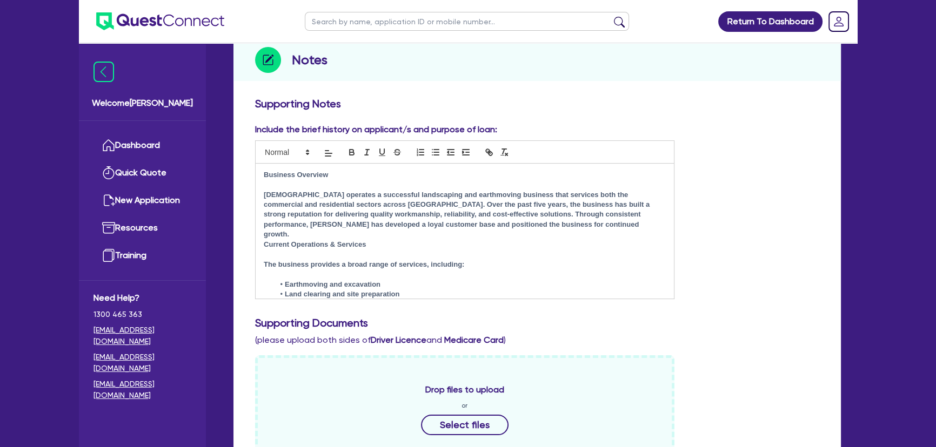
scroll to position [49, 0]
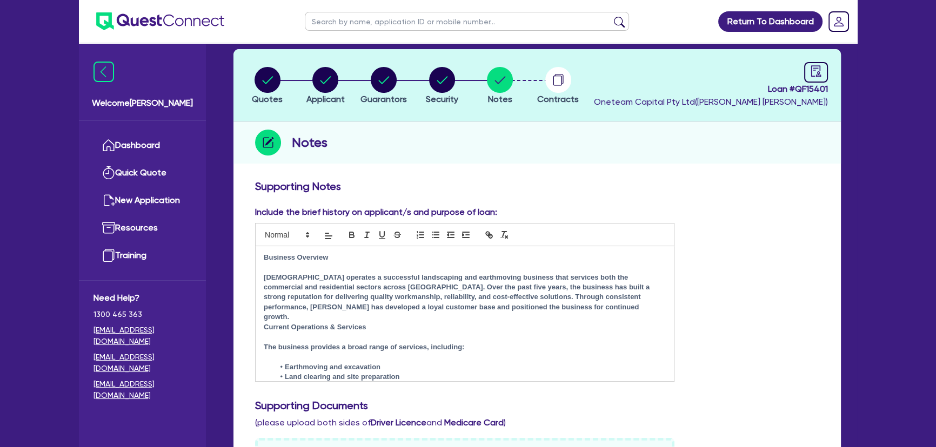
click at [281, 69] on li "Quotes" at bounding box center [267, 85] width 58 height 38
click at [278, 71] on icon "button" at bounding box center [267, 80] width 26 height 26
select select "Other"
select select "PRIMARY_ASSETS"
select select "YELLOW_GOODS_AND_EXCAVATORS"
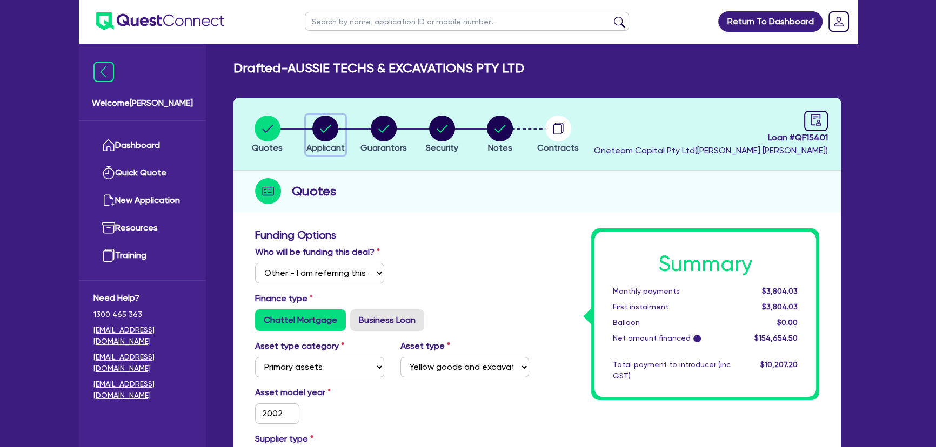
drag, startPoint x: 323, startPoint y: 124, endPoint x: 331, endPoint y: 124, distance: 7.6
click at [323, 125] on circle "button" at bounding box center [325, 129] width 26 height 26
select select "COMPANY"
select select "BUILDING_CONSTRUCTION"
select select "TRADES_SERVICES_CONSUMERS"
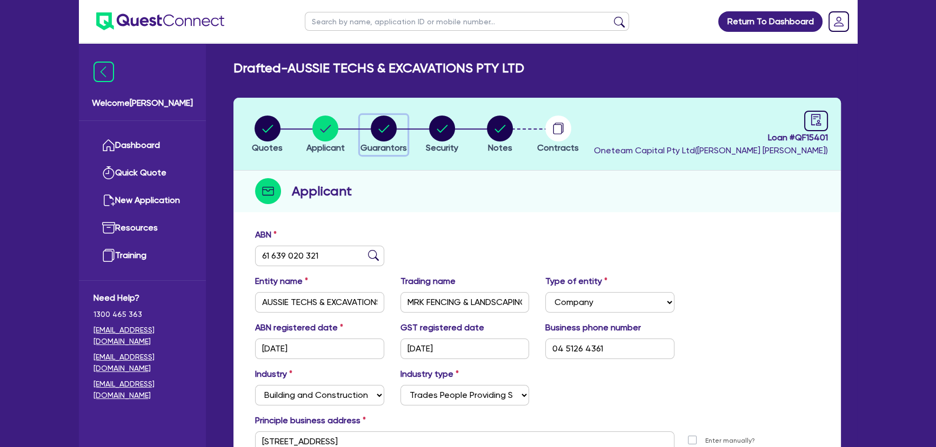
click at [391, 119] on circle "button" at bounding box center [384, 129] width 26 height 26
select select "MR"
select select "VIC"
select select "SINGLE"
select select "PROPERTY"
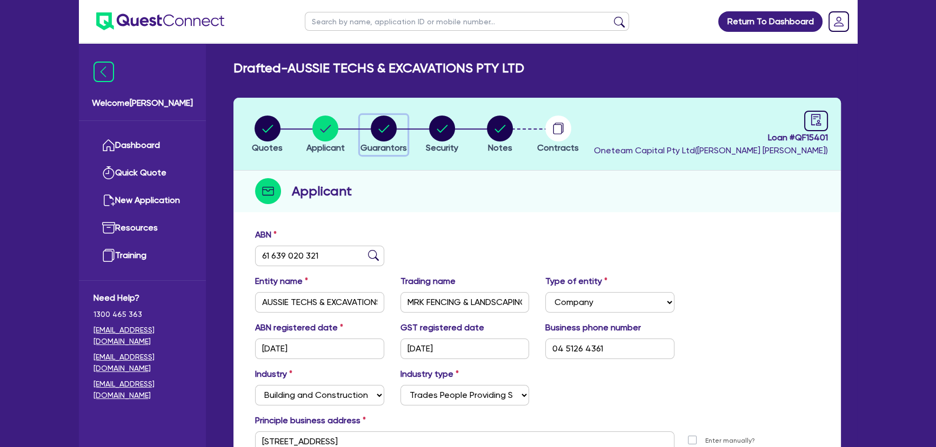
select select "CASH"
select select "TRAILER"
select select "TRUCK"
select select "VEHICLE"
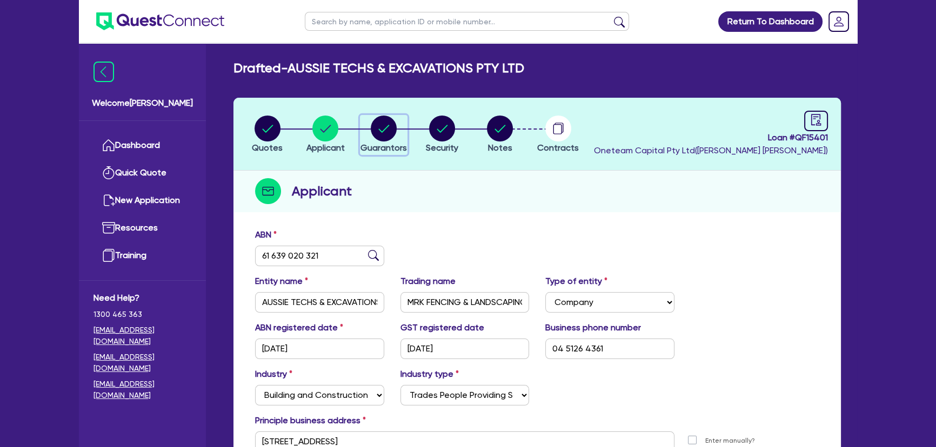
select select "EQUIPMENT"
select select "MORTGAGE"
select select "VEHICLE_LOAN"
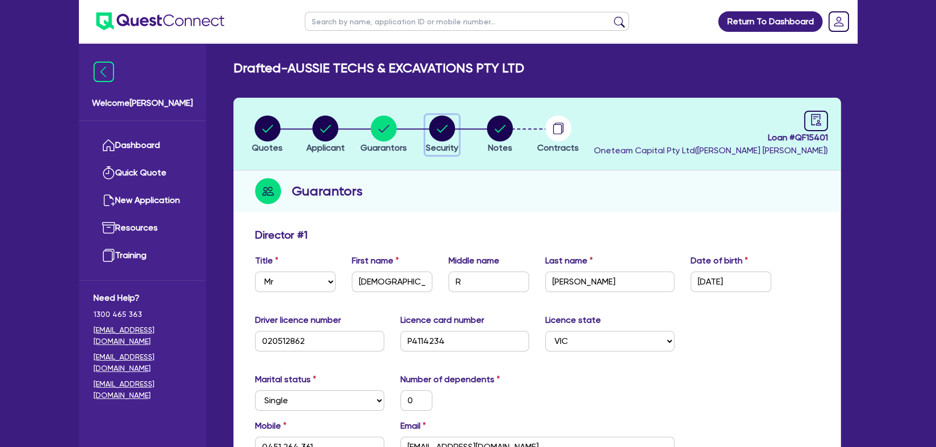
click at [440, 129] on circle "button" at bounding box center [442, 129] width 26 height 26
select select "PRIMARY_ASSETS"
select select "YELLOW_GOODS_AND_EXCAVATORS"
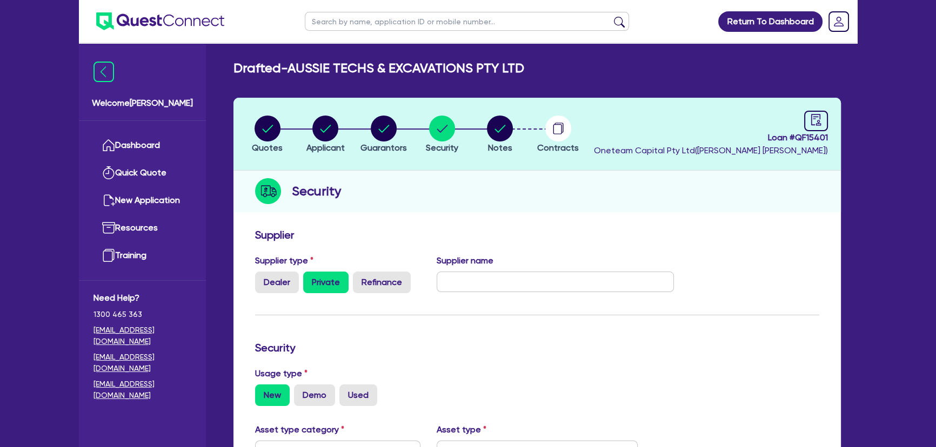
click at [471, 128] on li "Security" at bounding box center [442, 134] width 58 height 38
click at [347, 128] on li "Applicant" at bounding box center [326, 134] width 58 height 38
click at [413, 128] on li "Guarantors" at bounding box center [383, 134] width 58 height 38
click at [384, 140] on circle "button" at bounding box center [384, 129] width 26 height 26
select select "MR"
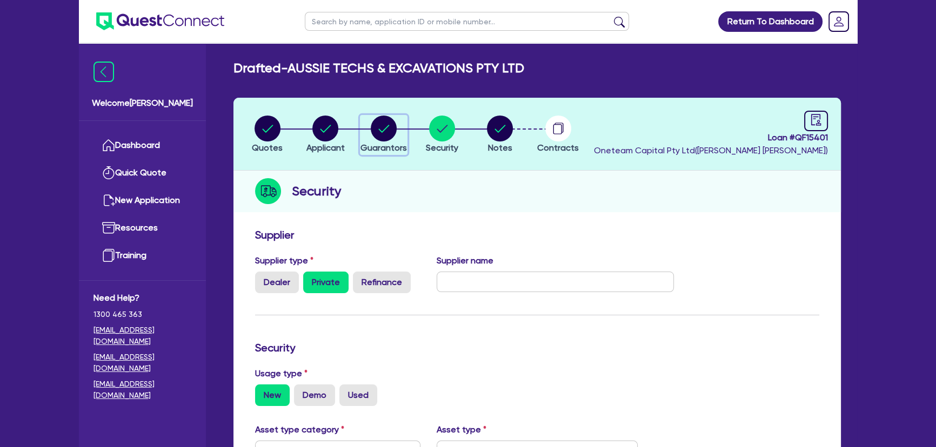
select select "VIC"
select select "SINGLE"
select select "PROPERTY"
select select "CASH"
select select "TRAILER"
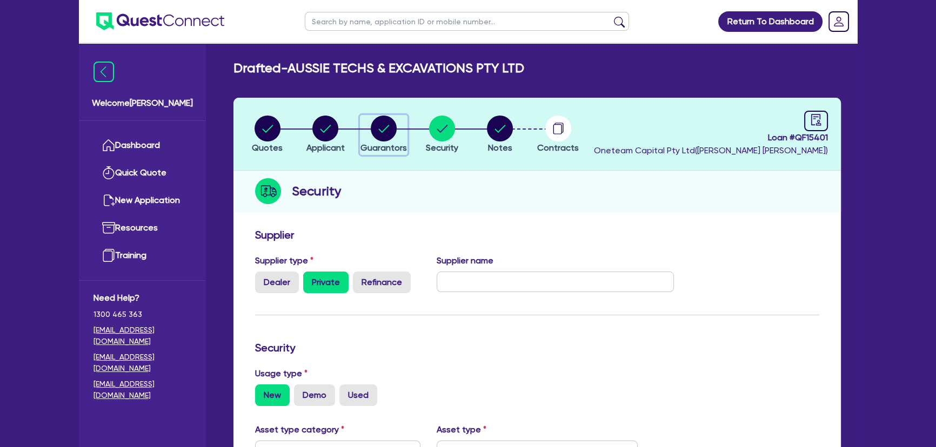
select select "TRUCK"
select select "VEHICLE"
select select "EQUIPMENT"
select select "MORTGAGE"
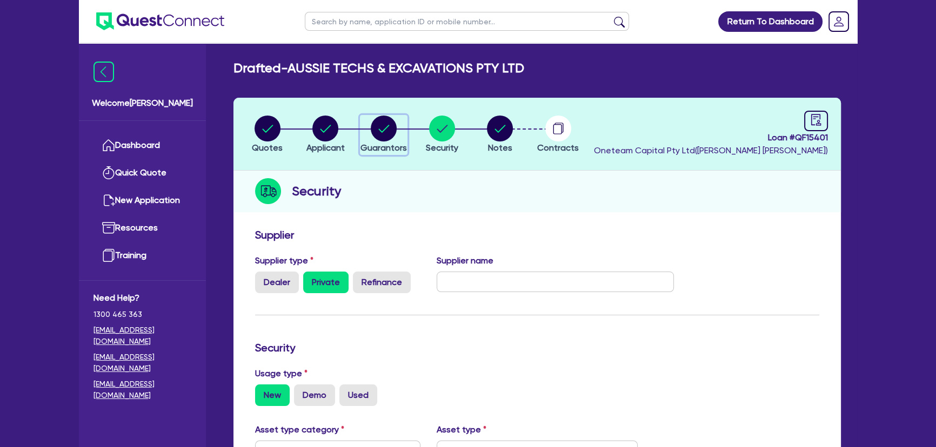
select select "VEHICLE_LOAN"
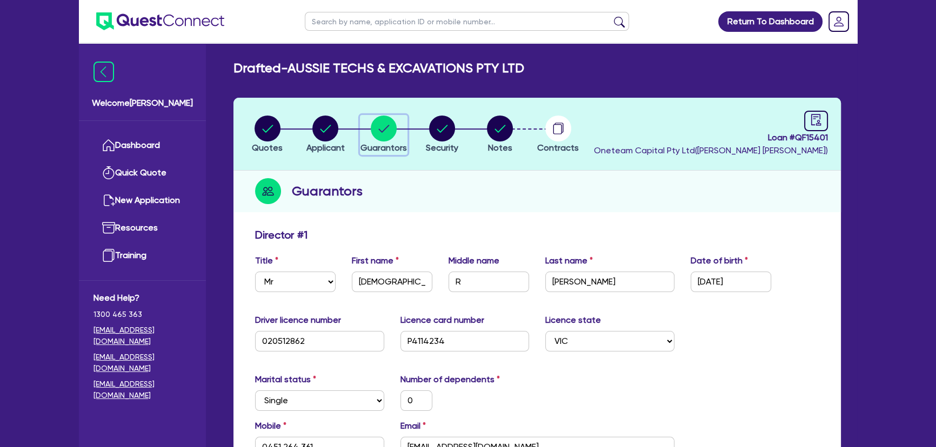
scroll to position [294, 0]
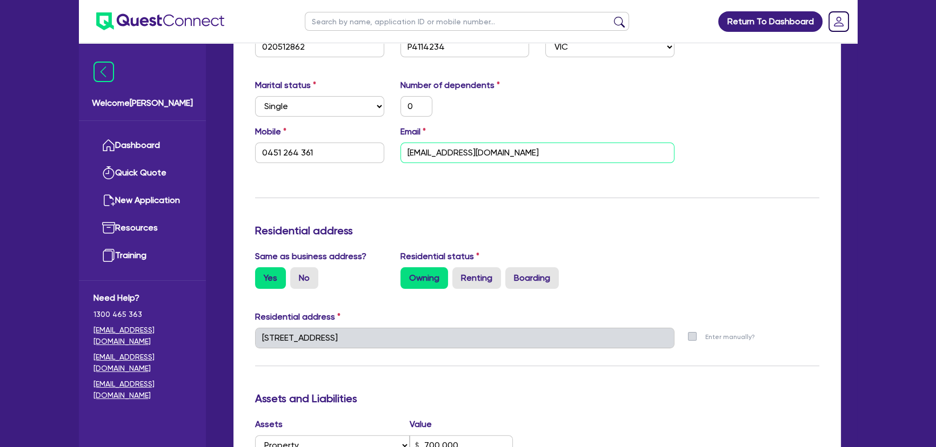
drag, startPoint x: 537, startPoint y: 157, endPoint x: 404, endPoint y: 160, distance: 132.4
click at [404, 160] on input "mrkfencing7865@gmail.com" at bounding box center [537, 153] width 274 height 21
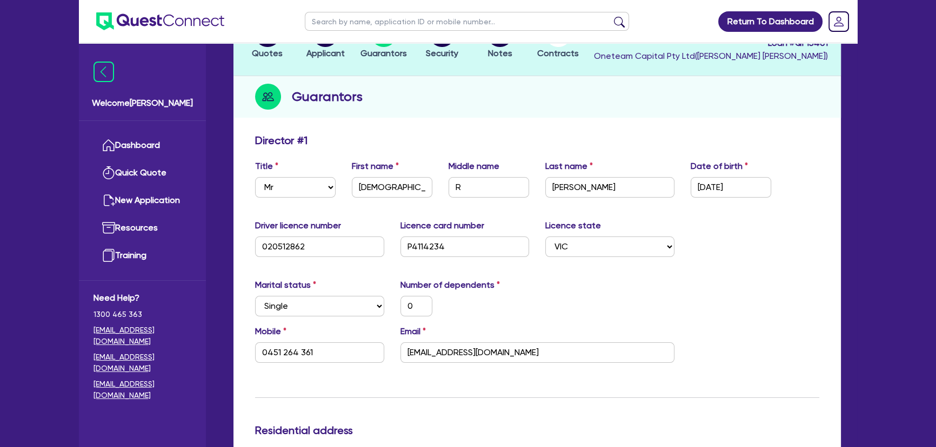
scroll to position [0, 0]
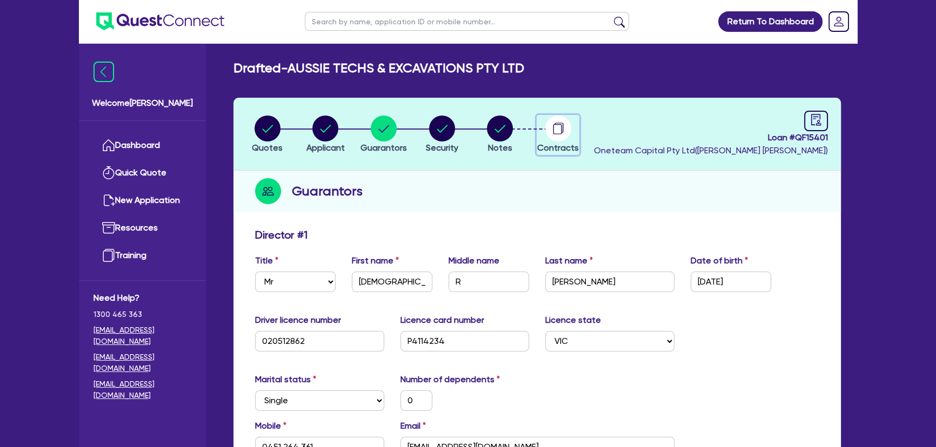
click at [555, 135] on circle "button" at bounding box center [558, 129] width 26 height 26
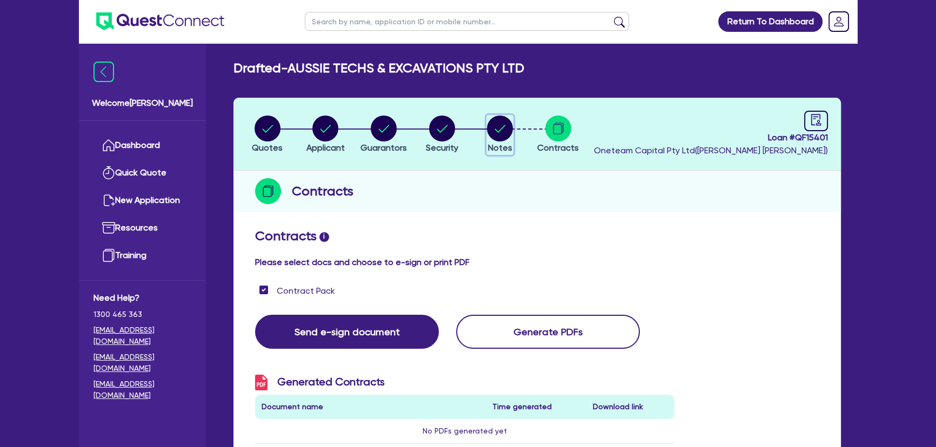
click at [498, 135] on circle "button" at bounding box center [500, 129] width 26 height 26
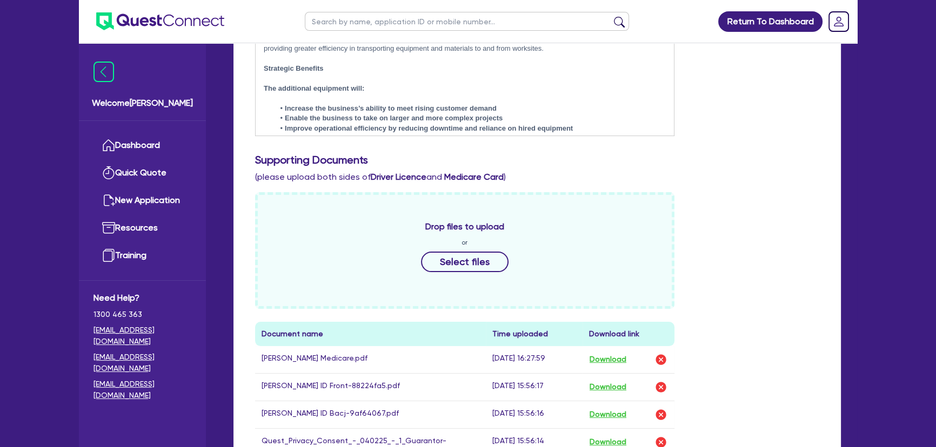
scroll to position [346, 0]
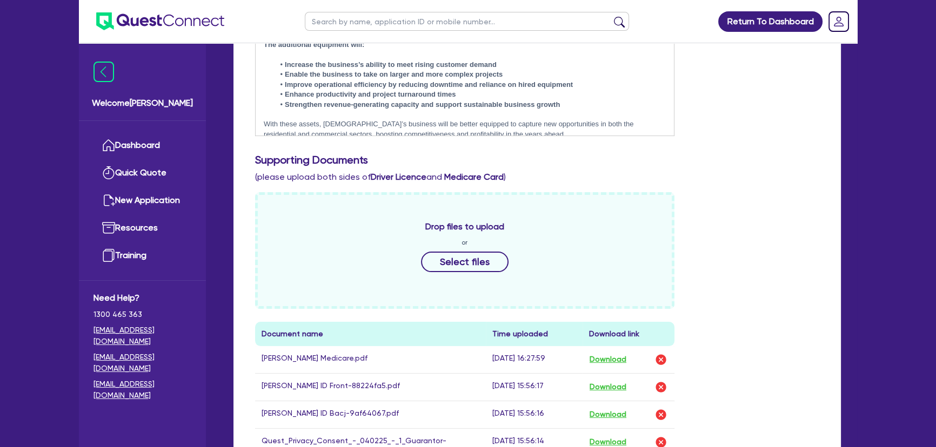
click at [529, 120] on p "With these assets, Muhammad’s business will be better equipped to capture new o…" at bounding box center [465, 129] width 402 height 20
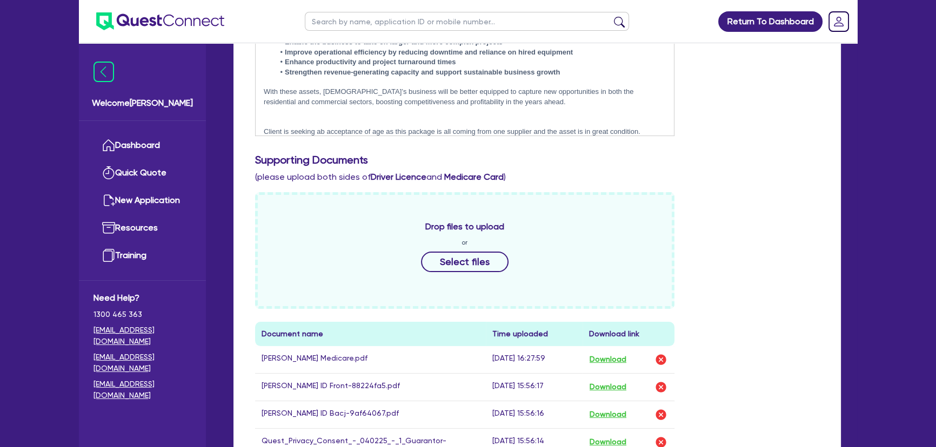
scroll to position [379, 0]
click at [331, 137] on p "The work will be utlilities work" at bounding box center [465, 142] width 402 height 10
click at [390, 137] on p "The work will be utlilities work" at bounding box center [465, 142] width 402 height 10
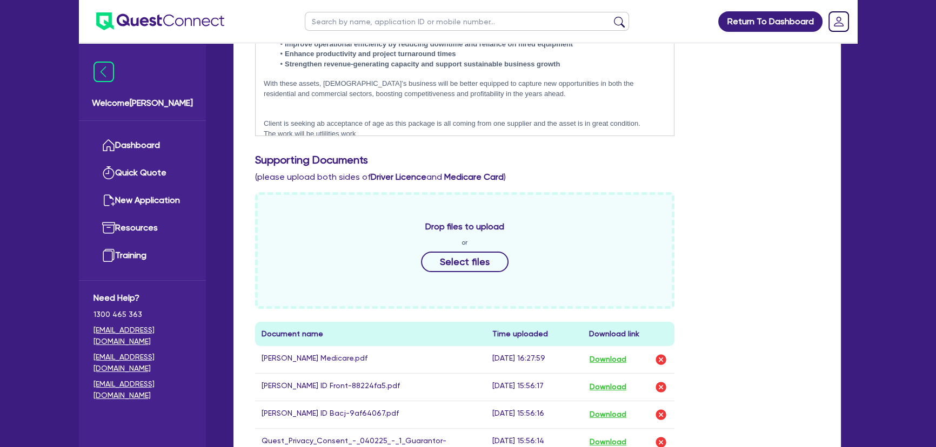
drag, startPoint x: 364, startPoint y: 133, endPoint x: 316, endPoint y: 135, distance: 48.1
click at [316, 135] on pre "Business Overview Muhammad operates a successful landscaping and earthmoving bu…" at bounding box center [464, 69] width 419 height 136
click at [321, 129] on p "The work will be Utilities work" at bounding box center [465, 134] width 402 height 10
click at [373, 129] on p "The work will be utilities work" at bounding box center [465, 134] width 402 height 10
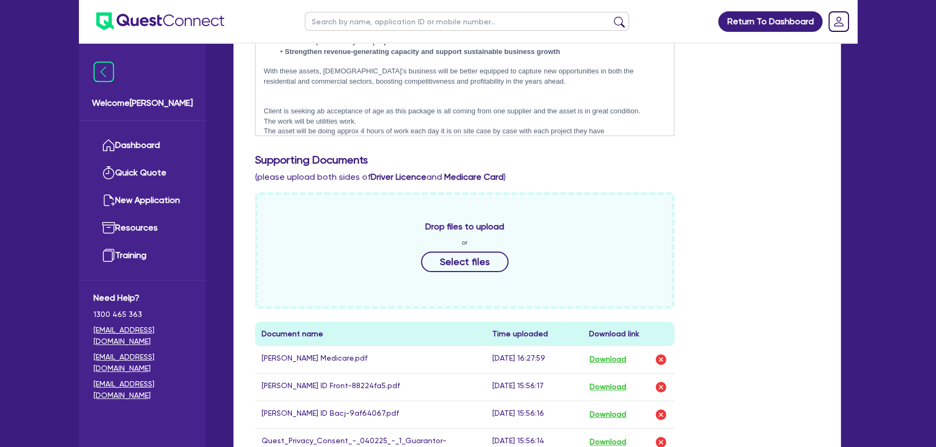
click at [607, 126] on p "The asset will be doing approx 4 hours of work each day it is on site case by c…" at bounding box center [465, 131] width 402 height 10
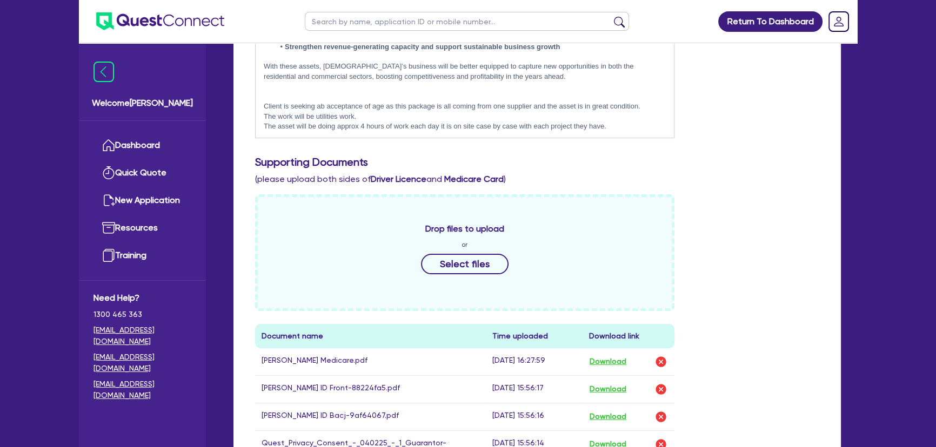
scroll to position [245, 0]
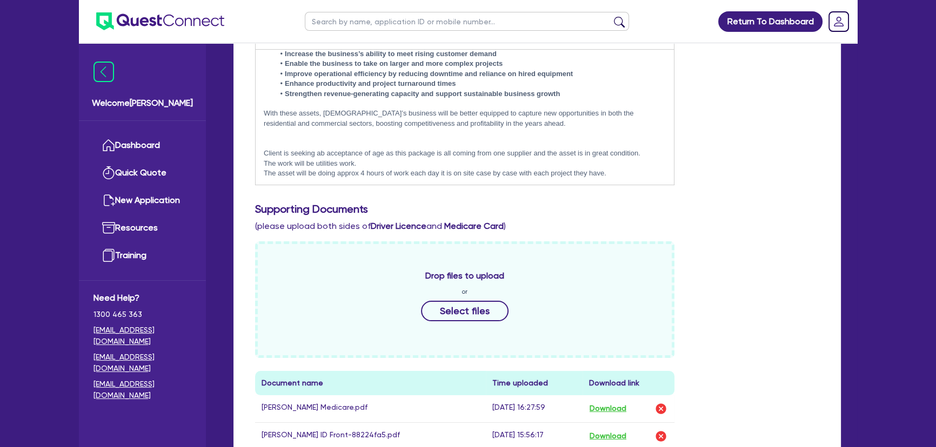
click at [404, 159] on p "The work will be utilities work." at bounding box center [465, 164] width 402 height 10
click at [407, 139] on p at bounding box center [465, 144] width 402 height 10
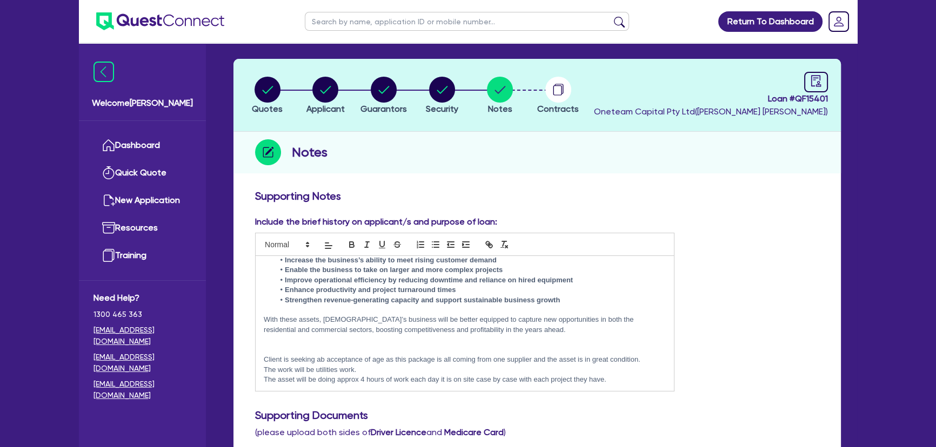
scroll to position [0, 0]
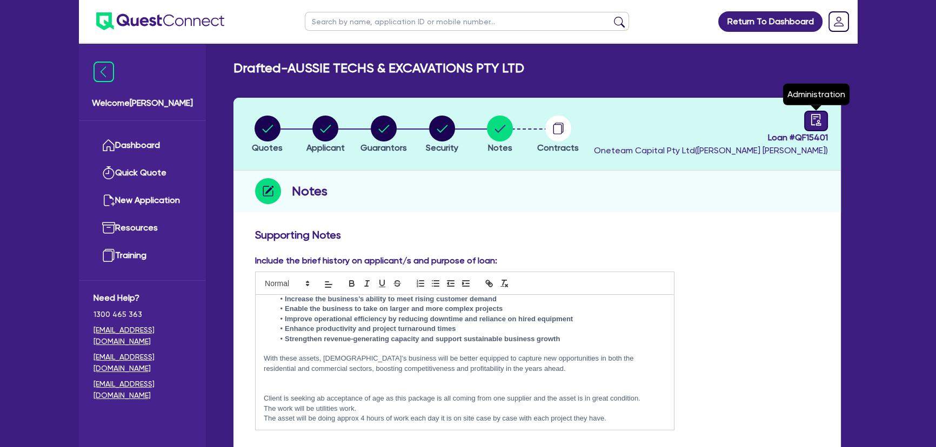
click at [816, 117] on icon "audit" at bounding box center [816, 120] width 12 height 12
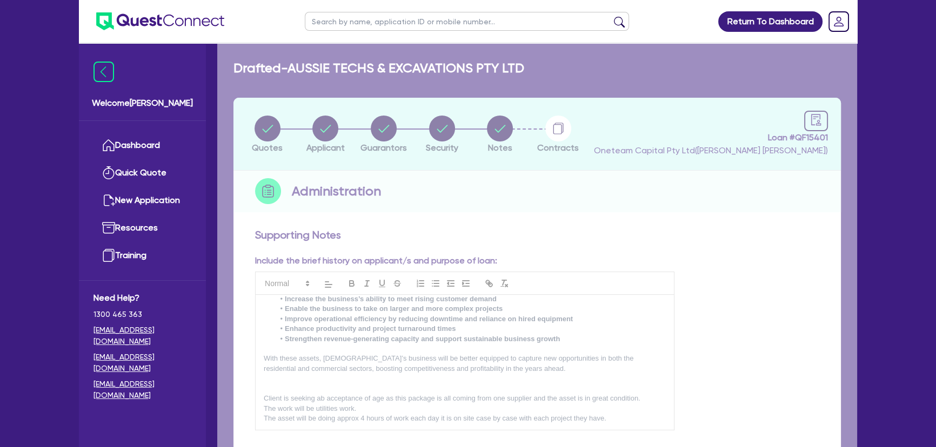
select select "DRAFTED_NEW"
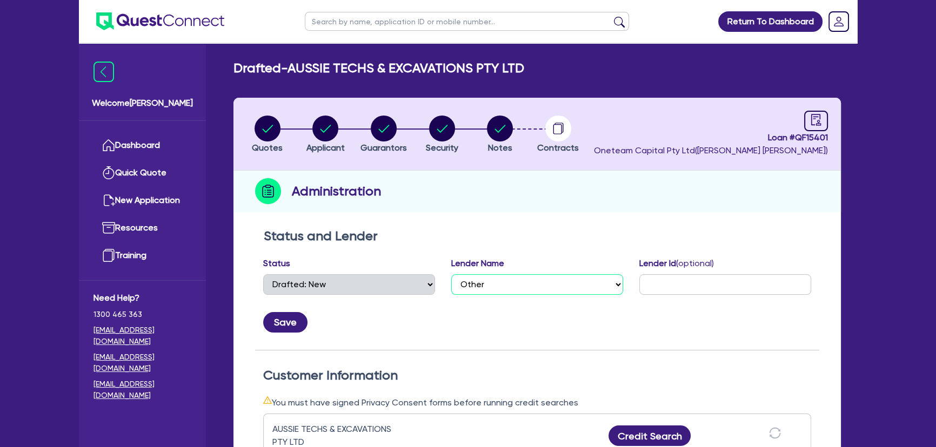
click at [532, 281] on select "Select AAMF AFS Alex Bank Angle Finance Azora Banjo BigStone BOQ Finance Brande…" at bounding box center [537, 284] width 172 height 21
select select "Flexicommercial"
click at [451, 274] on select "Select AAMF AFS Alex Bank Angle Finance Azora Banjo BigStone BOQ Finance Brande…" at bounding box center [537, 284] width 172 height 21
click at [287, 318] on button "Save" at bounding box center [285, 322] width 44 height 21
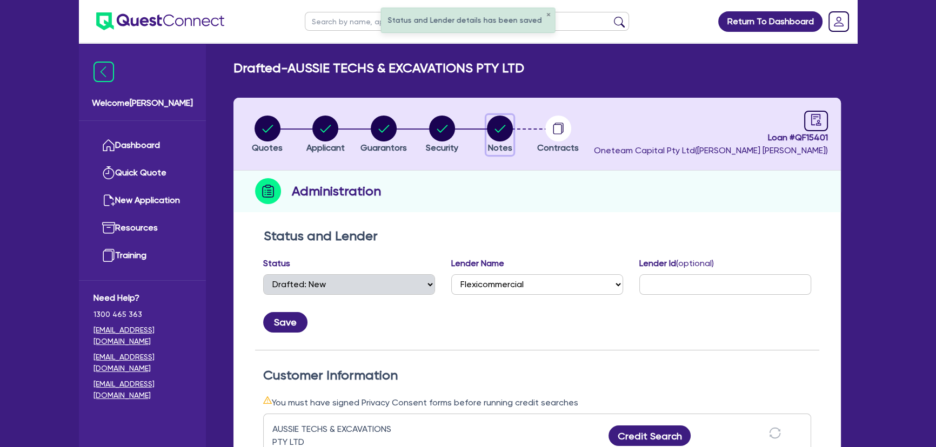
click at [500, 134] on circle "button" at bounding box center [500, 129] width 26 height 26
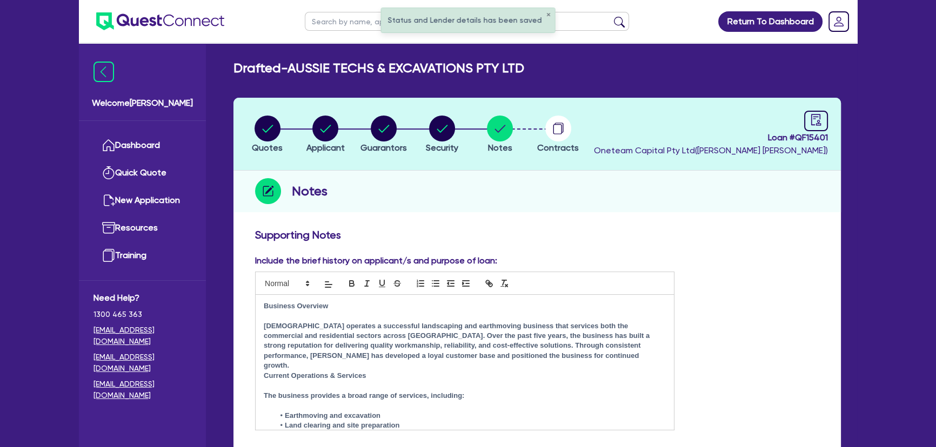
click at [833, 123] on header "Quotes Applicant Guarantors Security Notes Contracts Loan # QF15401 Oneteam Cap…" at bounding box center [536, 134] width 607 height 73
click at [804, 123] on div at bounding box center [816, 121] width 24 height 21
select select "DRAFTED_NEW"
select select "Flexicommercial"
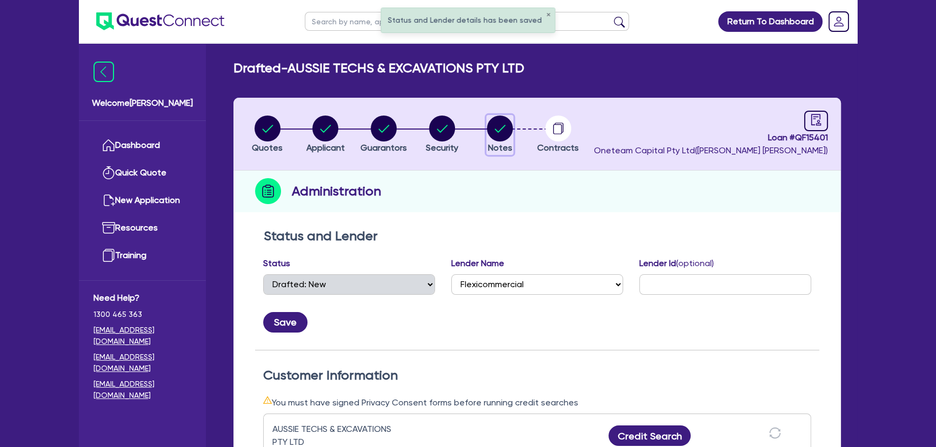
click at [500, 137] on circle "button" at bounding box center [500, 129] width 26 height 26
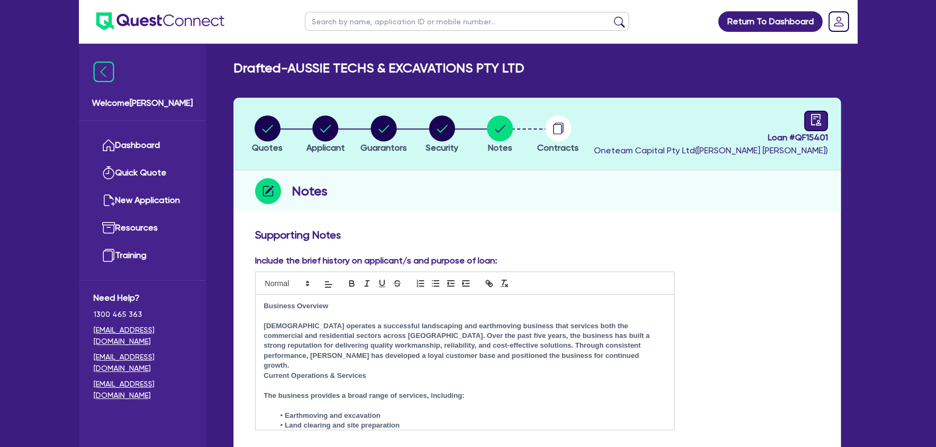
click at [814, 114] on icon "audit" at bounding box center [816, 120] width 12 height 12
select select "DRAFTED_NEW"
select select "Flexicommercial"
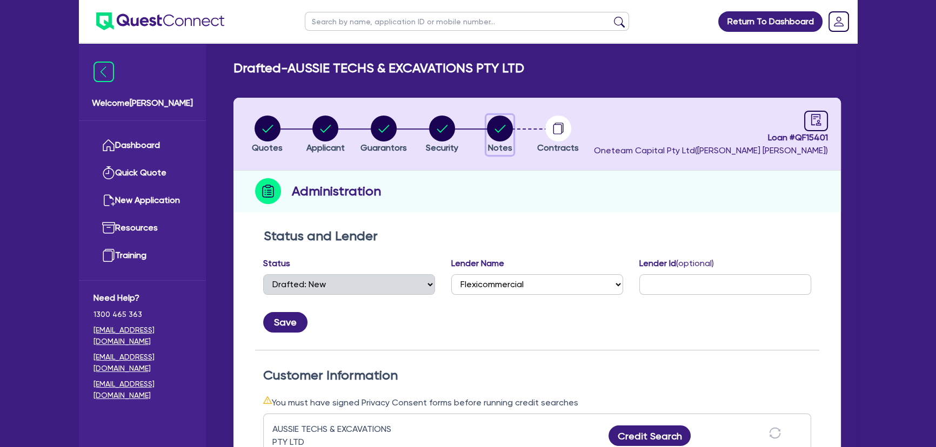
click at [487, 137] on icon "button" at bounding box center [500, 129] width 26 height 26
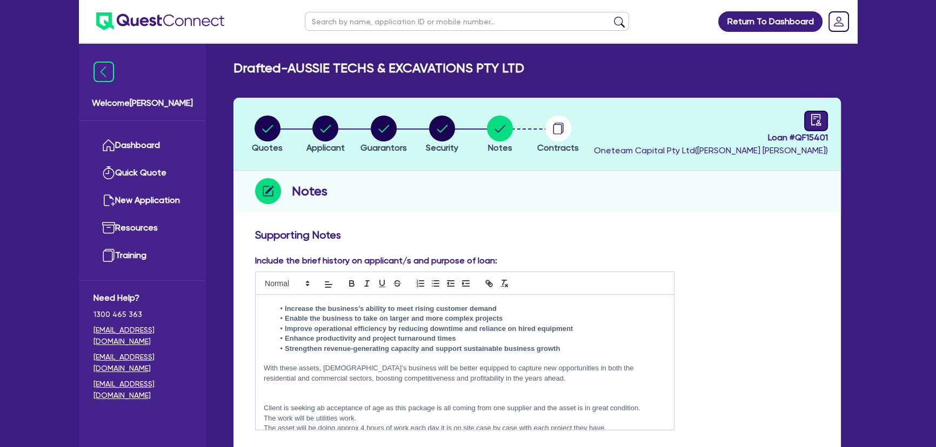
click at [805, 127] on div at bounding box center [816, 121] width 24 height 21
select select "DRAFTED_NEW"
select select "Flexicommercial"
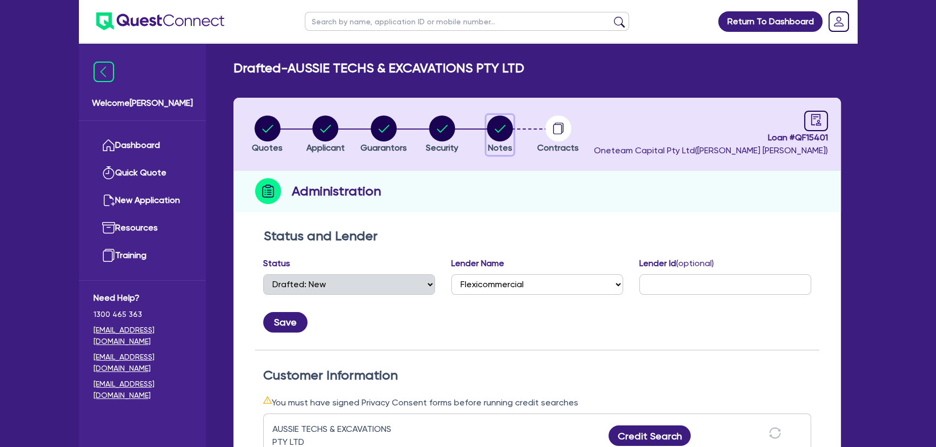
click at [494, 126] on circle "button" at bounding box center [500, 129] width 26 height 26
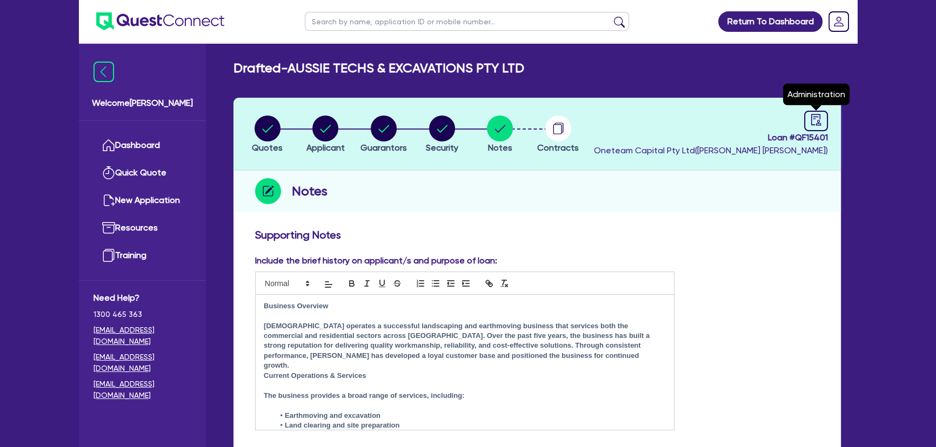
click at [812, 110] on header "Quotes Applicant Guarantors Security Notes Contracts Loan # QF15401 Oneteam Cap…" at bounding box center [536, 134] width 607 height 73
click at [811, 118] on icon "audit" at bounding box center [816, 119] width 10 height 11
select select "DRAFTED_NEW"
select select "Flexicommercial"
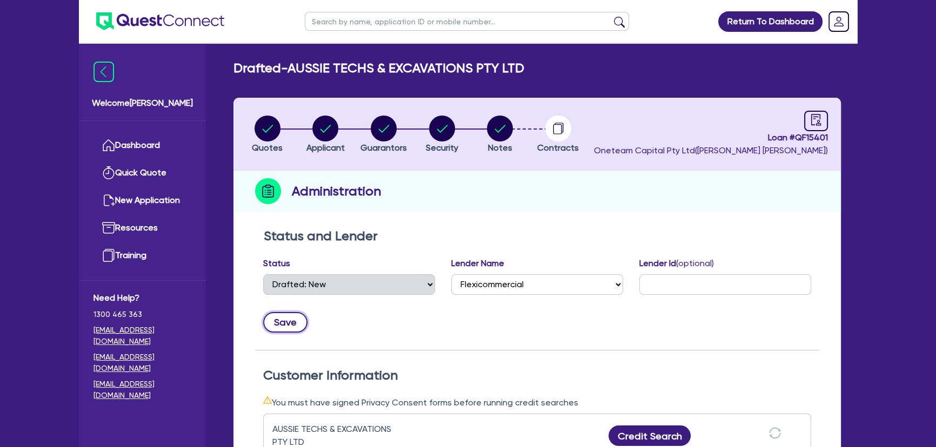
click at [279, 325] on button "Save" at bounding box center [285, 322] width 44 height 21
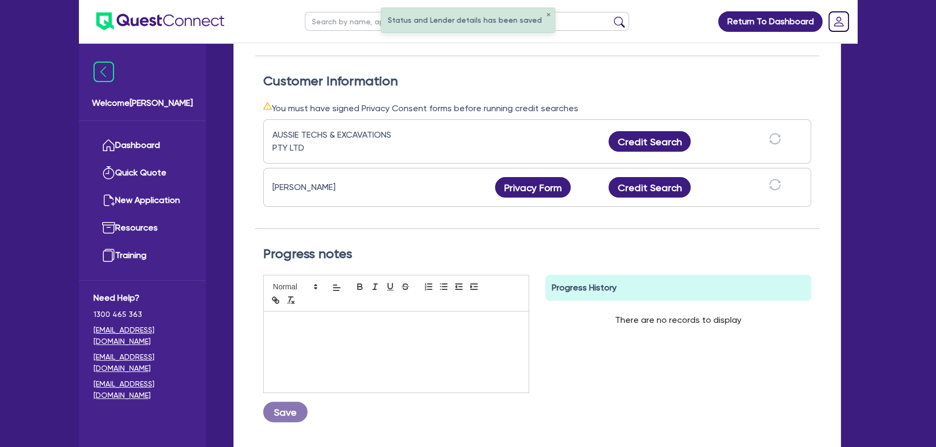
click at [364, 328] on div at bounding box center [396, 352] width 265 height 81
click at [295, 413] on button "Save" at bounding box center [285, 412] width 44 height 21
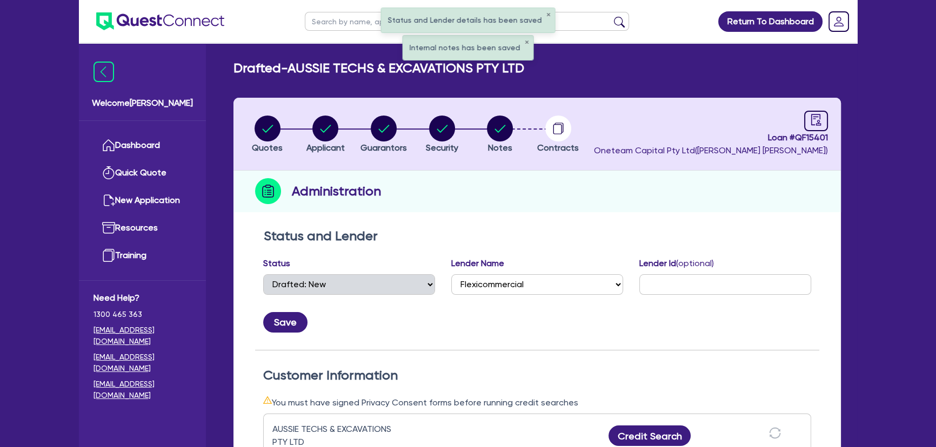
click at [485, 125] on li "Notes" at bounding box center [500, 134] width 58 height 38
click at [510, 132] on circle "button" at bounding box center [500, 129] width 26 height 26
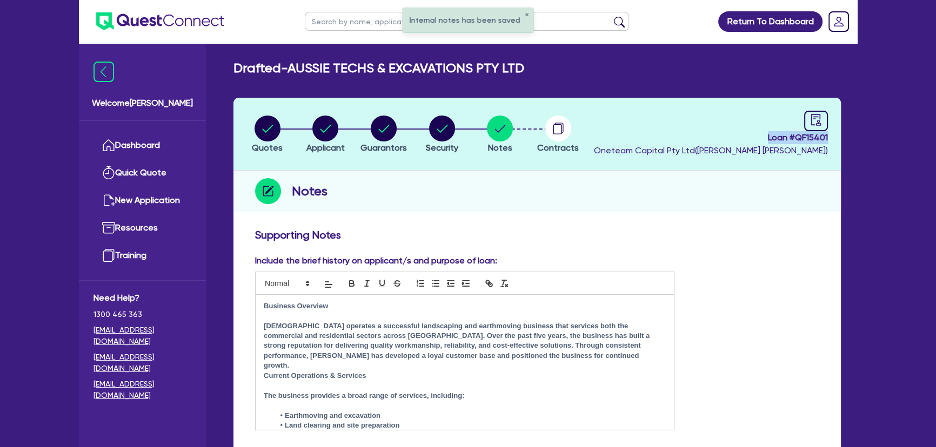
drag, startPoint x: 767, startPoint y: 141, endPoint x: 831, endPoint y: 139, distance: 64.3
click at [831, 139] on header "Quotes Applicant Guarantors Security Notes Contracts Loan # QF15401 Oneteam Cap…" at bounding box center [536, 134] width 607 height 73
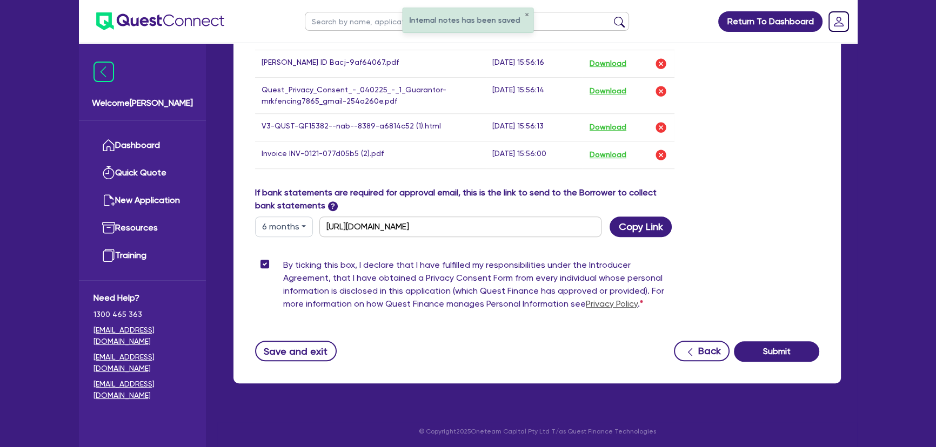
click at [775, 348] on button "Submit" at bounding box center [776, 351] width 85 height 21
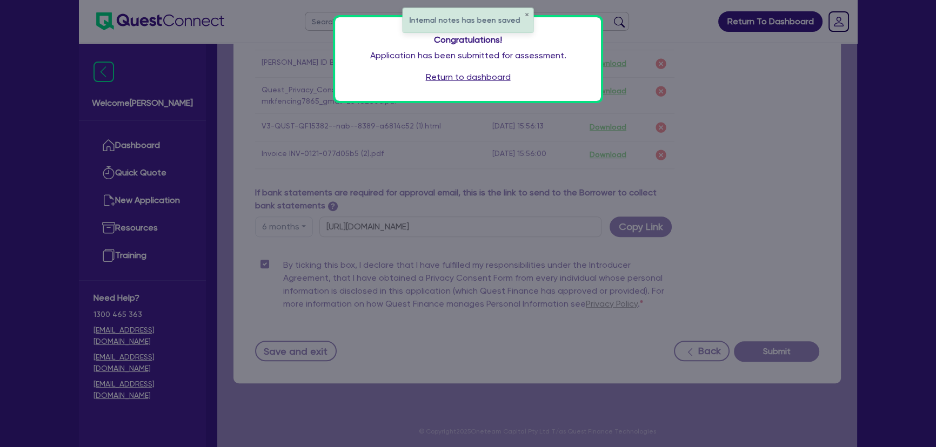
click at [470, 77] on link "Return to dashboard" at bounding box center [468, 77] width 85 height 13
